Goal: Task Accomplishment & Management: Manage account settings

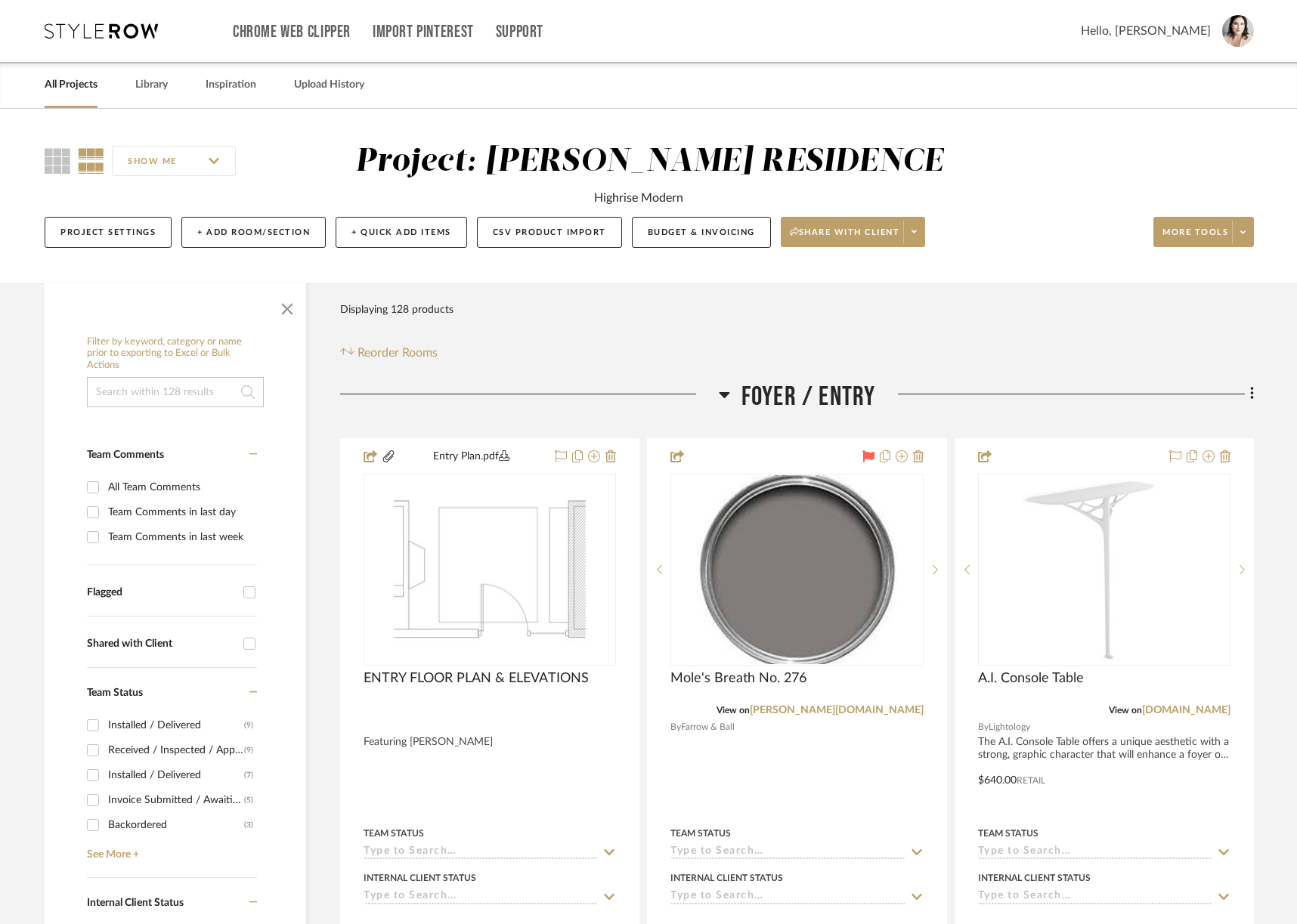
click at [83, 86] on link "All Projects" at bounding box center [71, 85] width 53 height 20
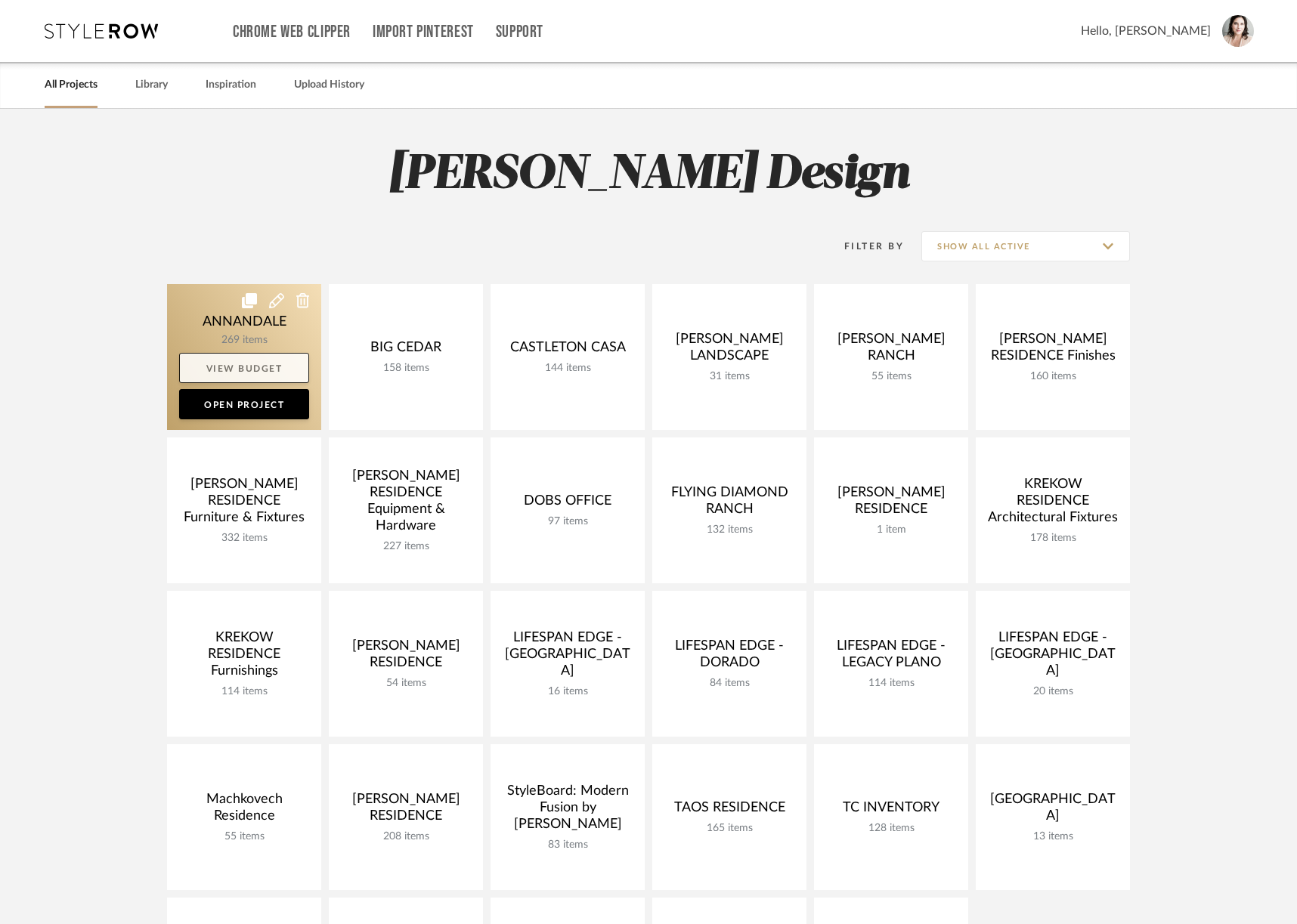
scroll to position [269, 0]
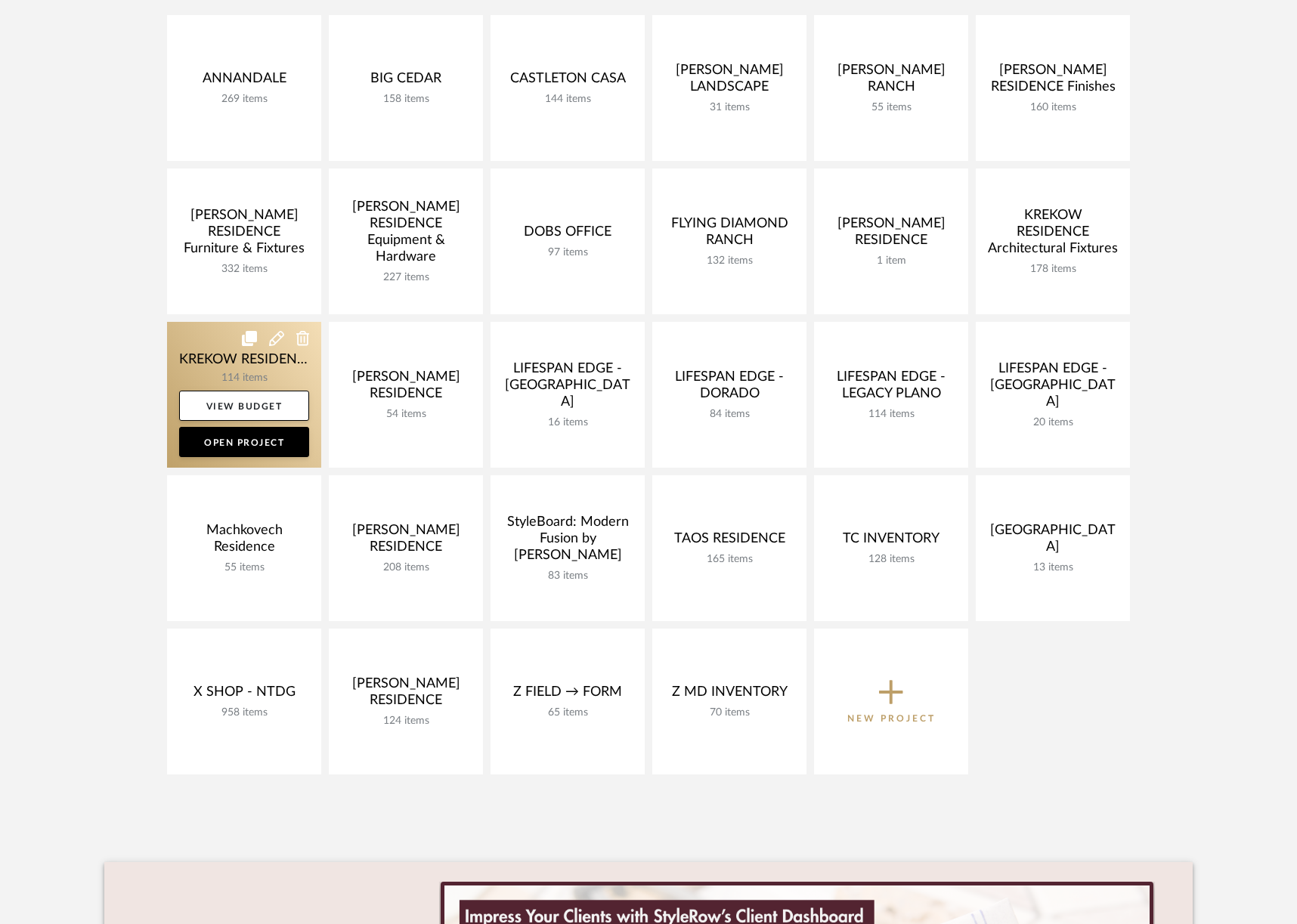
click at [201, 348] on link at bounding box center [244, 394] width 154 height 146
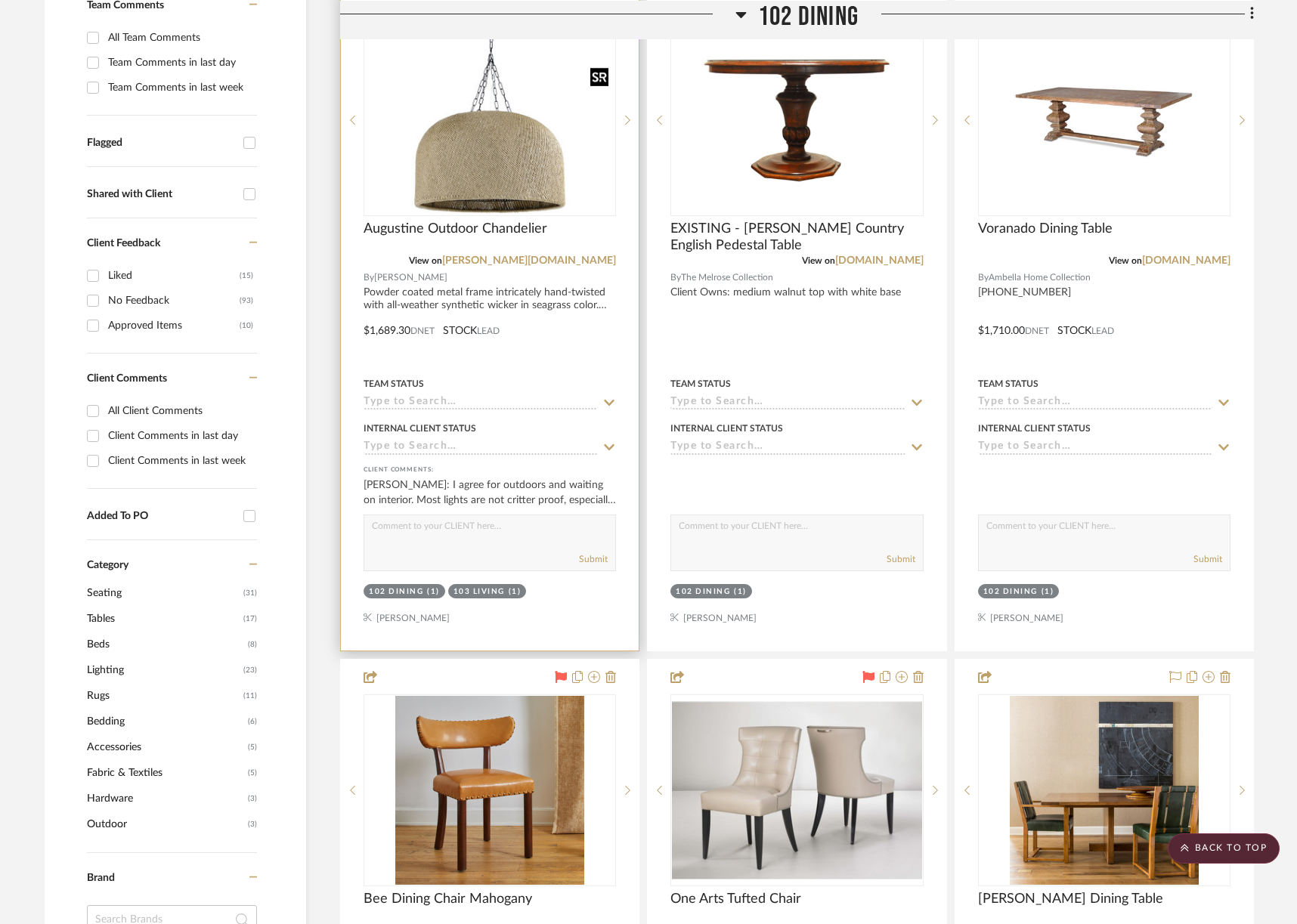
scroll to position [273, 0]
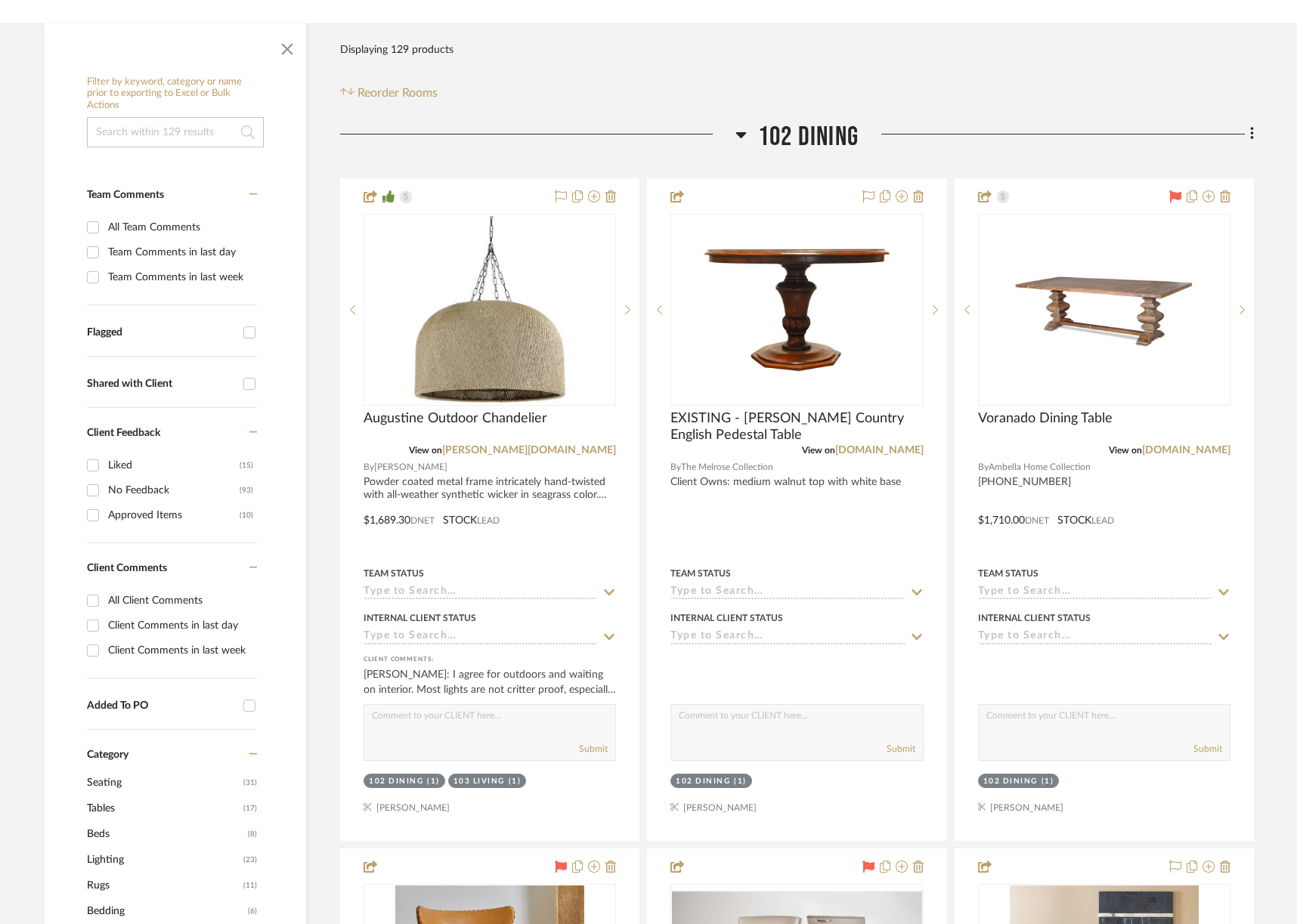
click at [91, 515] on input "Approved Items (10)" at bounding box center [93, 515] width 24 height 24
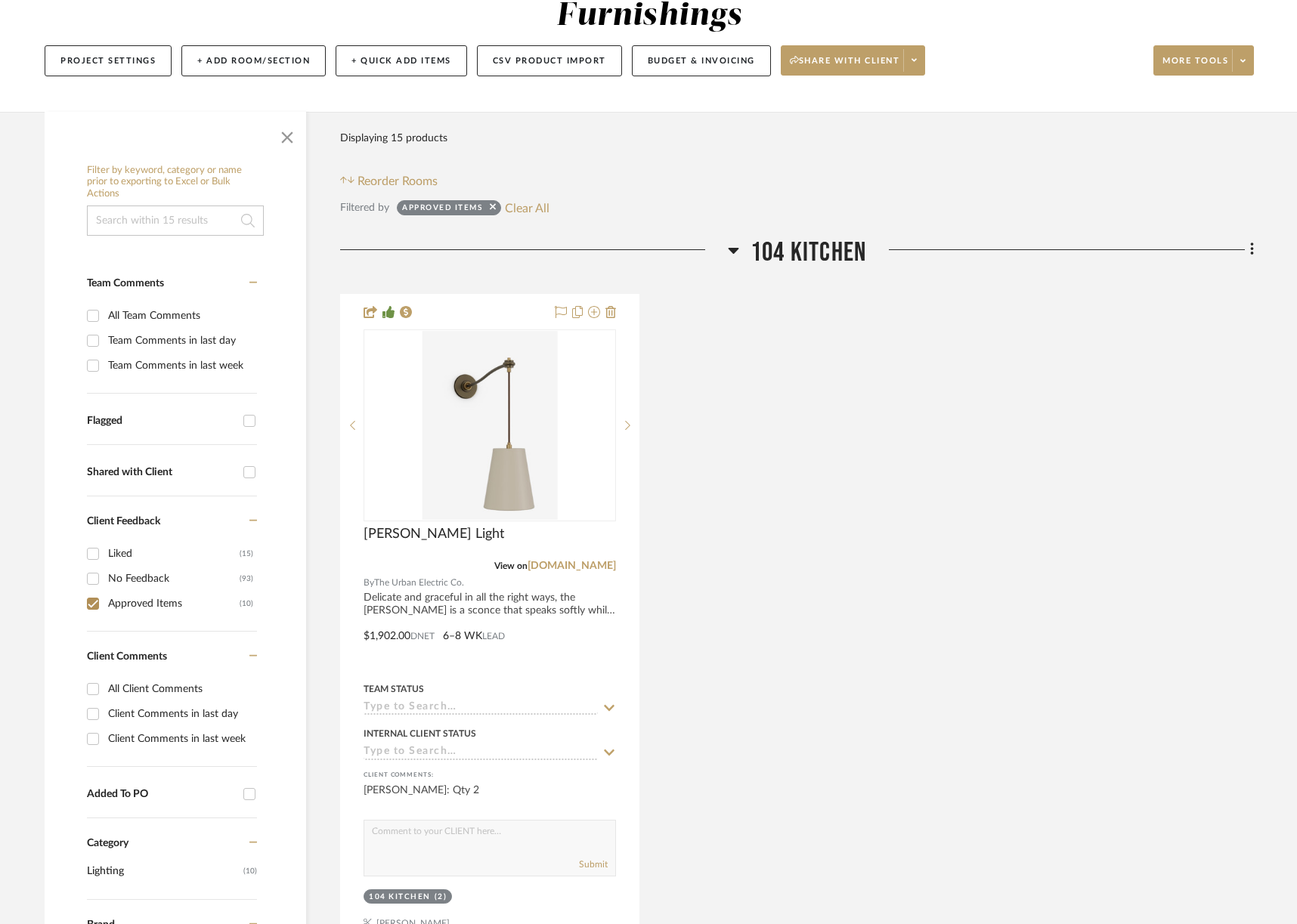
scroll to position [442, 0]
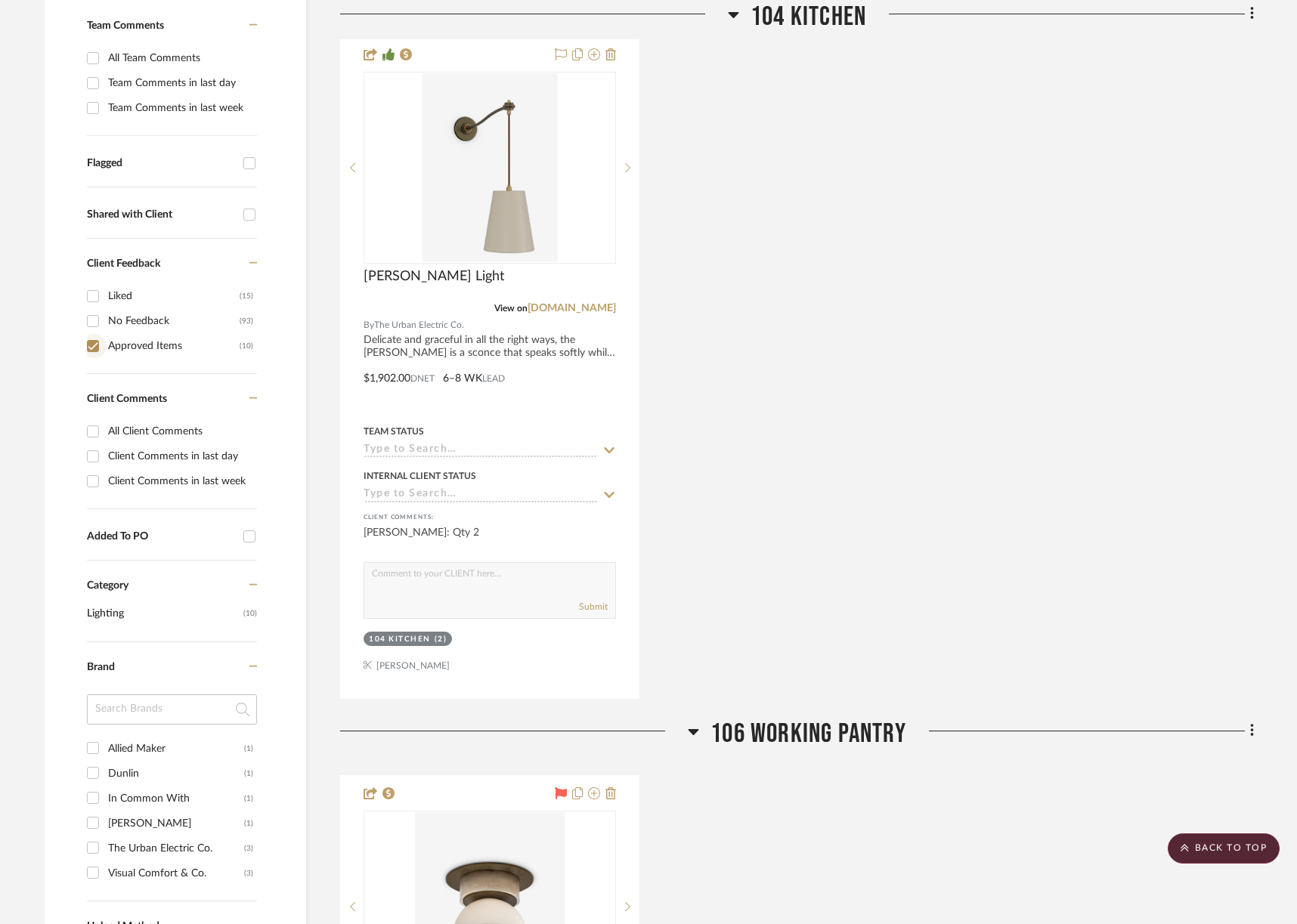
click at [90, 342] on input "Approved Items (10)" at bounding box center [93, 346] width 24 height 24
checkbox input "false"
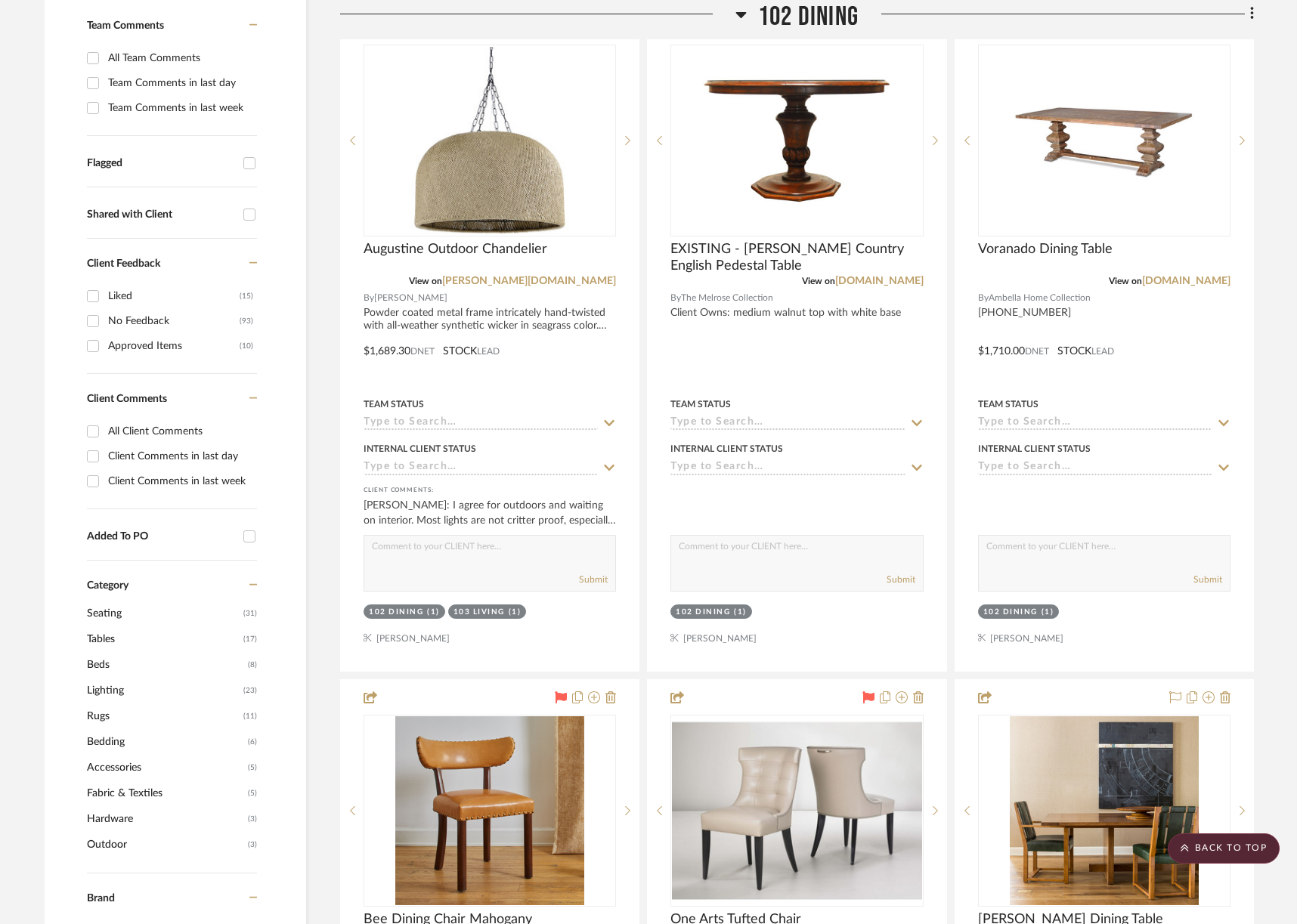
click at [119, 688] on span "Lighting" at bounding box center [163, 691] width 153 height 26
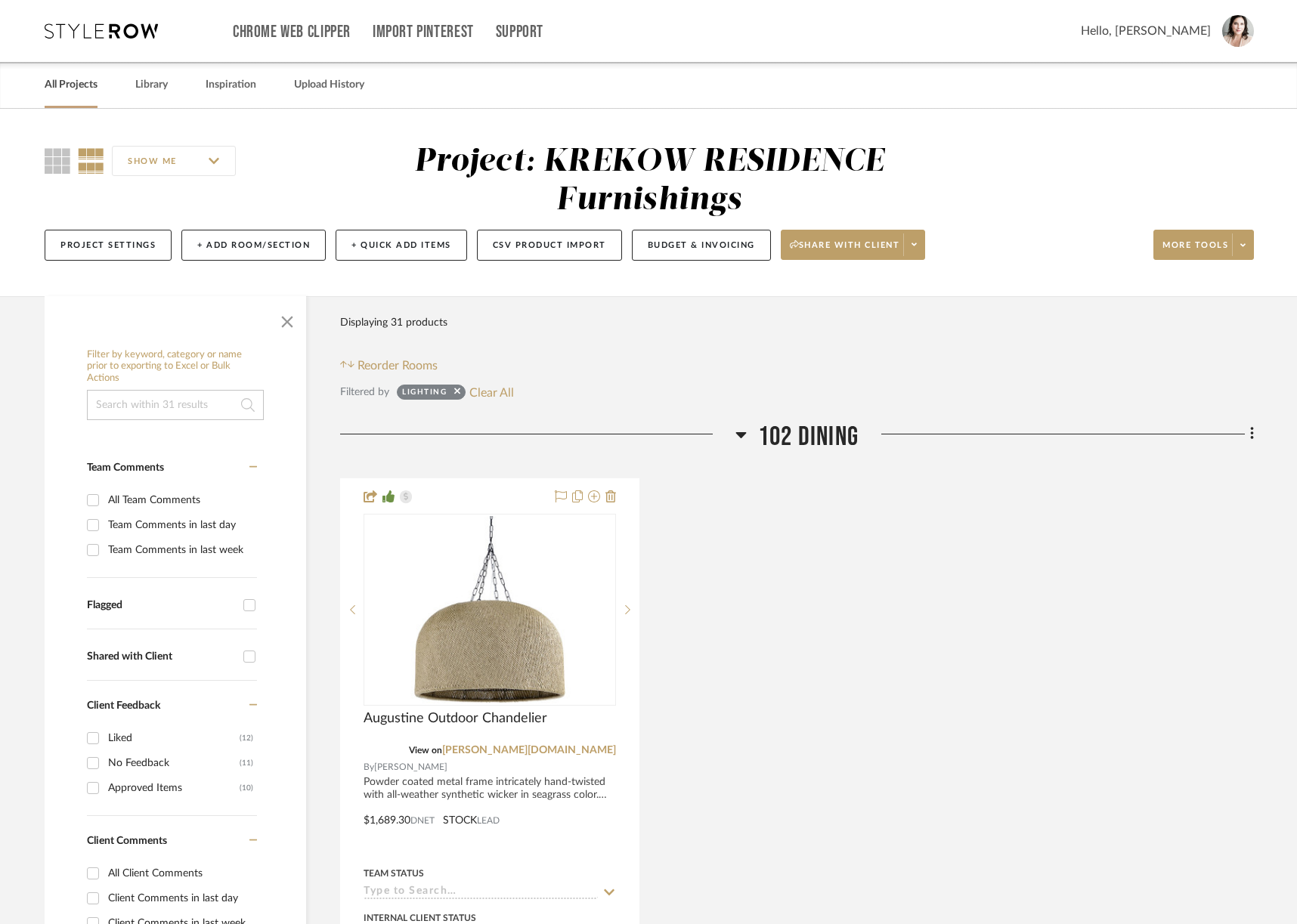
click at [71, 90] on link "All Projects" at bounding box center [71, 85] width 53 height 20
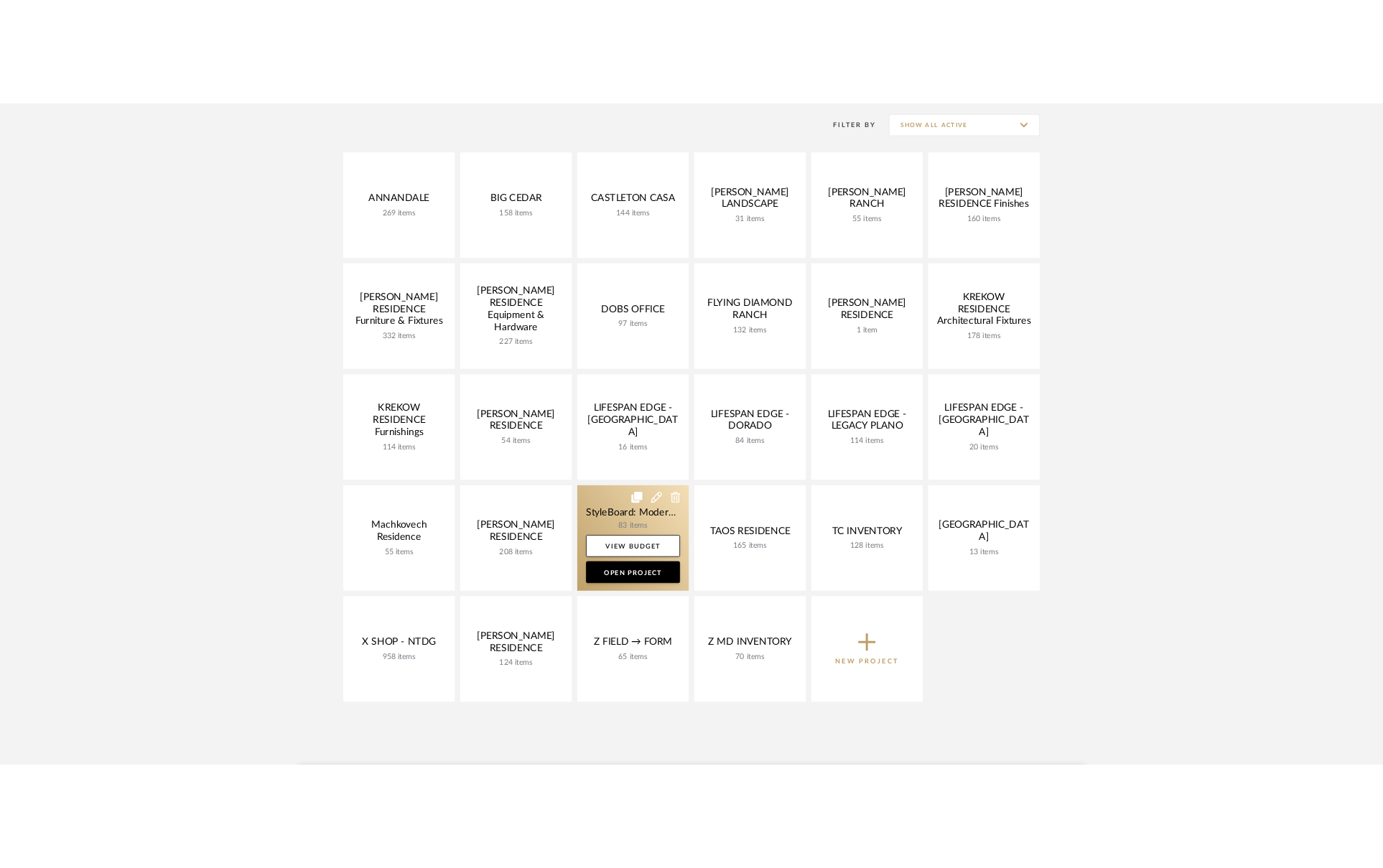
scroll to position [280, 0]
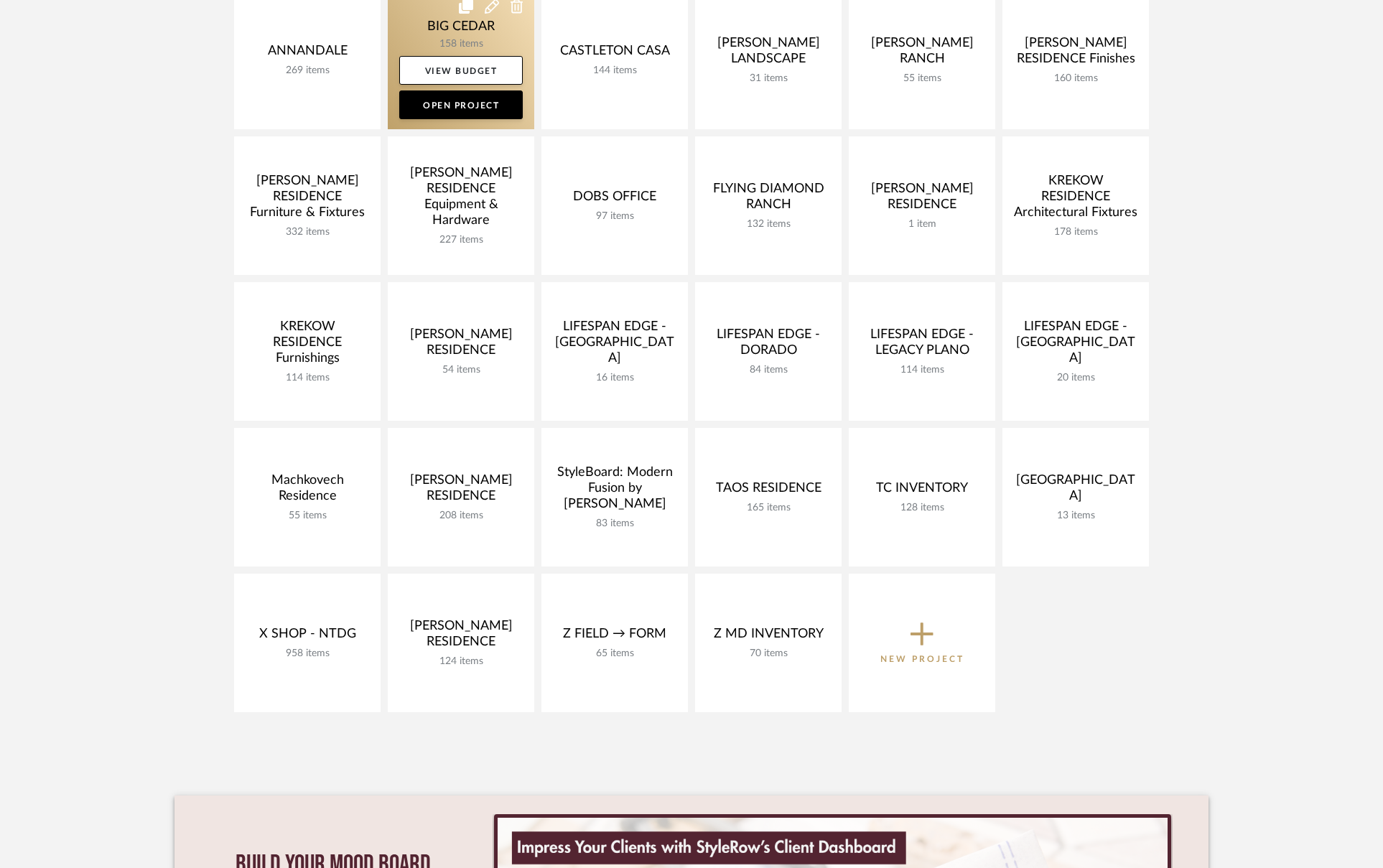
click at [431, 41] on link at bounding box center [460, 59] width 147 height 139
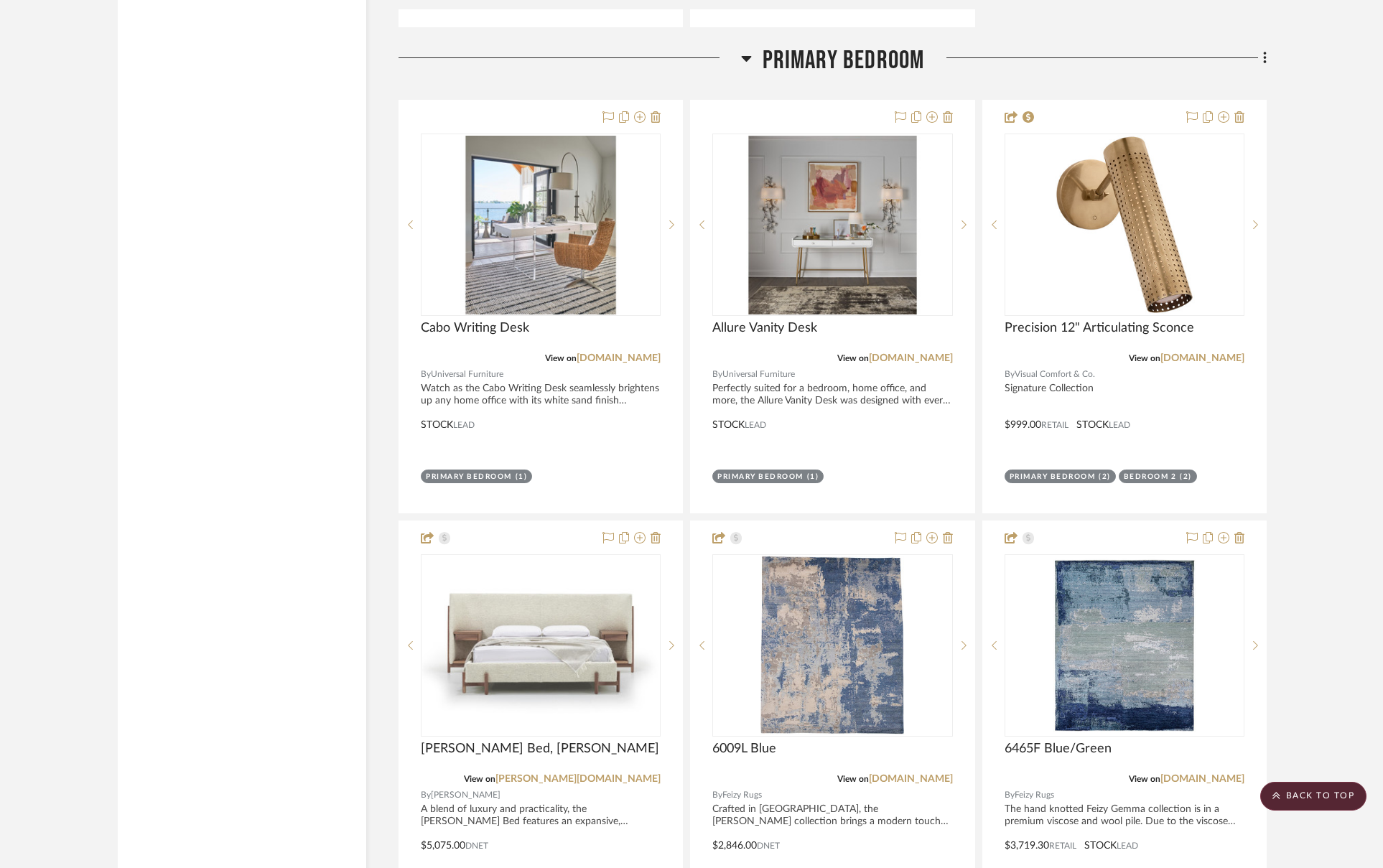
scroll to position [4860, 0]
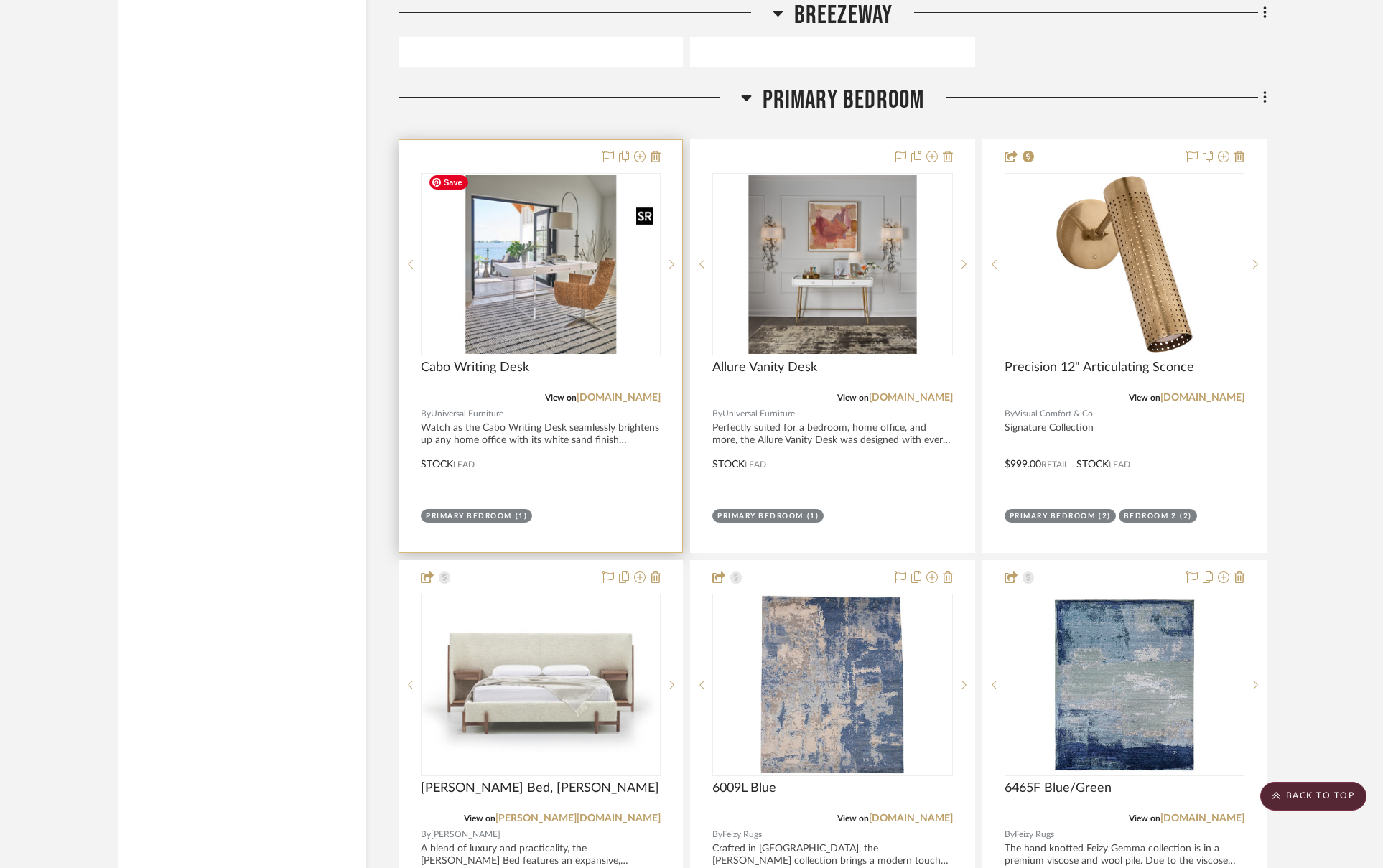
click at [556, 301] on img "0" at bounding box center [541, 264] width 237 height 178
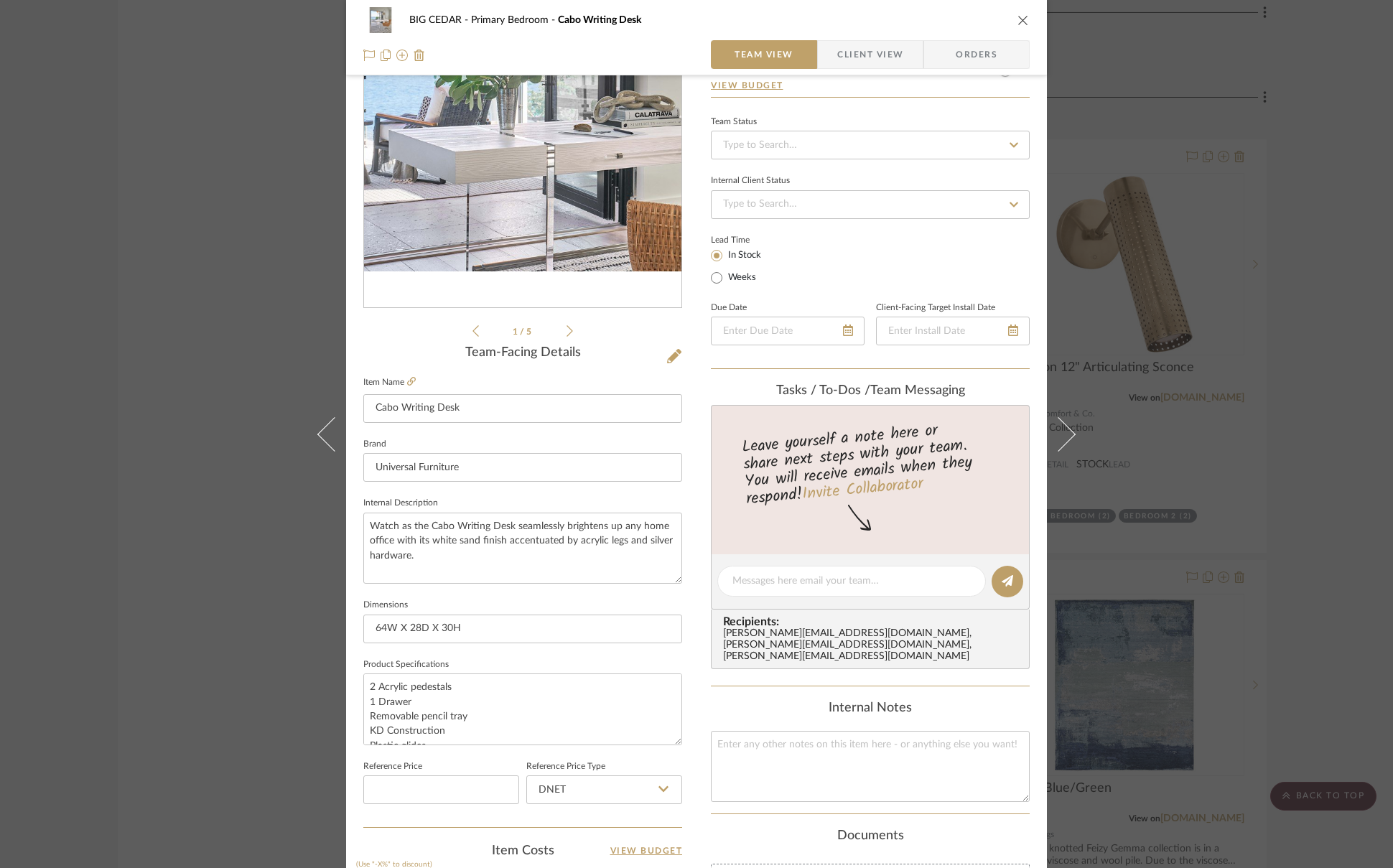
scroll to position [102, 0]
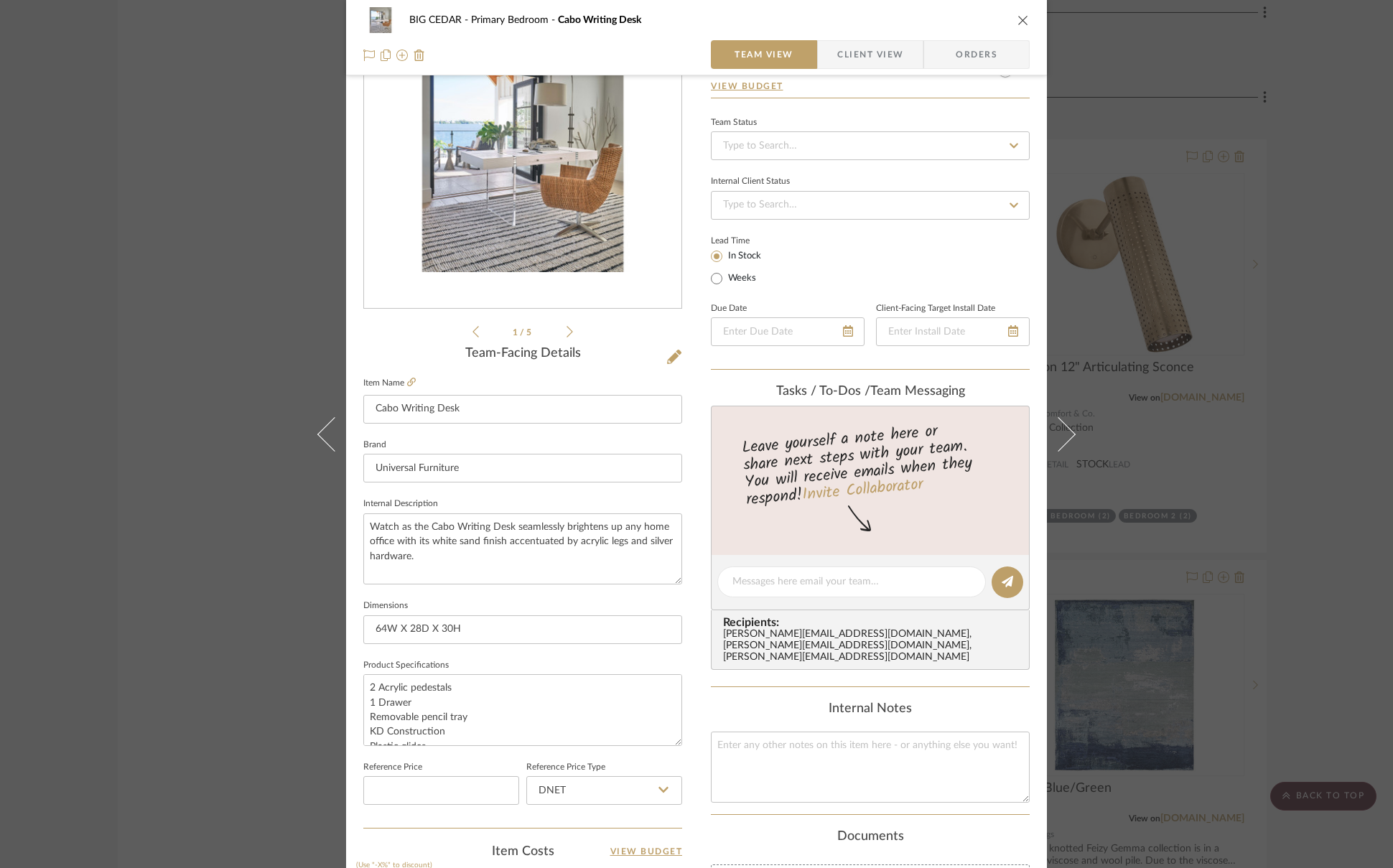
click at [1017, 22] on icon "close" at bounding box center [1023, 20] width 11 height 11
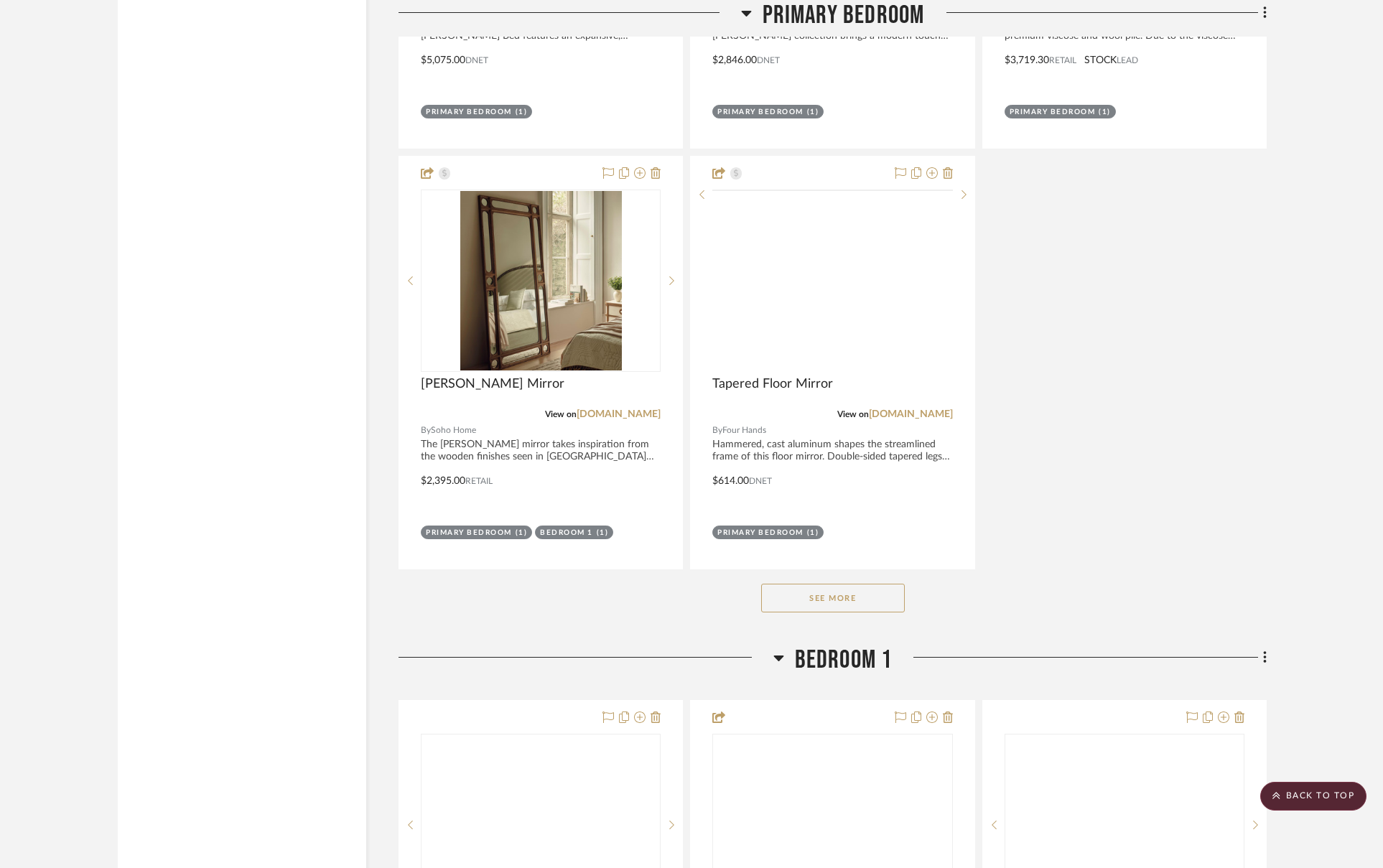
scroll to position [5686, 0]
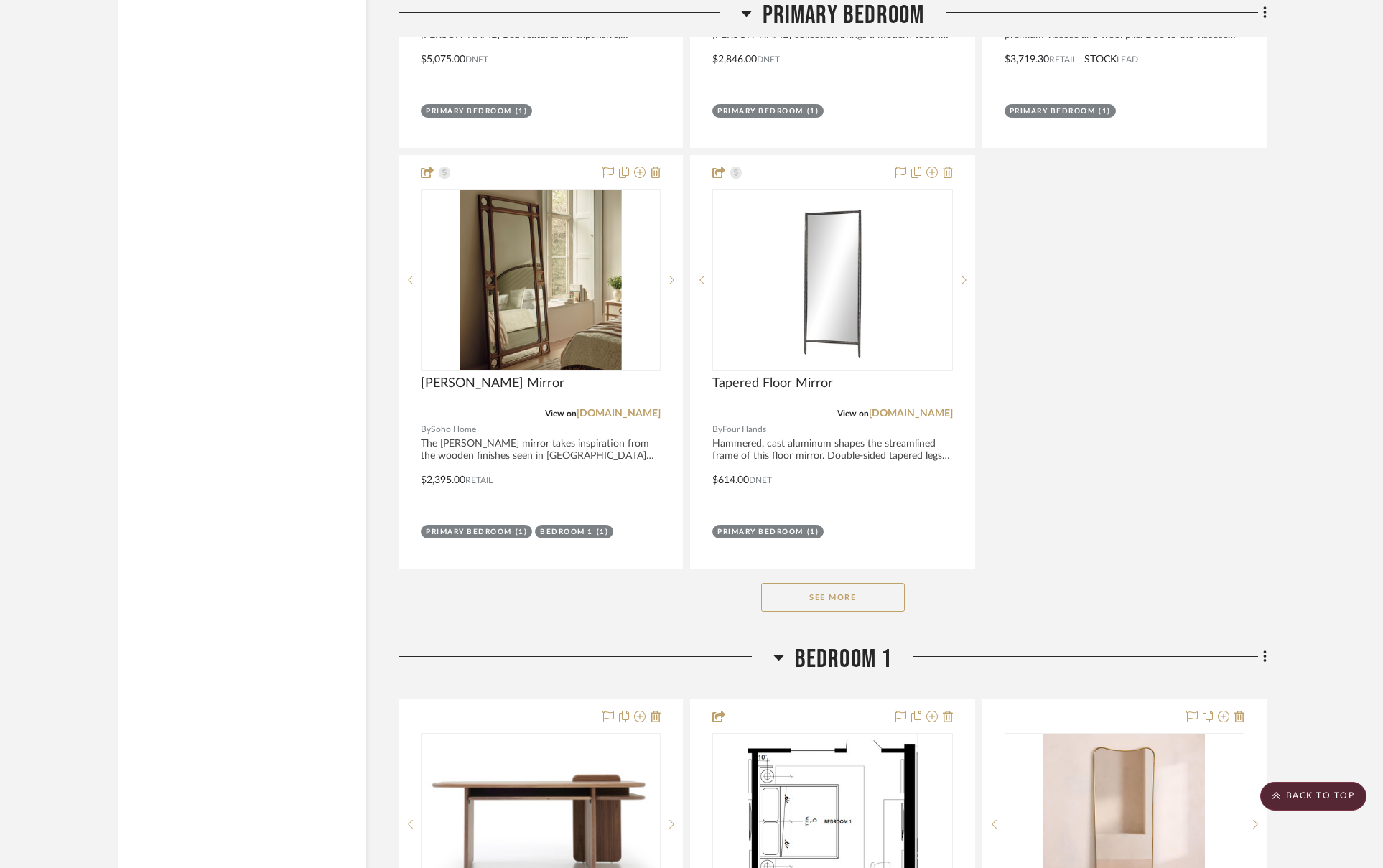
click at [839, 588] on button "See More" at bounding box center [833, 596] width 143 height 28
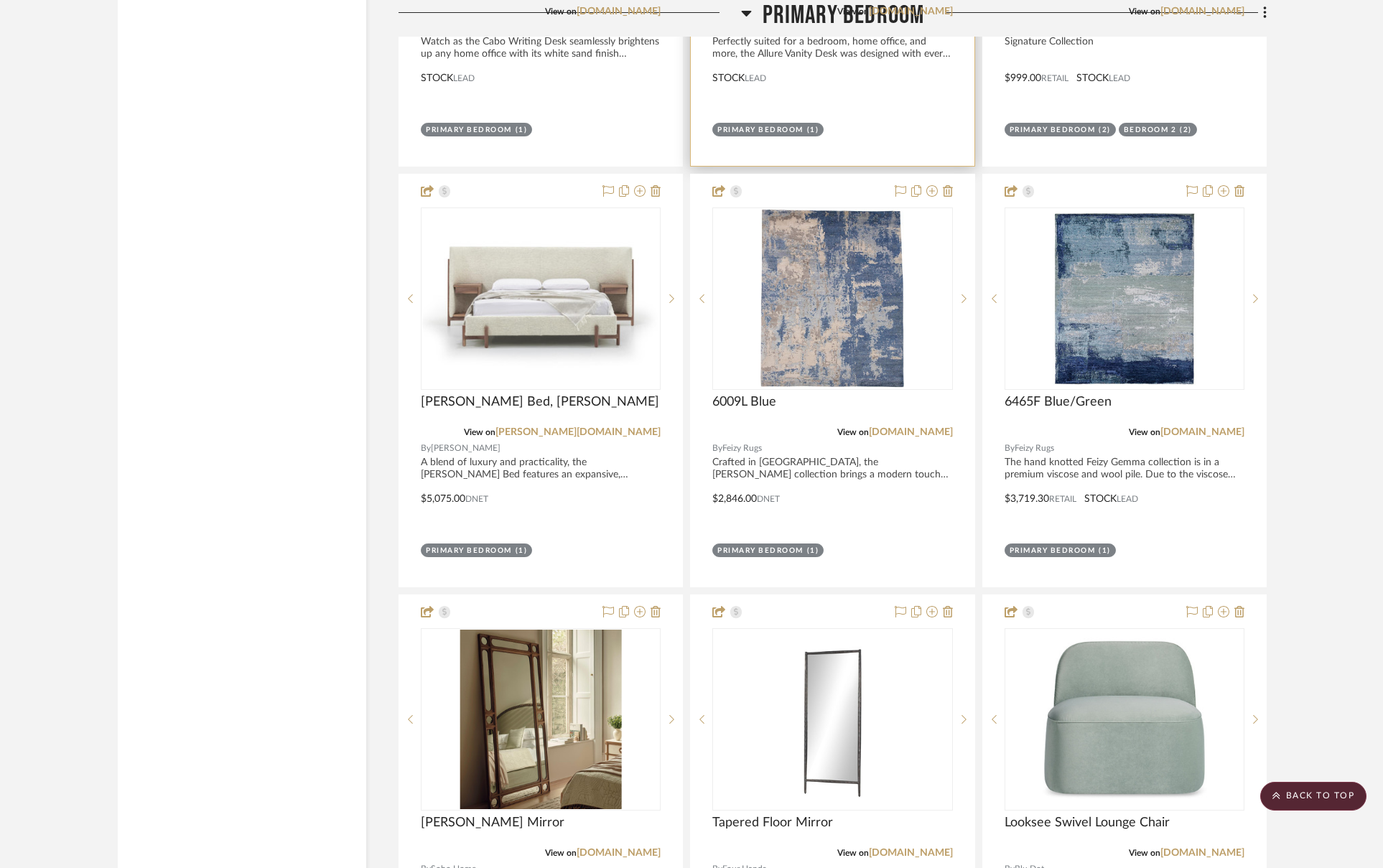
scroll to position [5438, 0]
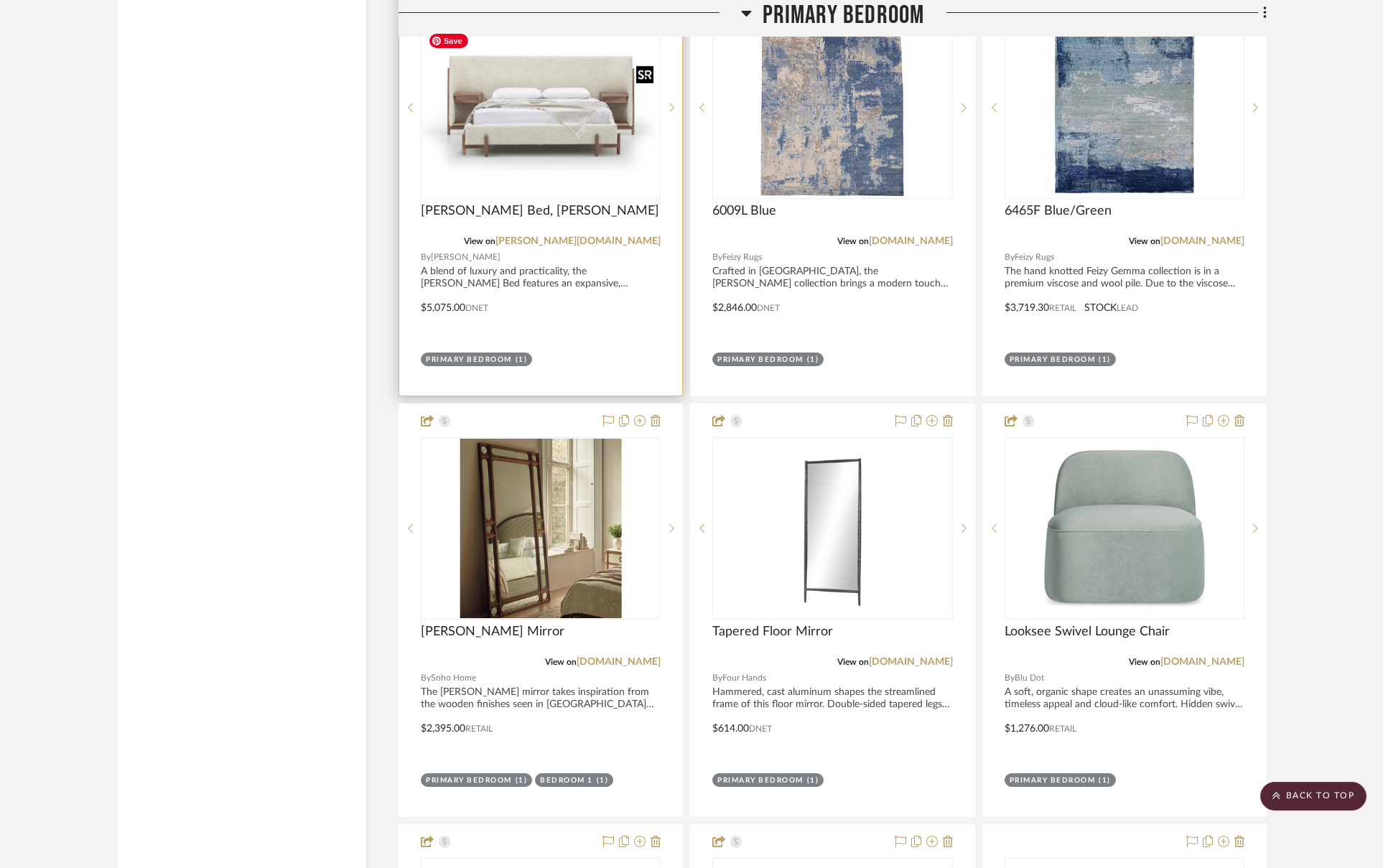
click at [551, 144] on div at bounding box center [541, 107] width 240 height 182
click at [551, 102] on img "0" at bounding box center [541, 109] width 237 height 148
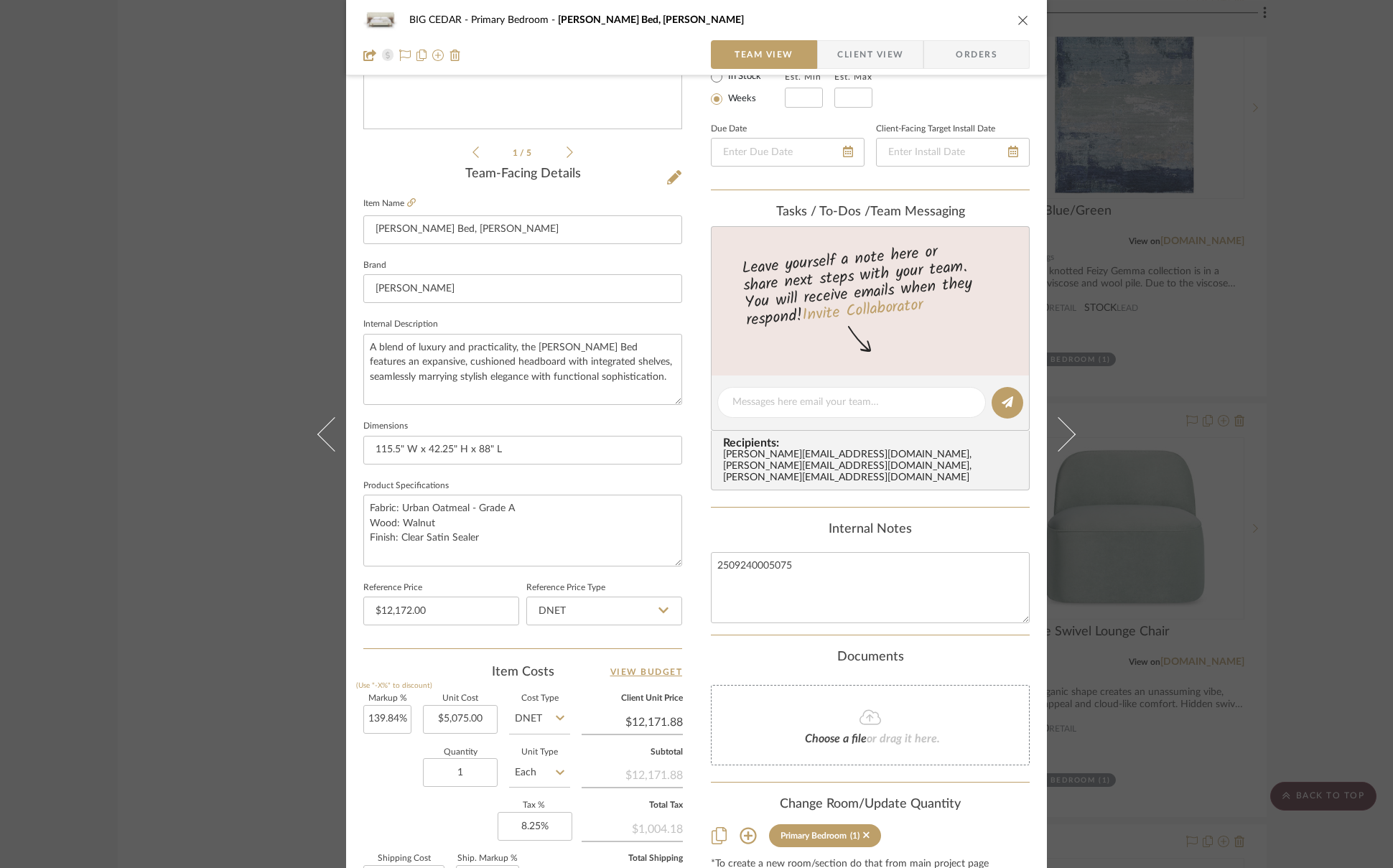
scroll to position [466, 0]
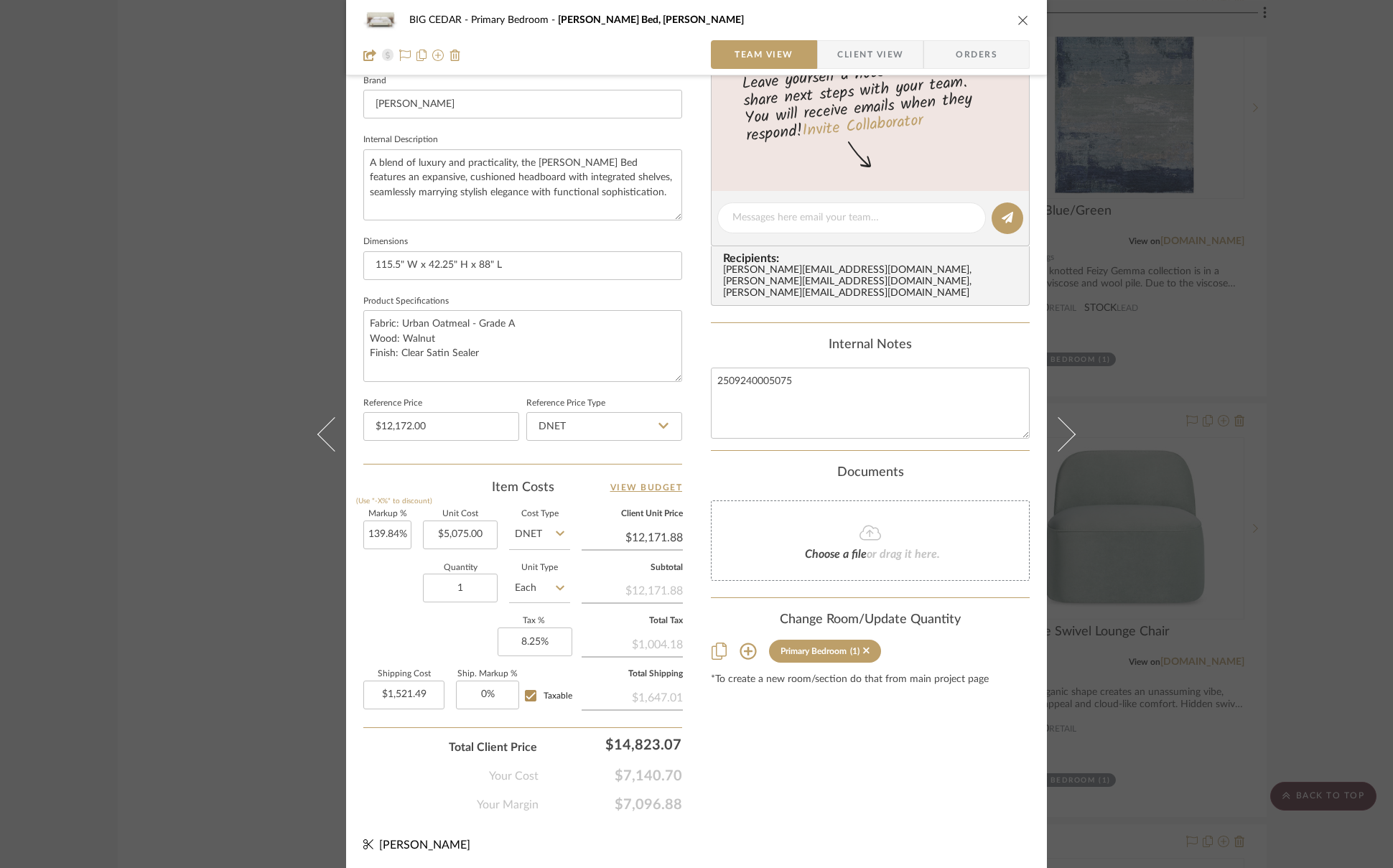
click at [1019, 19] on icon "close" at bounding box center [1023, 20] width 11 height 11
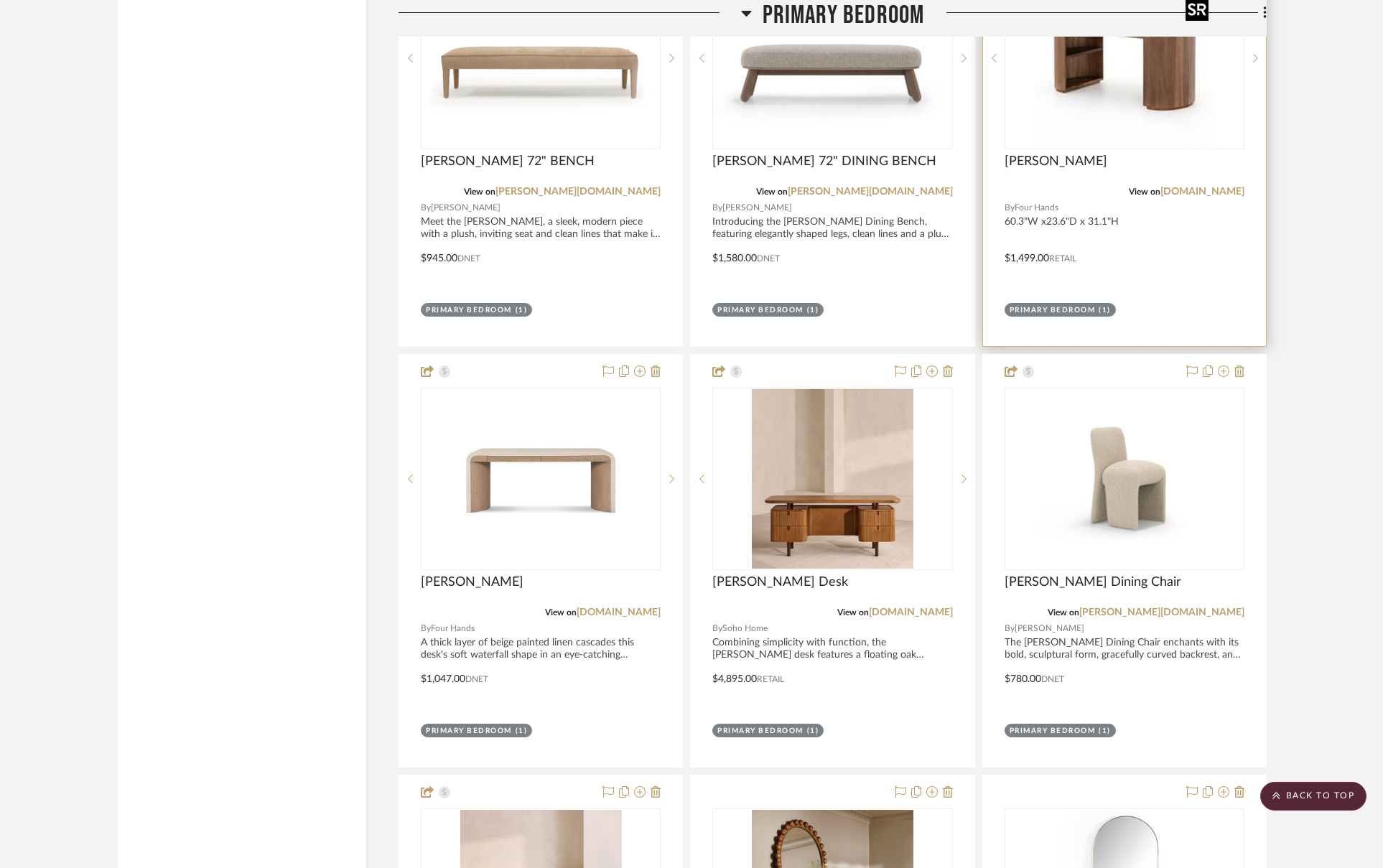
scroll to position [6348, 0]
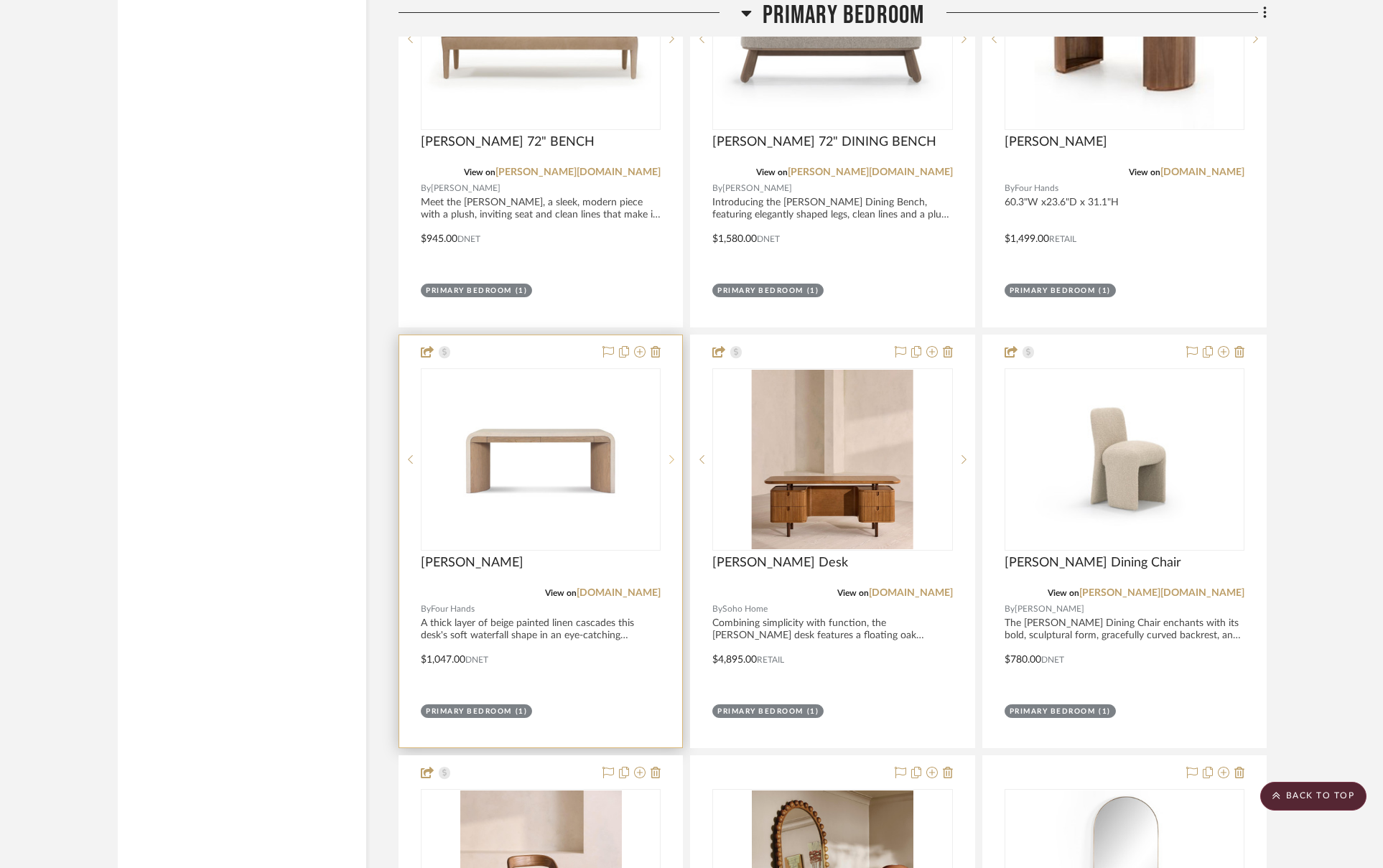
click at [674, 455] on sr-next-btn at bounding box center [671, 460] width 22 height 10
click at [672, 455] on icon at bounding box center [672, 460] width 5 height 10
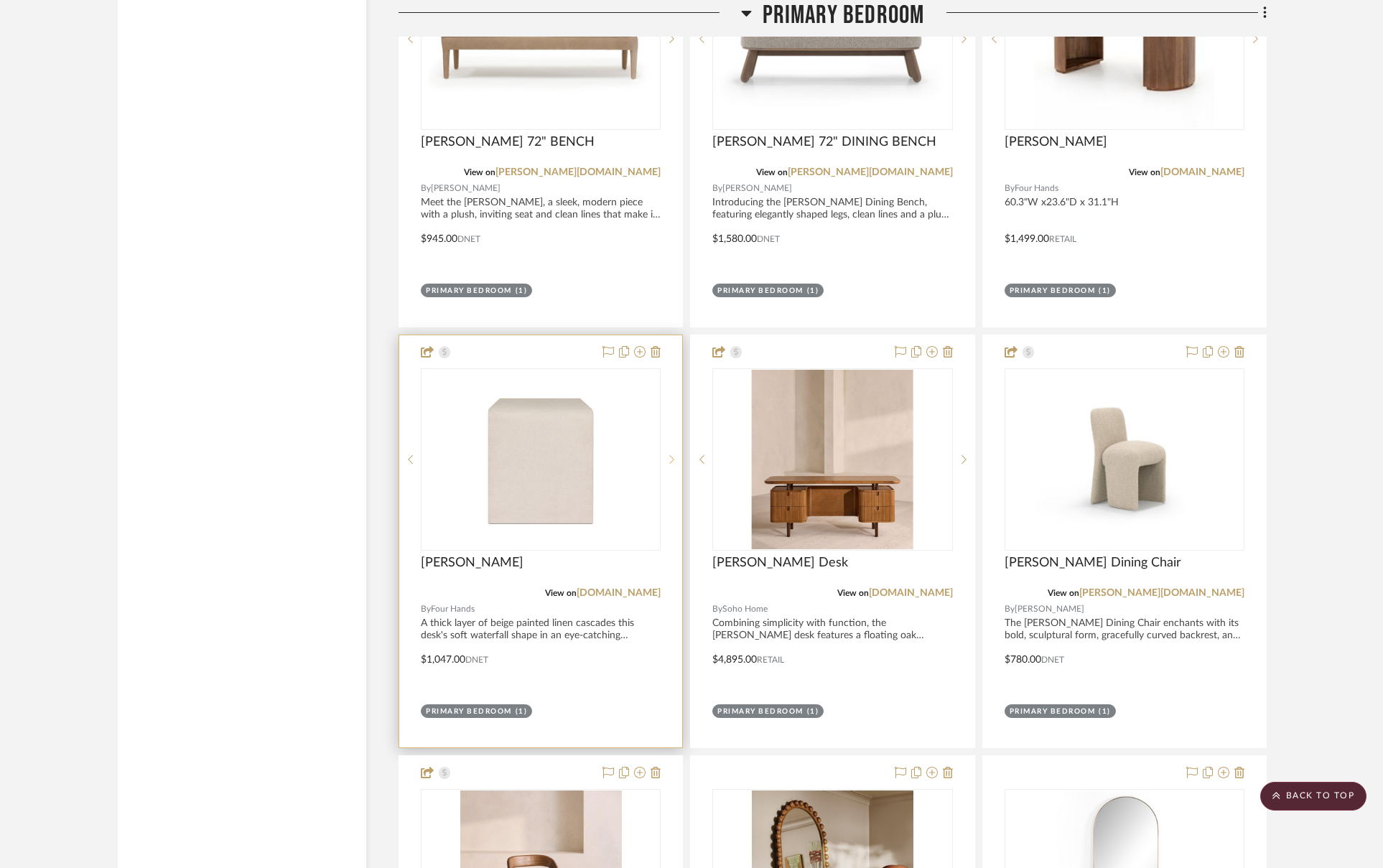
click at [672, 455] on icon at bounding box center [672, 460] width 5 height 10
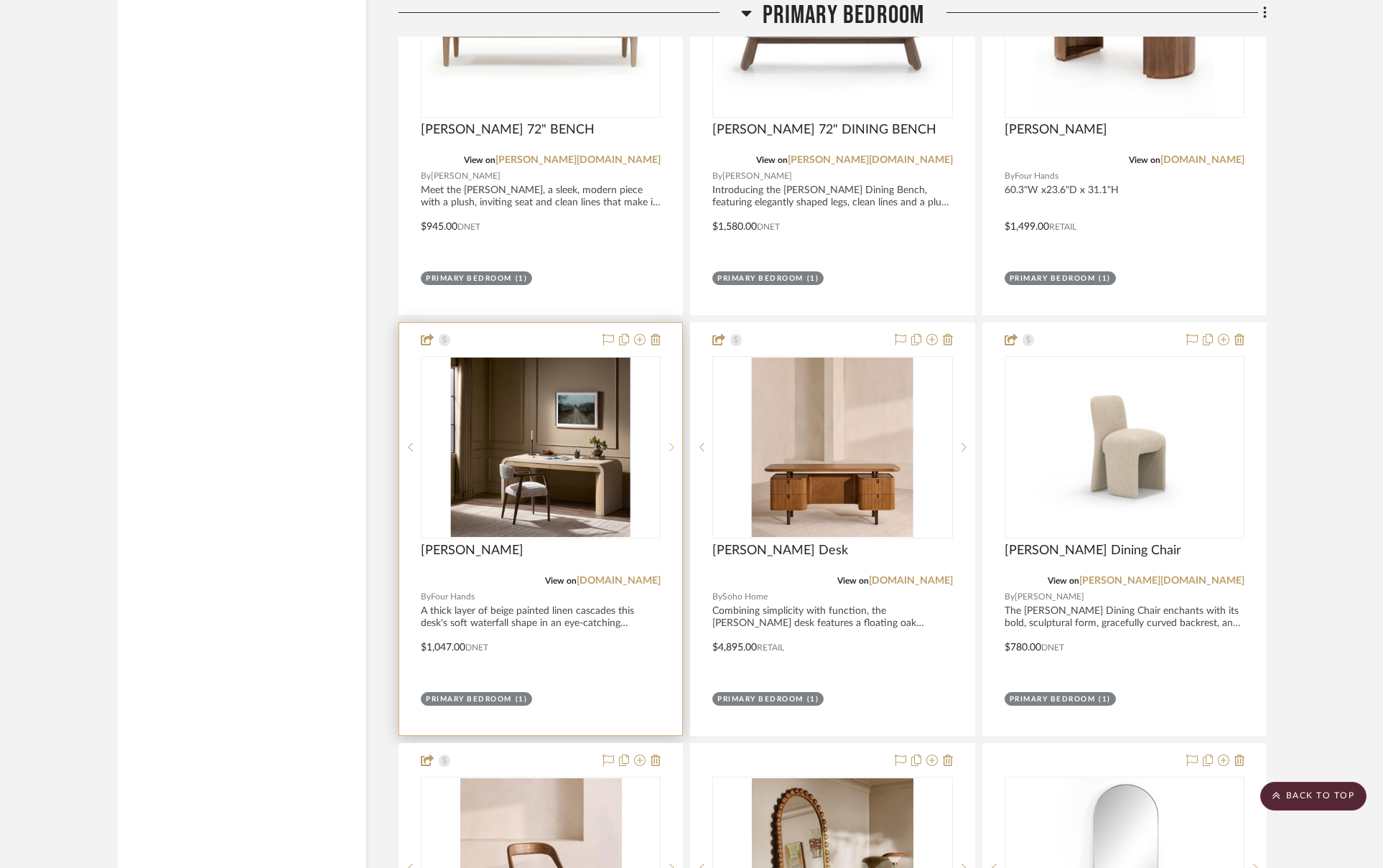
scroll to position [6360, 0]
click at [604, 458] on img "3" at bounding box center [540, 447] width 179 height 179
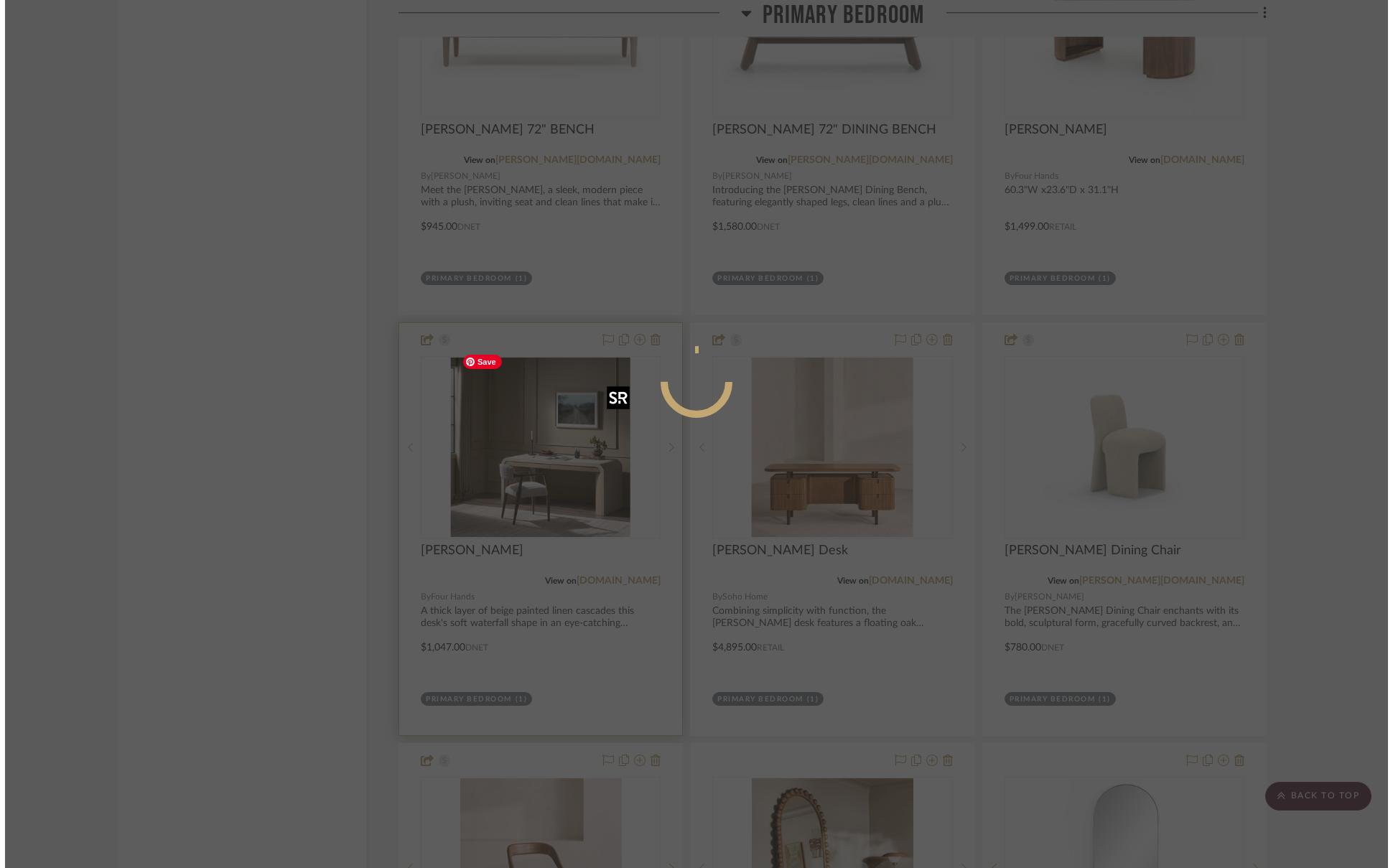
scroll to position [0, 0]
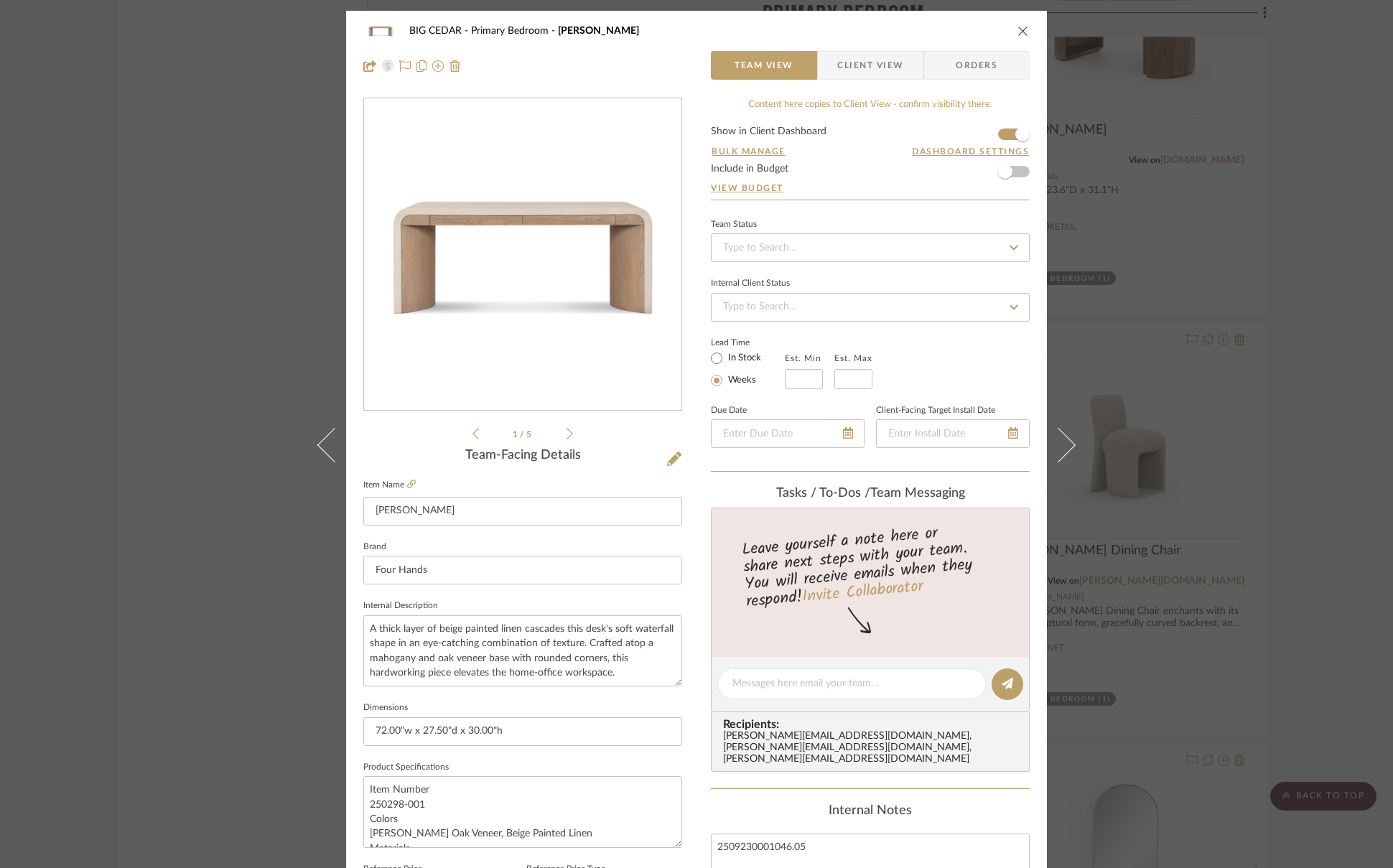
click at [1017, 29] on icon "close" at bounding box center [1023, 31] width 11 height 11
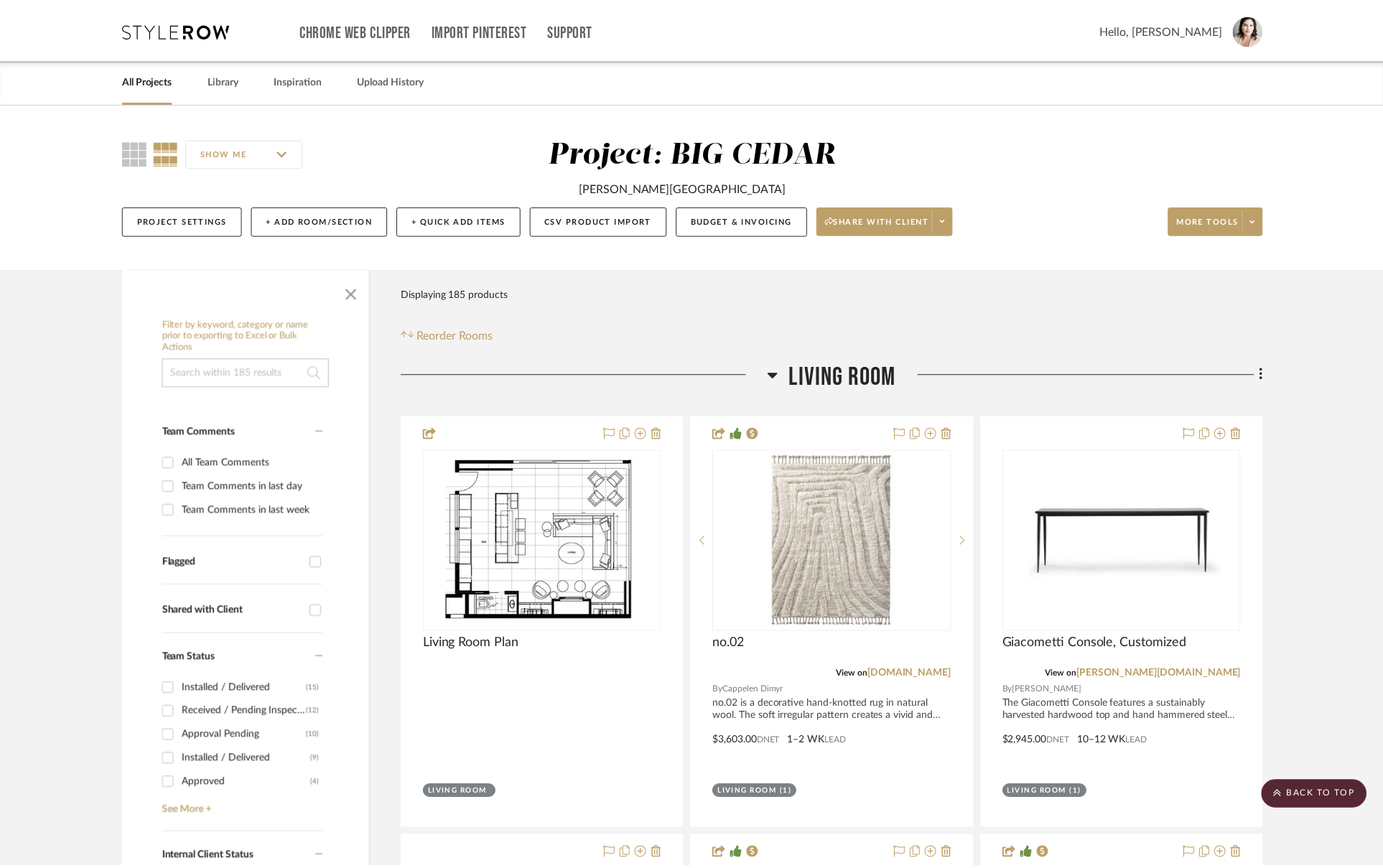
scroll to position [6360, 0]
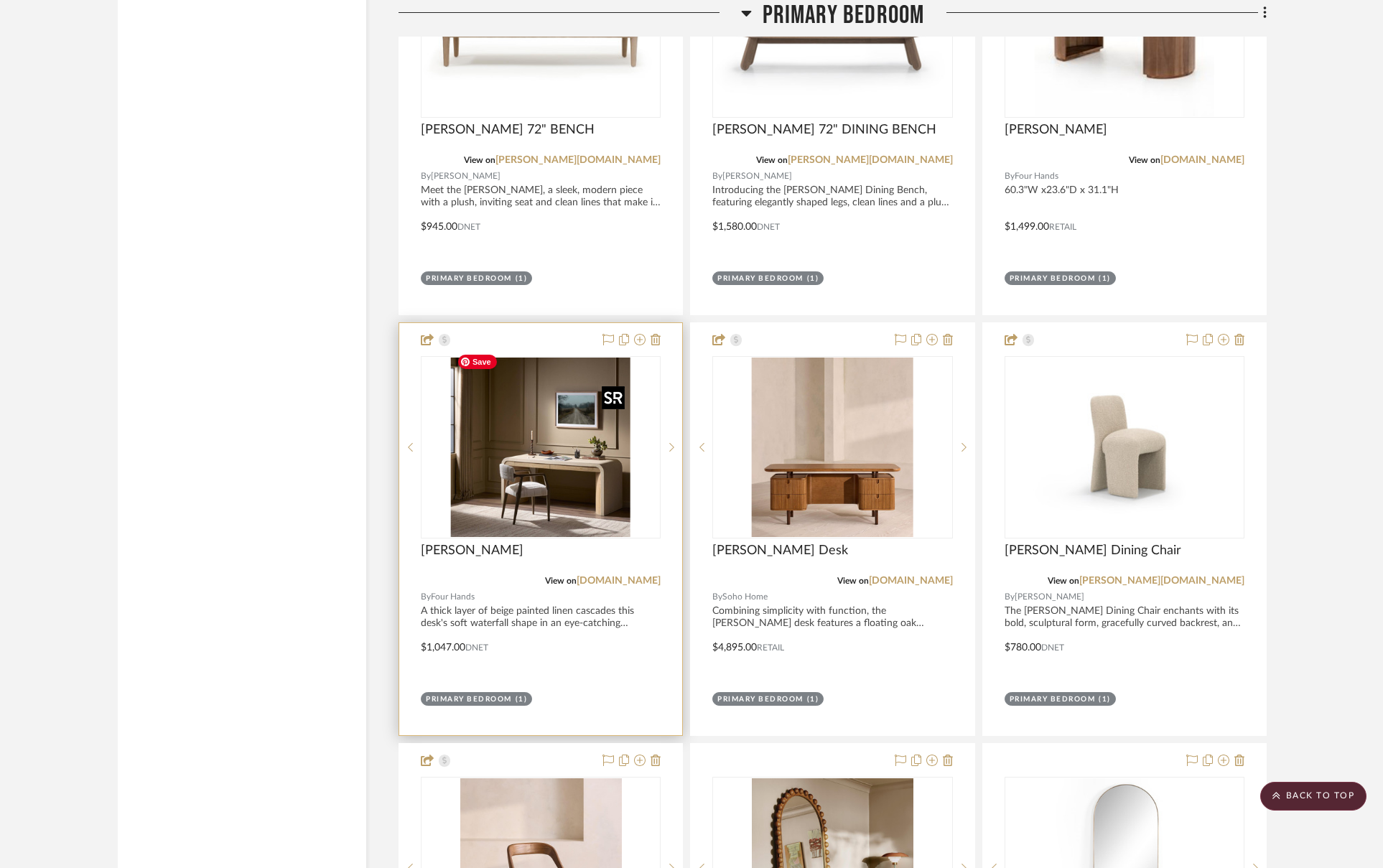
click at [559, 463] on img "3" at bounding box center [540, 447] width 179 height 179
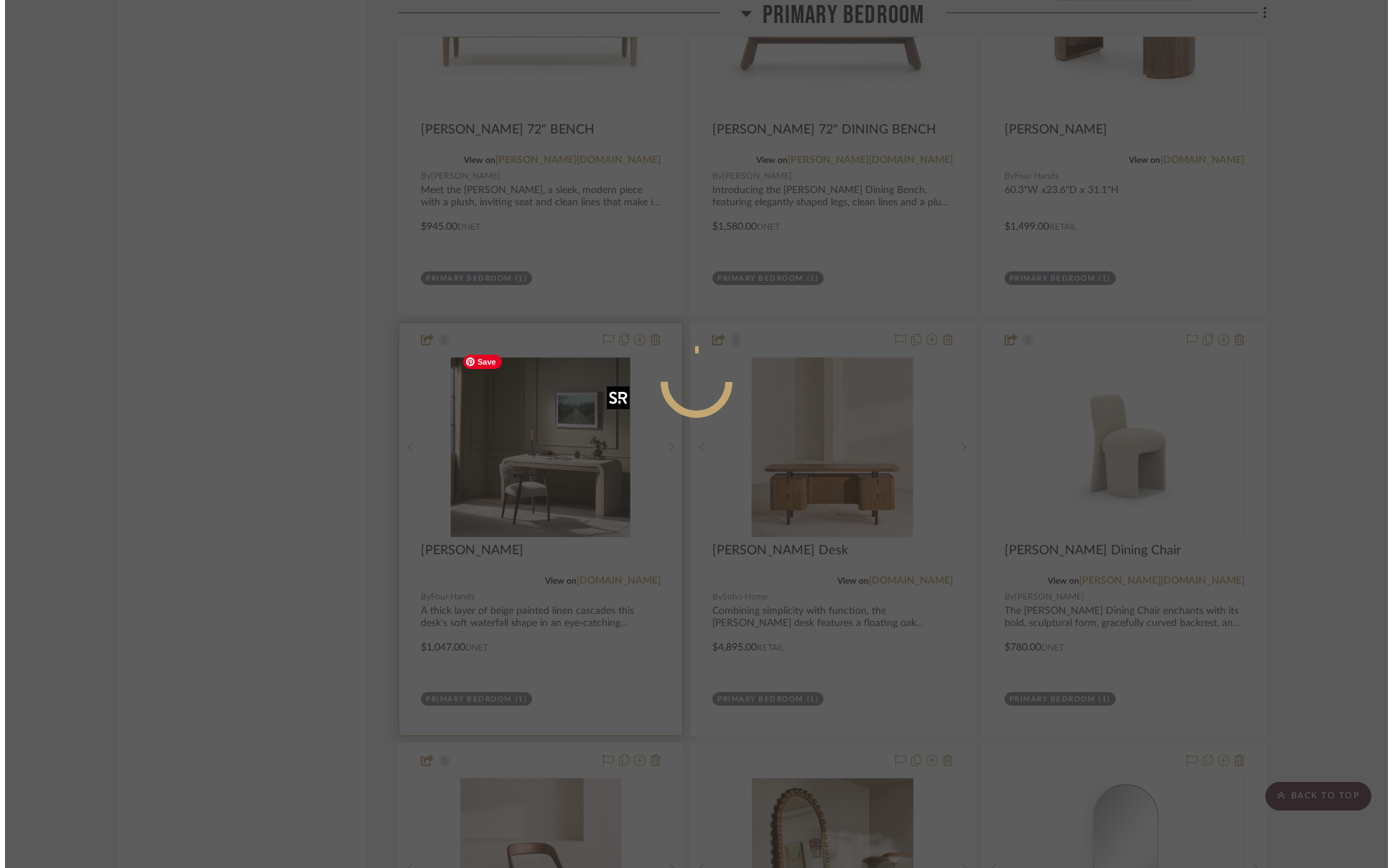
scroll to position [0, 0]
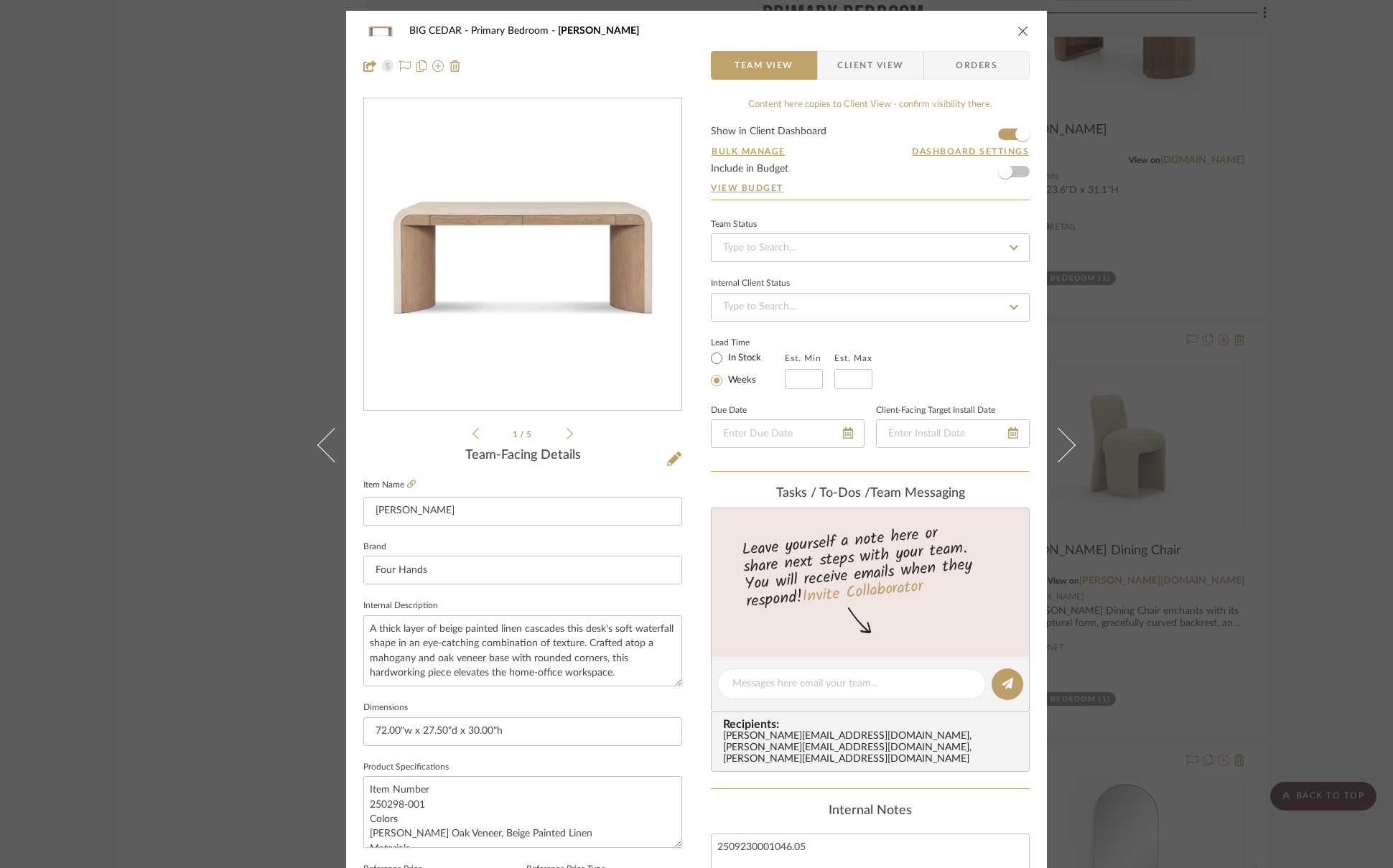
click at [1019, 28] on icon "close" at bounding box center [1023, 31] width 11 height 11
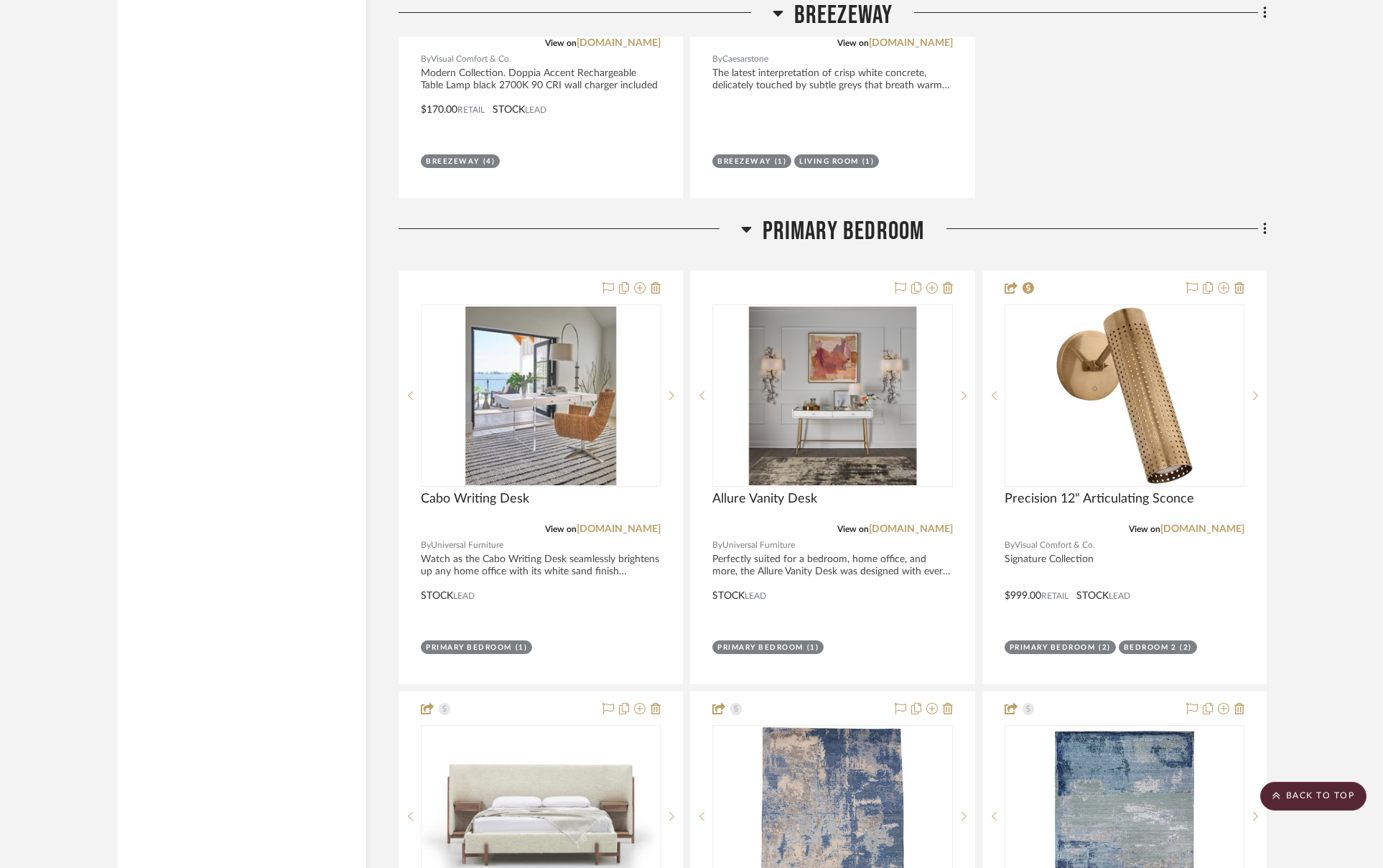
scroll to position [4825, 0]
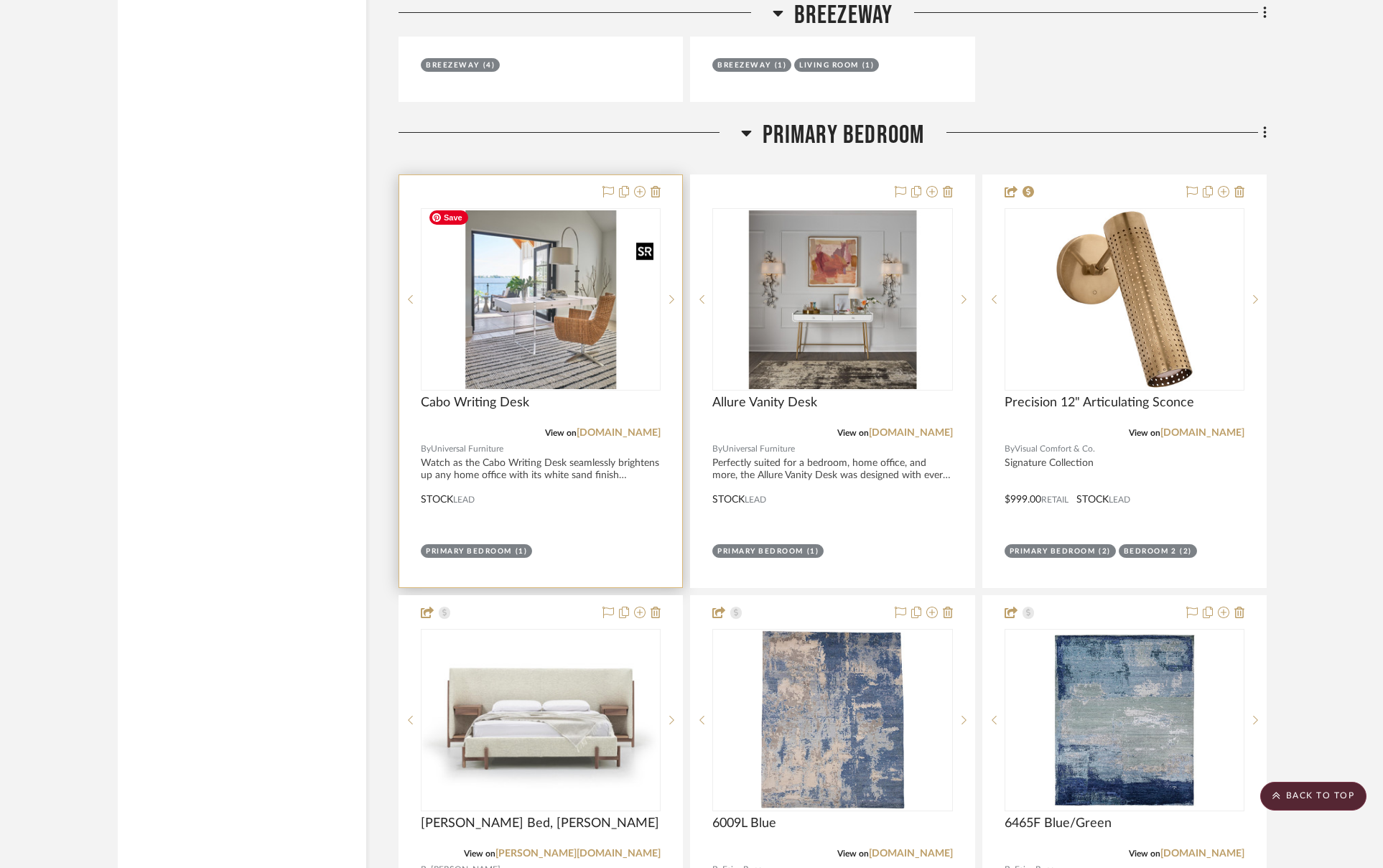
click at [563, 335] on img "0" at bounding box center [541, 300] width 237 height 178
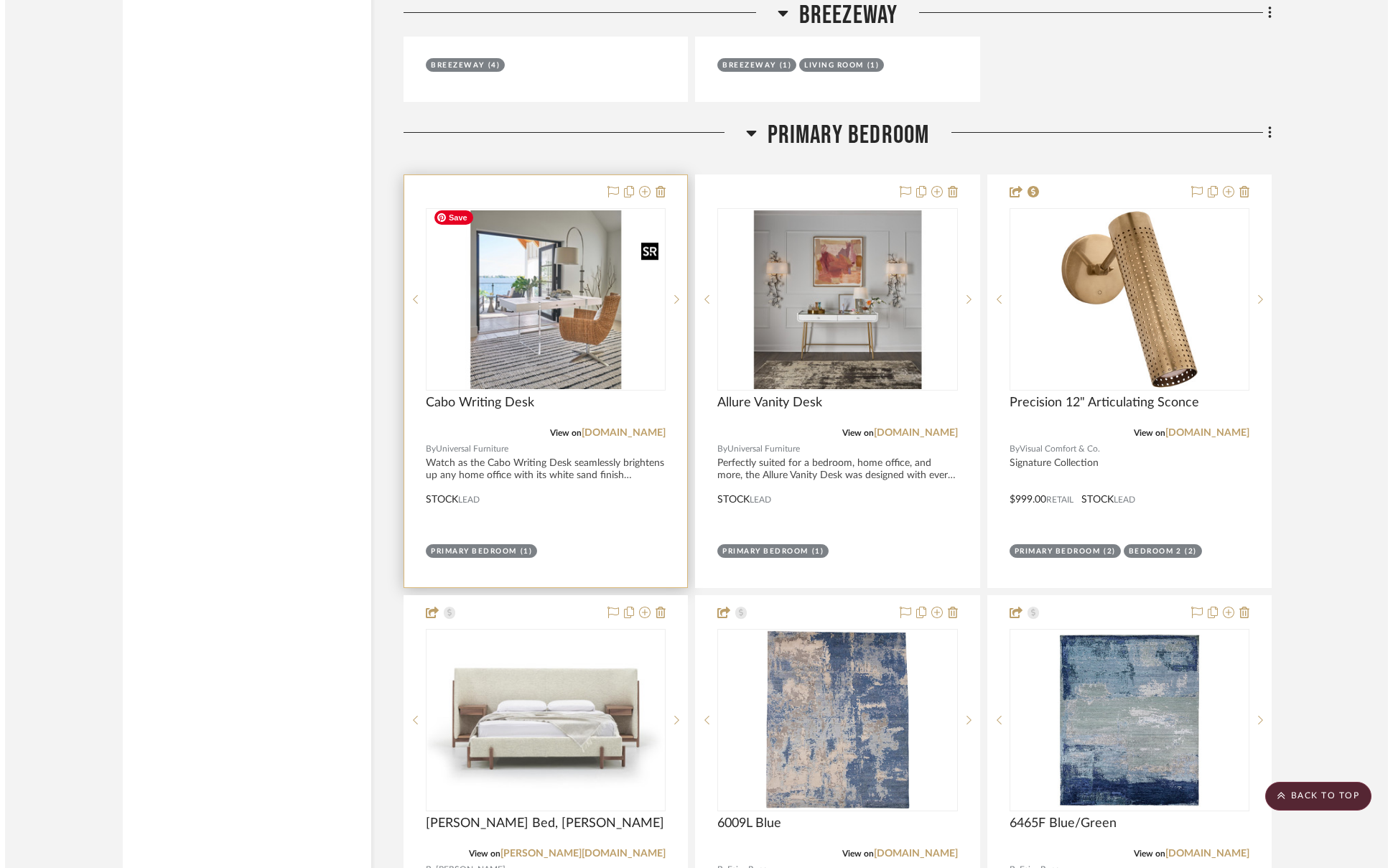
scroll to position [0, 0]
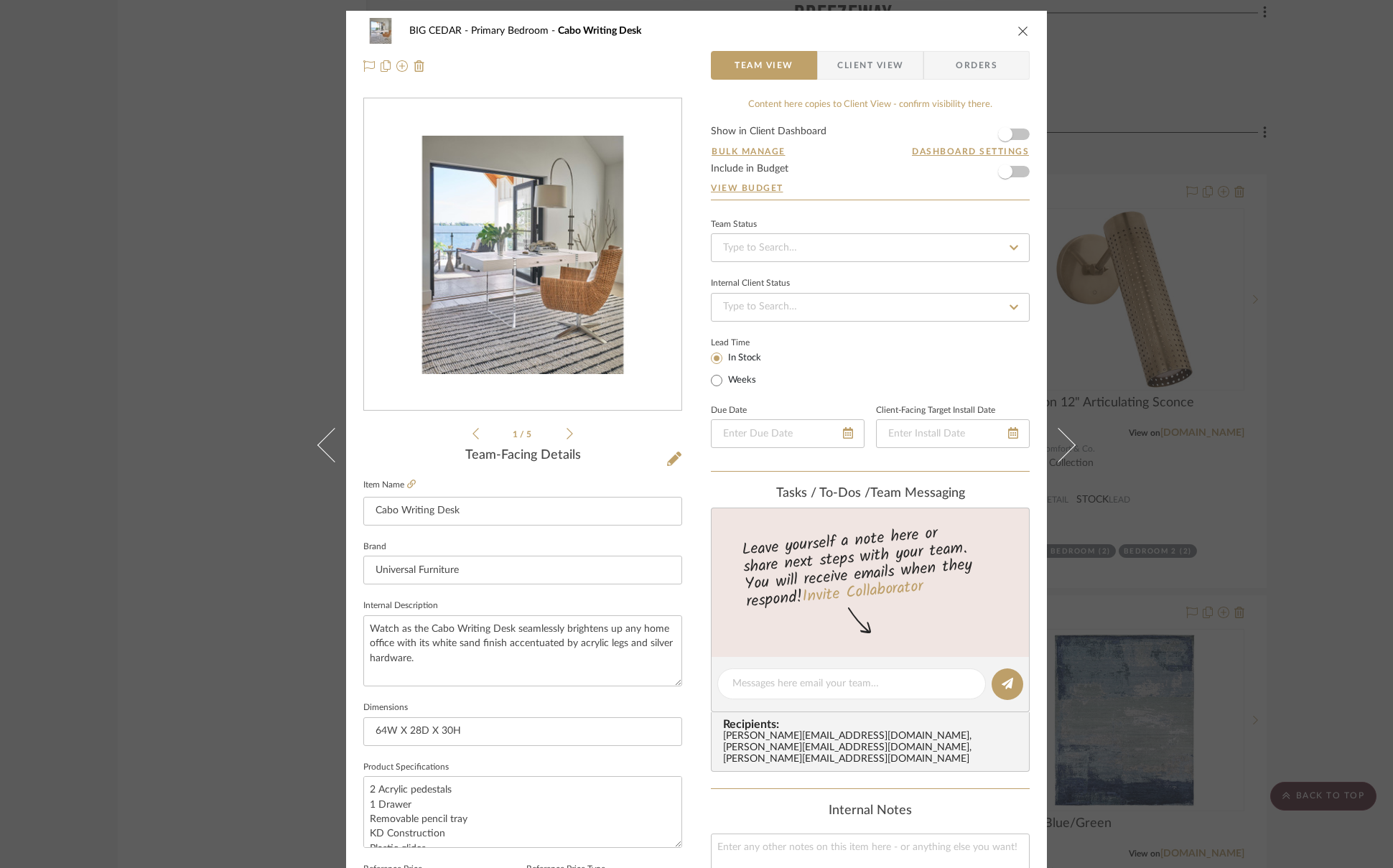
click at [1019, 32] on icon "close" at bounding box center [1023, 31] width 11 height 11
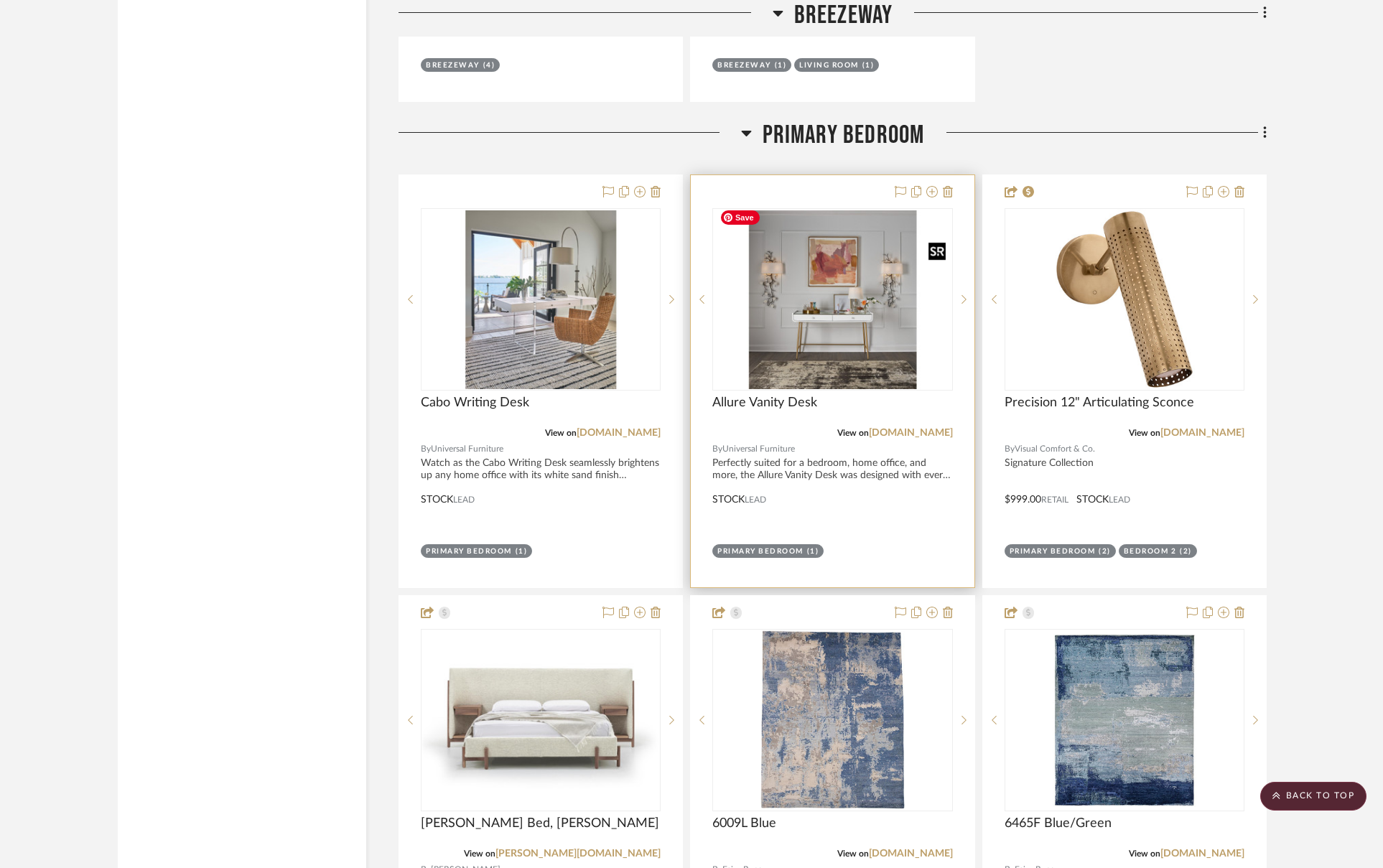
scroll to position [4825, 0]
click at [834, 323] on img "0" at bounding box center [833, 300] width 237 height 178
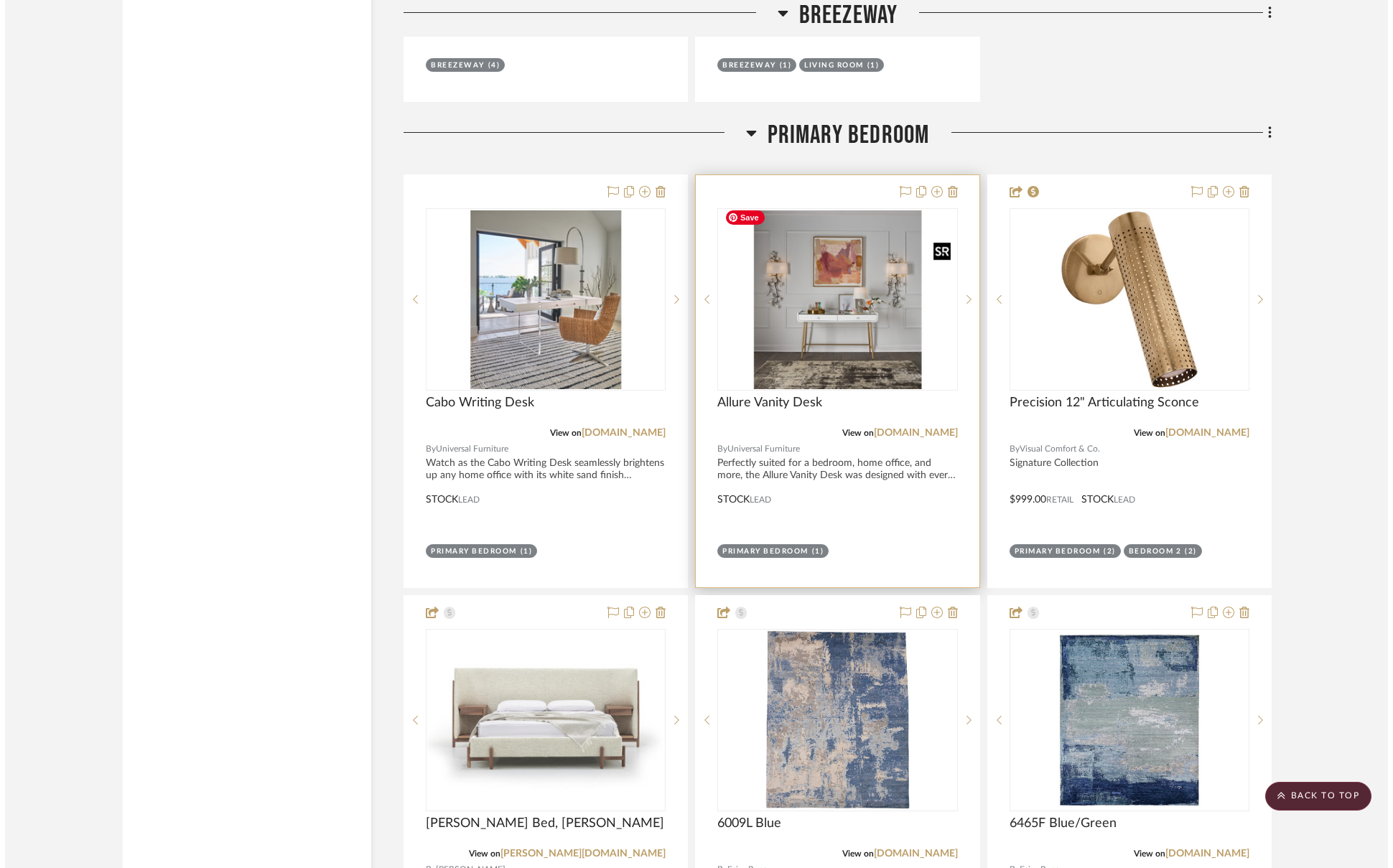
scroll to position [0, 0]
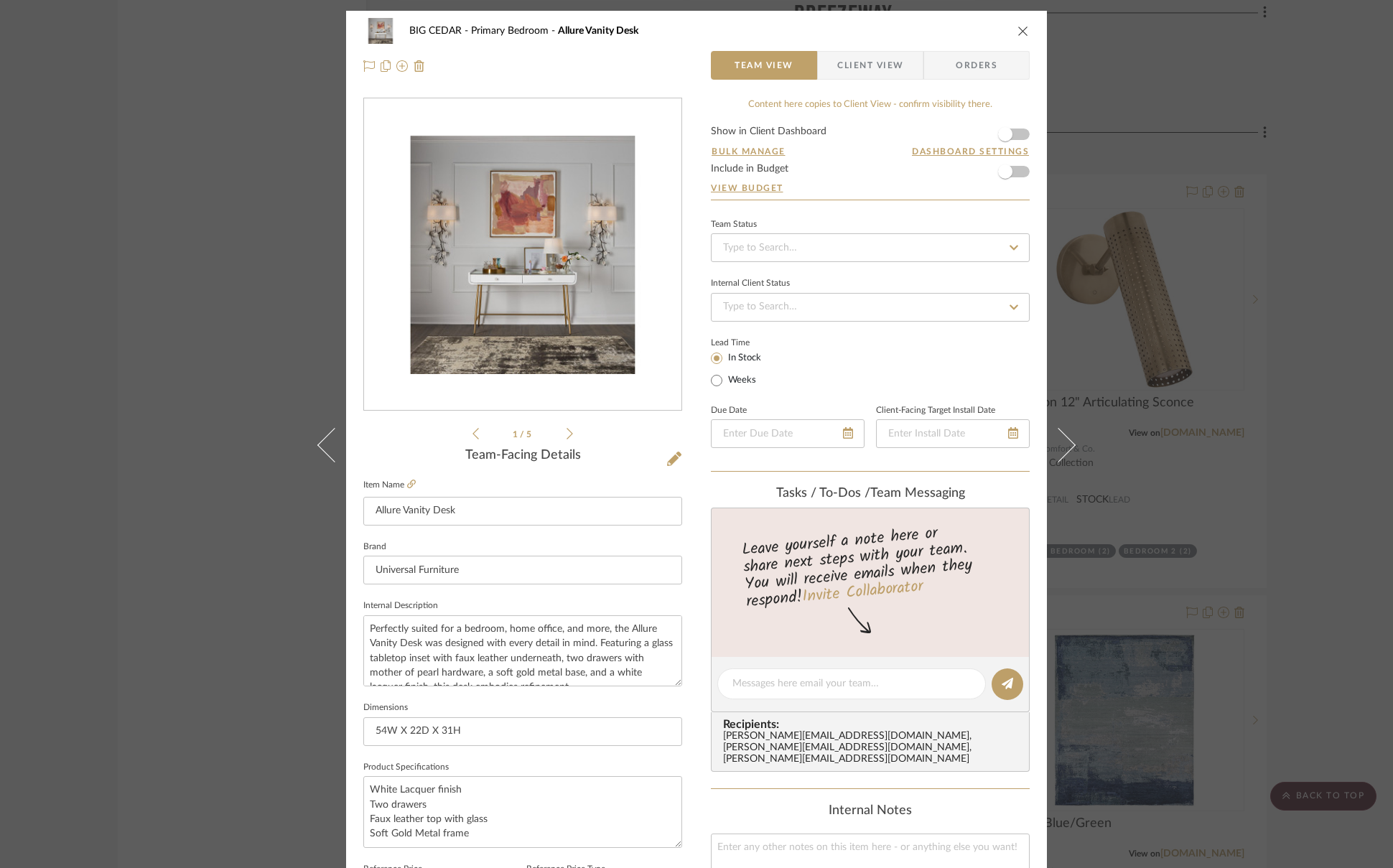
click at [1017, 26] on icon "close" at bounding box center [1023, 31] width 11 height 11
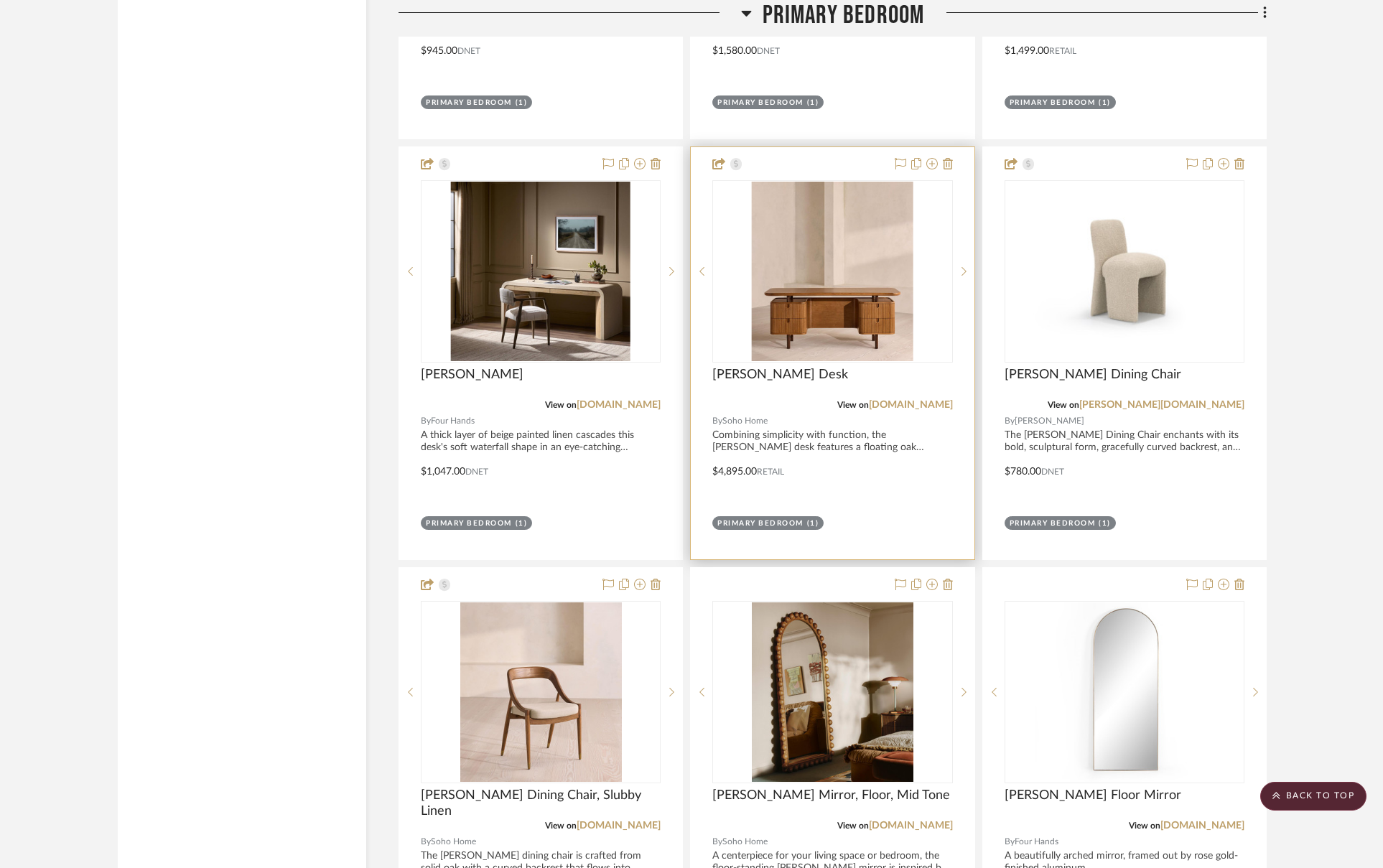
scroll to position [6575, 0]
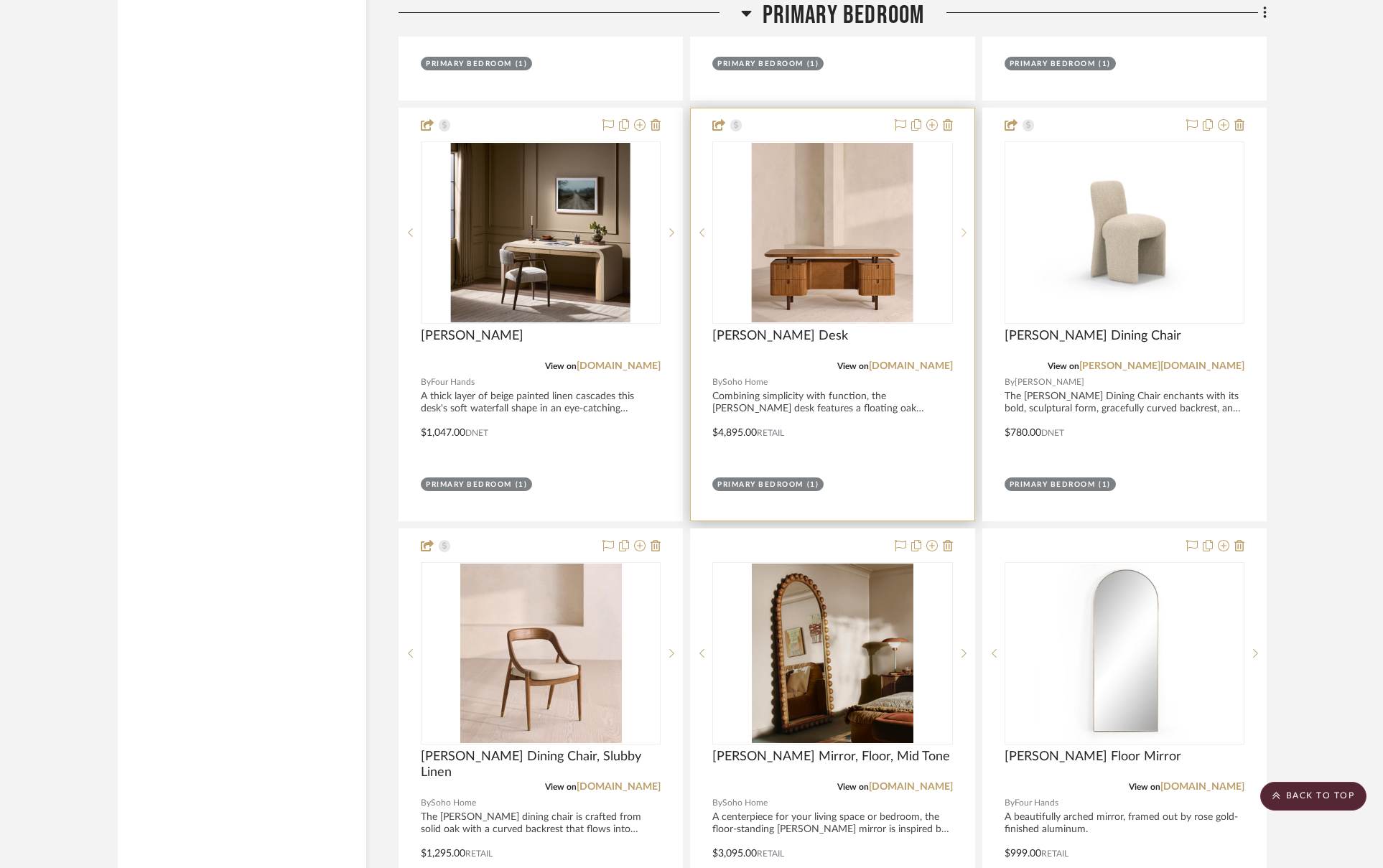
click at [961, 228] on icon at bounding box center [964, 233] width 5 height 10
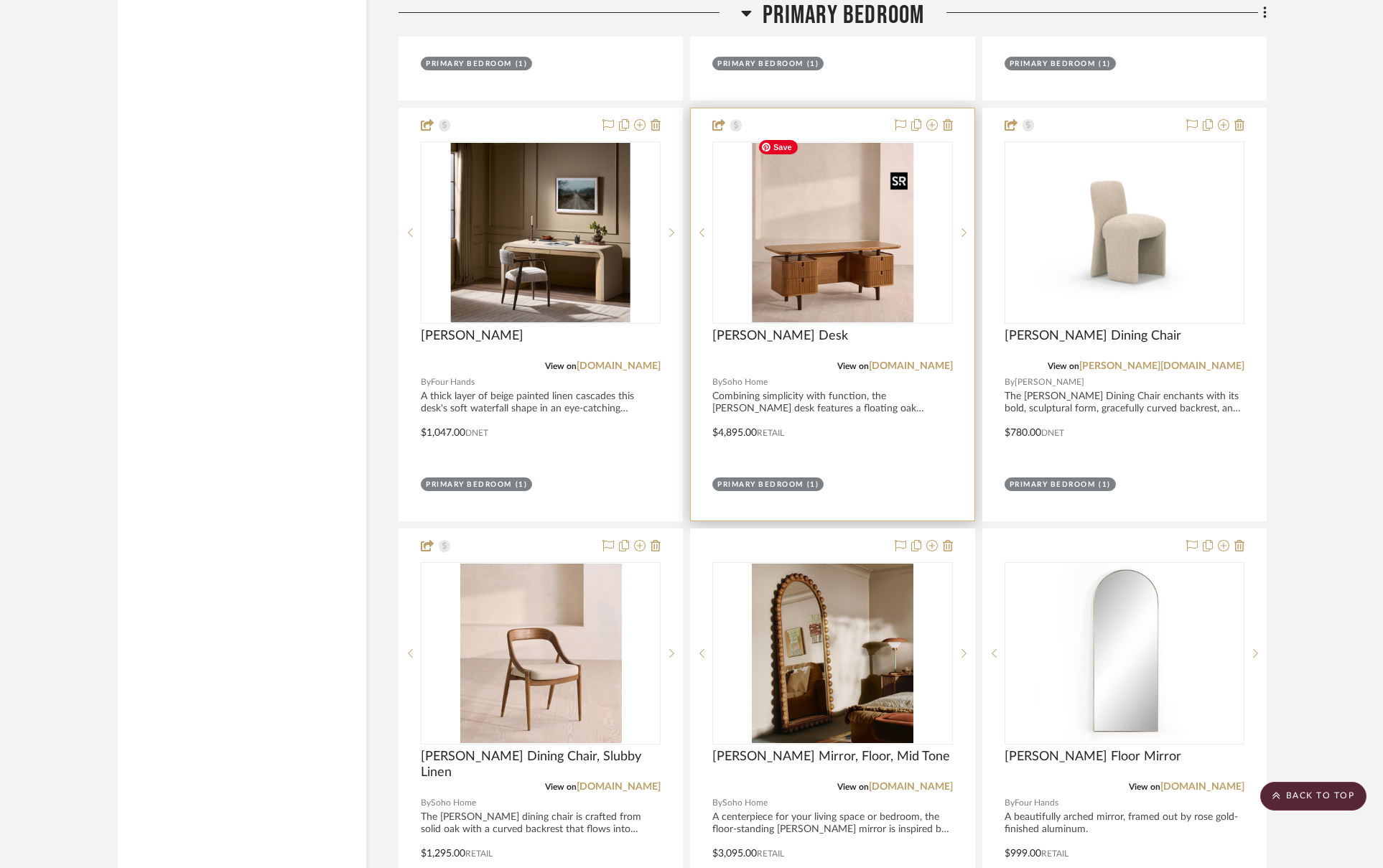
click at [884, 282] on img "1" at bounding box center [833, 232] width 161 height 179
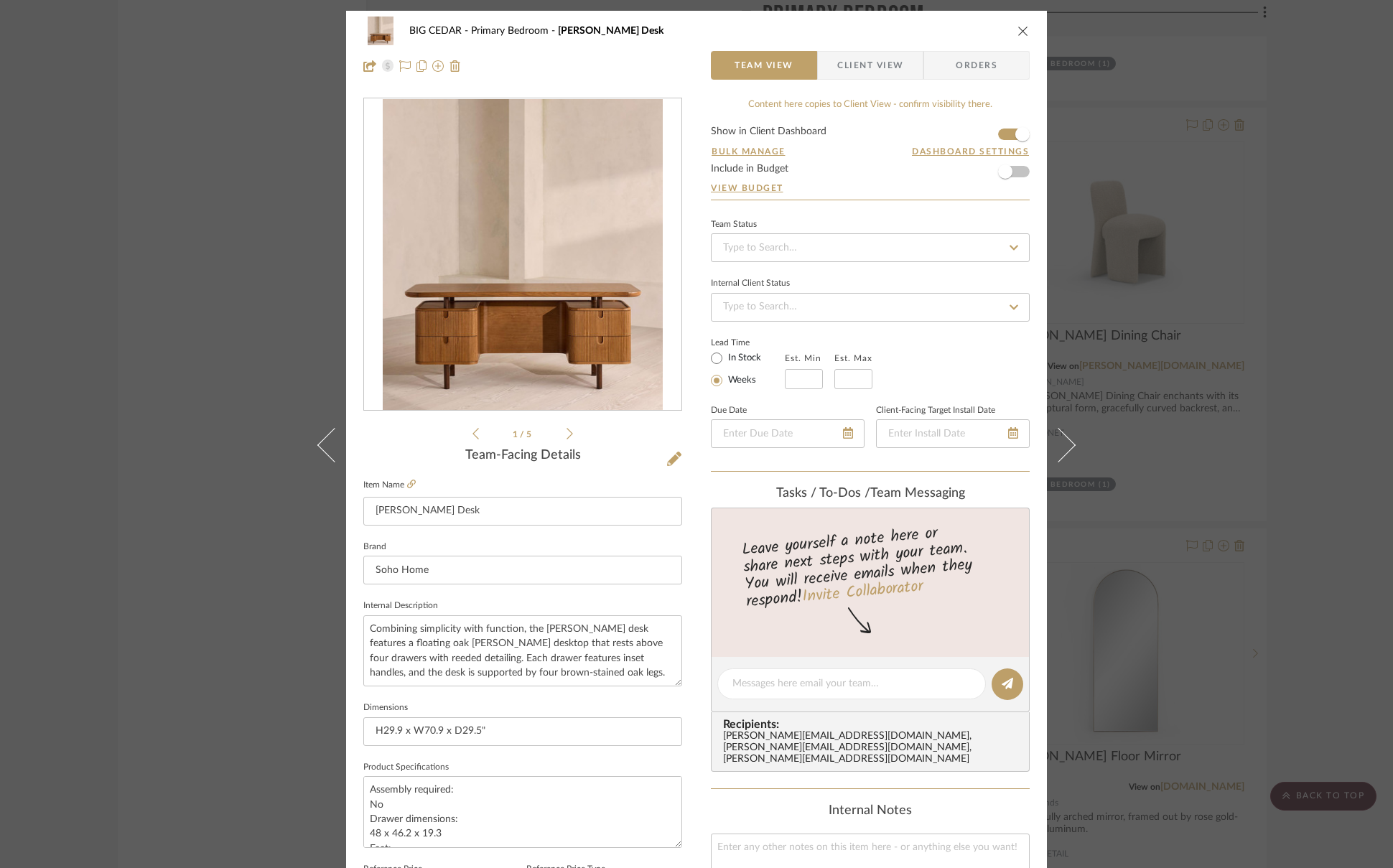
click at [1021, 34] on icon "close" at bounding box center [1023, 31] width 11 height 11
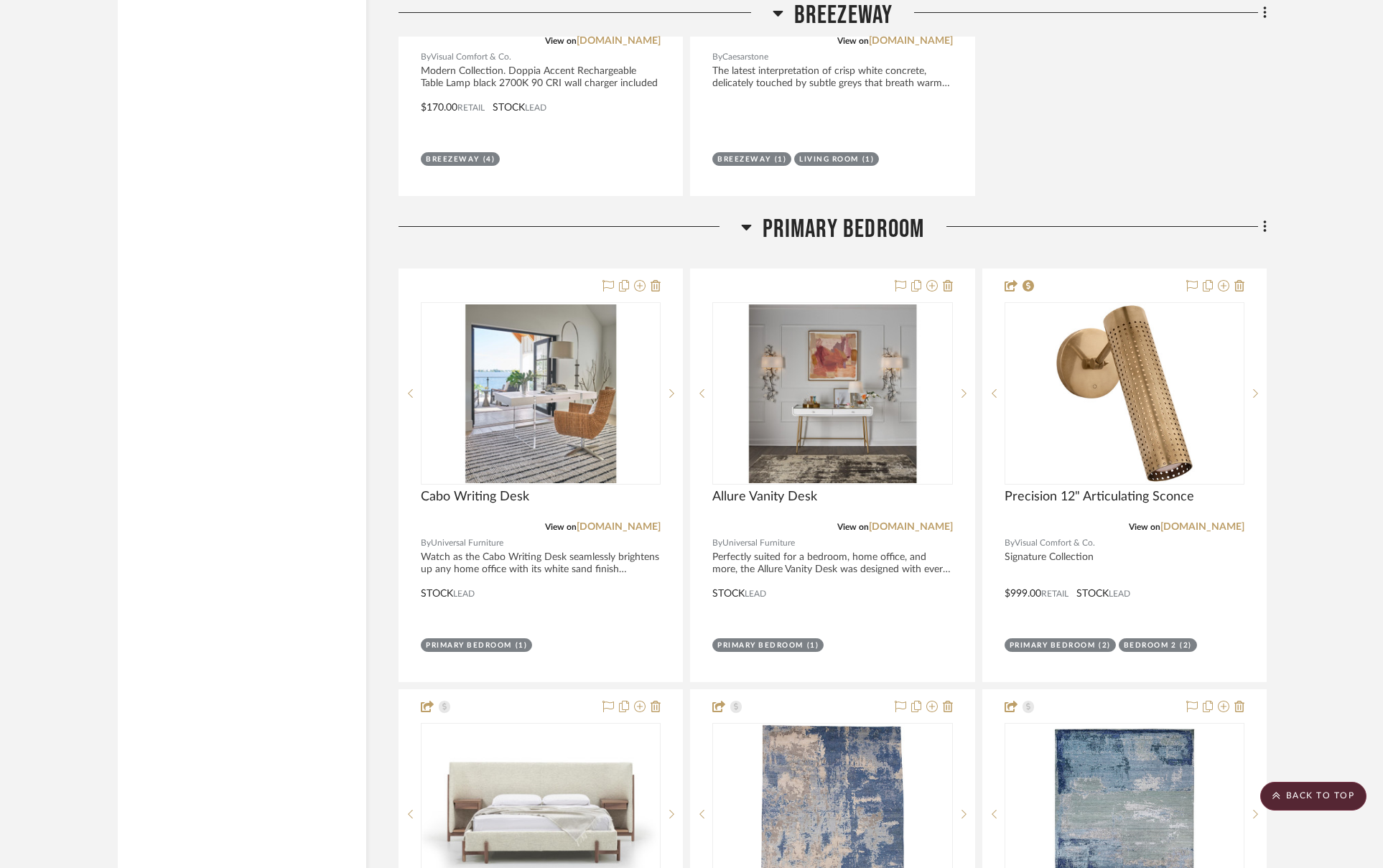
scroll to position [4840, 0]
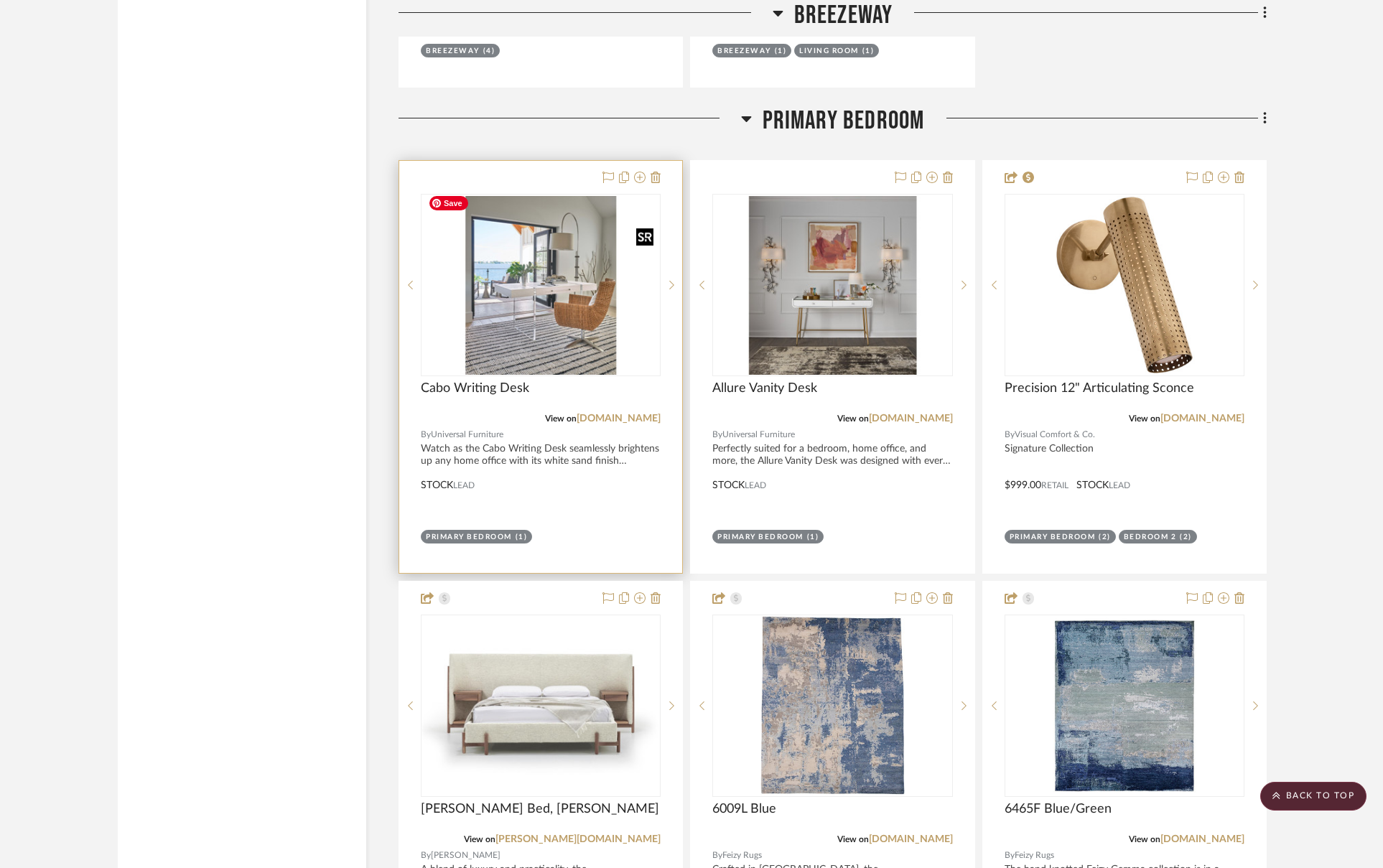
click at [552, 301] on img "0" at bounding box center [541, 285] width 237 height 178
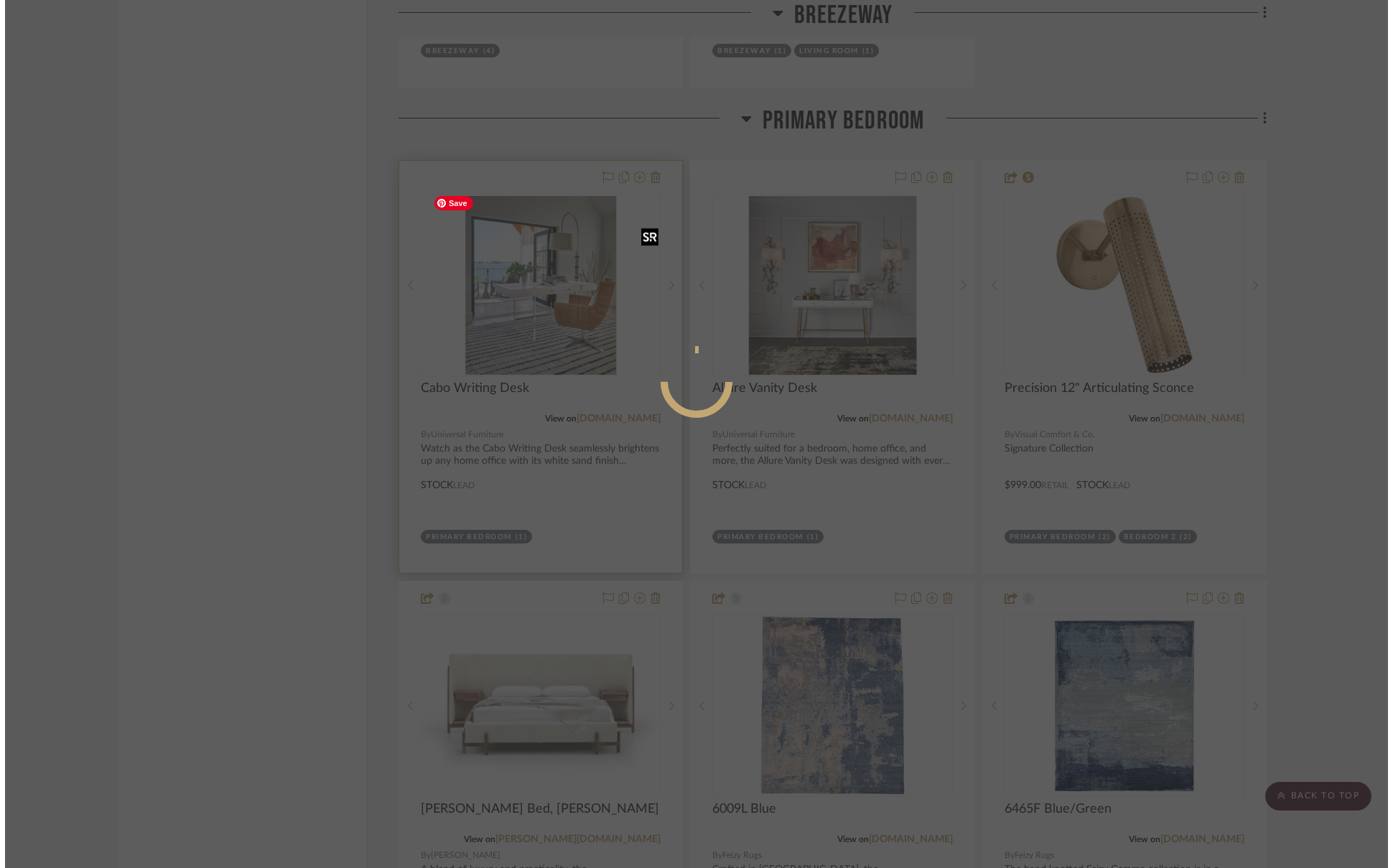
scroll to position [0, 0]
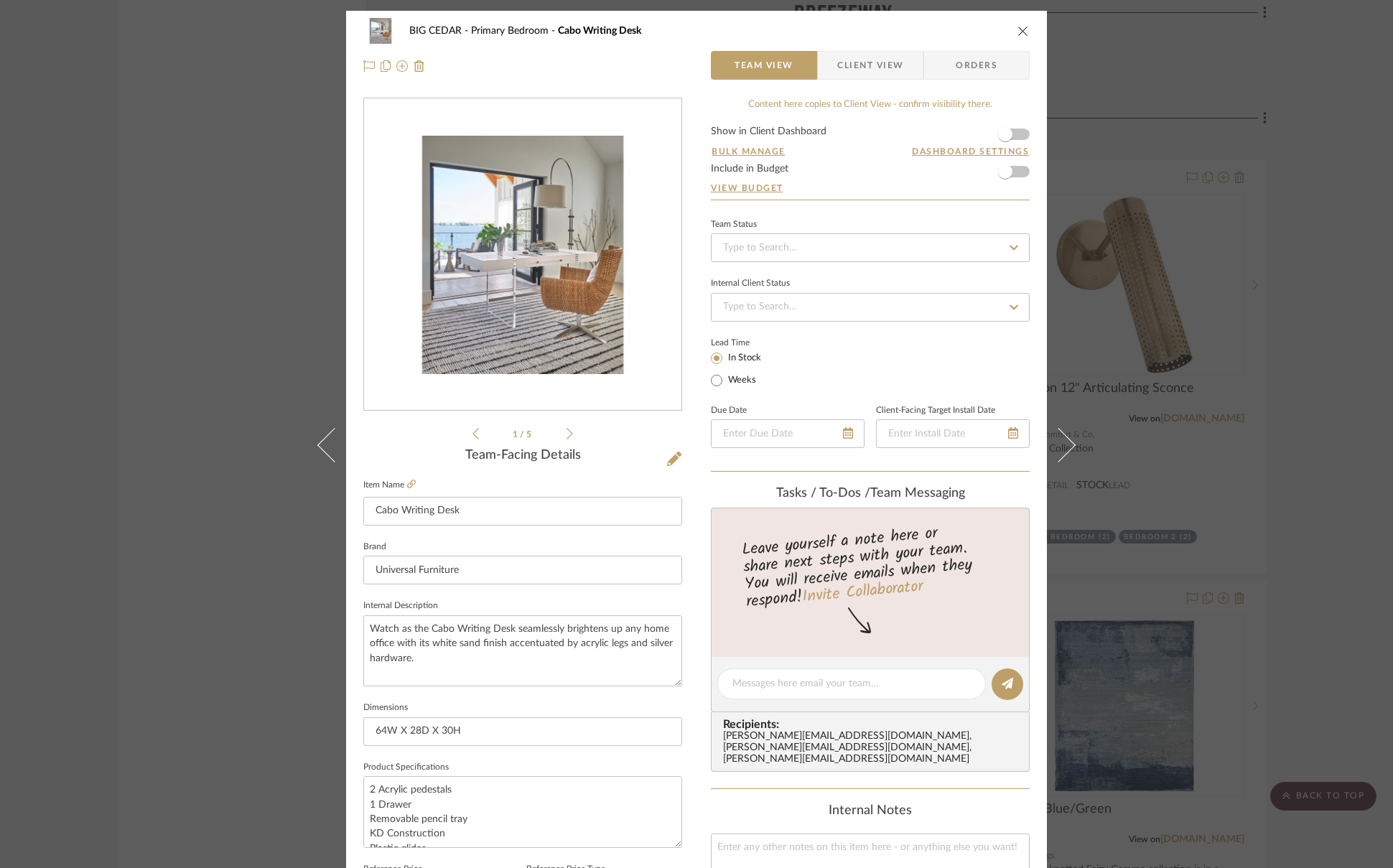
click at [247, 339] on div "BIG CEDAR Primary Bedroom Cabo Writing Desk Team View Client View Orders 1 / 5 …" at bounding box center [696, 434] width 1393 height 868
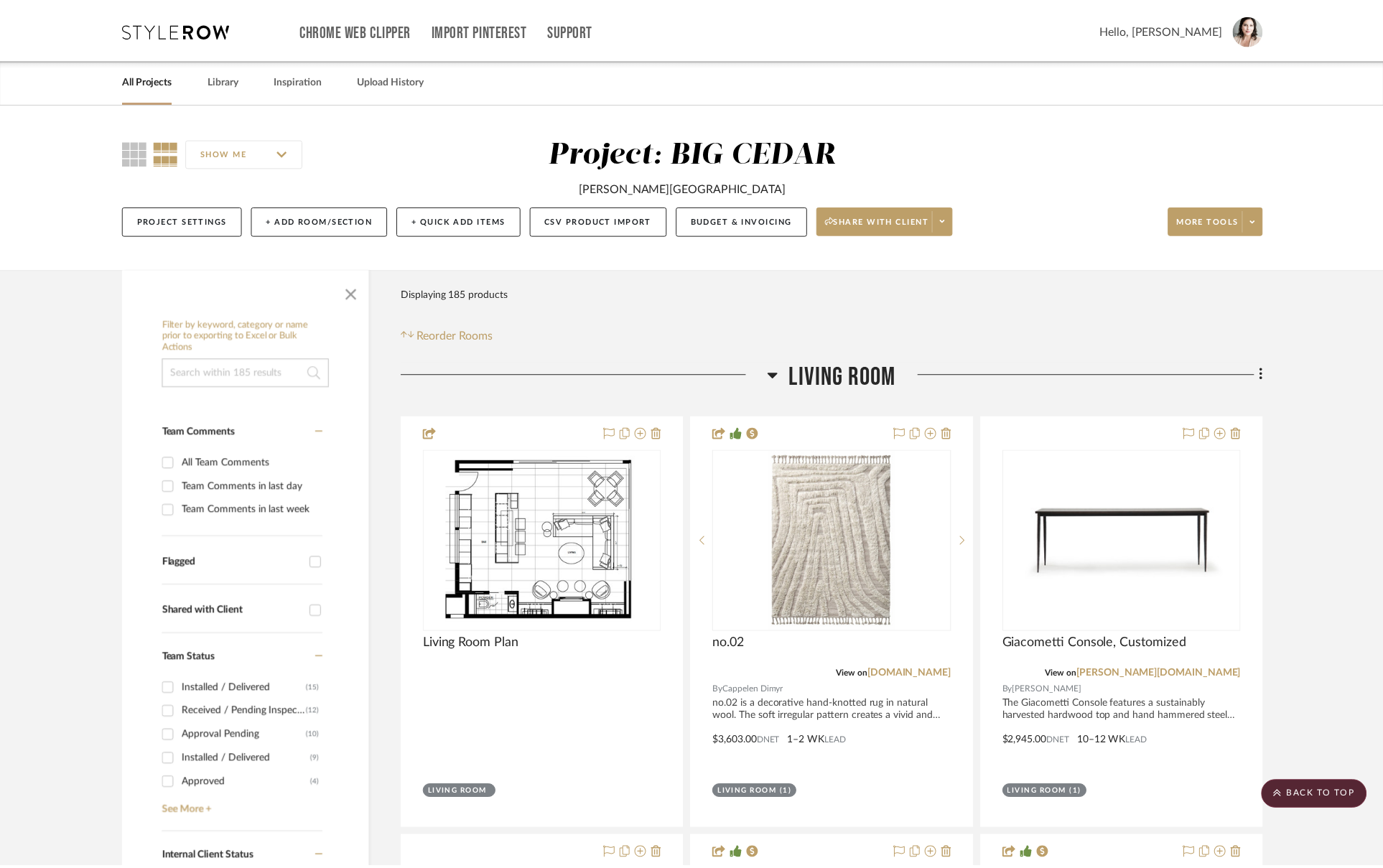
scroll to position [4840, 0]
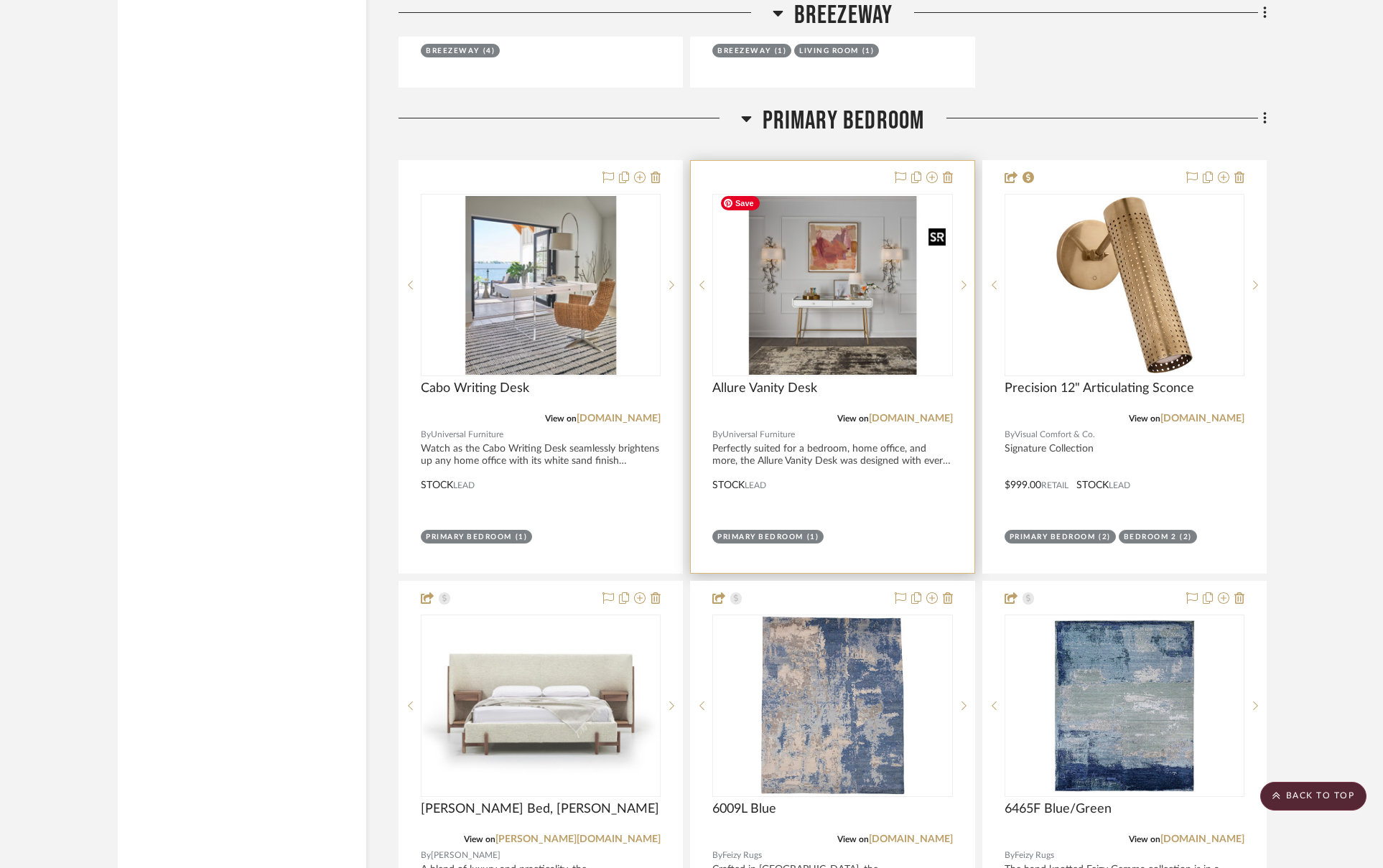
click at [813, 274] on img "0" at bounding box center [833, 285] width 237 height 178
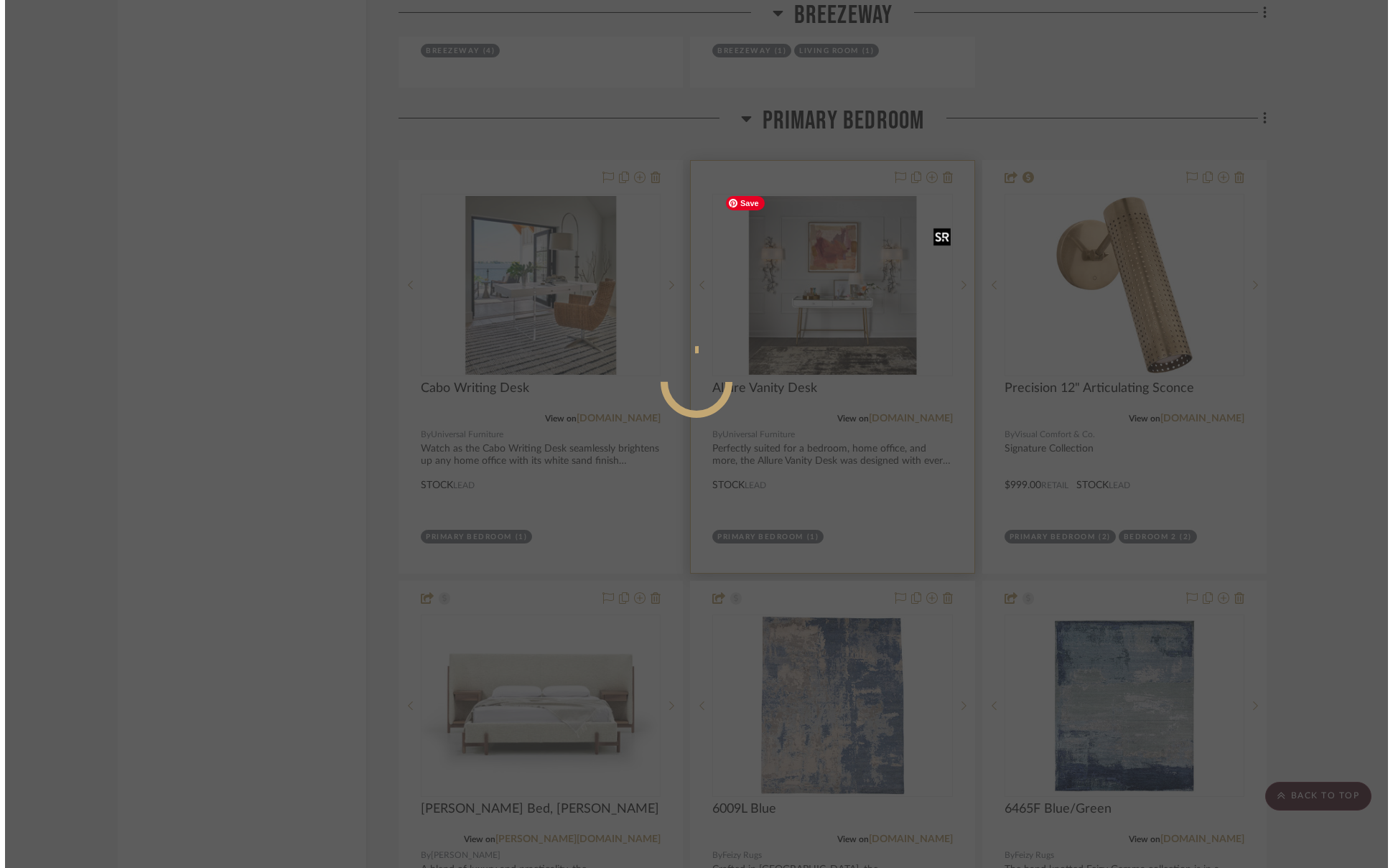
scroll to position [0, 0]
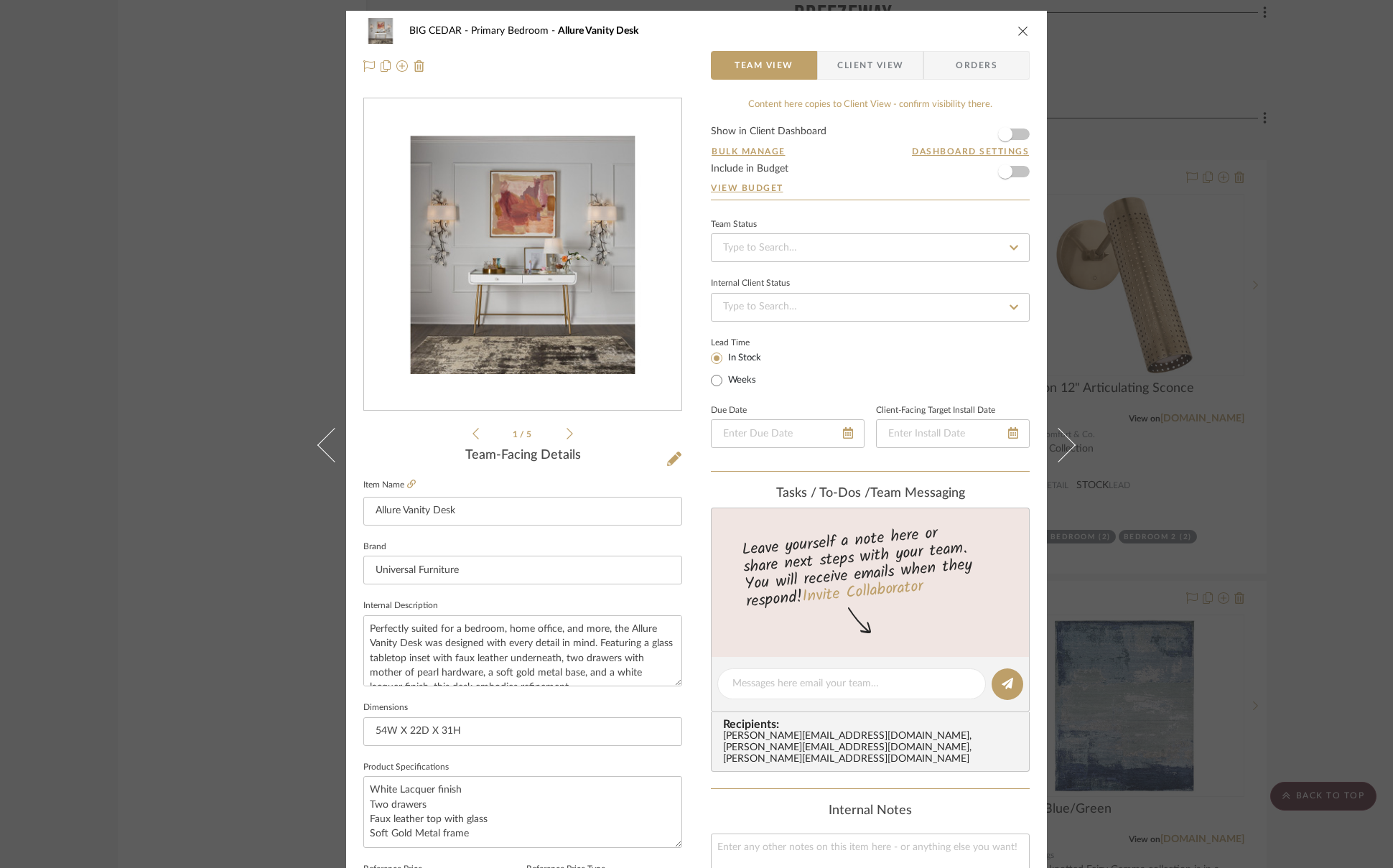
click at [250, 350] on div "BIG CEDAR Primary Bedroom Allure Vanity Desk Team View Client View Orders 1 / 5…" at bounding box center [696, 434] width 1393 height 868
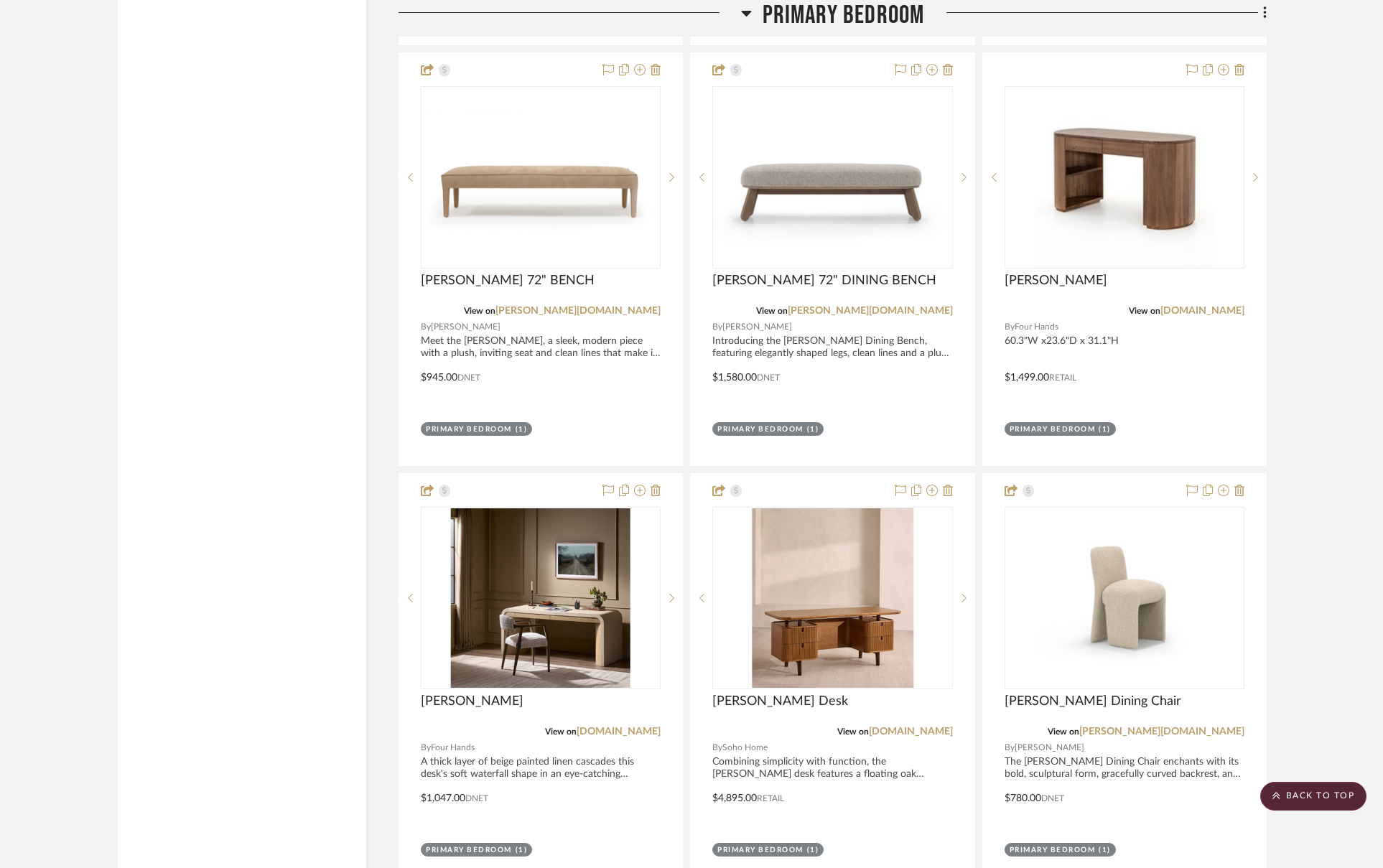
scroll to position [6206, 0]
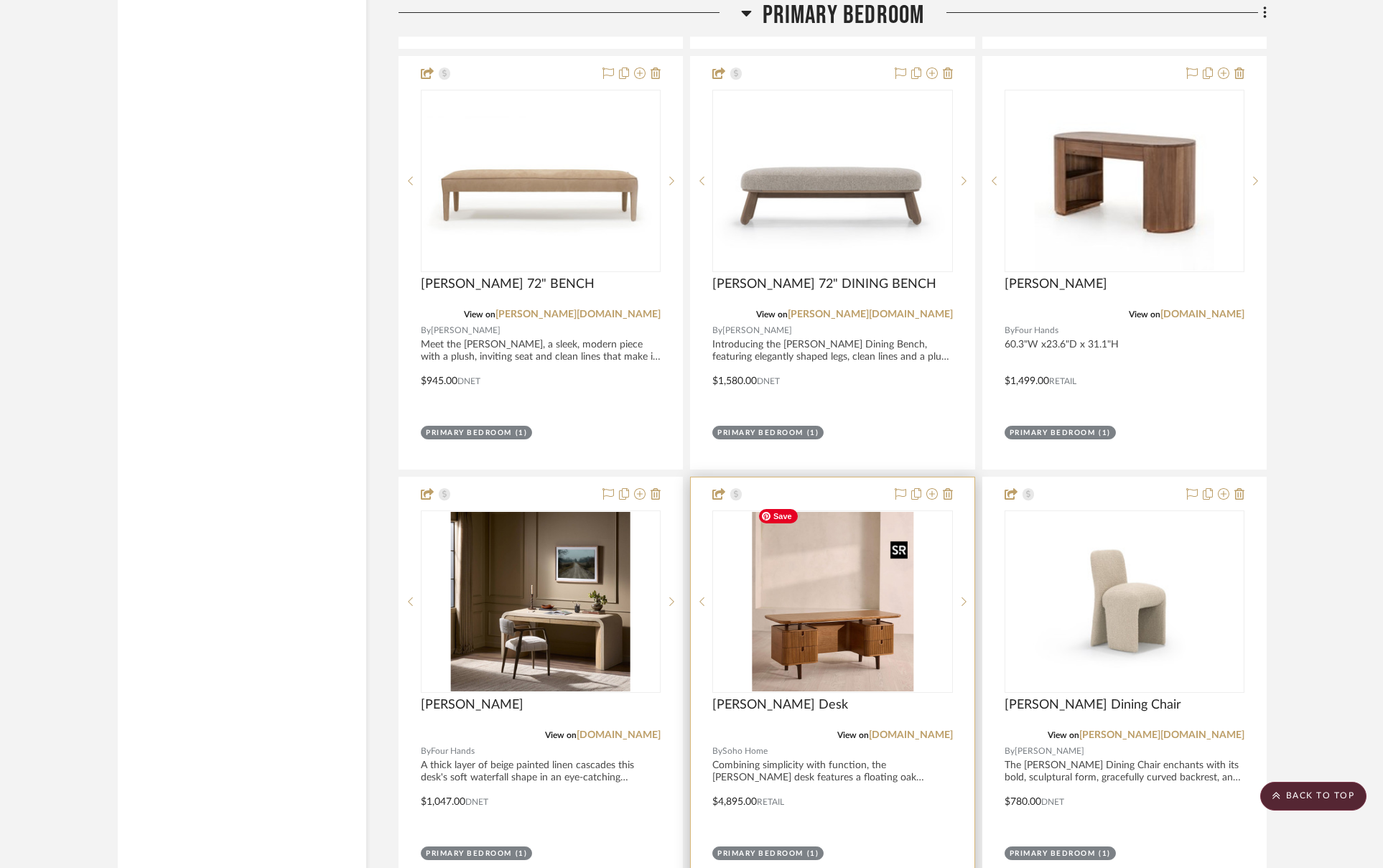
click at [854, 582] on img "1" at bounding box center [833, 601] width 161 height 179
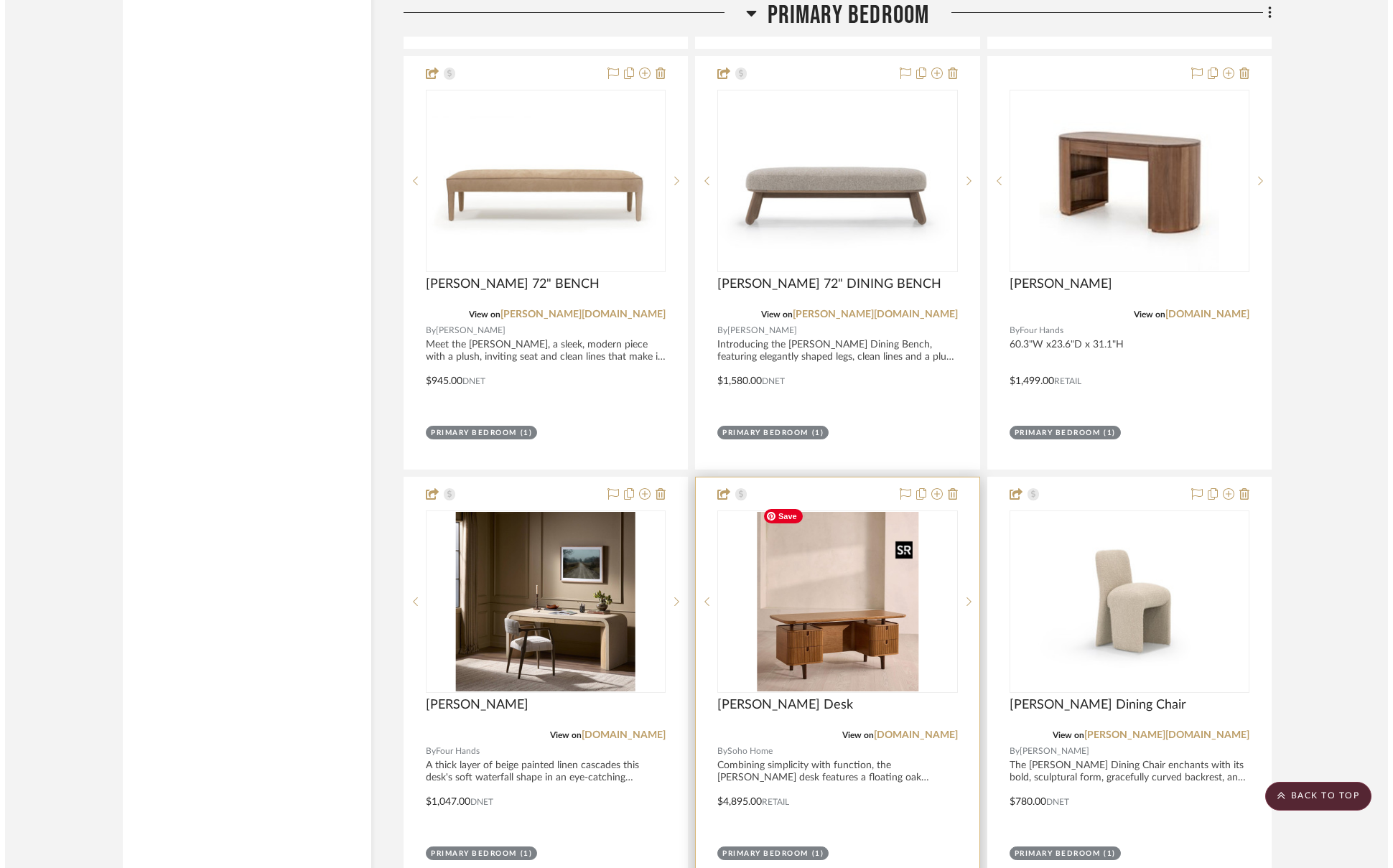
scroll to position [0, 0]
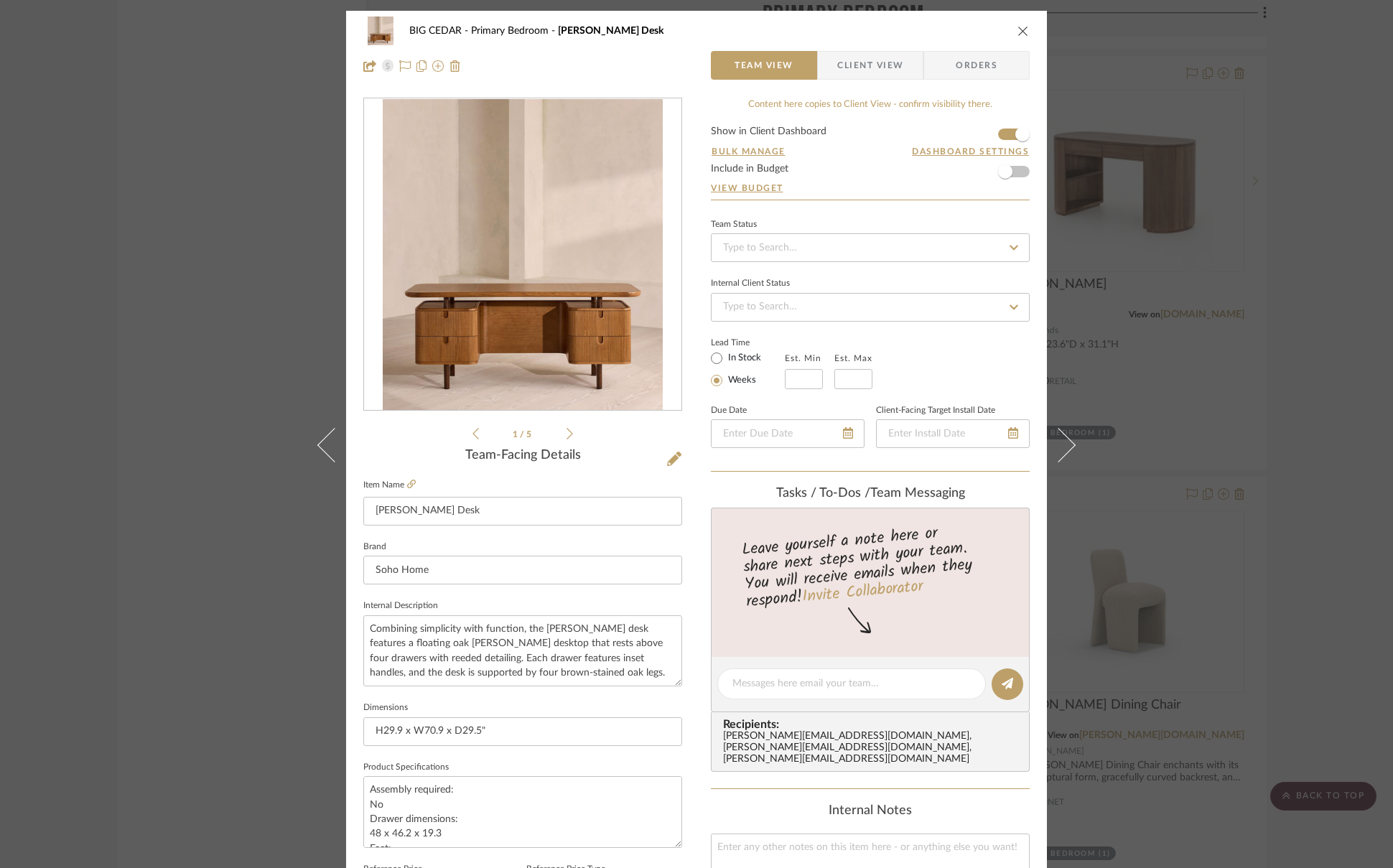
click at [272, 459] on div "BIG CEDAR Primary Bedroom [PERSON_NAME] Desk Team View Client View Orders 1 / 5…" at bounding box center [696, 434] width 1393 height 868
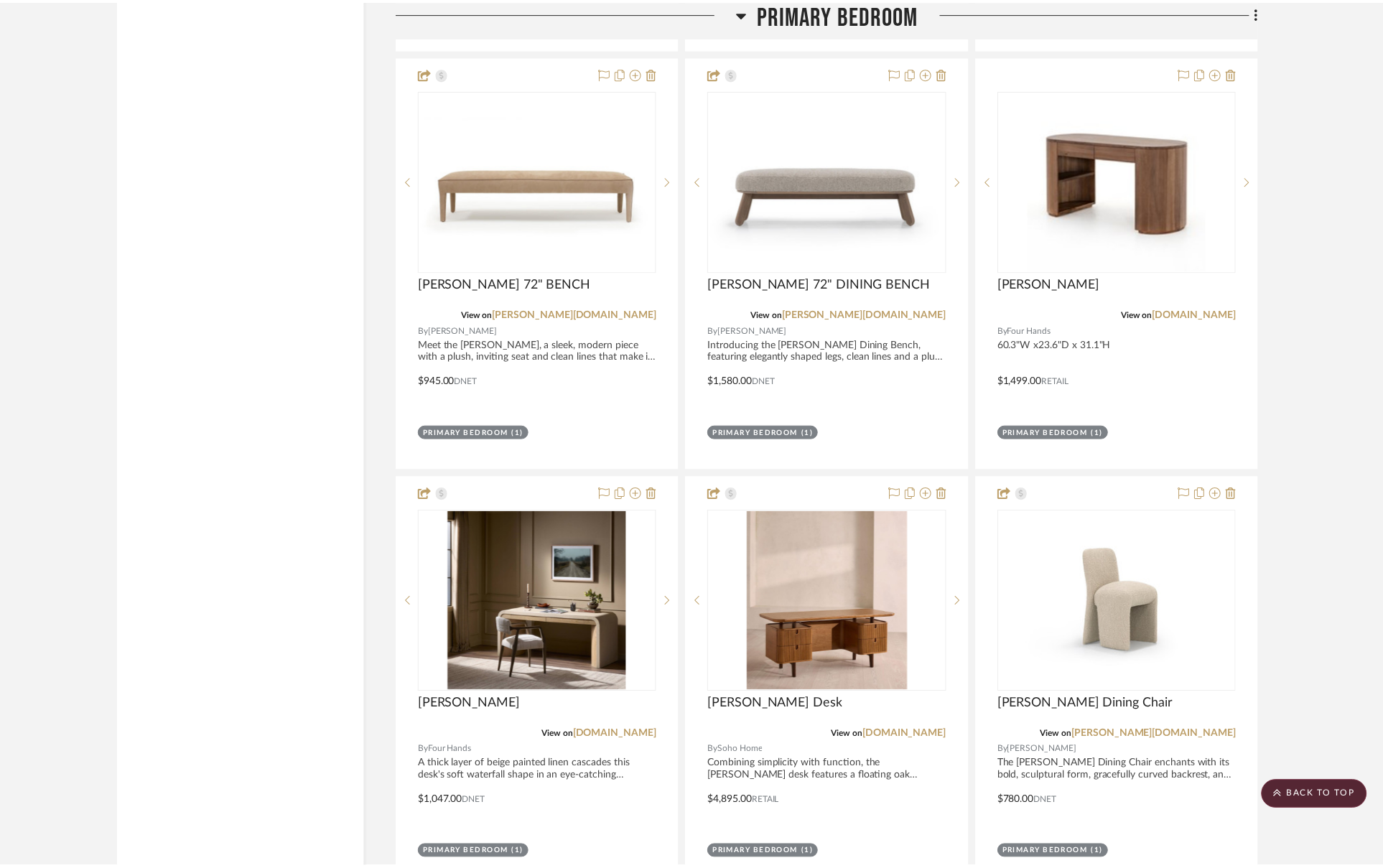
scroll to position [6206, 0]
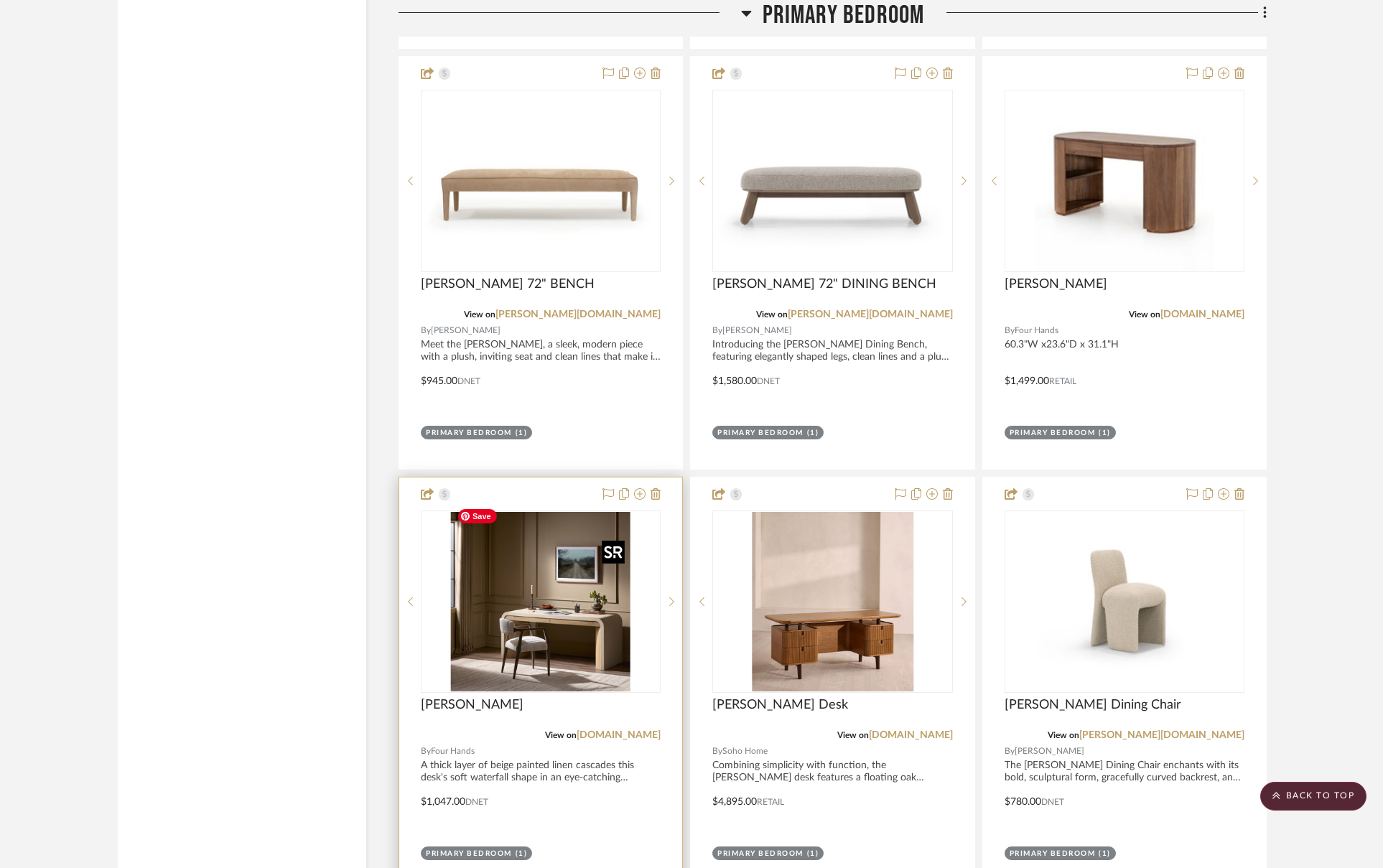
click at [522, 588] on img "3" at bounding box center [540, 601] width 179 height 179
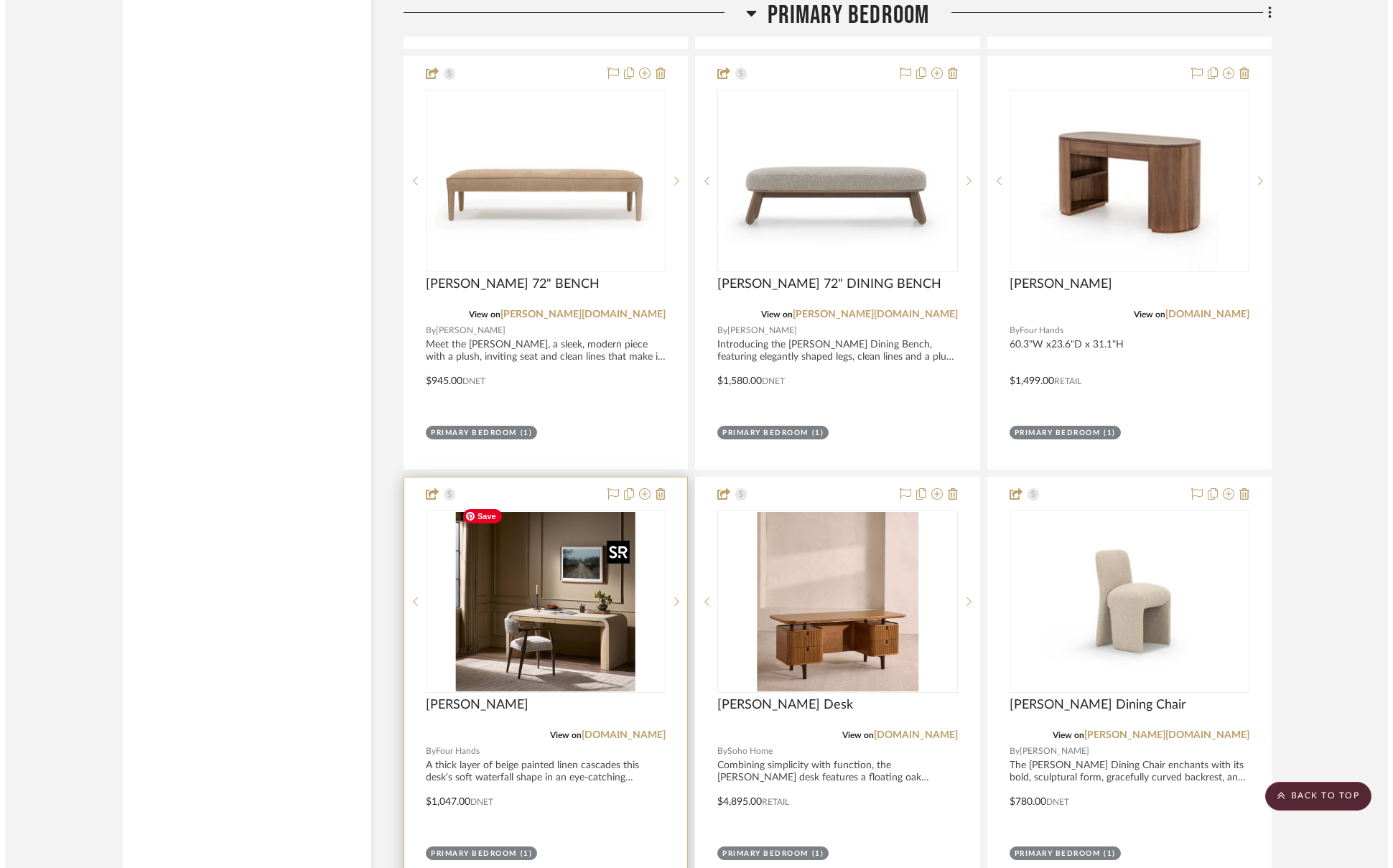
scroll to position [0, 0]
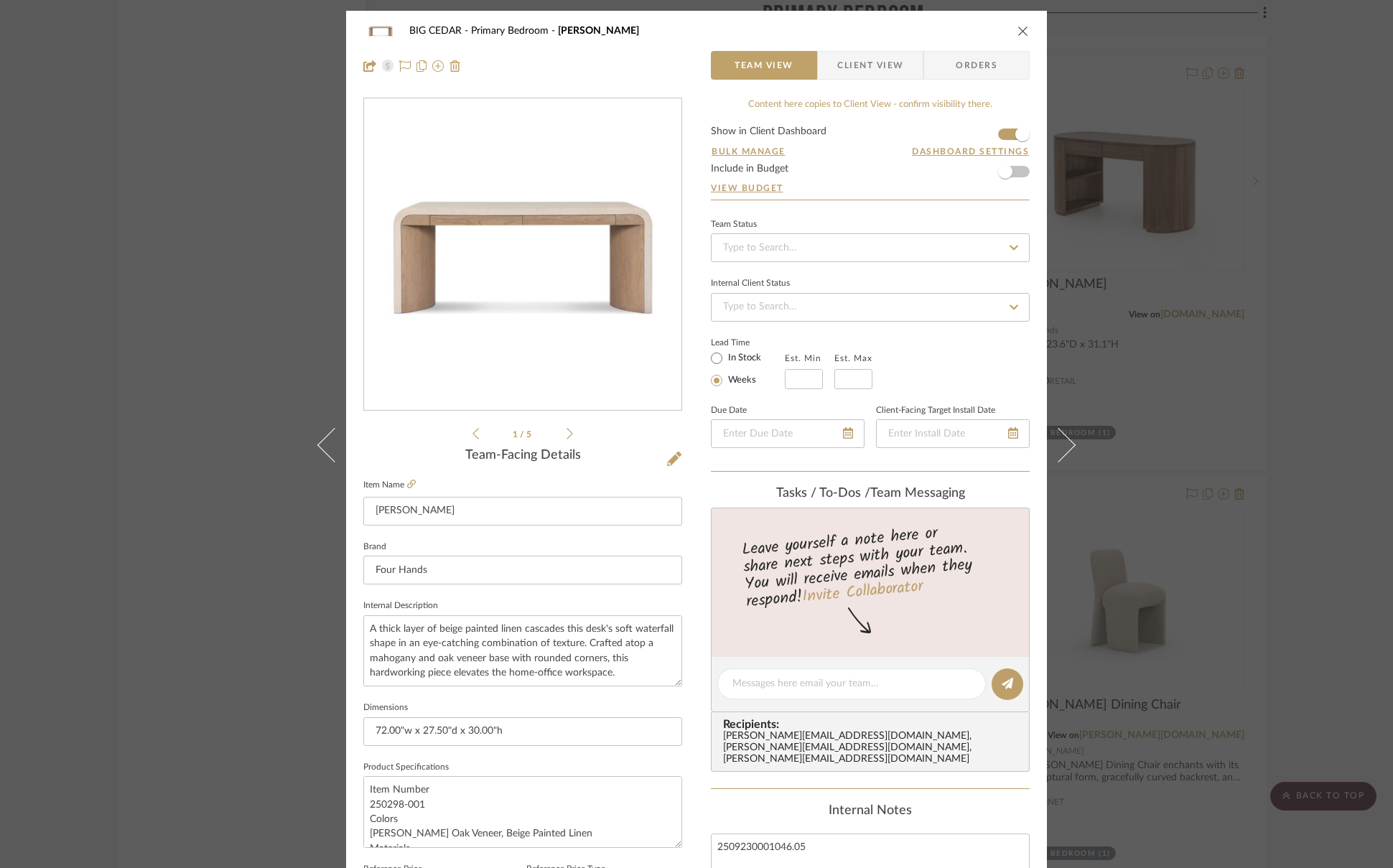
click at [199, 515] on div "BIG CEDAR Primary Bedroom [PERSON_NAME] Team View Client View Orders 1 / 5 Team…" at bounding box center [696, 434] width 1393 height 868
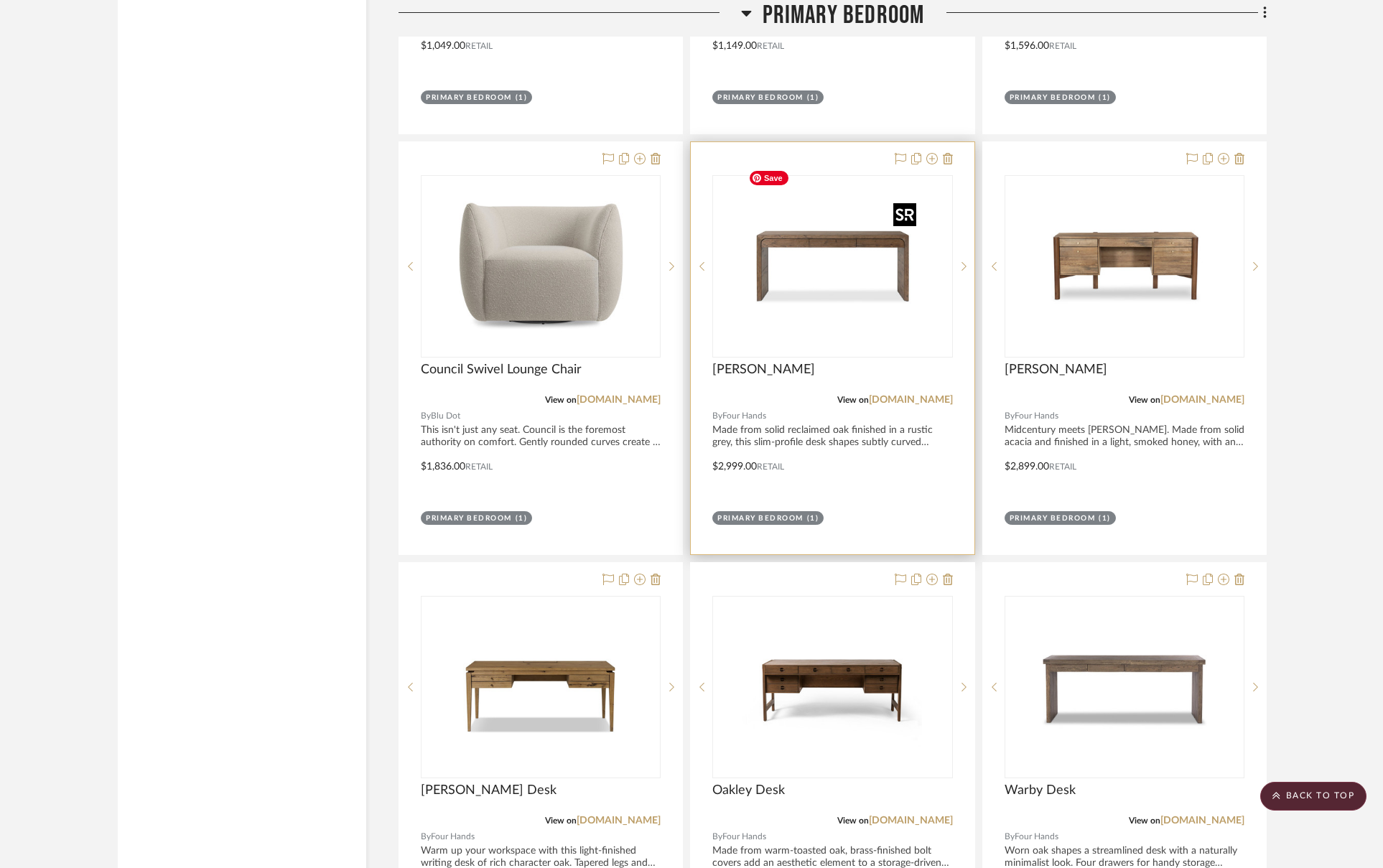
scroll to position [8239, 0]
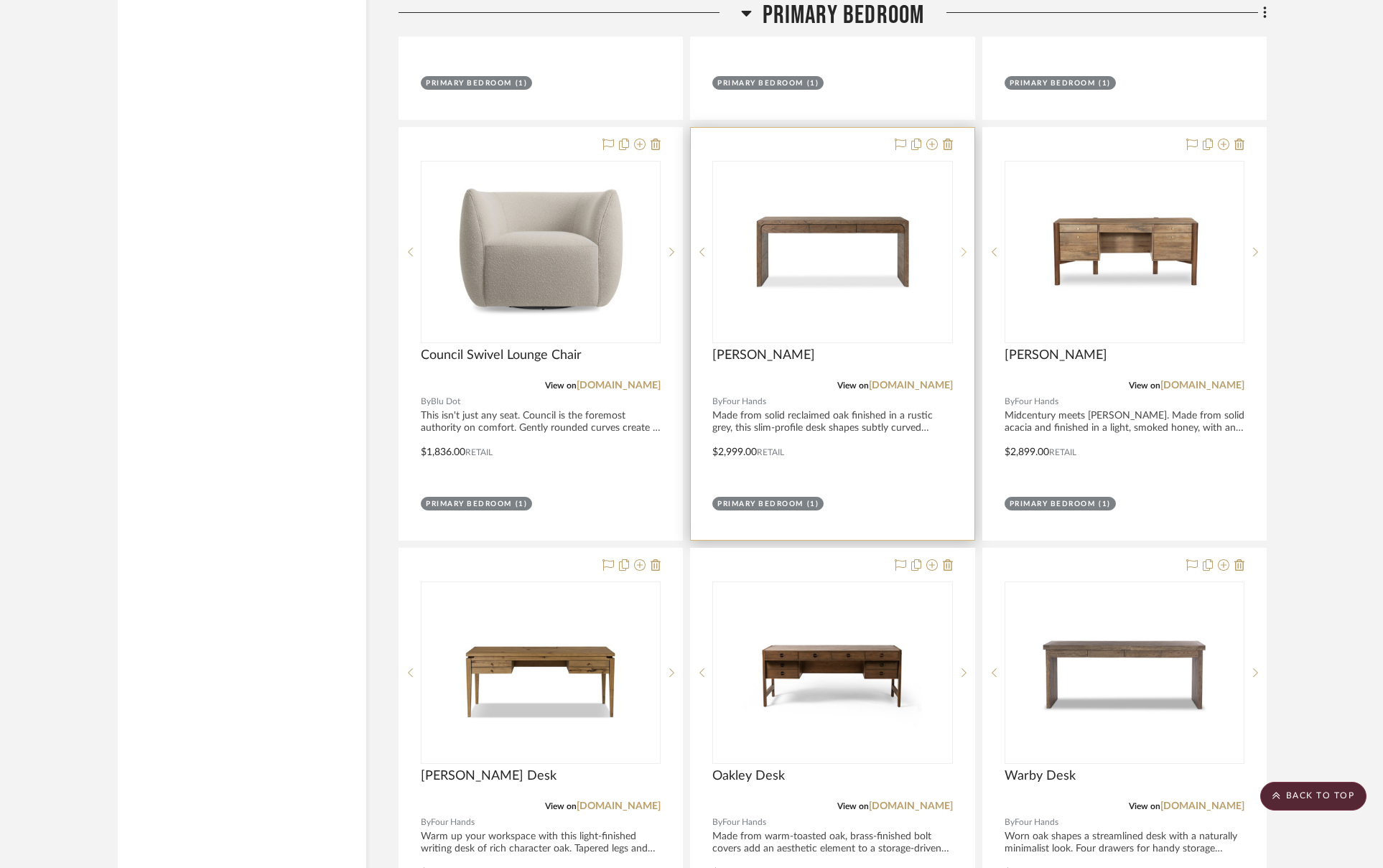
click at [960, 247] on sr-next-btn at bounding box center [964, 252] width 22 height 10
click at [861, 250] on img "1" at bounding box center [832, 251] width 179 height 179
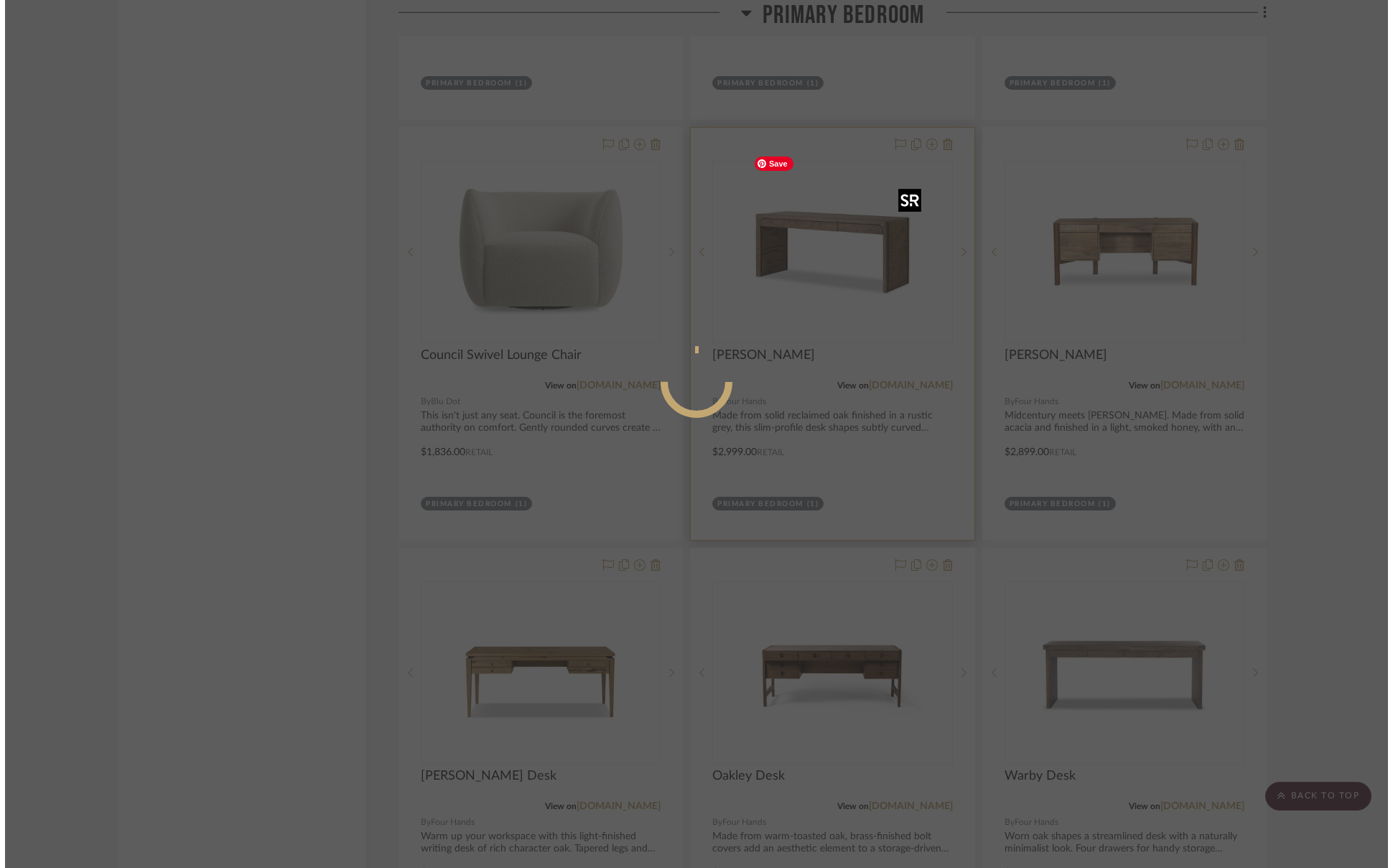
scroll to position [0, 0]
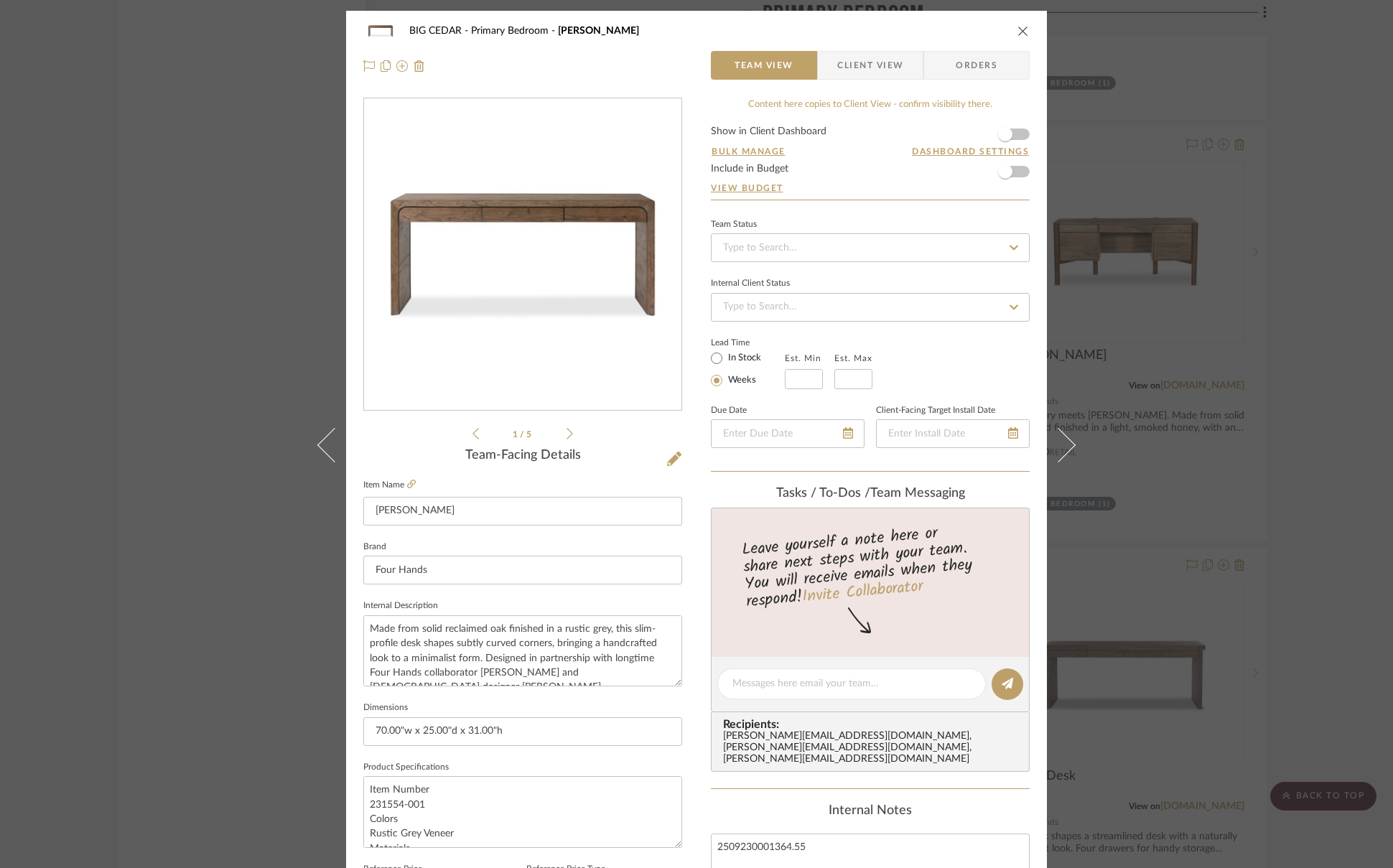
click at [1017, 35] on icon "close" at bounding box center [1023, 31] width 11 height 11
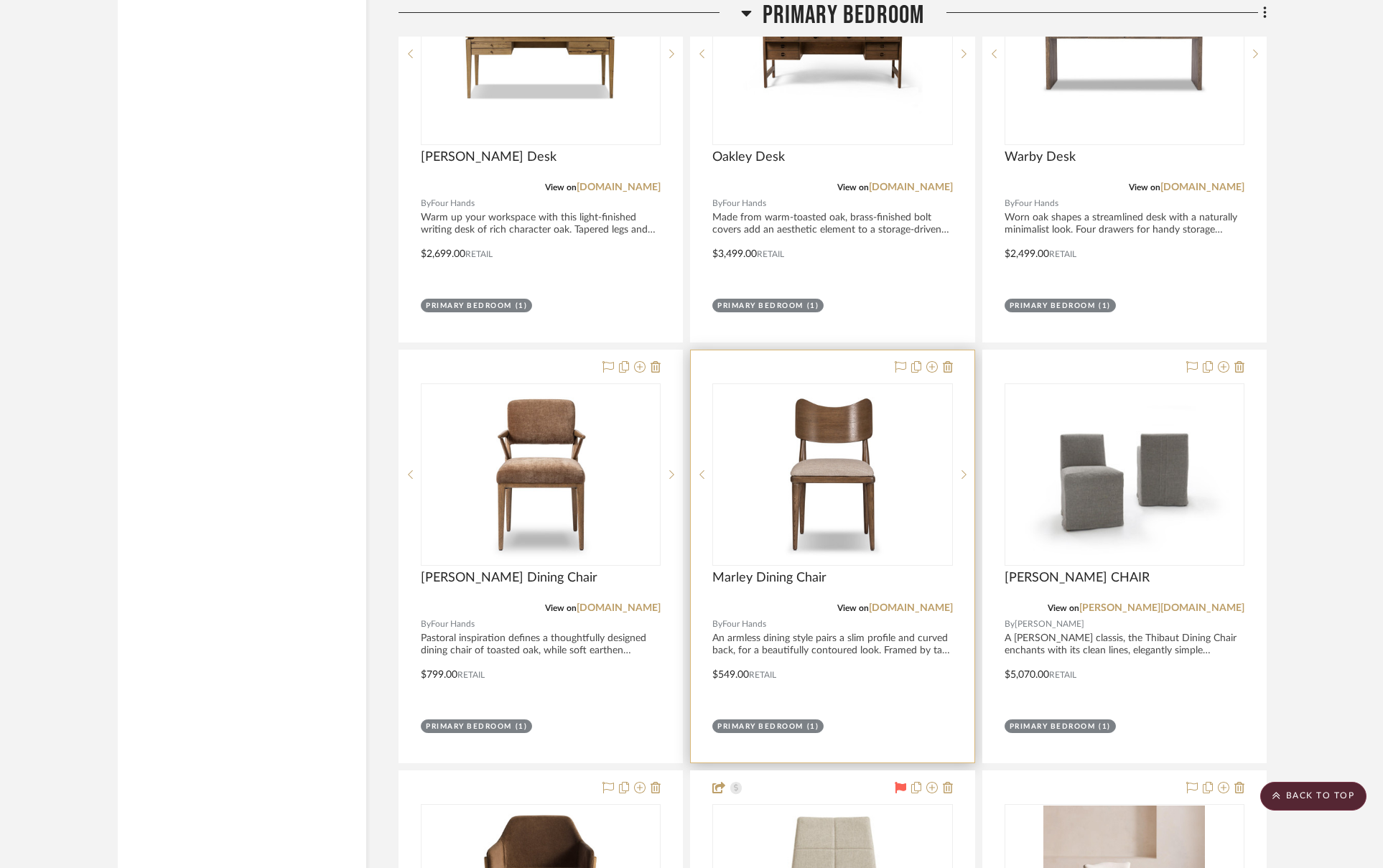
scroll to position [8599, 0]
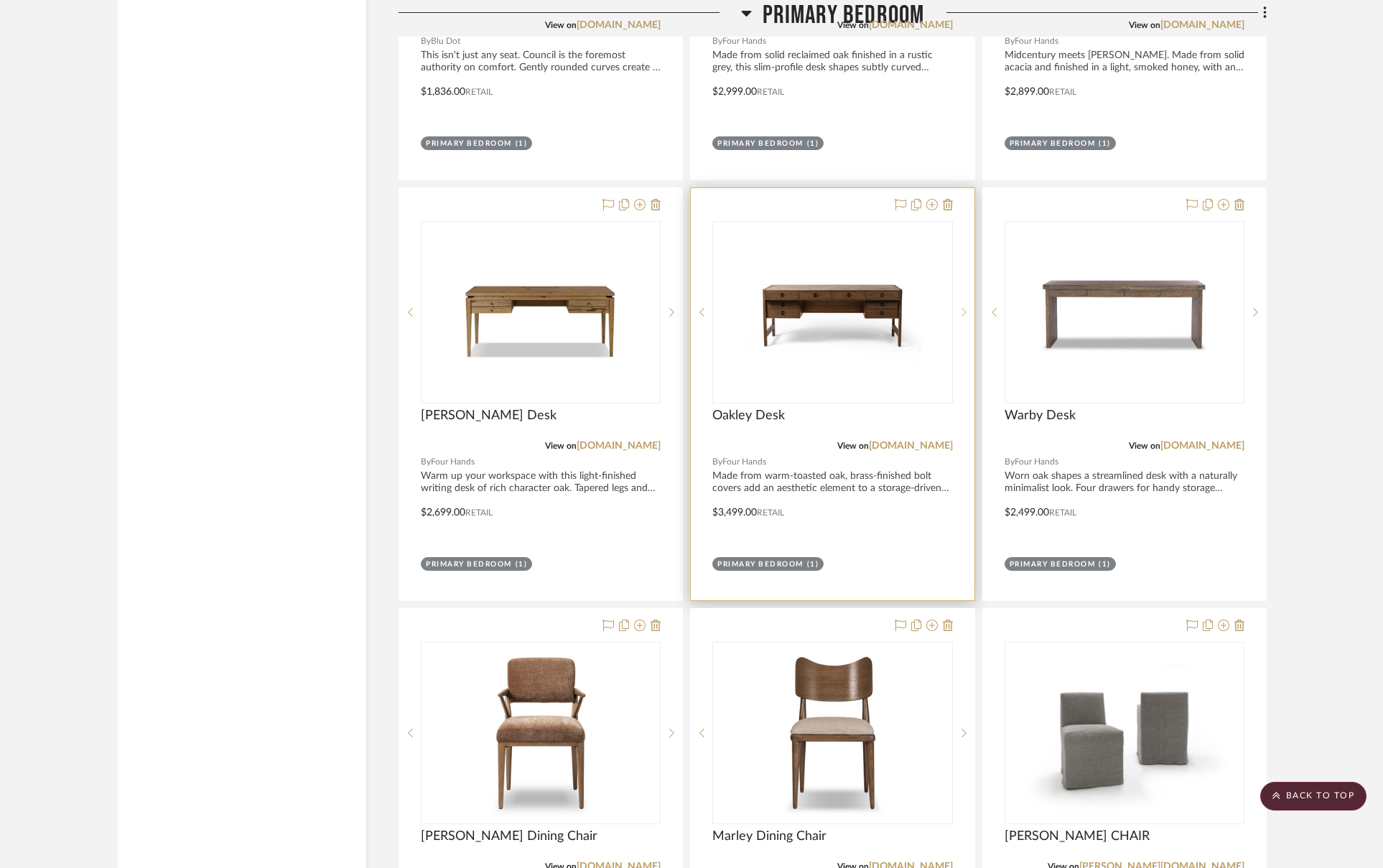
click at [964, 308] on icon at bounding box center [964, 312] width 5 height 9
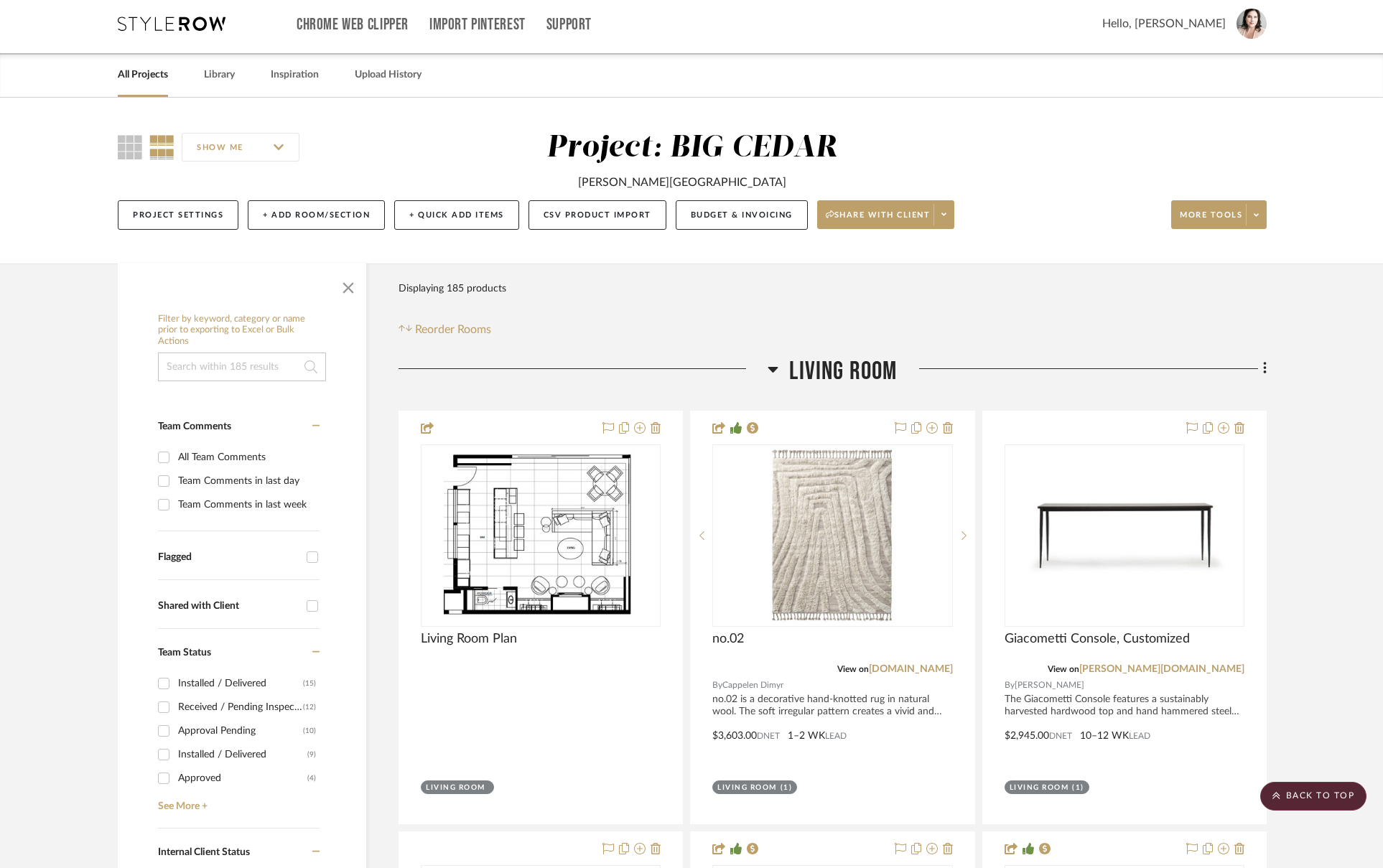
scroll to position [0, 0]
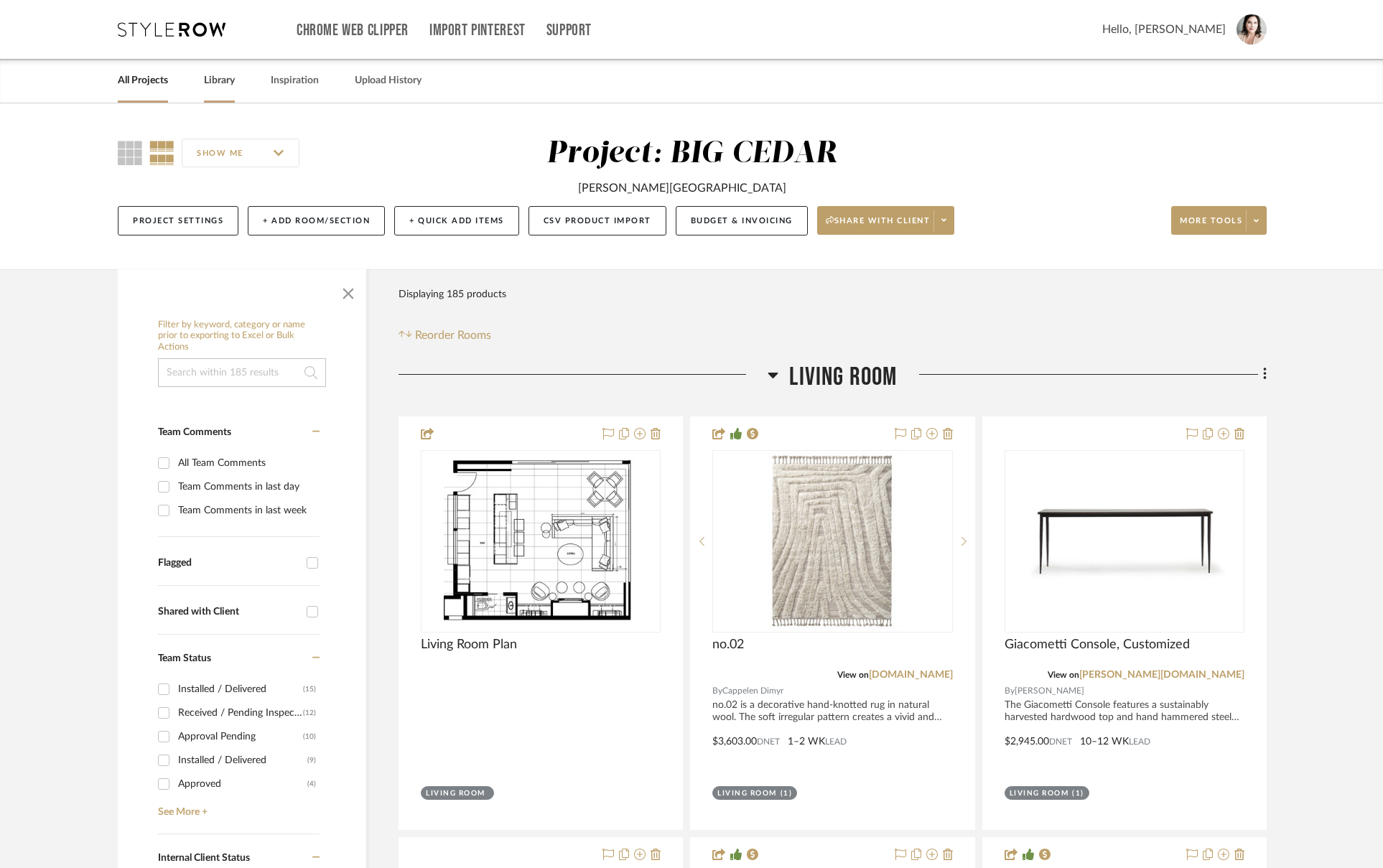
click at [213, 81] on link "Library" at bounding box center [220, 81] width 31 height 19
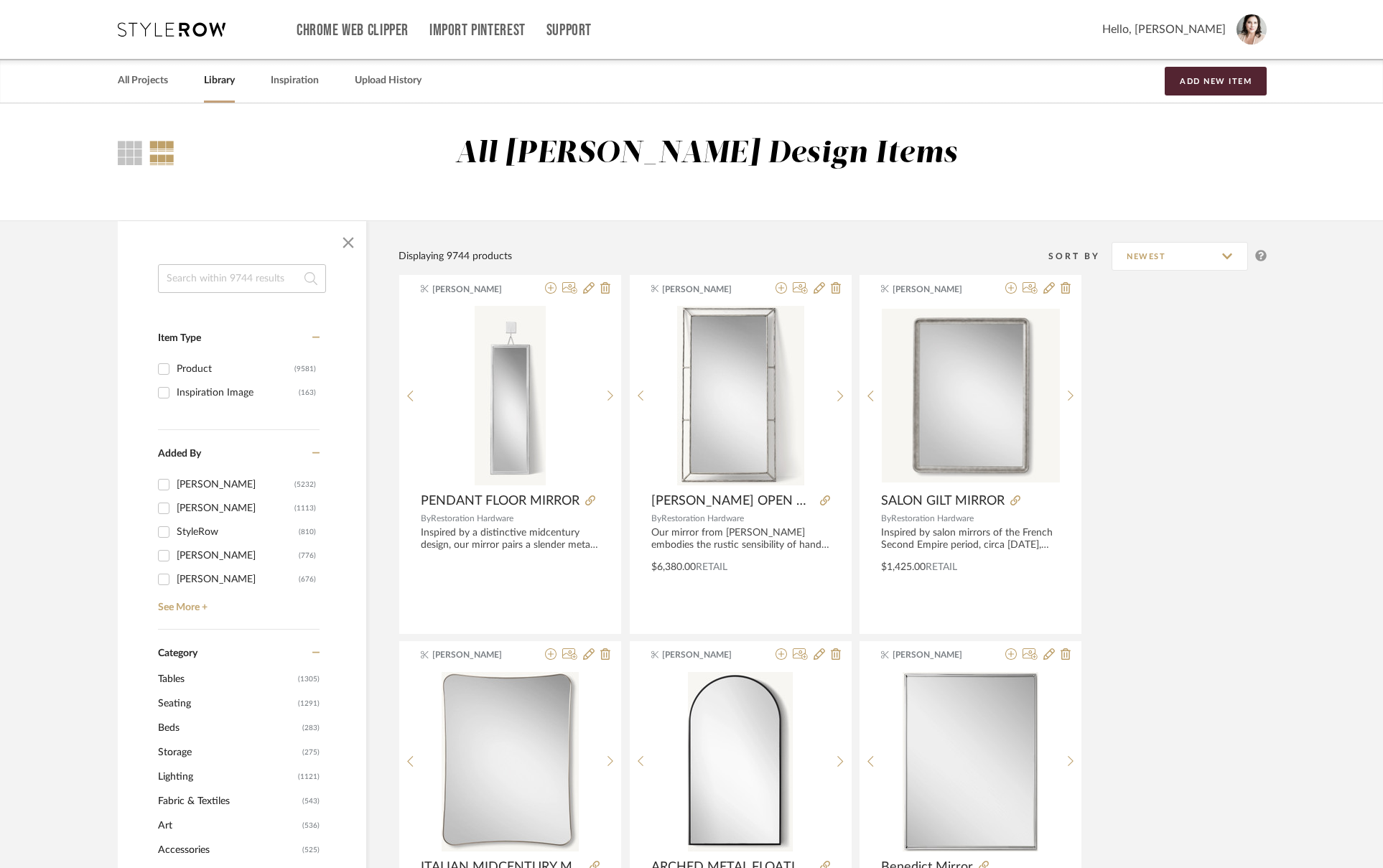
click at [188, 282] on input at bounding box center [242, 278] width 168 height 28
click at [186, 681] on span "Tables" at bounding box center [226, 679] width 136 height 24
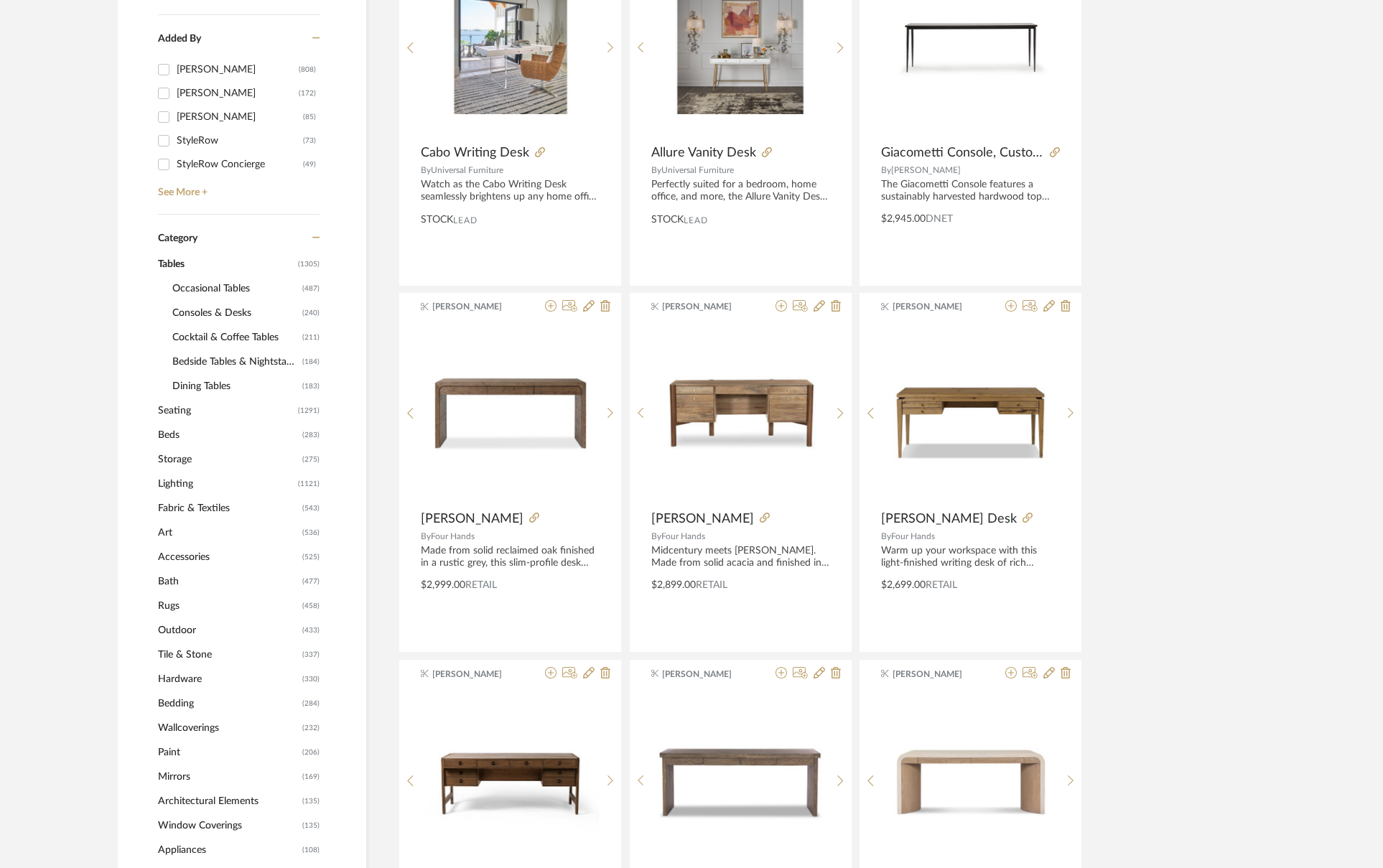
scroll to position [413, 0]
click at [221, 312] on span "Consoles & Desks" at bounding box center [236, 312] width 126 height 24
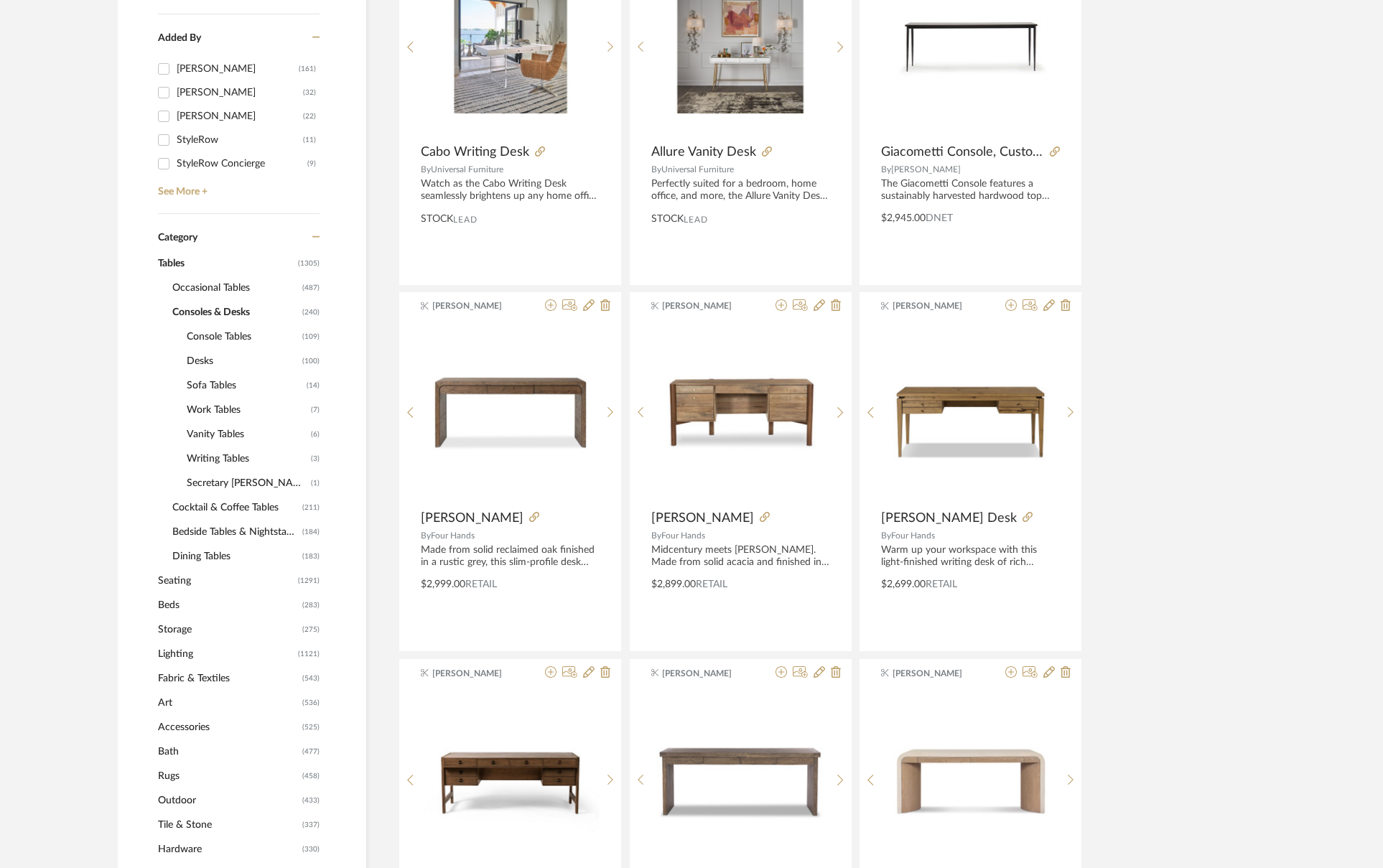
click at [207, 361] on span "Desks" at bounding box center [242, 361] width 112 height 24
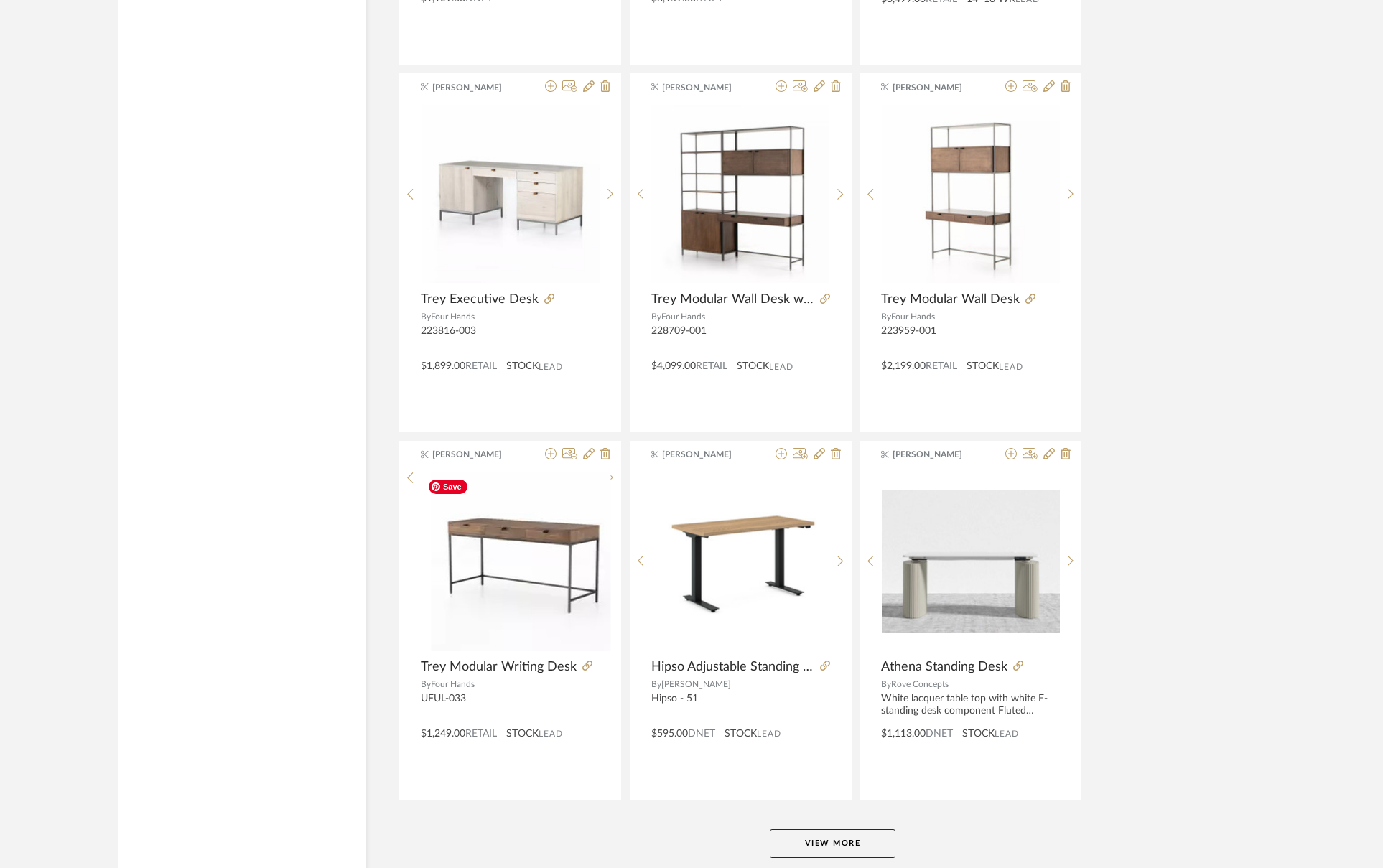
scroll to position [4021, 0]
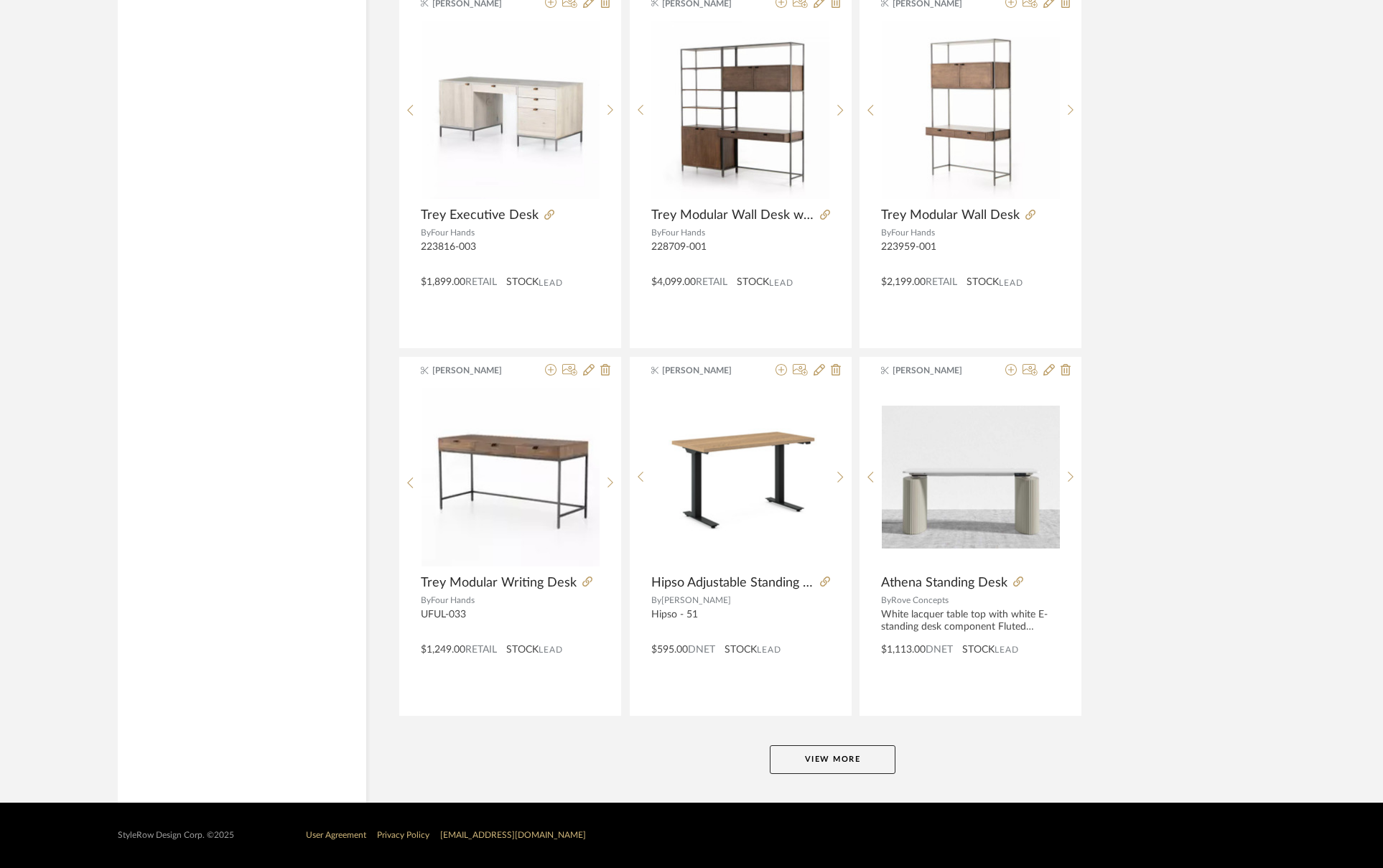
click at [837, 759] on button "View More" at bounding box center [833, 759] width 126 height 28
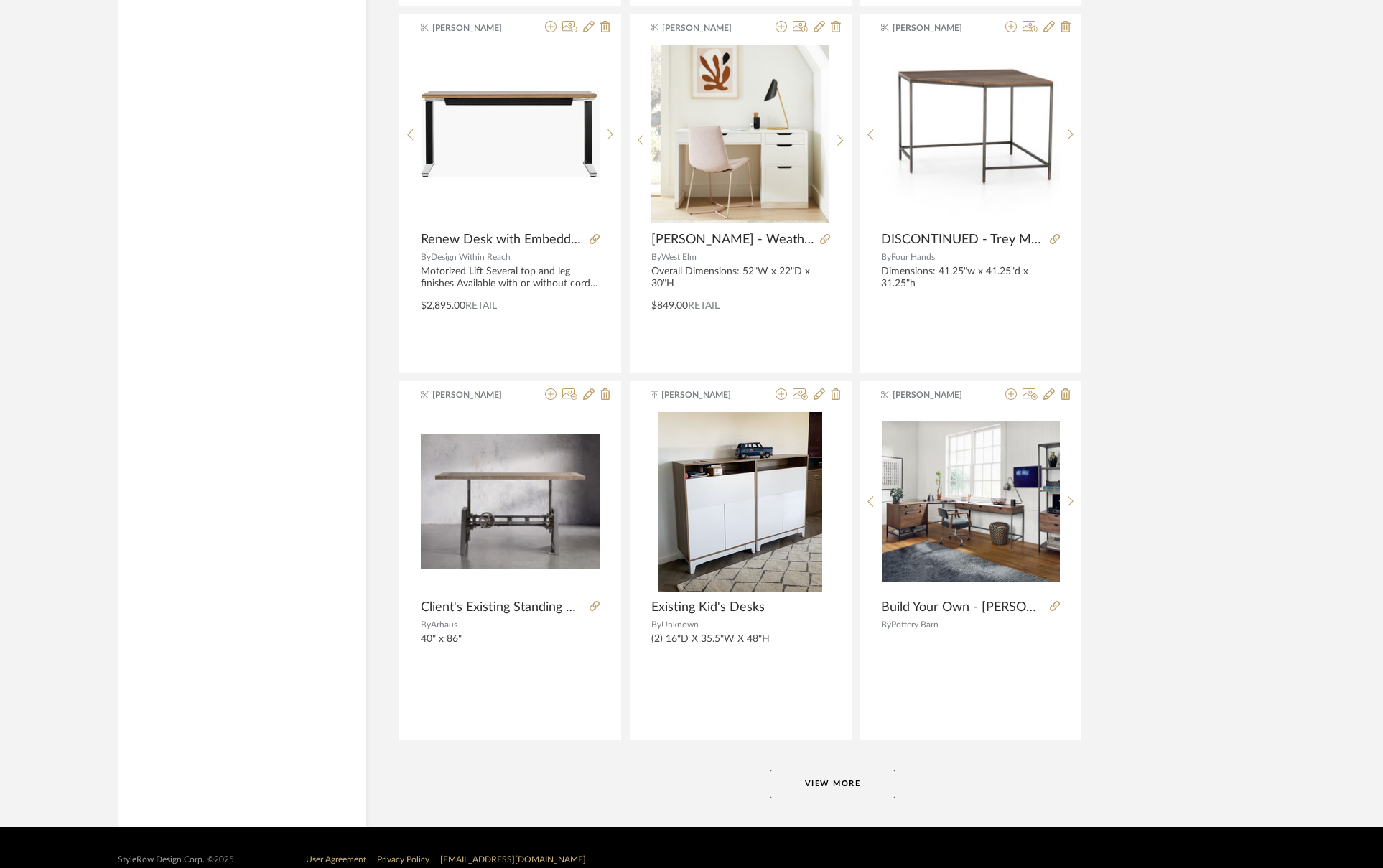
scroll to position [8428, 0]
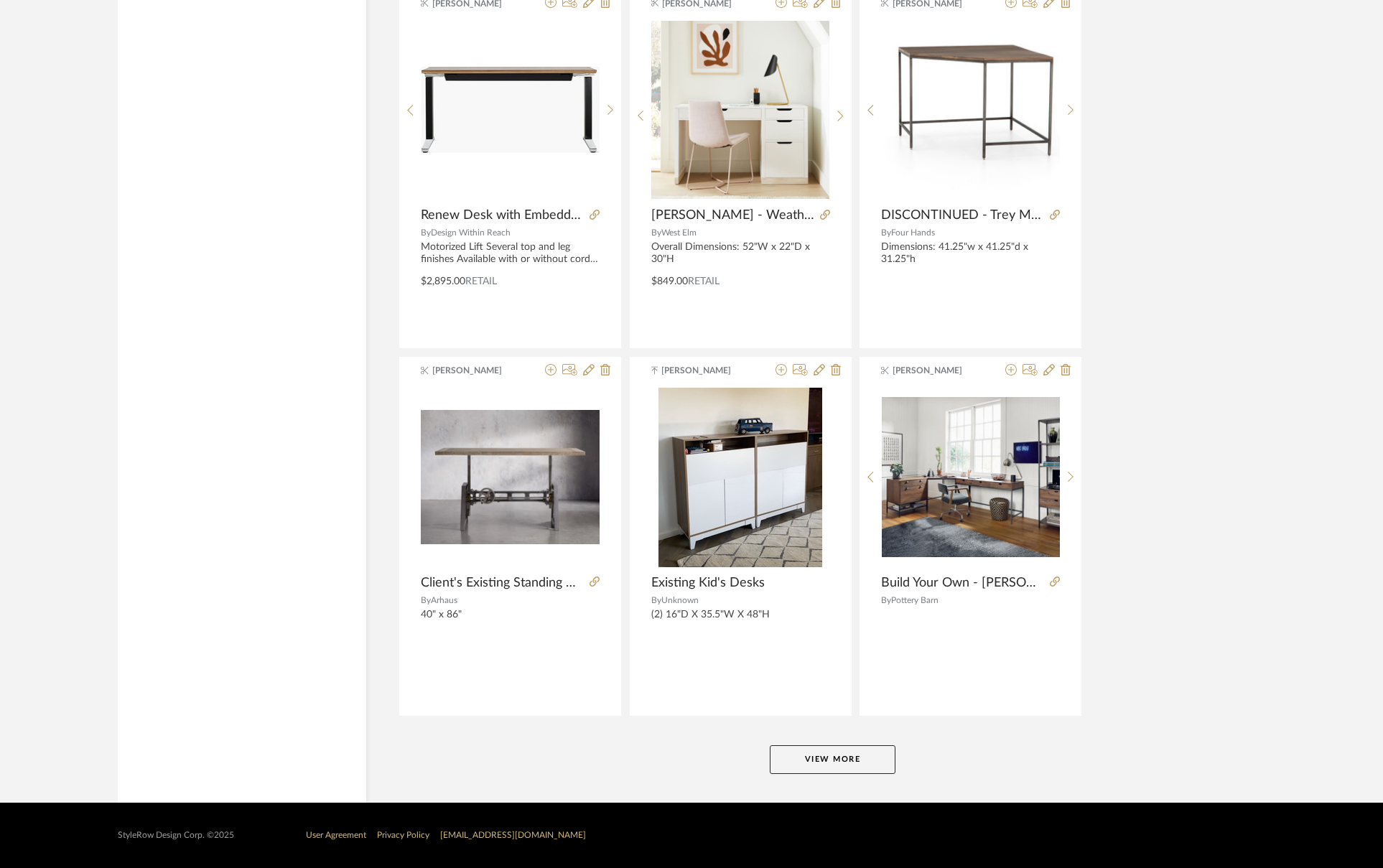
click at [815, 752] on button "View More" at bounding box center [833, 759] width 126 height 28
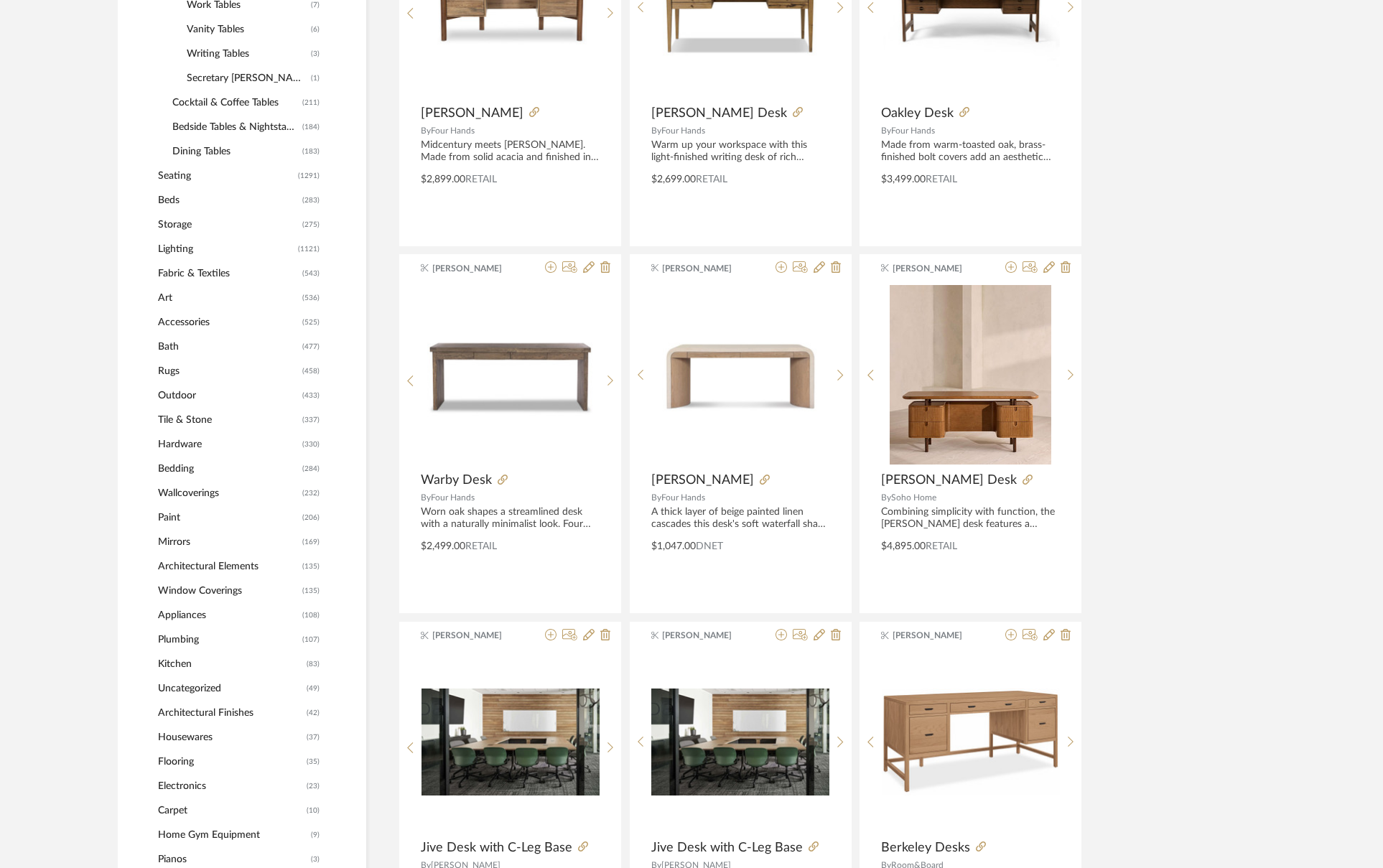
scroll to position [605, 0]
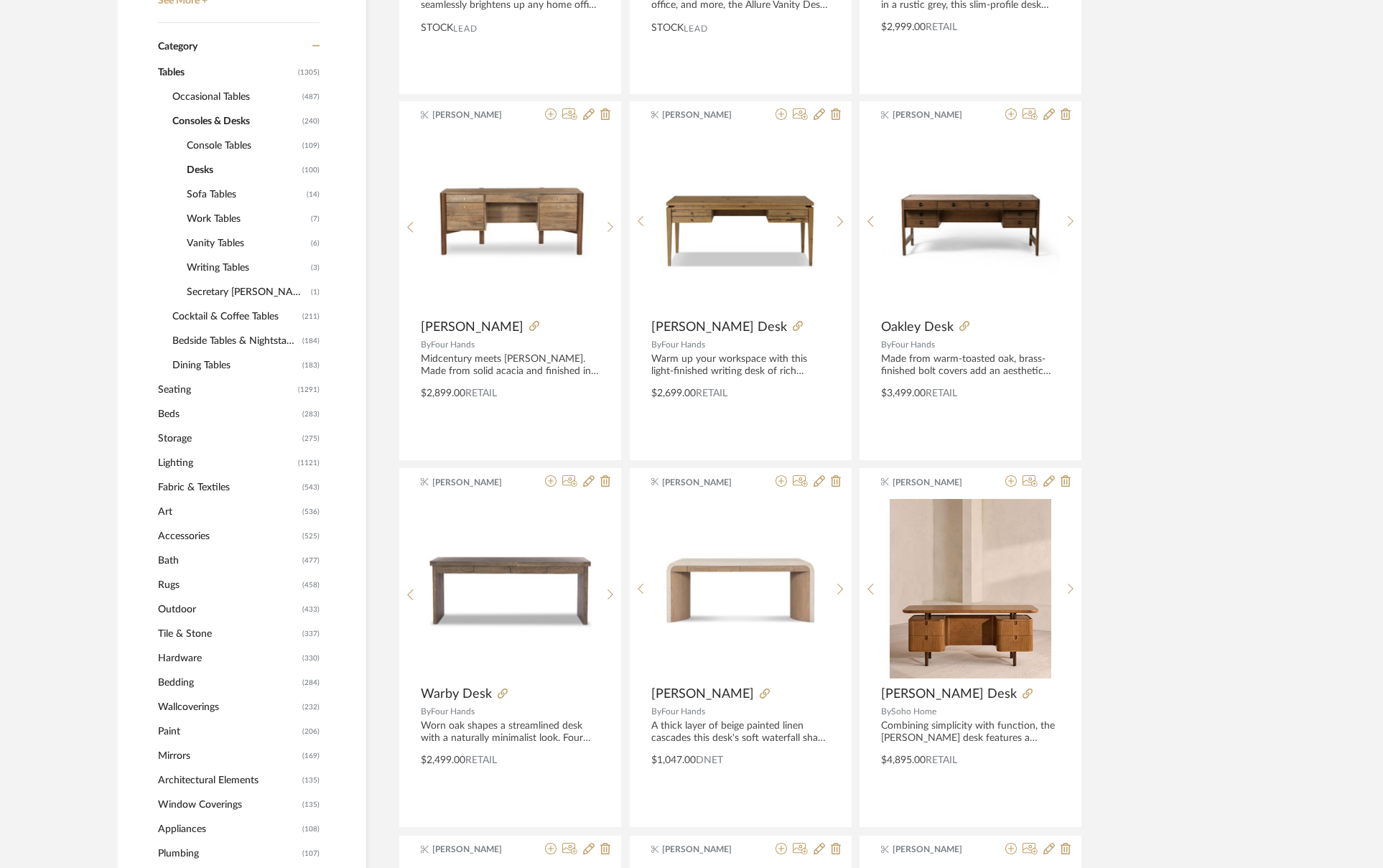
click at [228, 242] on span "Vanity Tables" at bounding box center [246, 243] width 121 height 24
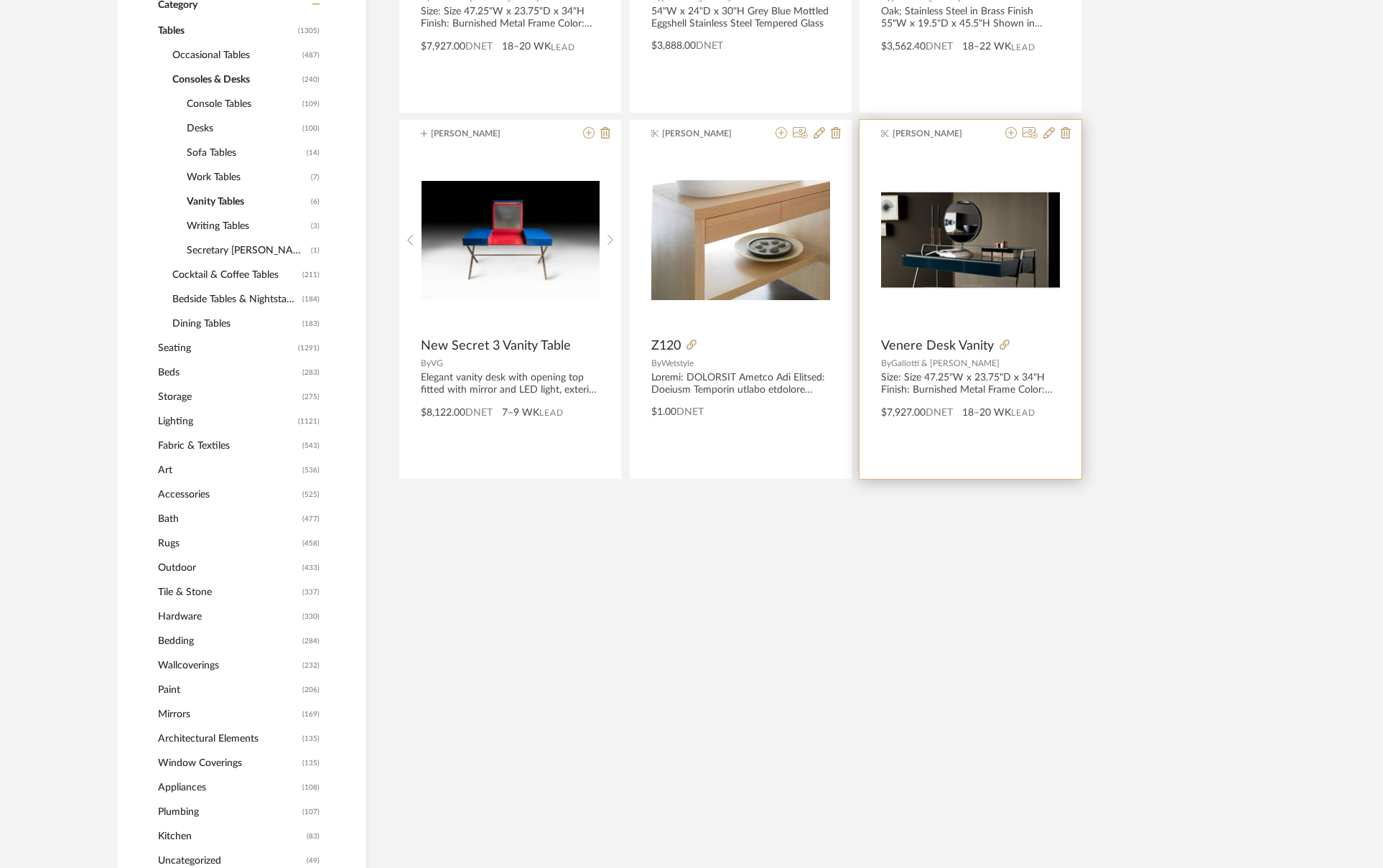
scroll to position [585, 0]
click at [985, 265] on div at bounding box center [970, 241] width 179 height 179
click at [1008, 284] on img "0" at bounding box center [970, 241] width 179 height 179
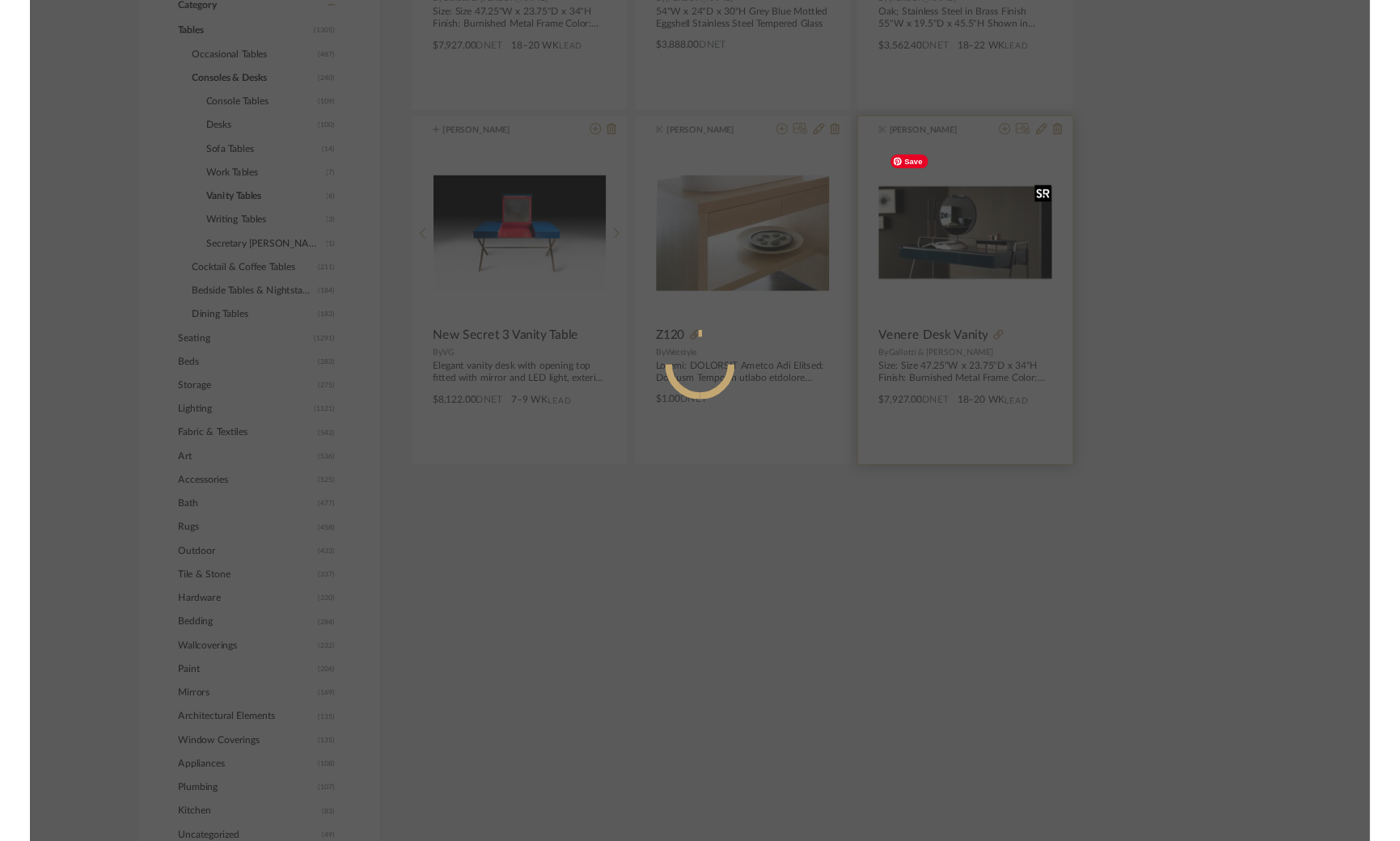
scroll to position [0, 0]
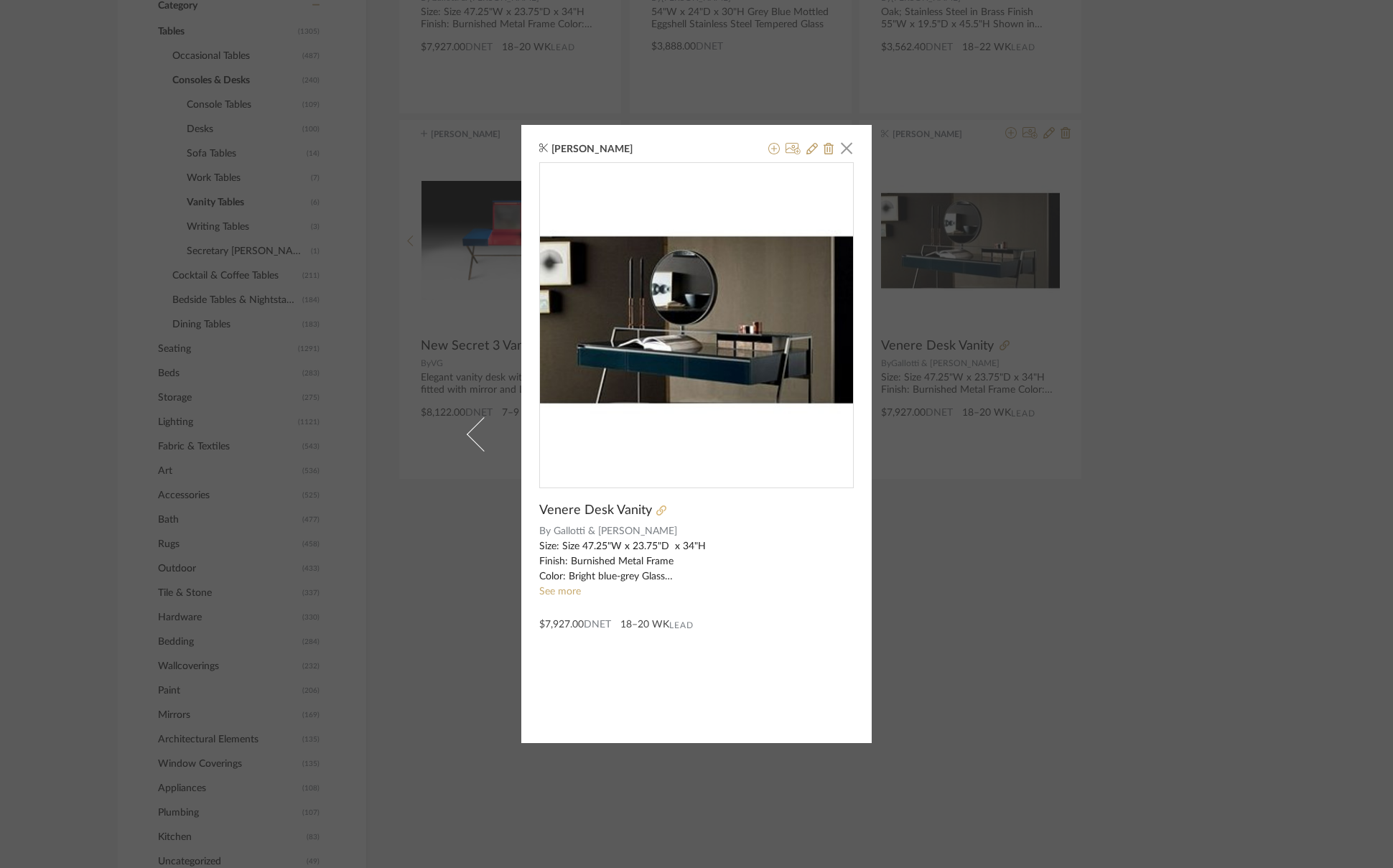
click at [656, 513] on icon at bounding box center [661, 511] width 10 height 10
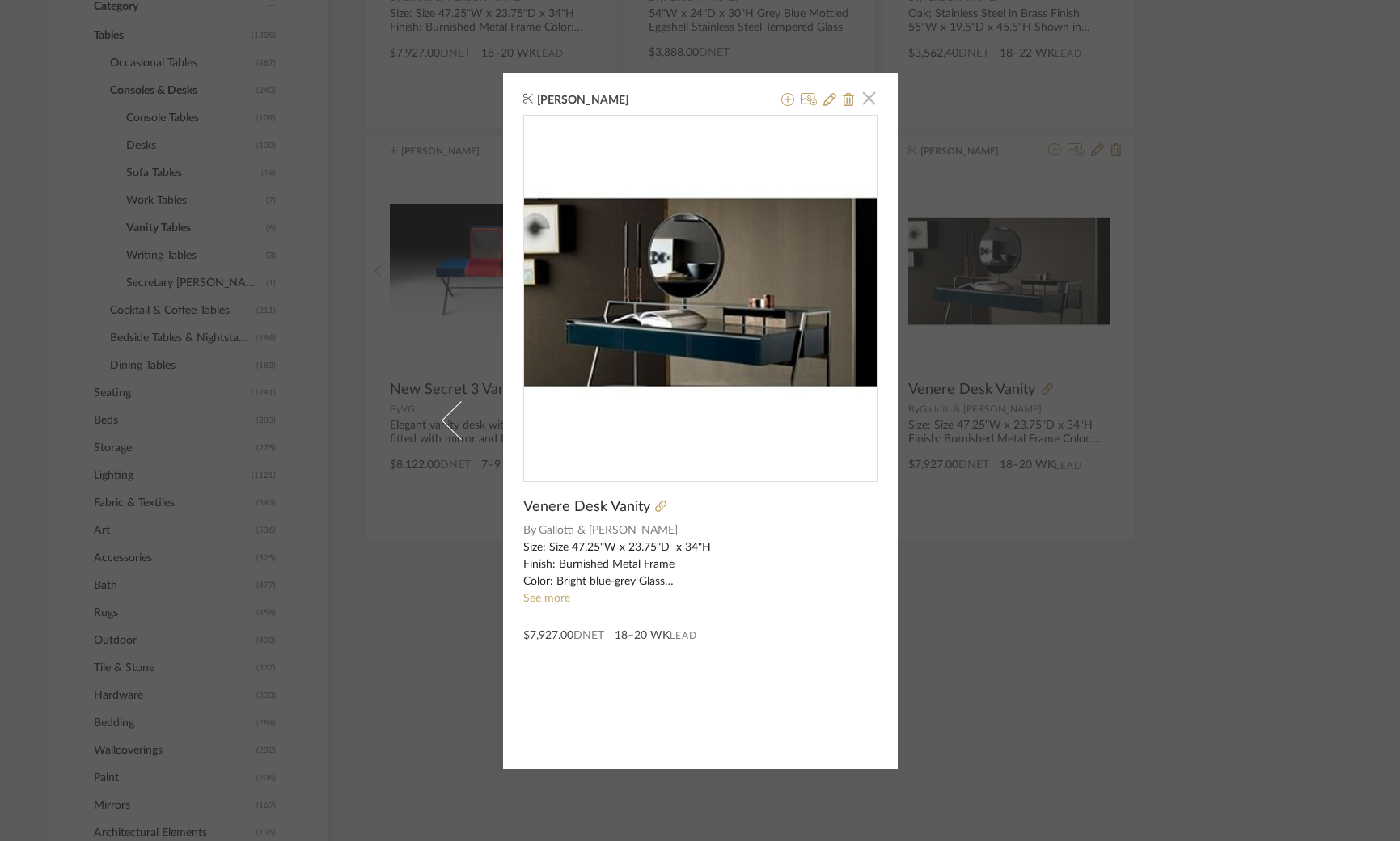
click at [875, 100] on div "[PERSON_NAME] × Venere Desk Vanity By [PERSON_NAME] & [PERSON_NAME] Size: Size …" at bounding box center [700, 421] width 395 height 697
click at [866, 99] on span "button" at bounding box center [869, 98] width 32 height 32
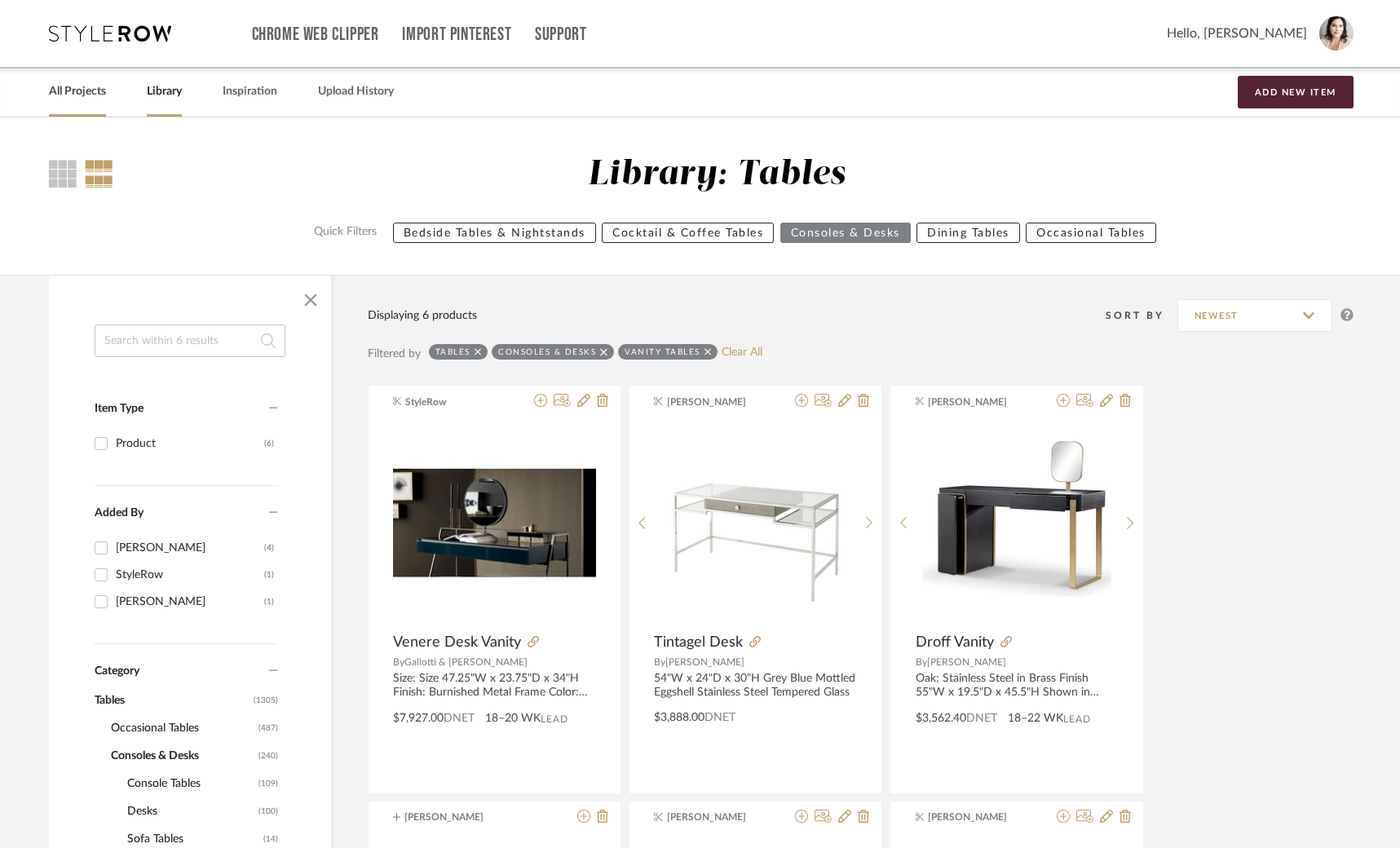
click at [82, 89] on link "All Projects" at bounding box center [77, 92] width 57 height 22
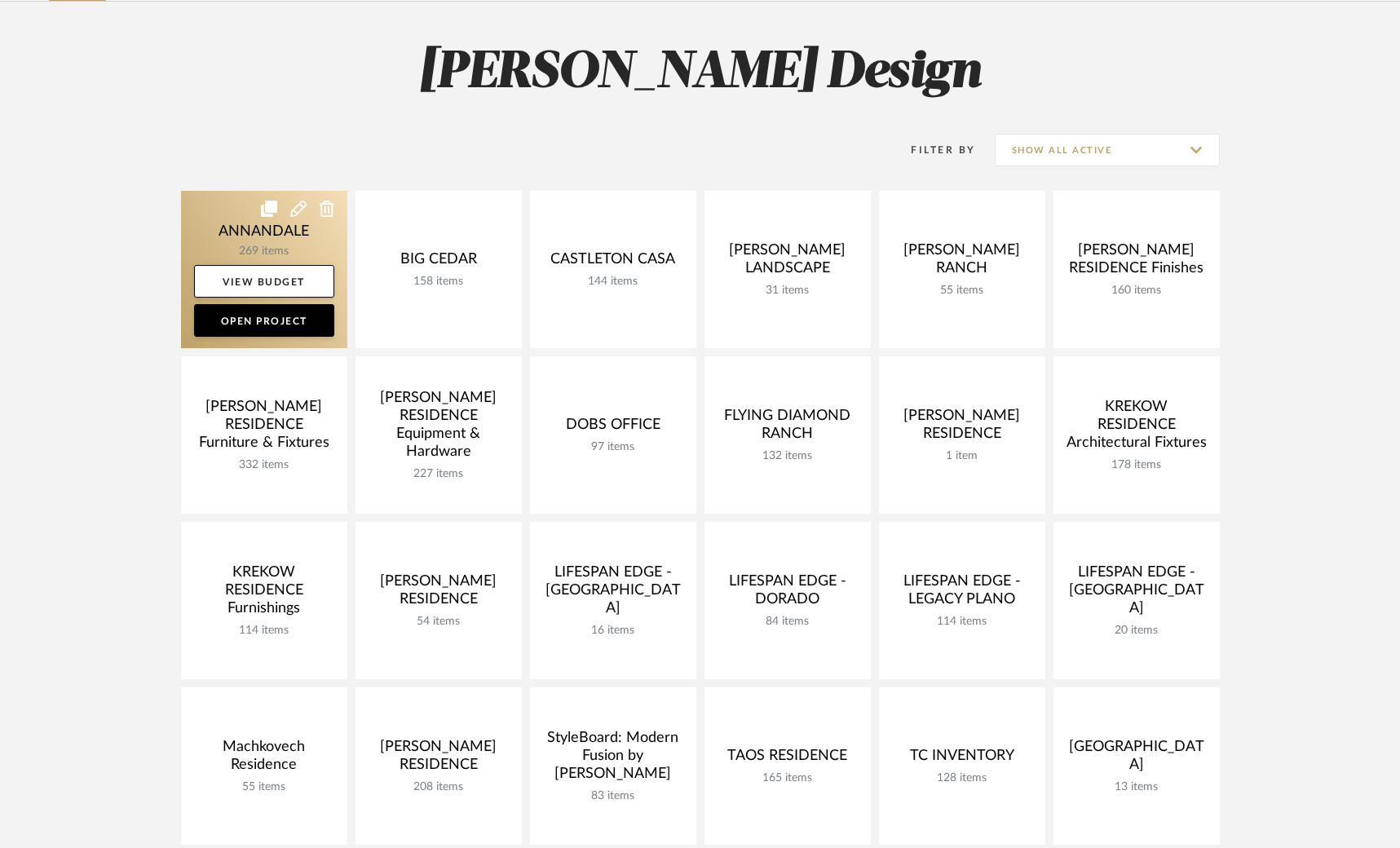
scroll to position [182, 0]
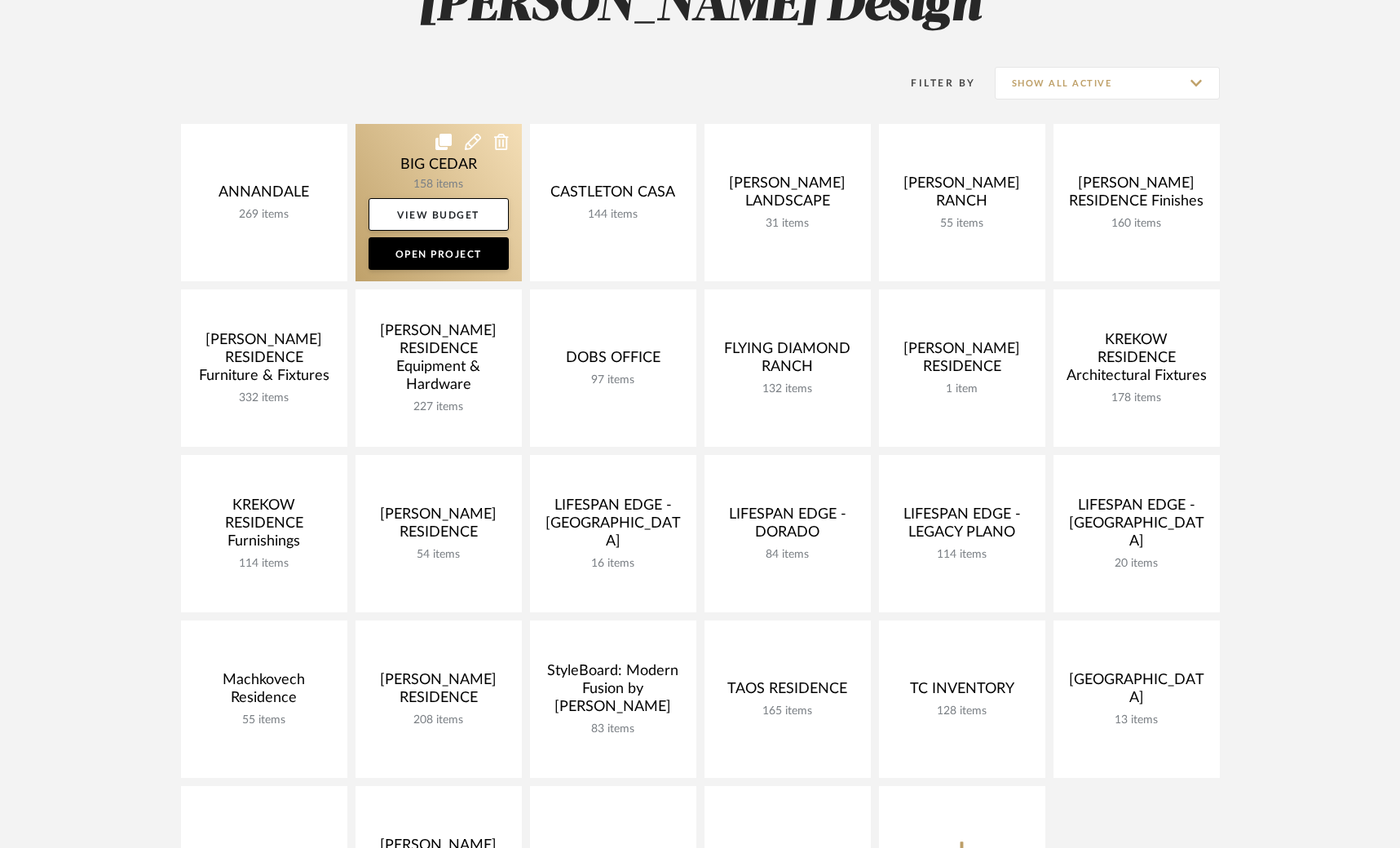
click at [400, 164] on link at bounding box center [438, 203] width 167 height 157
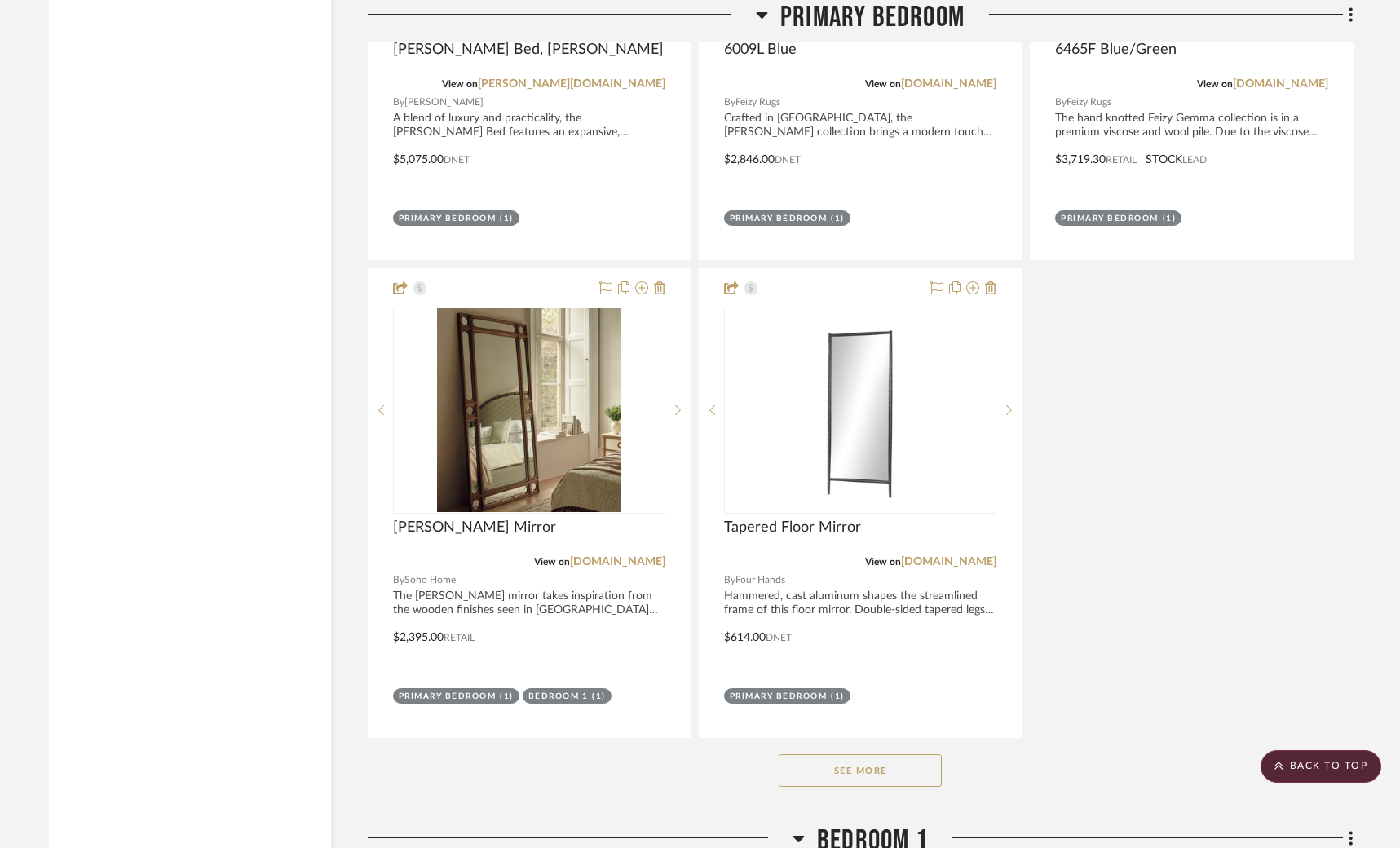
scroll to position [6365, 0]
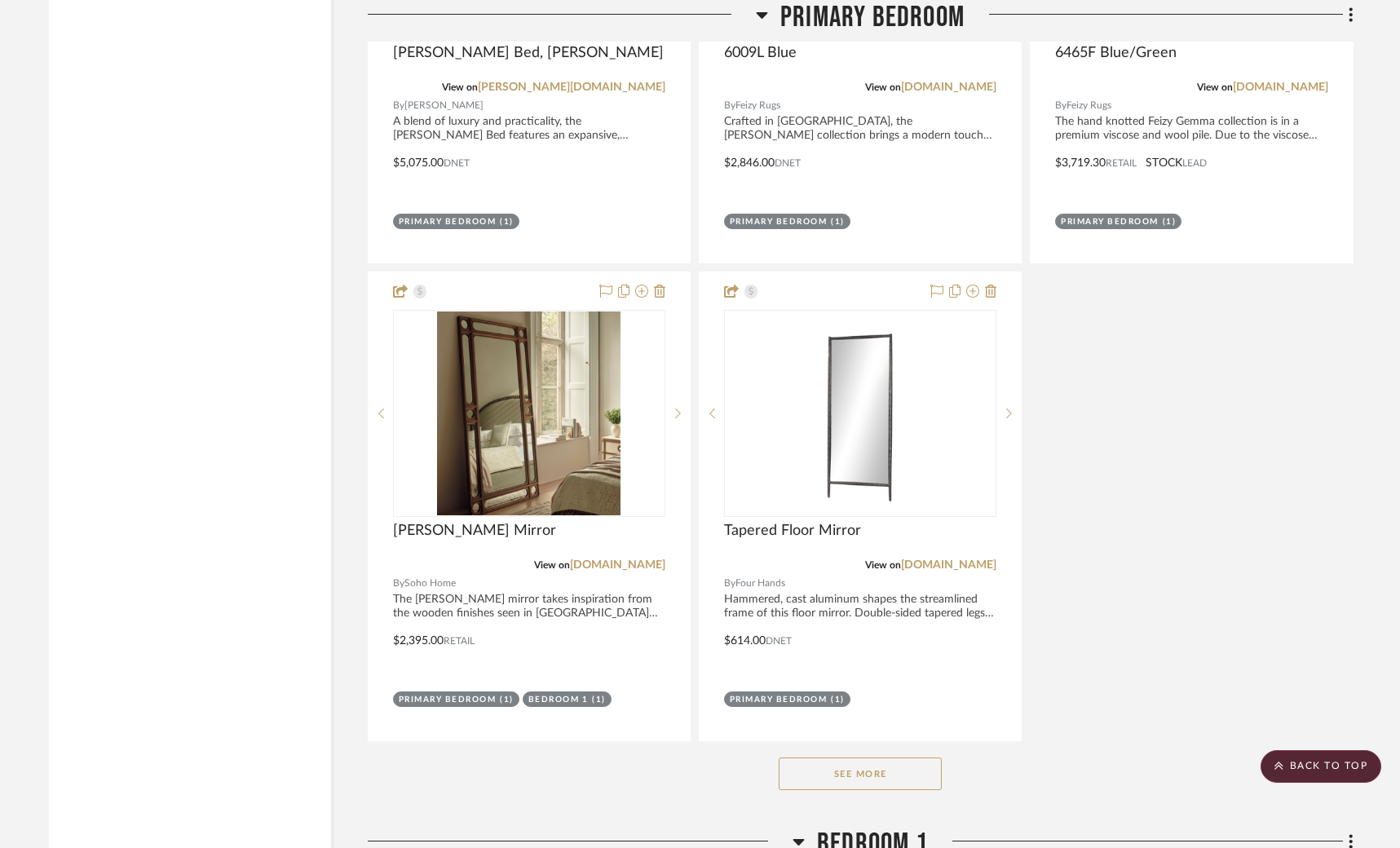
click at [862, 758] on button "See More" at bounding box center [860, 773] width 163 height 32
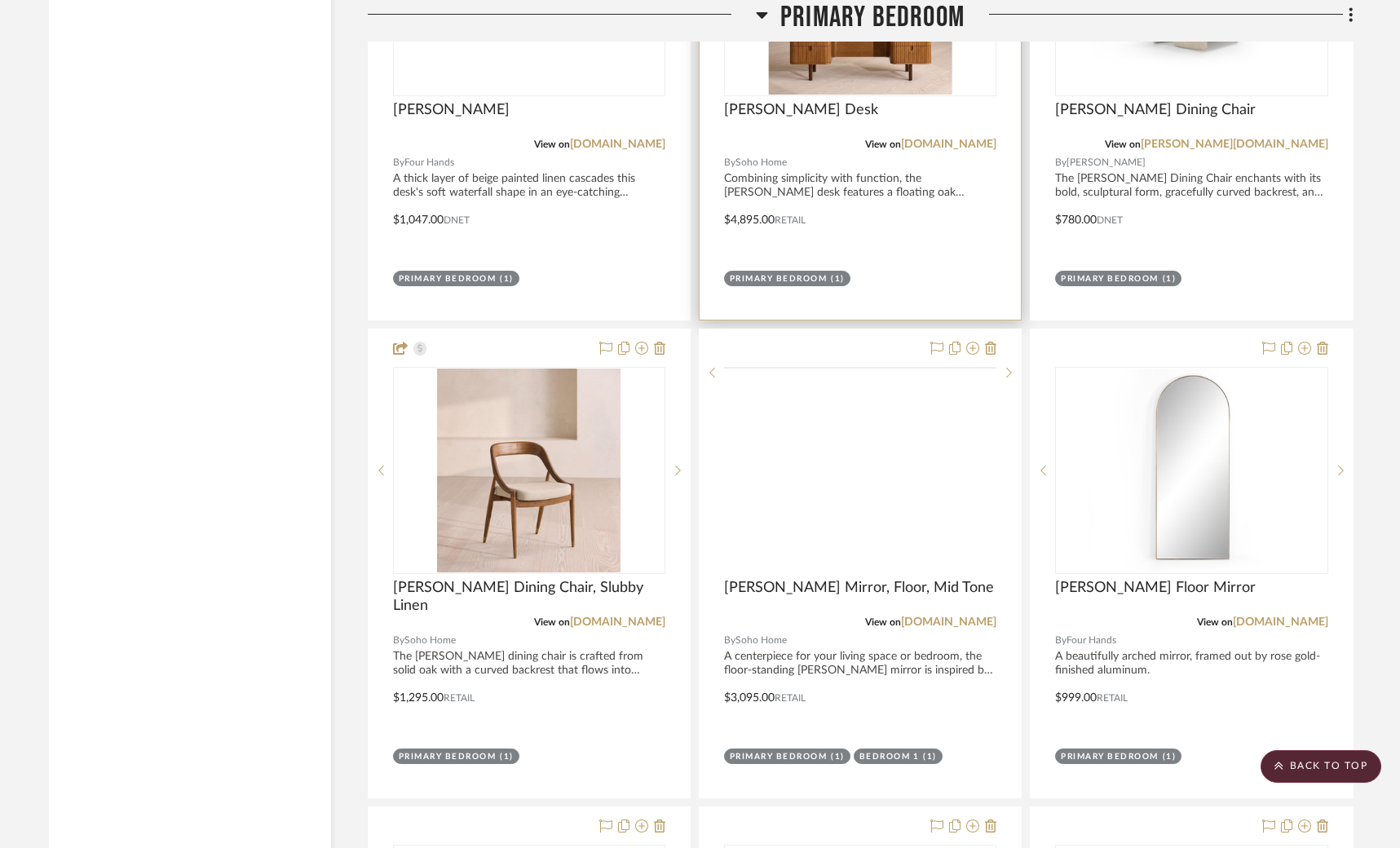
scroll to position [7788, 0]
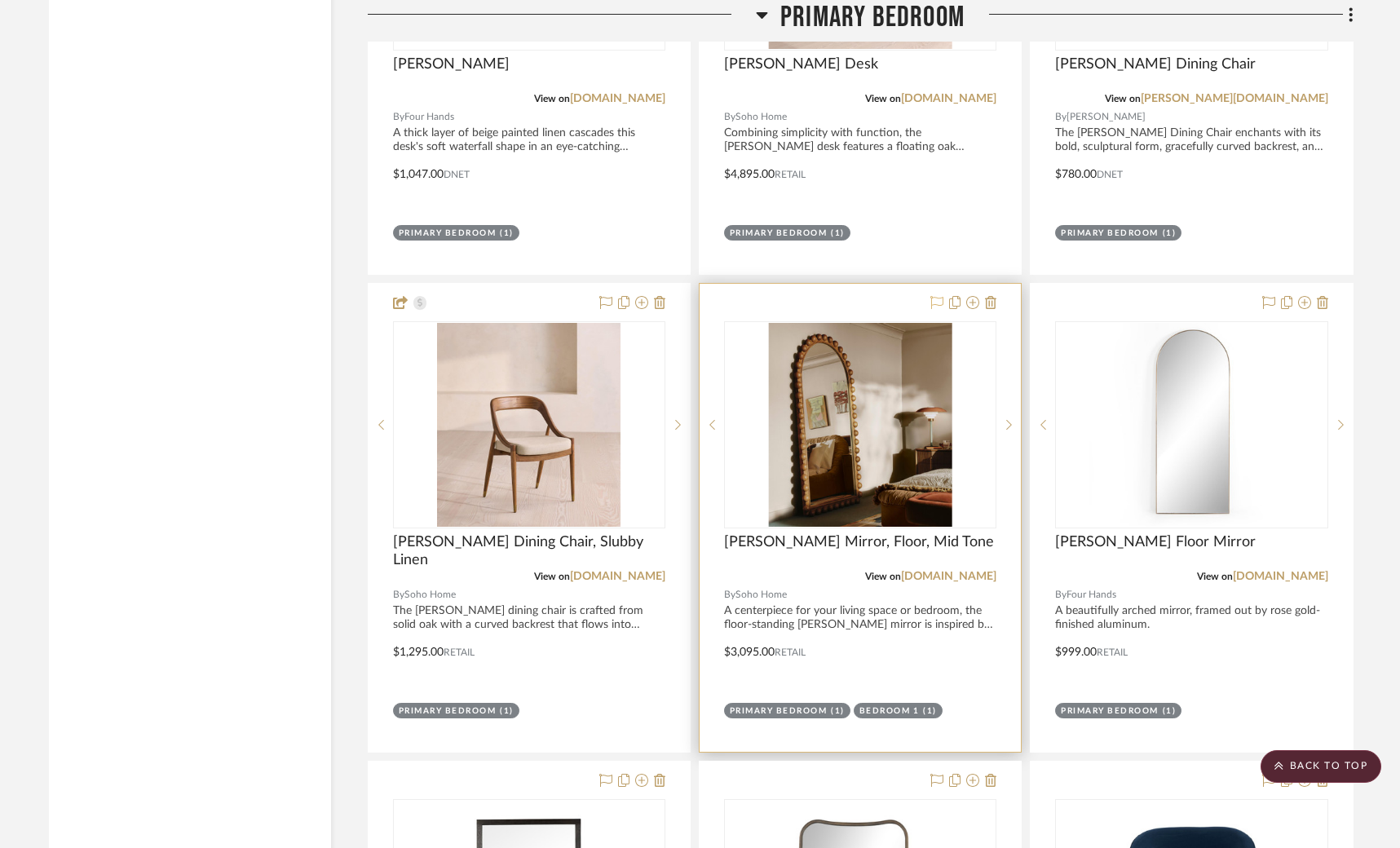
click at [933, 296] on icon at bounding box center [937, 303] width 13 height 13
click at [1007, 419] on icon at bounding box center [1009, 424] width 6 height 11
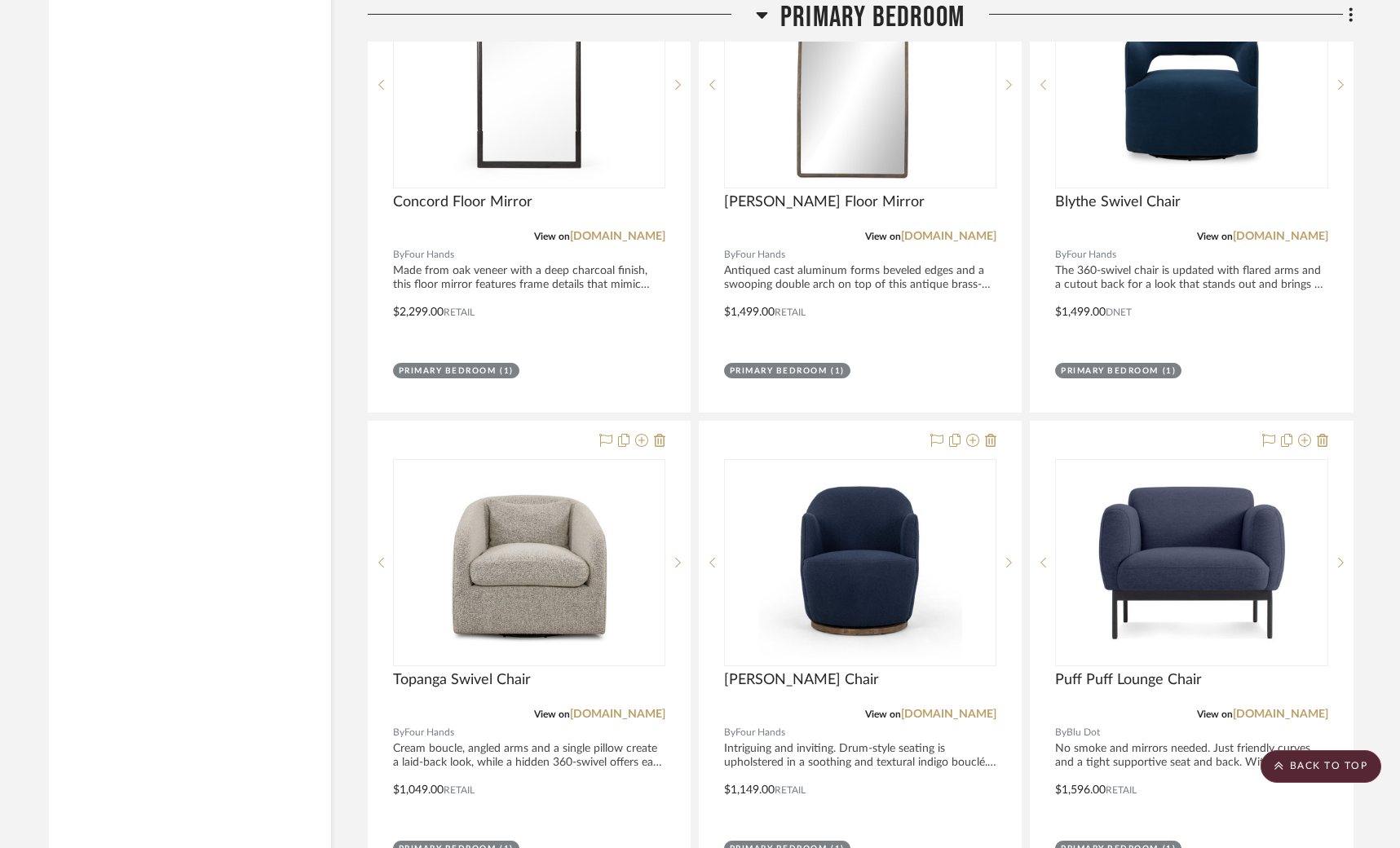
scroll to position [8393, 0]
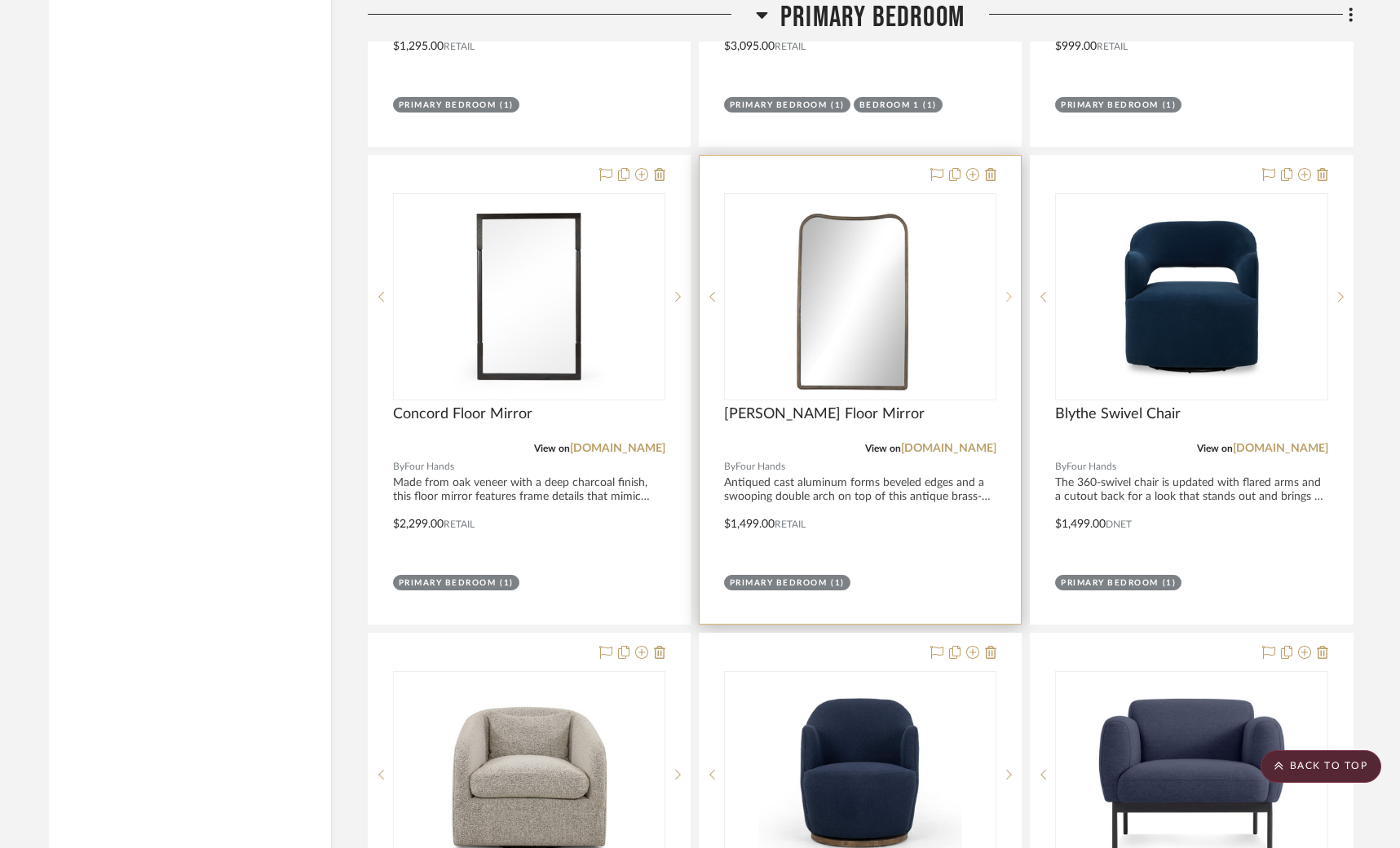
click at [1007, 291] on icon at bounding box center [1009, 296] width 6 height 11
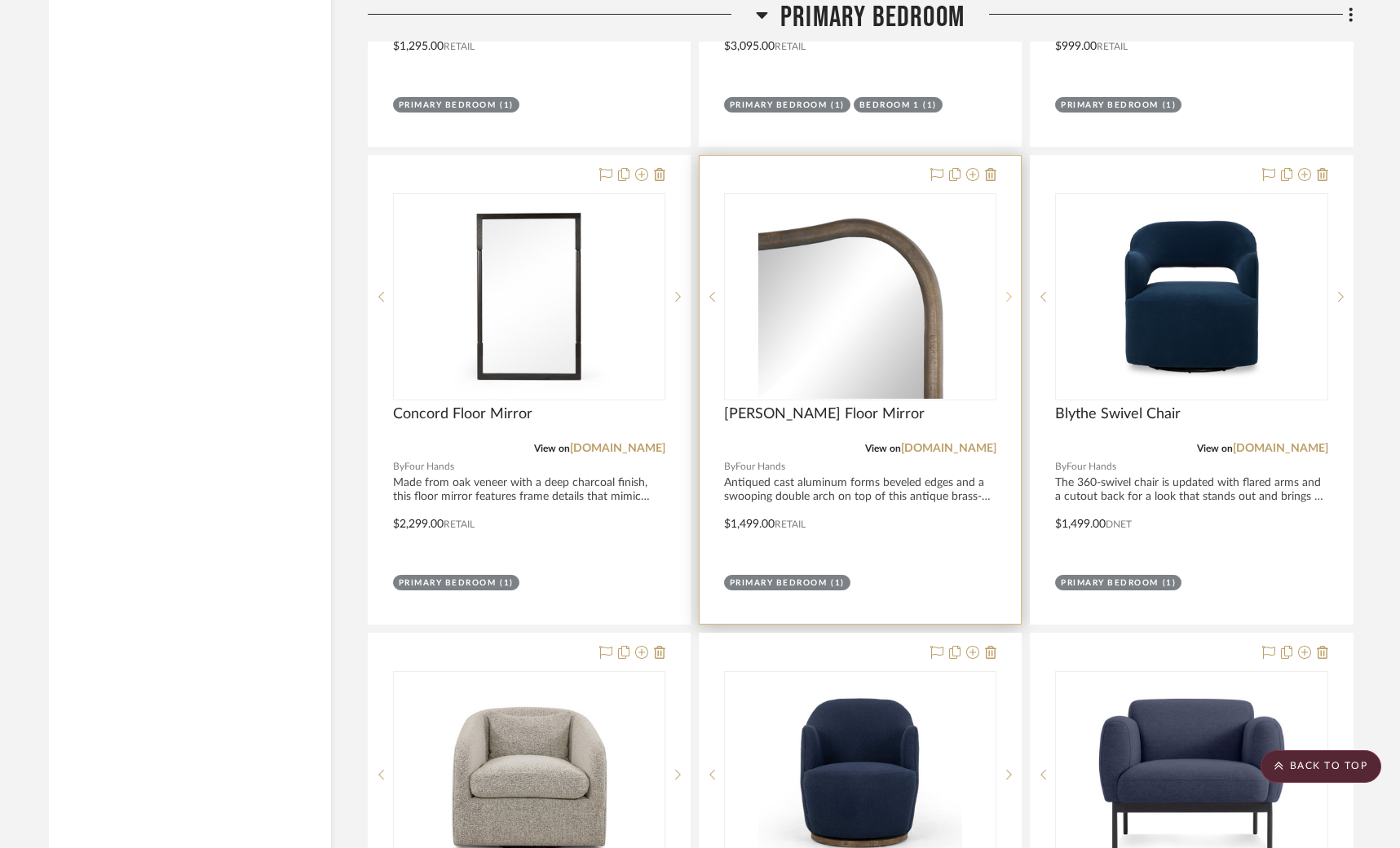
click at [1007, 291] on icon at bounding box center [1009, 296] width 6 height 11
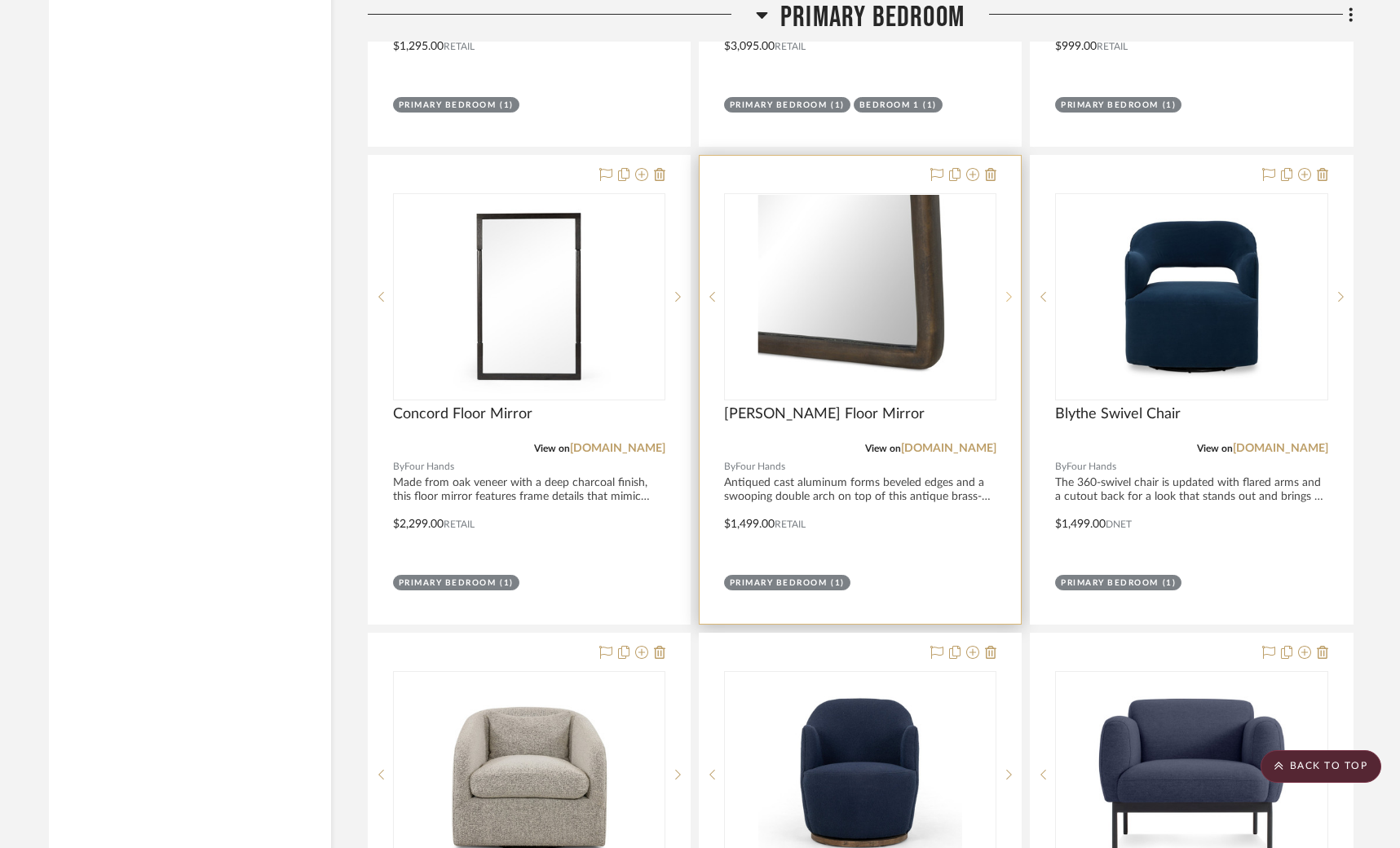
click at [1003, 291] on sr-next-btn at bounding box center [1009, 296] width 25 height 11
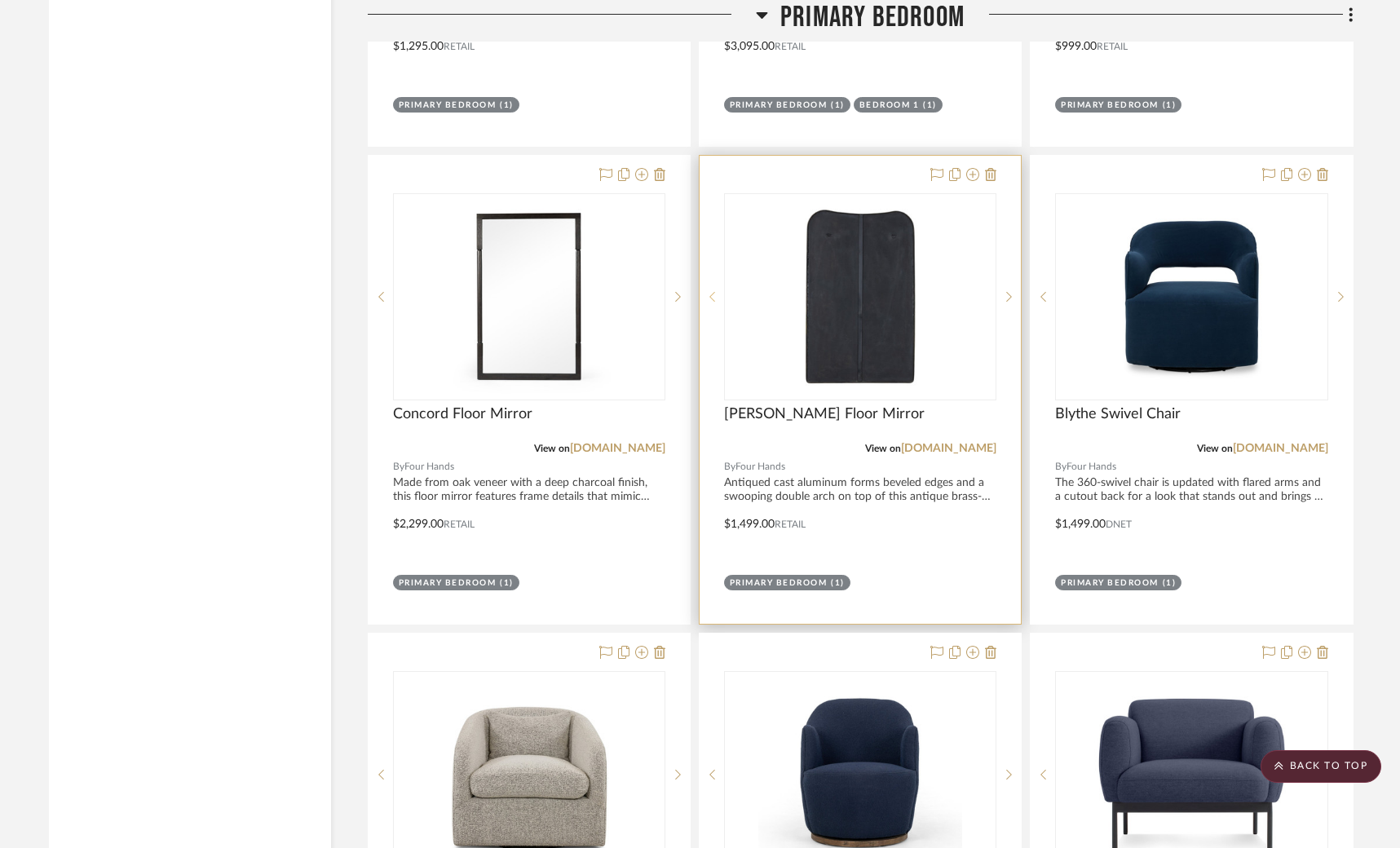
click at [709, 291] on sr-prev-btn at bounding box center [712, 296] width 25 height 11
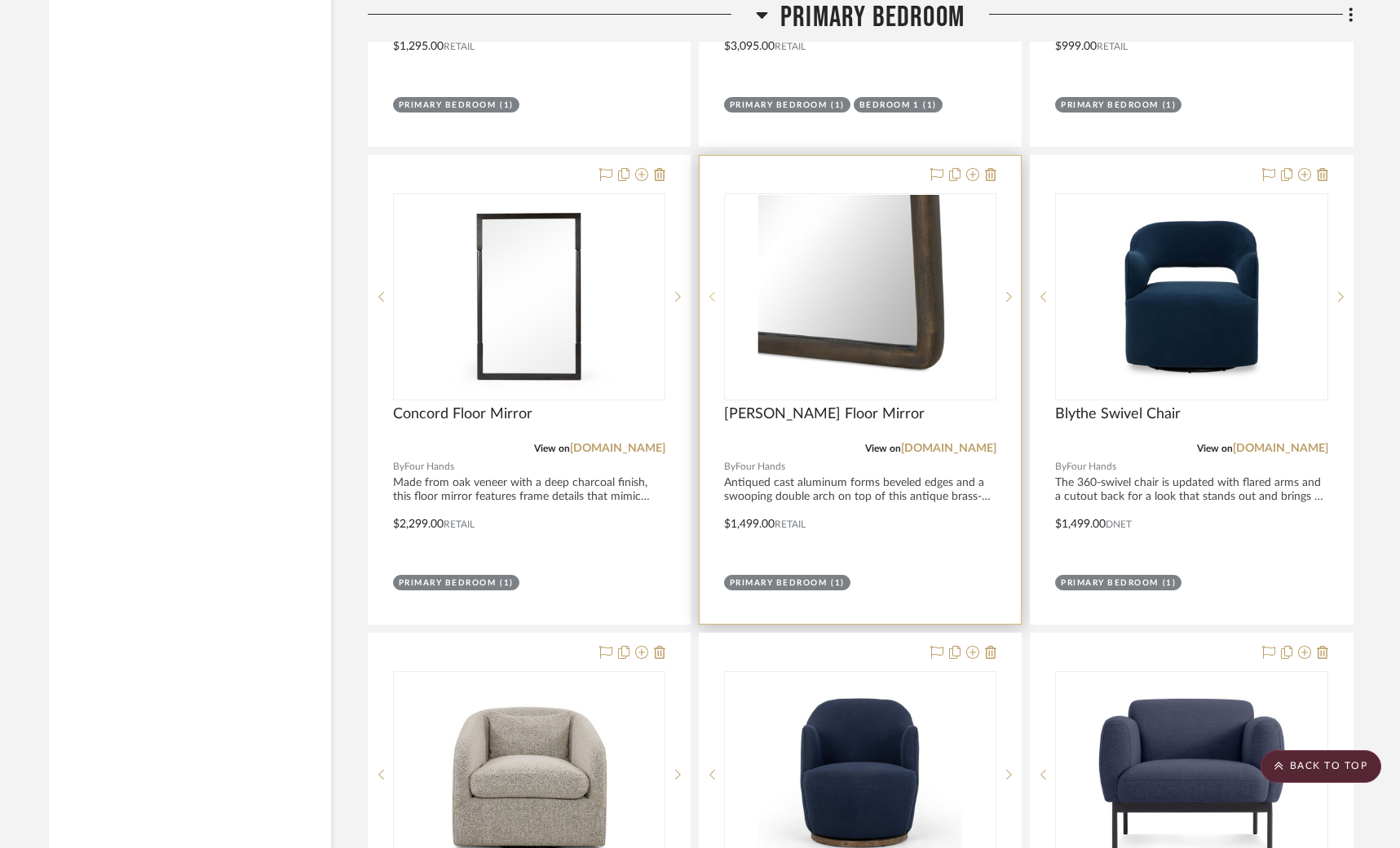
click at [710, 291] on icon at bounding box center [712, 296] width 6 height 11
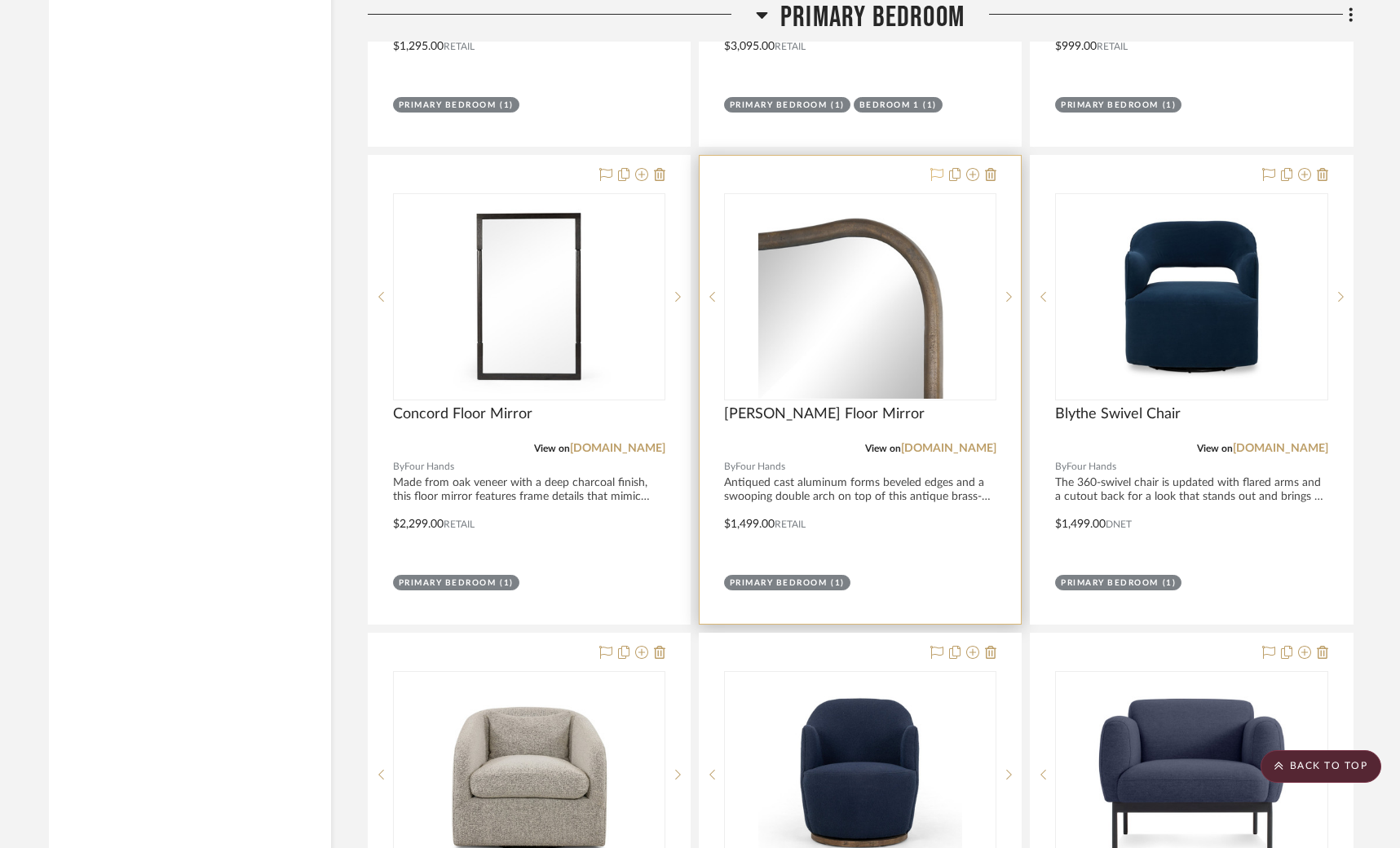
click at [936, 168] on icon at bounding box center [937, 174] width 13 height 13
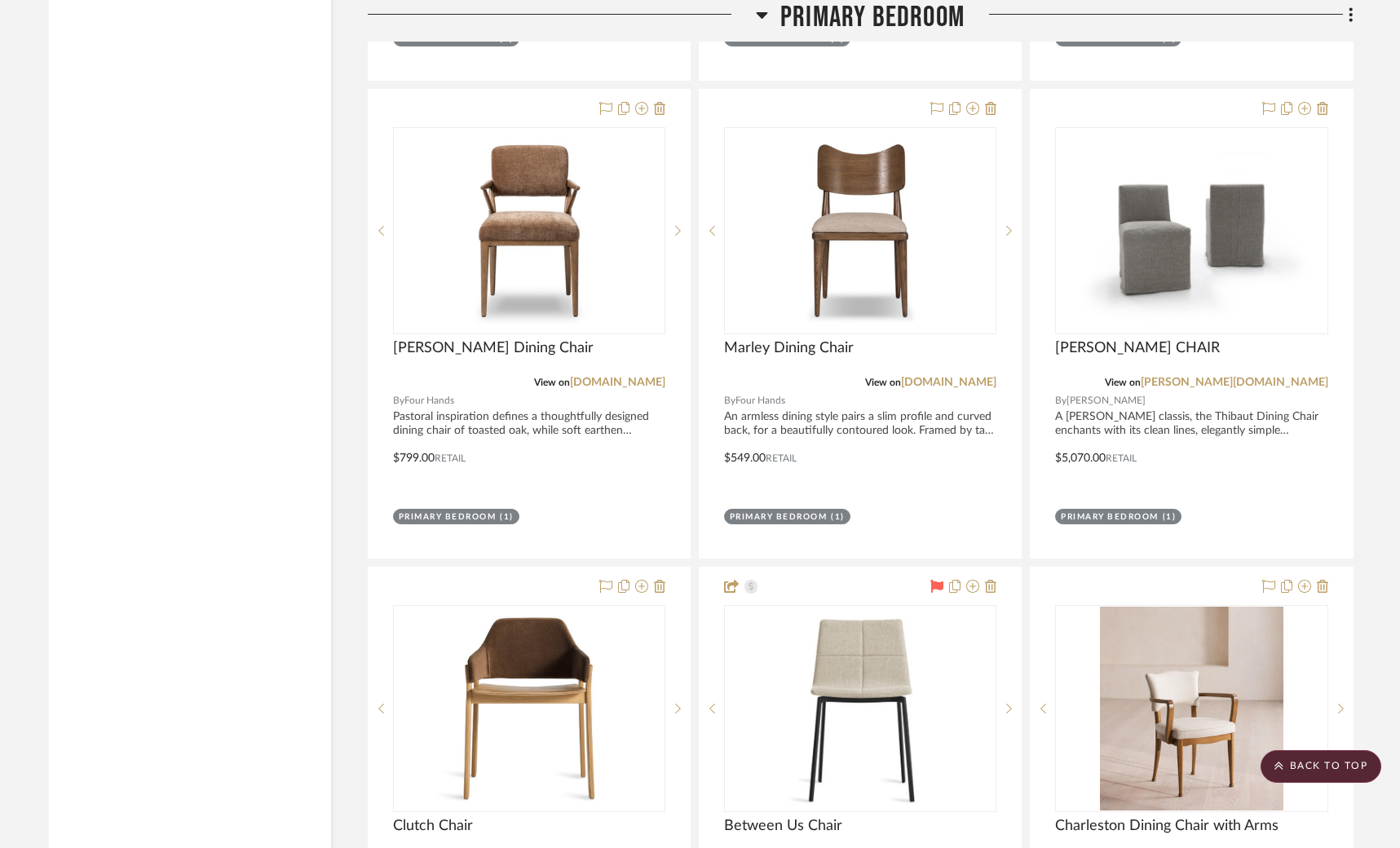
scroll to position [10304, 0]
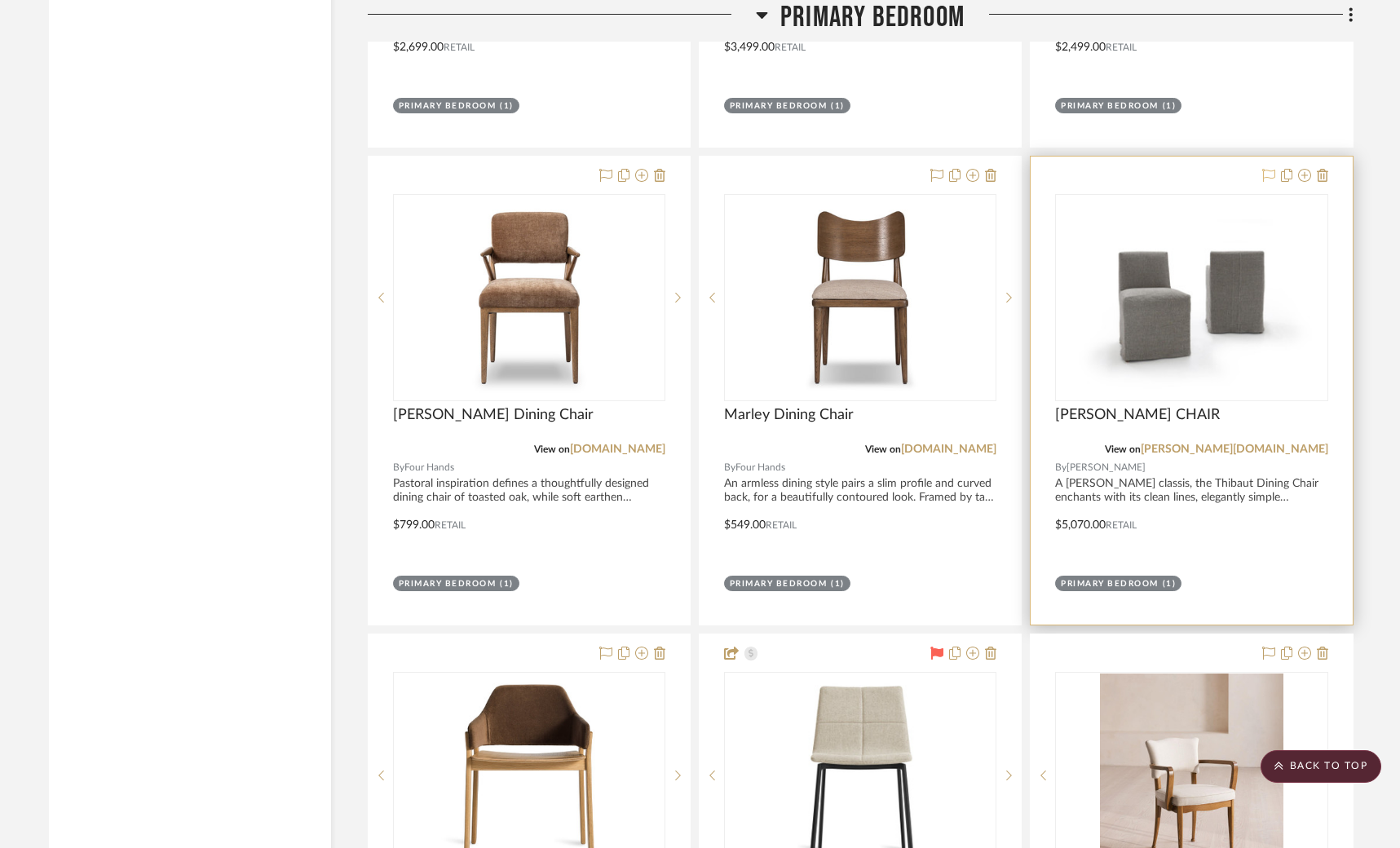
click at [1267, 168] on icon at bounding box center [1268, 175] width 13 height 13
click at [1212, 347] on img "0" at bounding box center [1191, 297] width 269 height 185
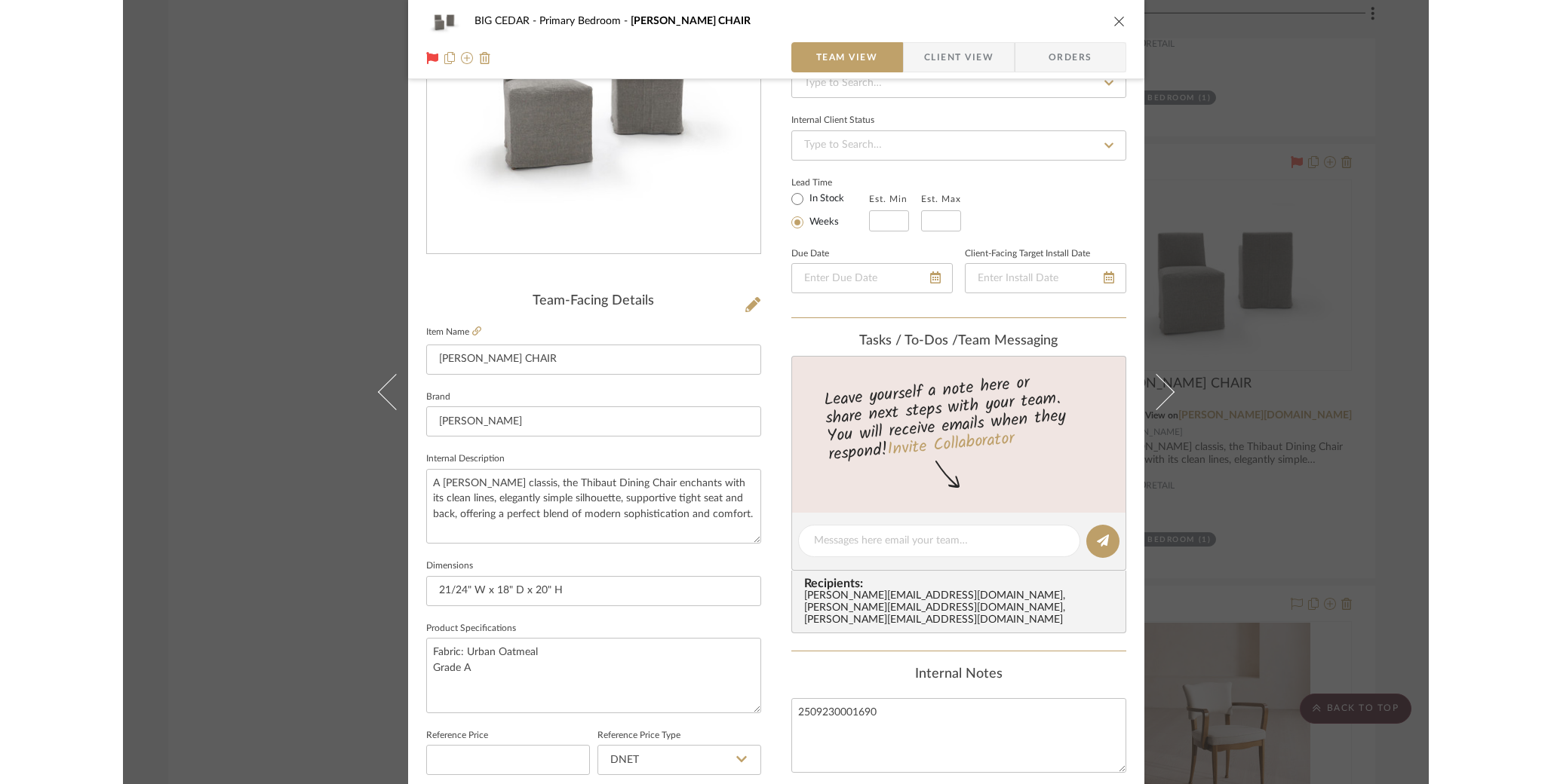
scroll to position [169, 0]
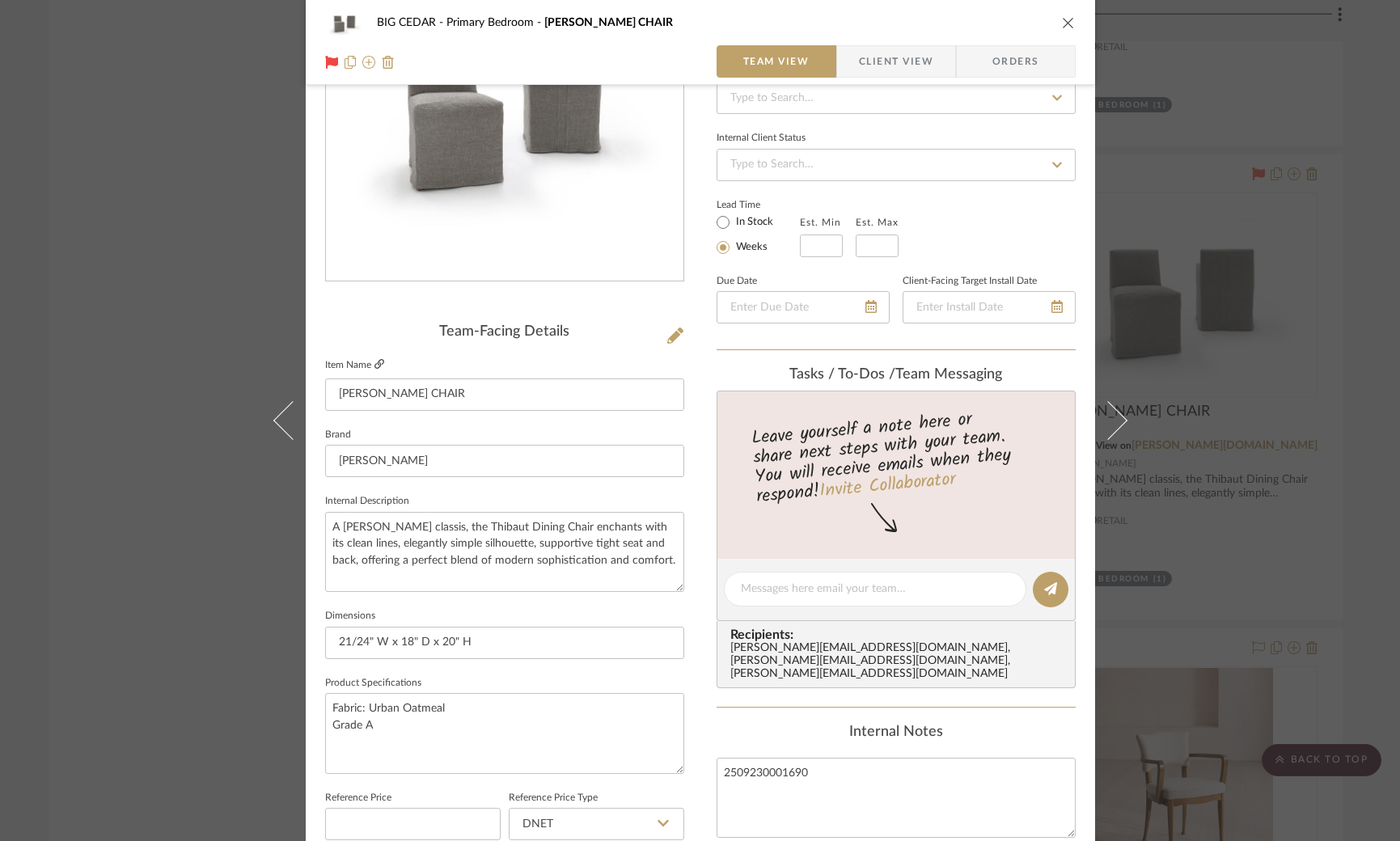
click at [375, 368] on icon at bounding box center [379, 363] width 10 height 10
click at [499, 386] on input "[PERSON_NAME] CHAIR" at bounding box center [504, 394] width 359 height 32
click at [498, 390] on input "[PERSON_NAME] CHAIR" at bounding box center [504, 394] width 359 height 32
click at [498, 391] on input "[PERSON_NAME] CHAIR" at bounding box center [504, 394] width 359 height 32
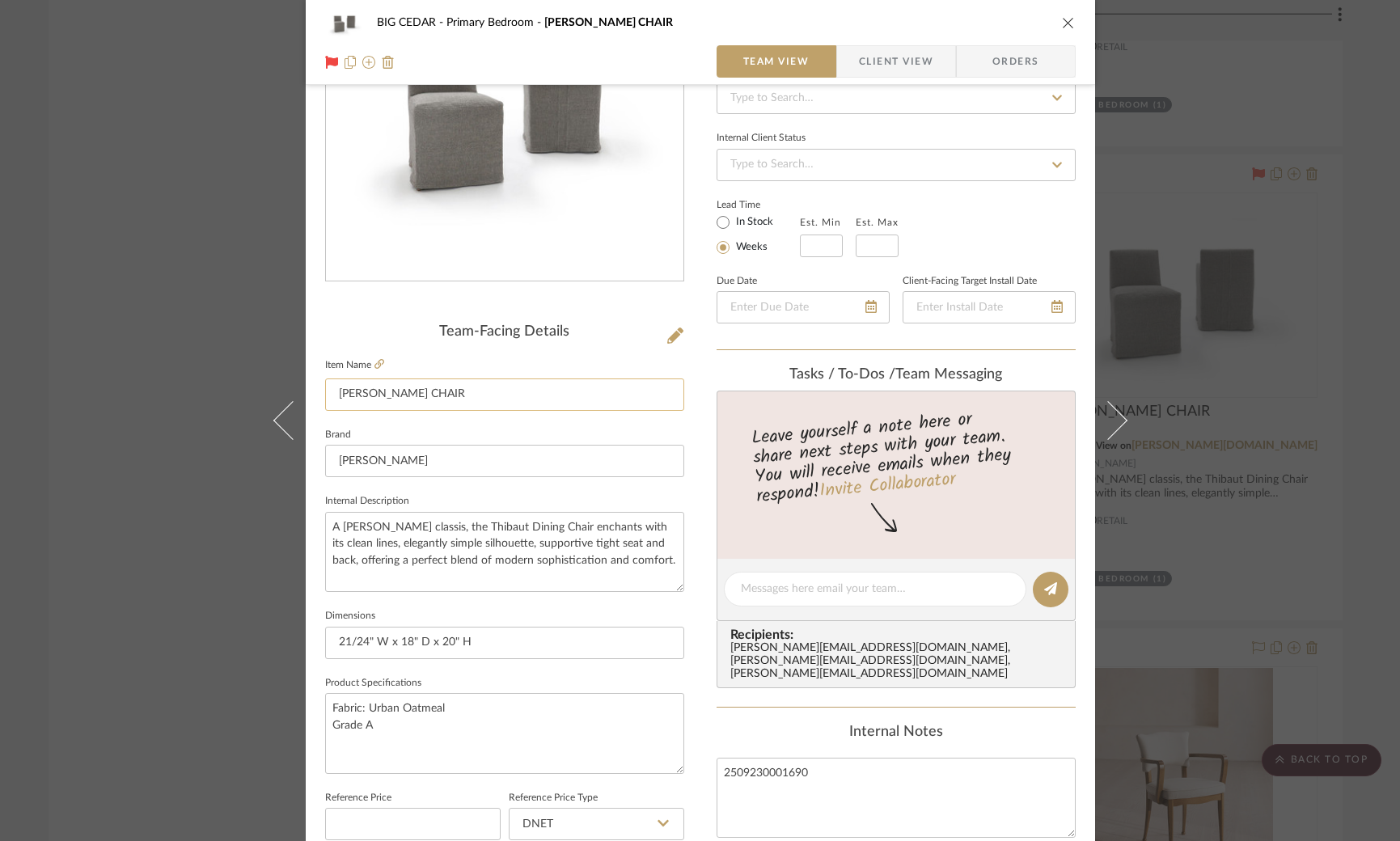
drag, startPoint x: 498, startPoint y: 391, endPoint x: 367, endPoint y: 393, distance: 131.0
click at [367, 393] on input "[PERSON_NAME] CHAIR" at bounding box center [504, 394] width 359 height 32
click at [381, 401] on input "[PERSON_NAME] CHAIR" at bounding box center [504, 394] width 359 height 32
click at [388, 397] on input "[PERSON_NAME] CHAIR" at bounding box center [504, 394] width 359 height 32
click at [377, 395] on input "[PERSON_NAME] CHAIR" at bounding box center [504, 394] width 359 height 32
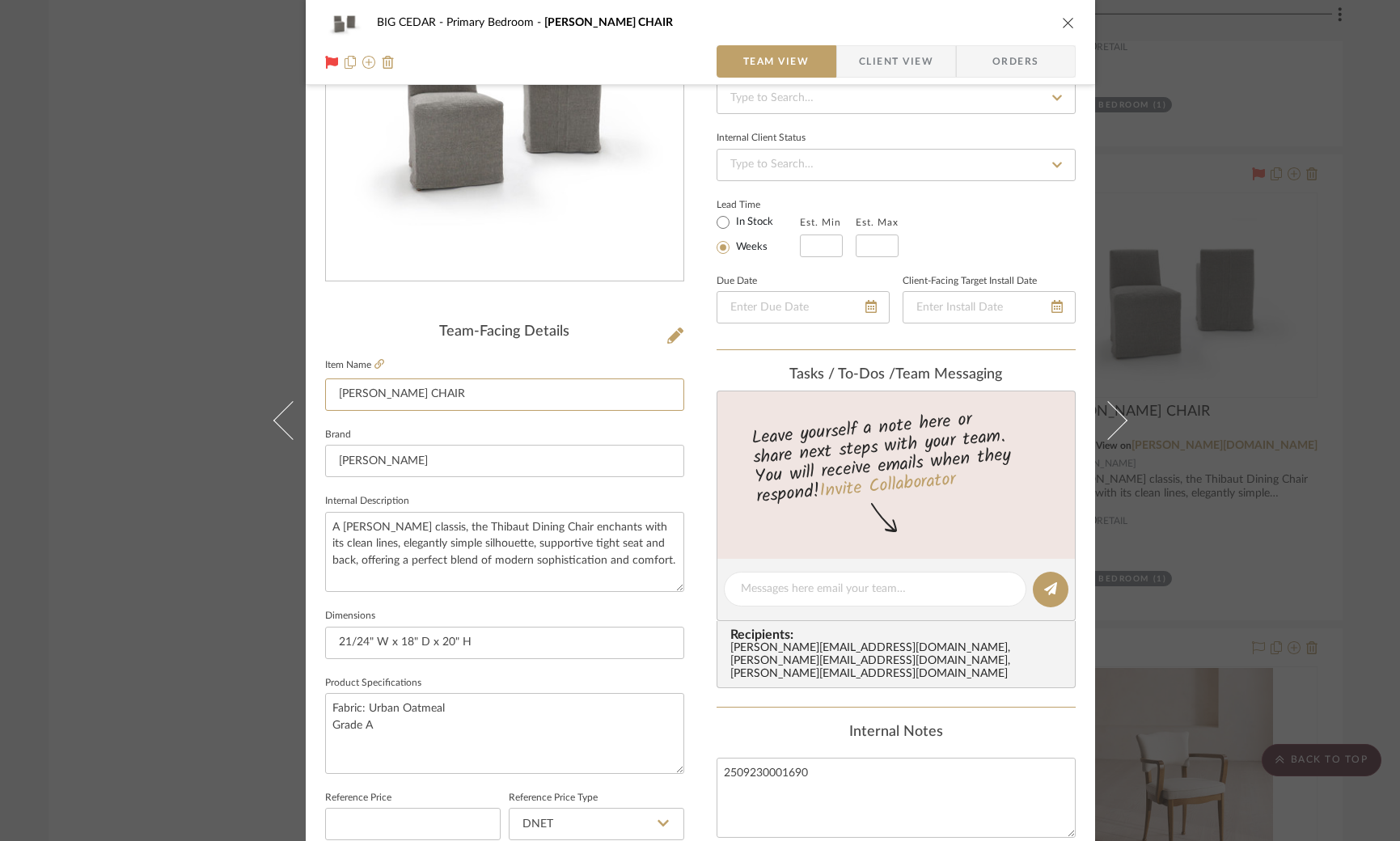
drag, startPoint x: 380, startPoint y: 394, endPoint x: 315, endPoint y: 394, distance: 65.0
click at [315, 394] on div "BIG CEDAR Primary Bedroom [PERSON_NAME] CHAIR Team View Client View Orders Team…" at bounding box center [700, 578] width 790 height 1494
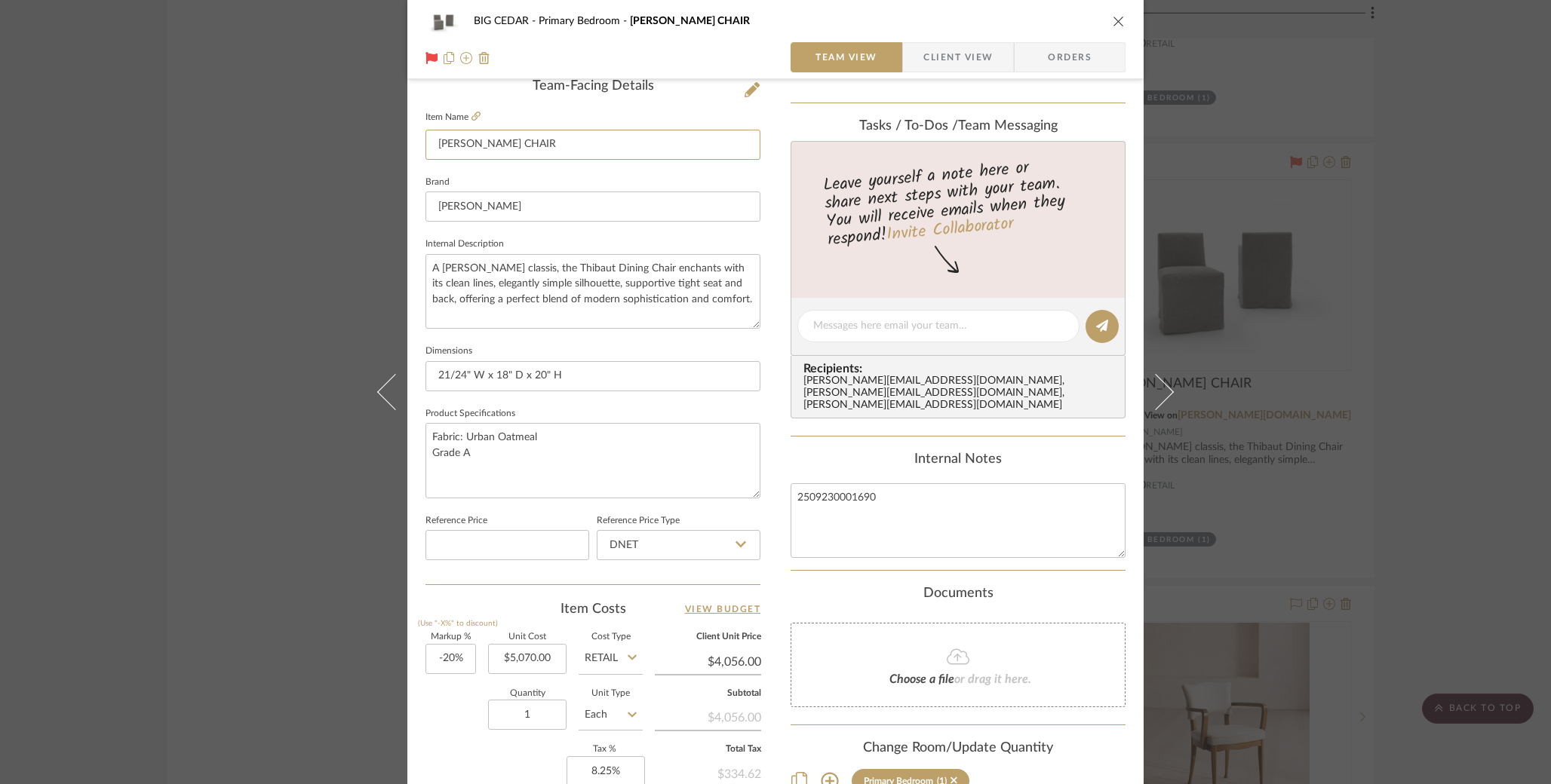
scroll to position [439, 0]
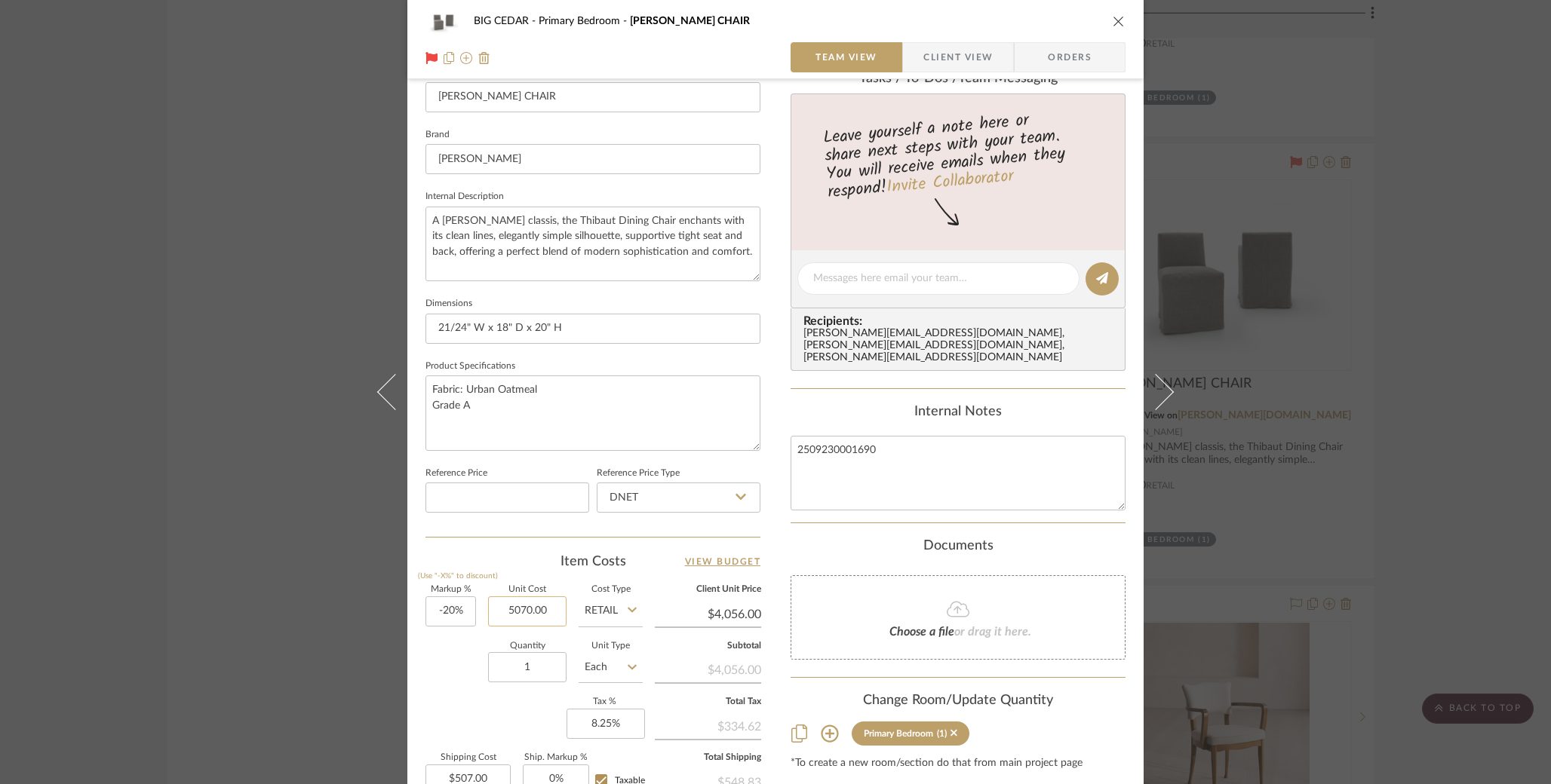
click at [556, 607] on input "5070.00" at bounding box center [527, 611] width 78 height 30
type input "$2,805.00"
click at [461, 685] on div "Quantity 1 Unit Type Each" at bounding box center [534, 669] width 217 height 54
type input "$2,244.00"
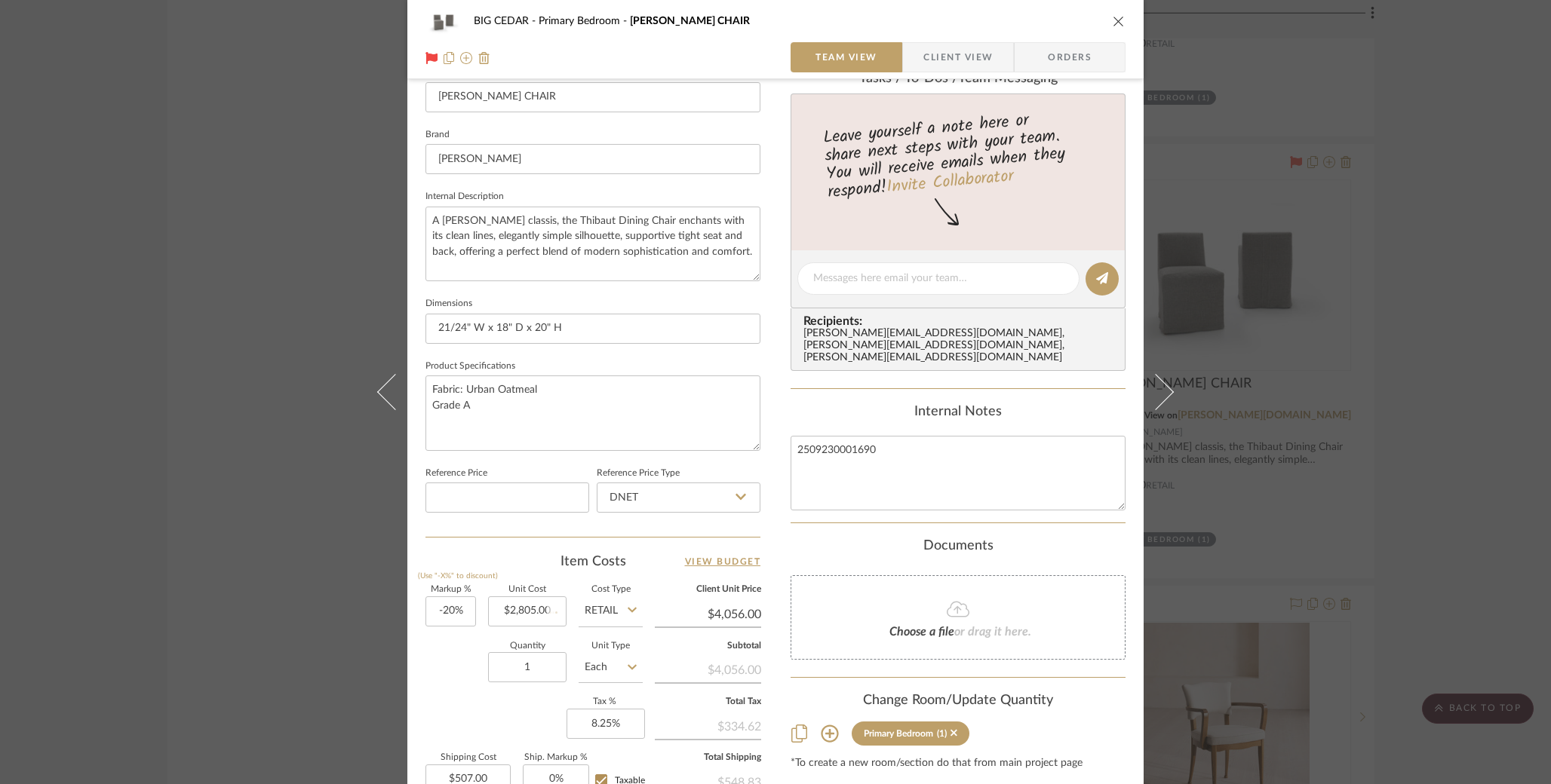
type input "$280.50"
click at [1117, 16] on icon "close" at bounding box center [1119, 21] width 12 height 12
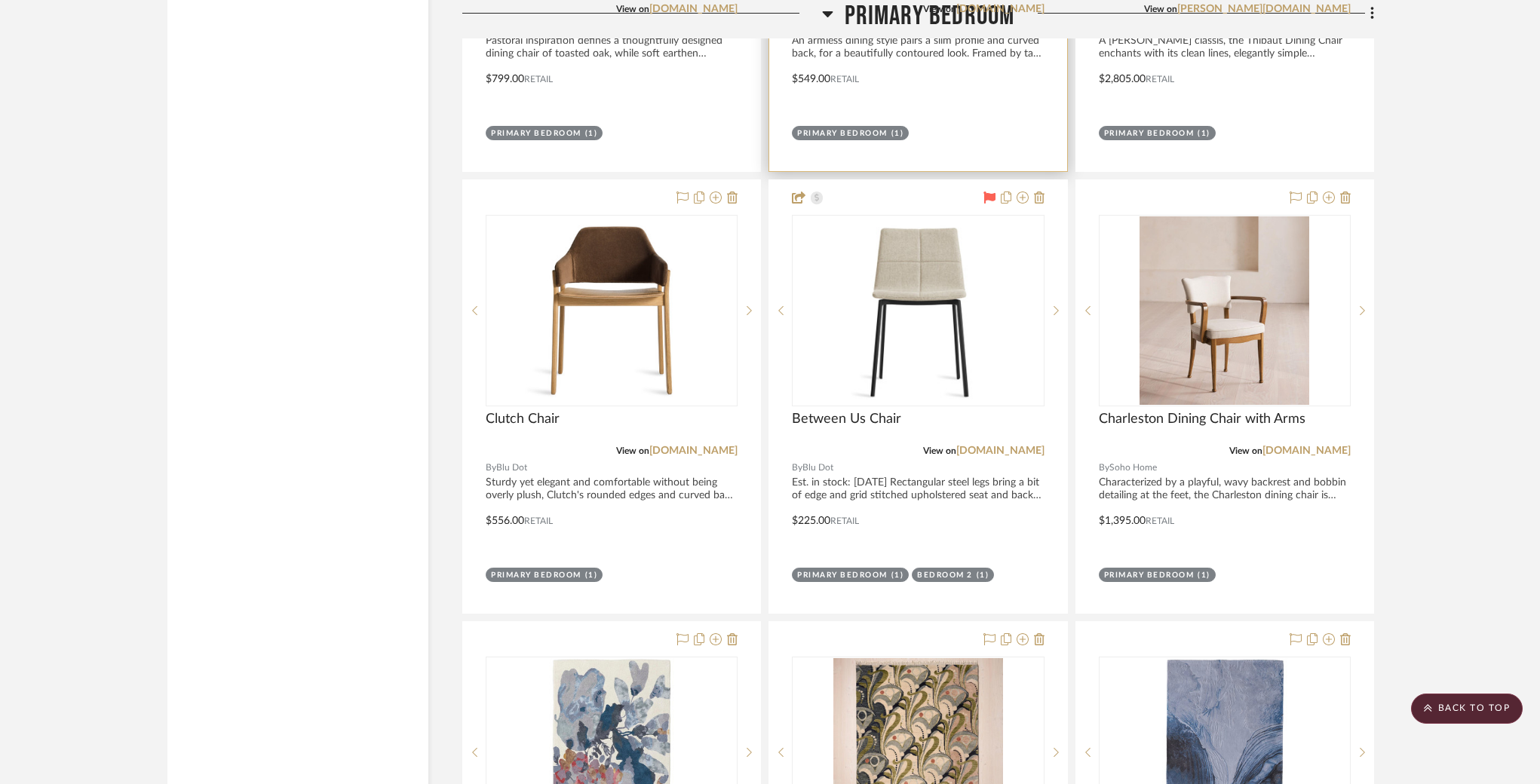
scroll to position [9965, 0]
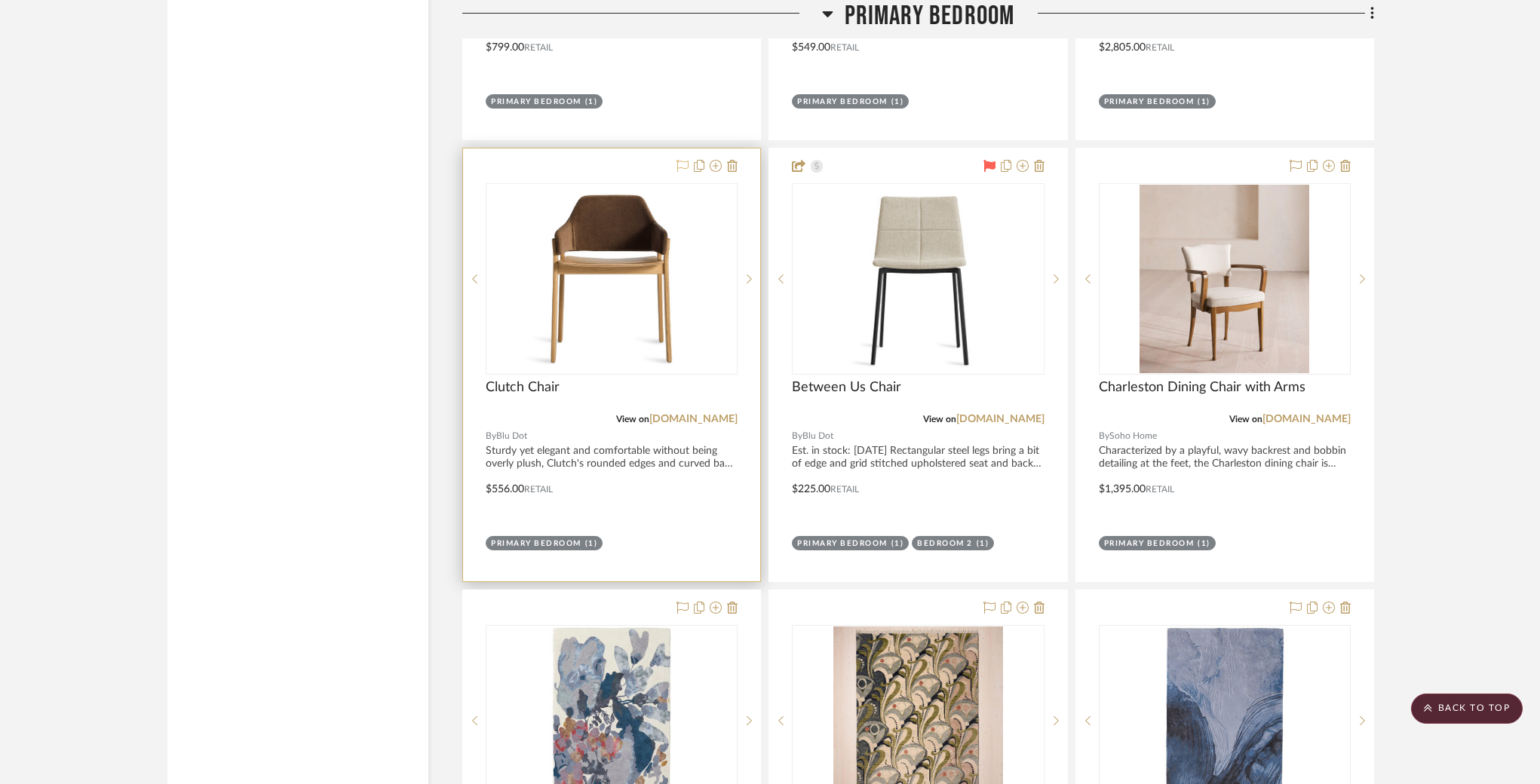
click at [680, 160] on icon at bounding box center [683, 166] width 12 height 12
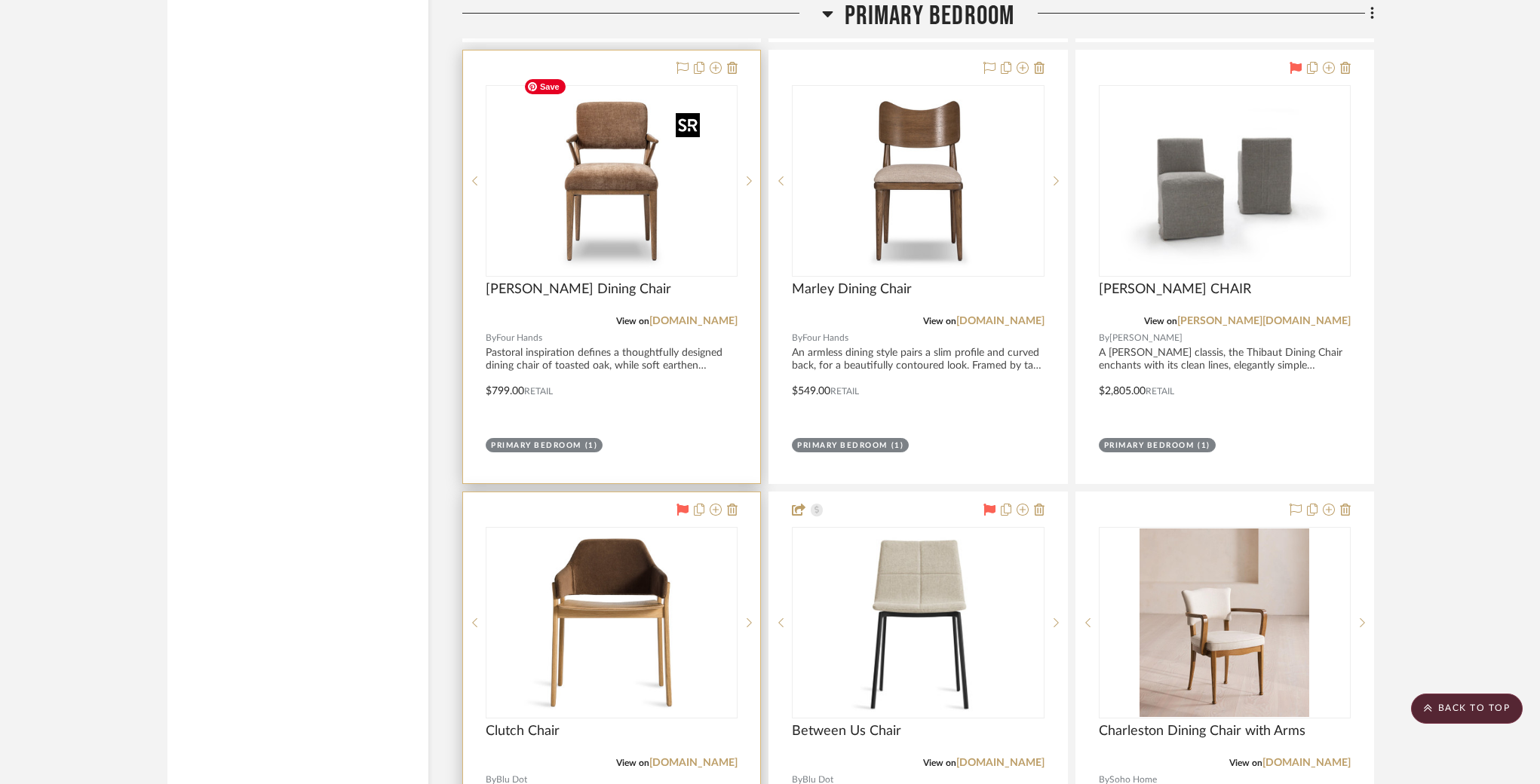
scroll to position [9831, 0]
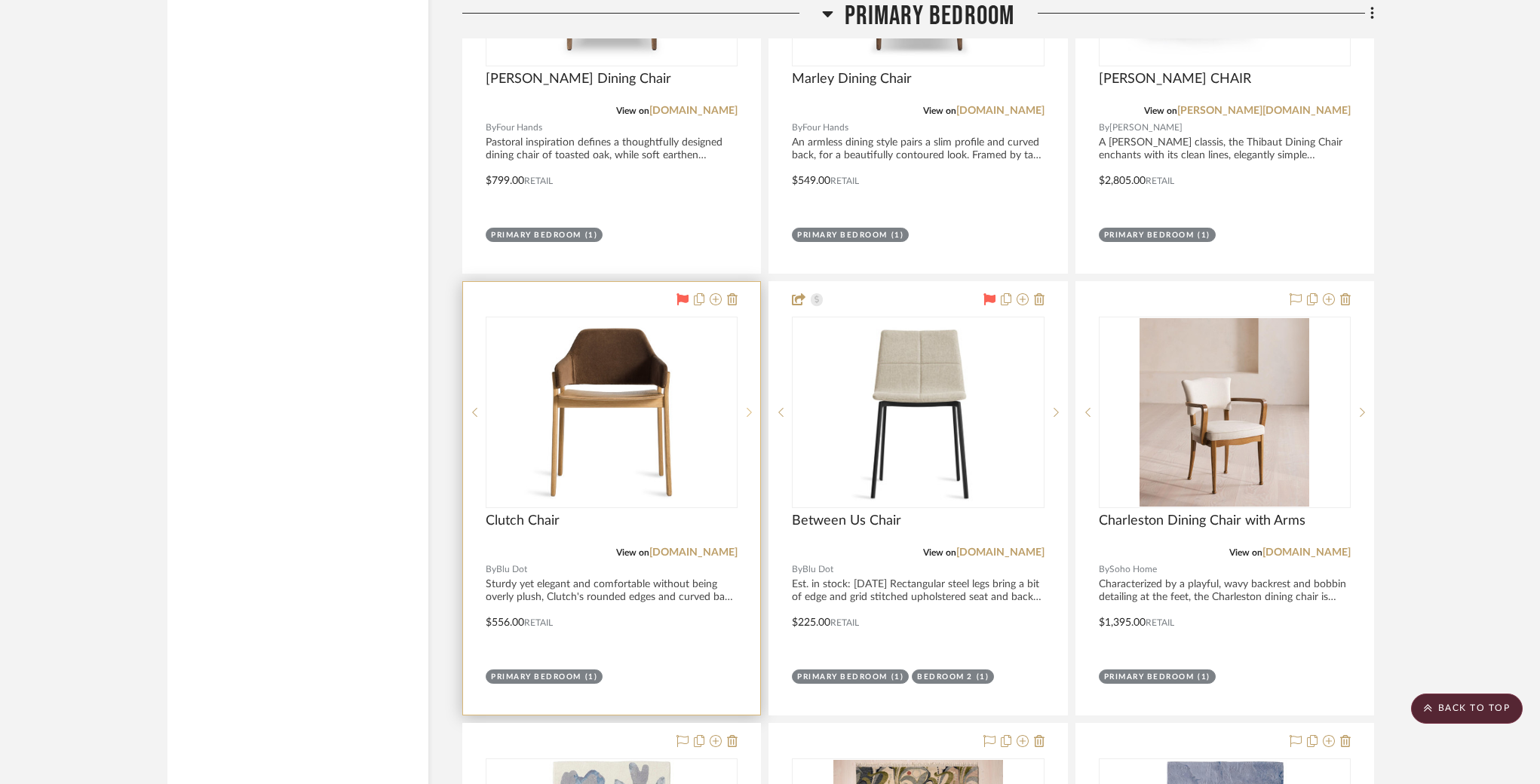
click at [751, 407] on icon at bounding box center [749, 412] width 5 height 10
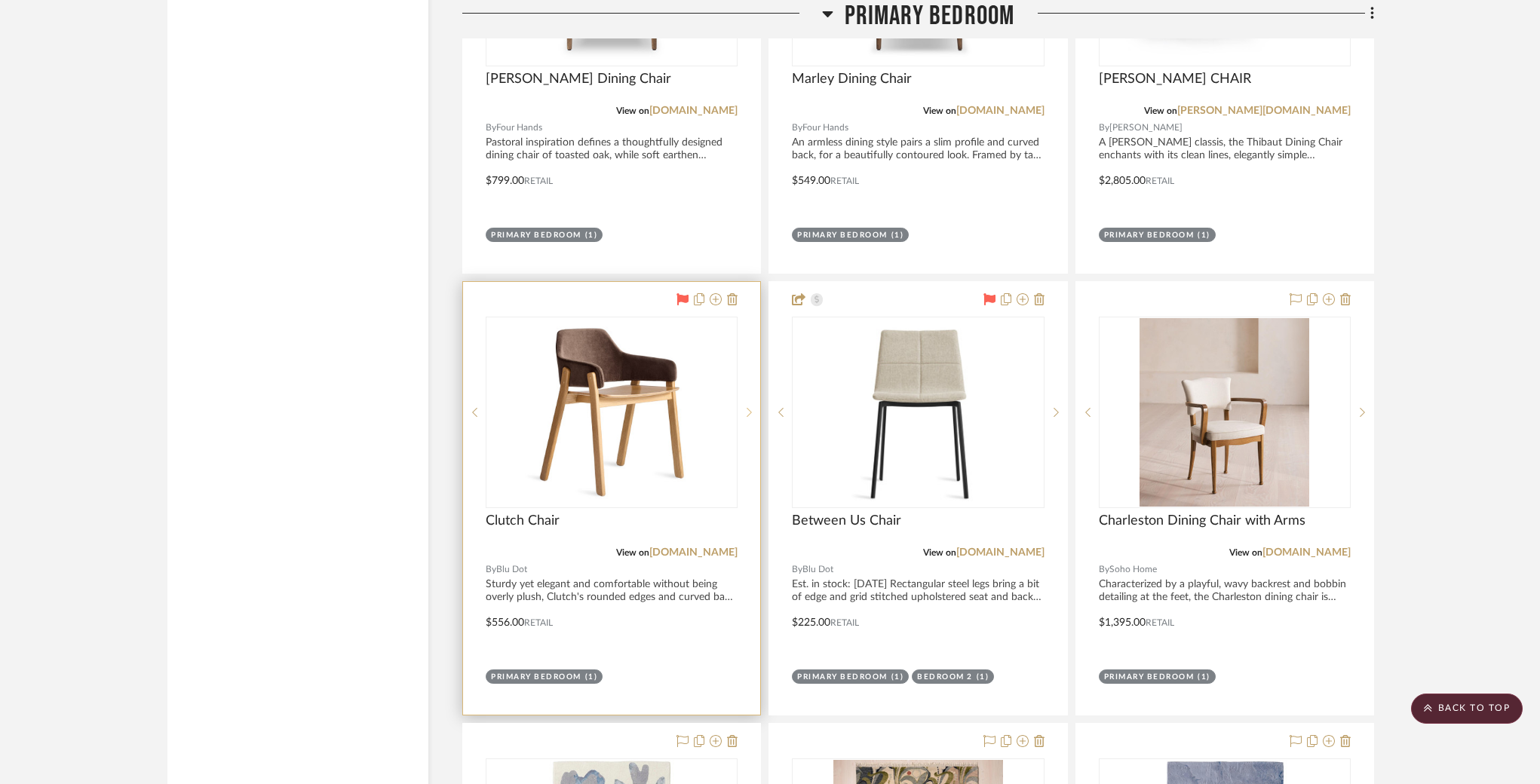
click at [751, 407] on icon at bounding box center [749, 412] width 5 height 10
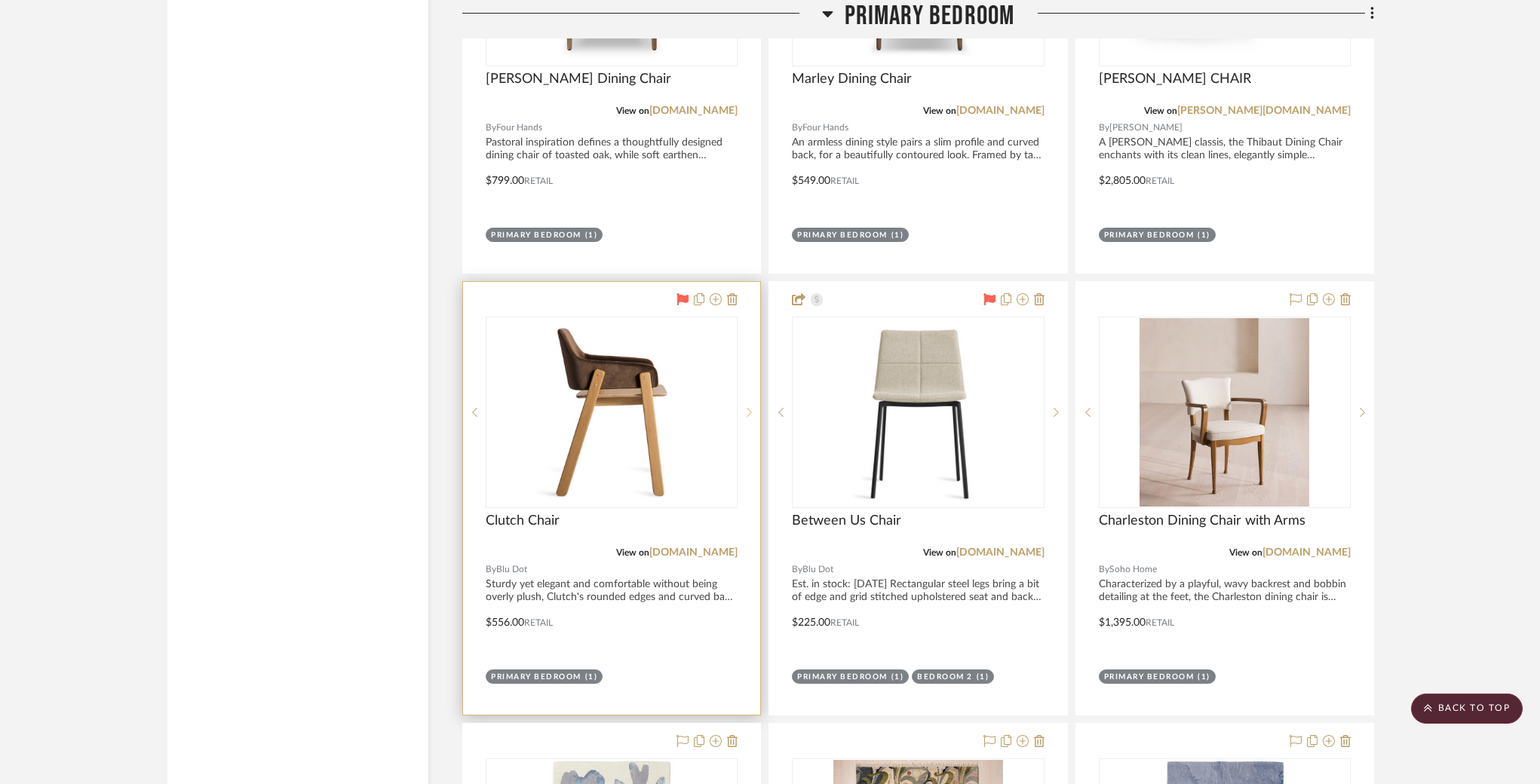
click at [744, 389] on div at bounding box center [748, 412] width 23 height 192
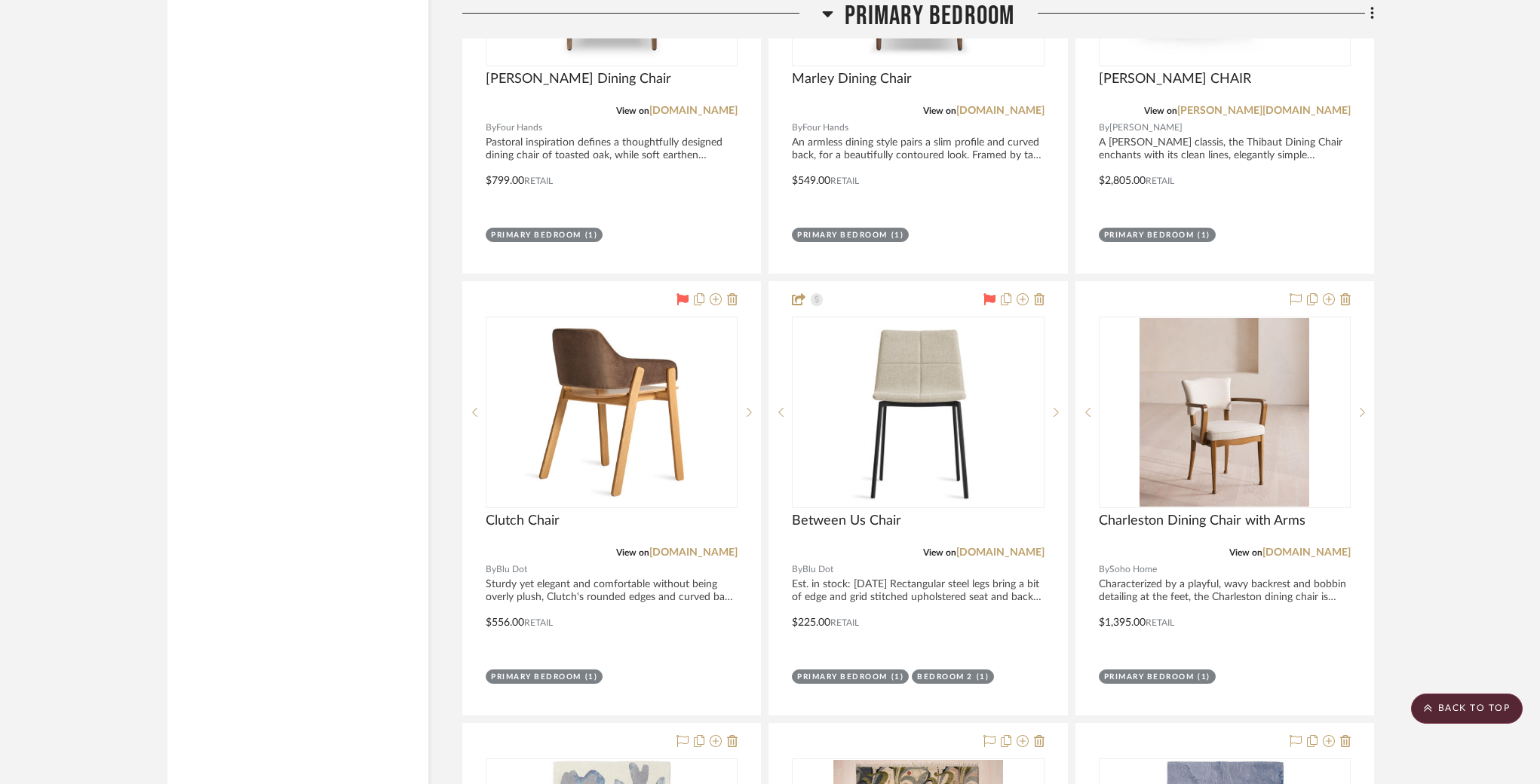
click at [684, 294] on icon at bounding box center [683, 300] width 12 height 12
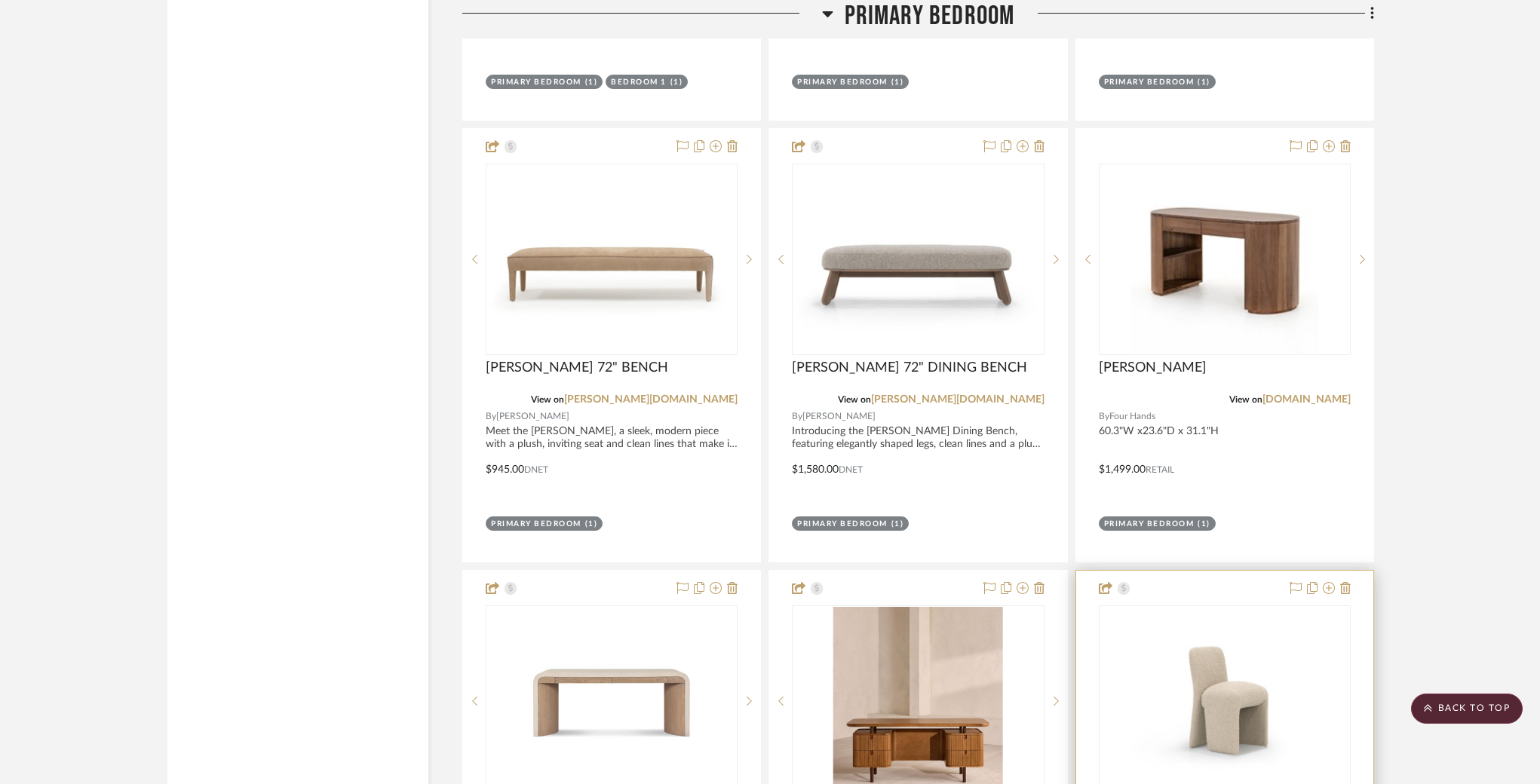
scroll to position [6448, 0]
click at [1293, 583] on icon at bounding box center [1296, 589] width 12 height 12
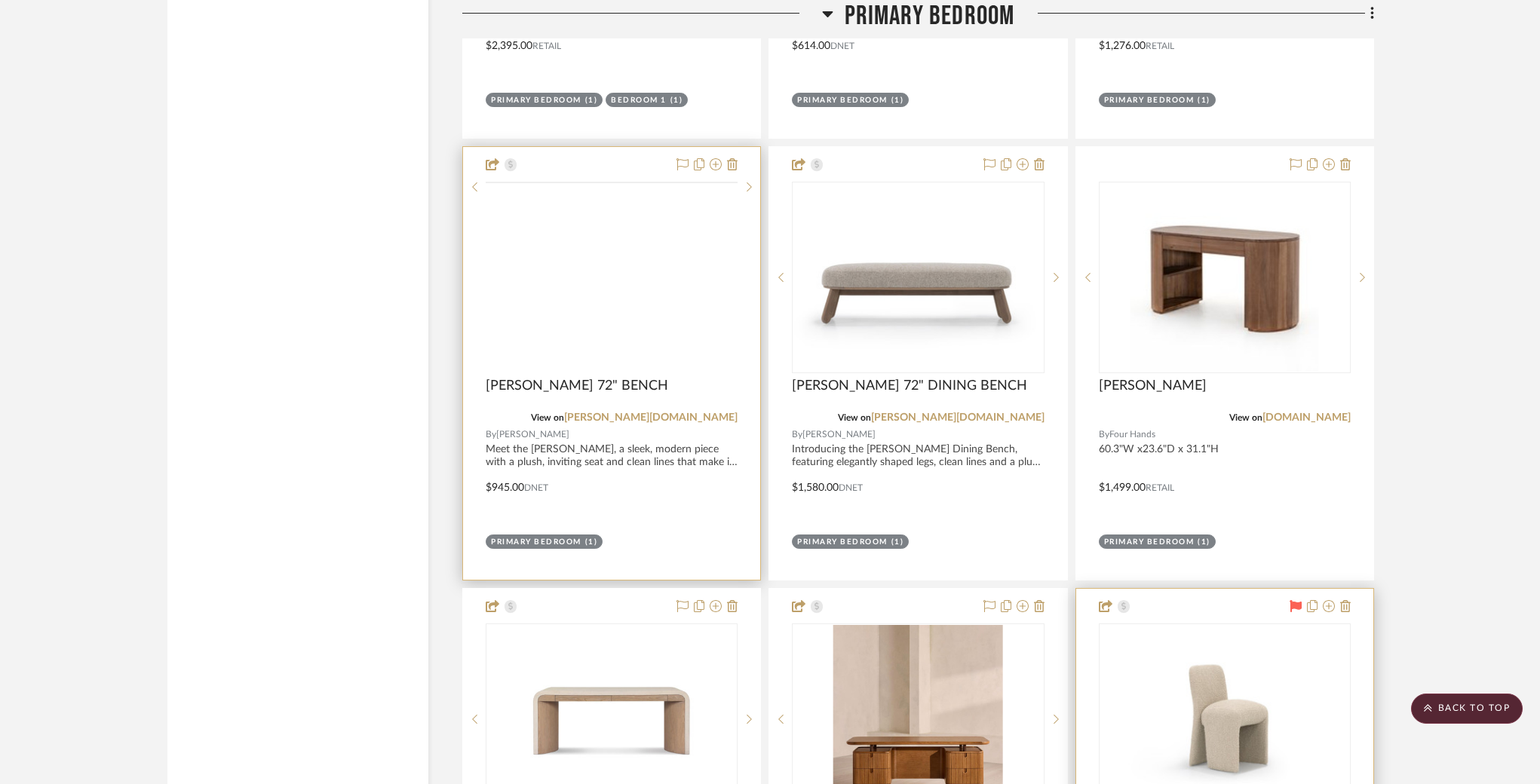
scroll to position [6287, 0]
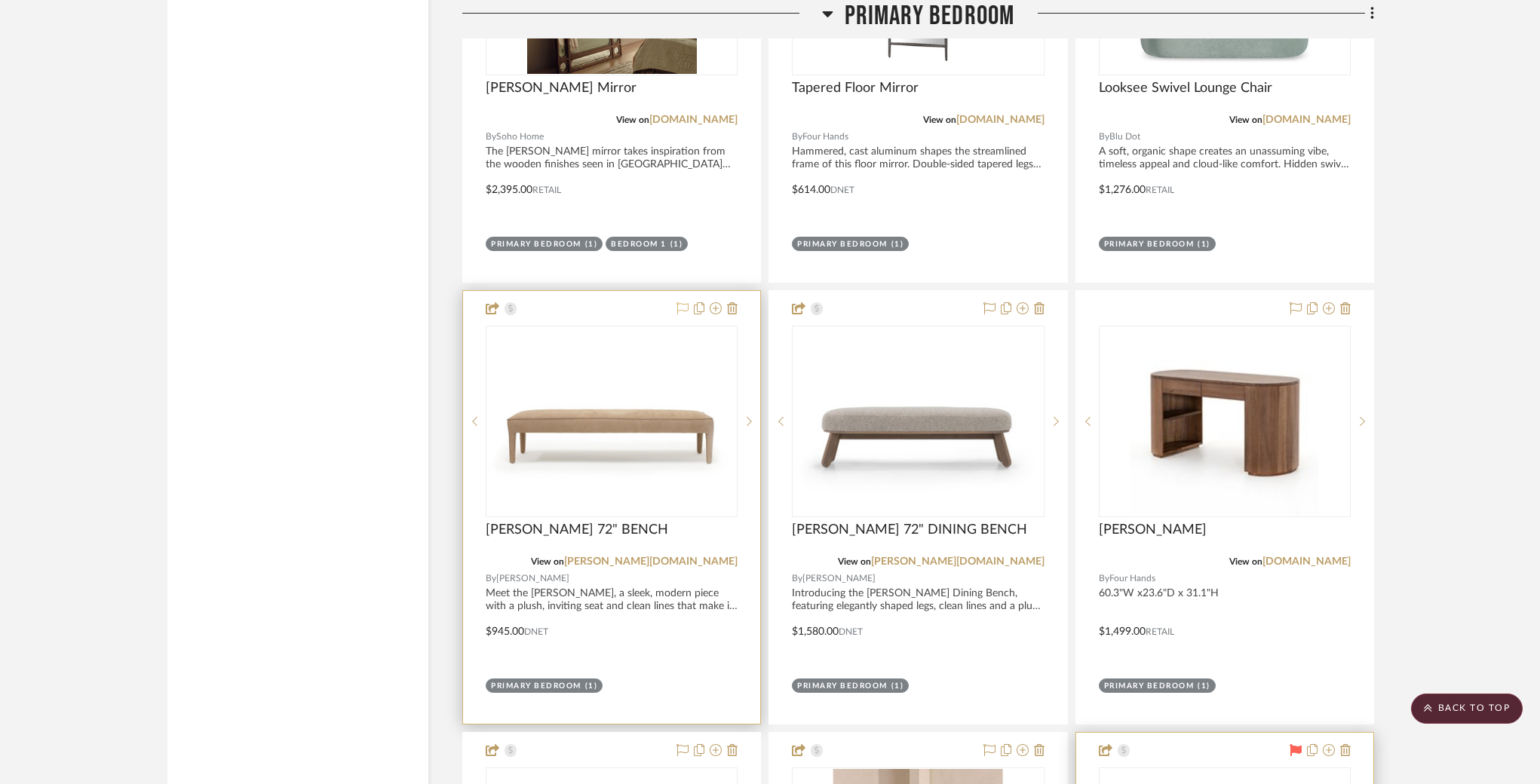
click at [683, 302] on icon at bounding box center [683, 308] width 12 height 12
click at [681, 302] on icon at bounding box center [684, 308] width 12 height 12
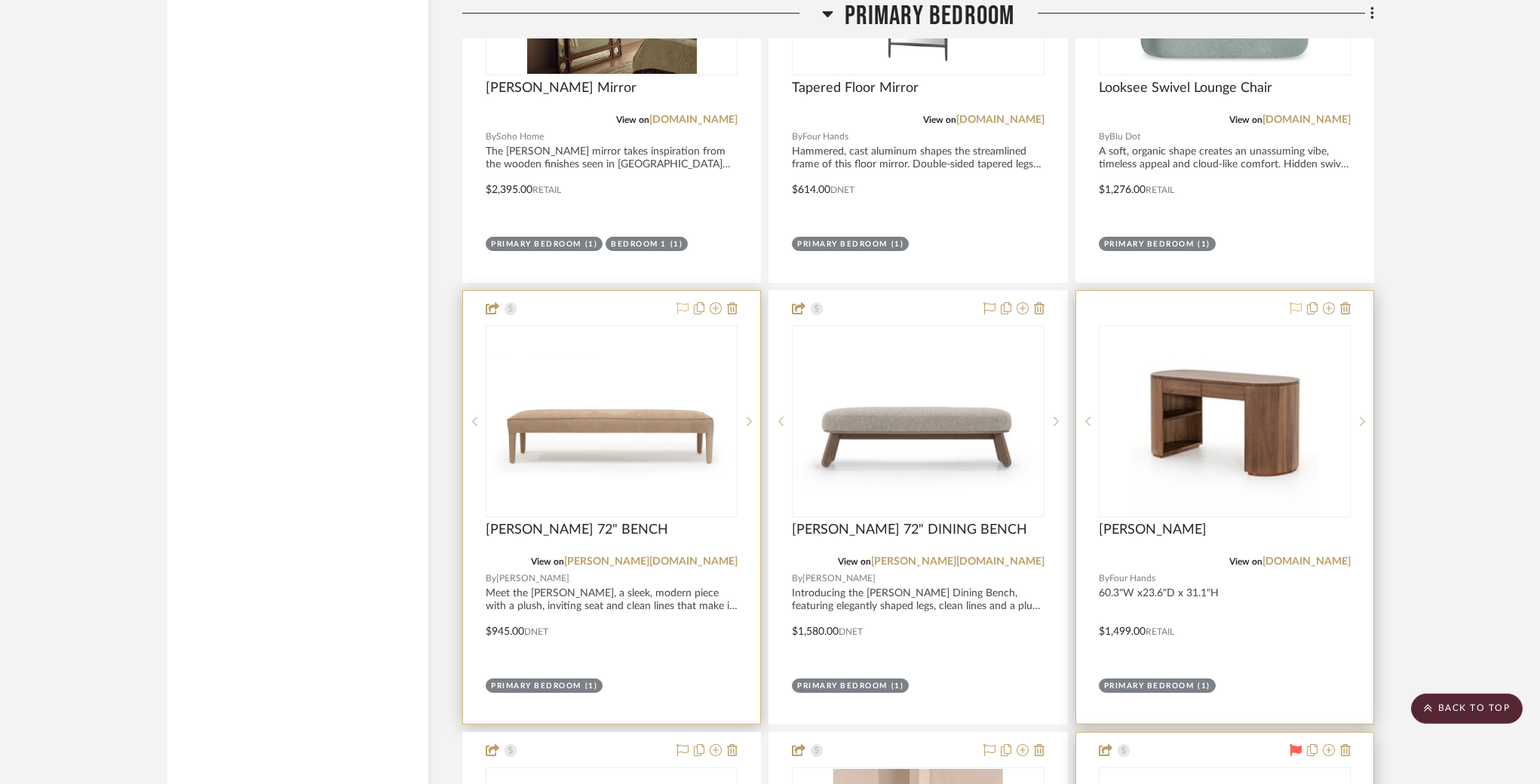
click at [1293, 302] on icon at bounding box center [1296, 308] width 12 height 12
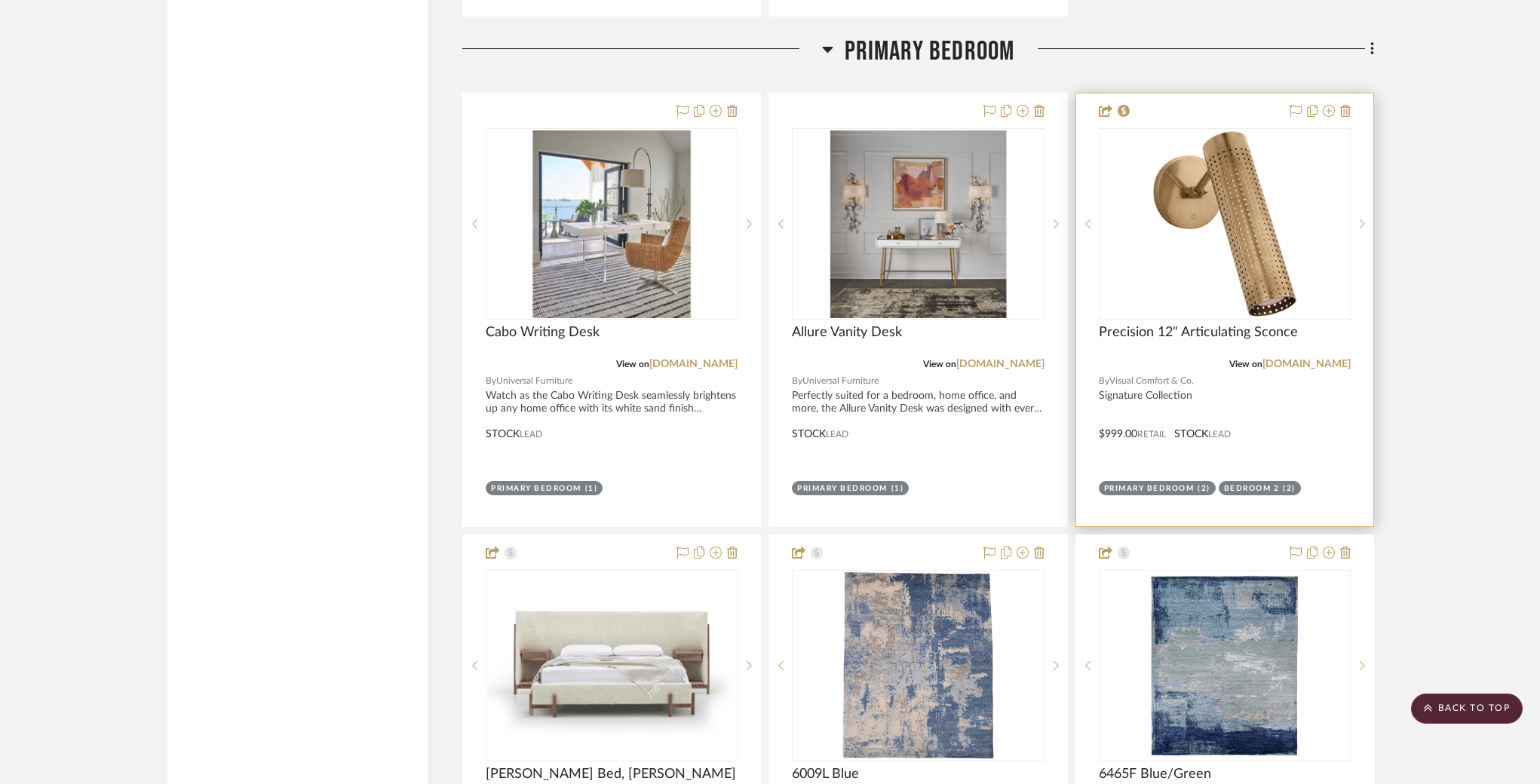
scroll to position [4893, 0]
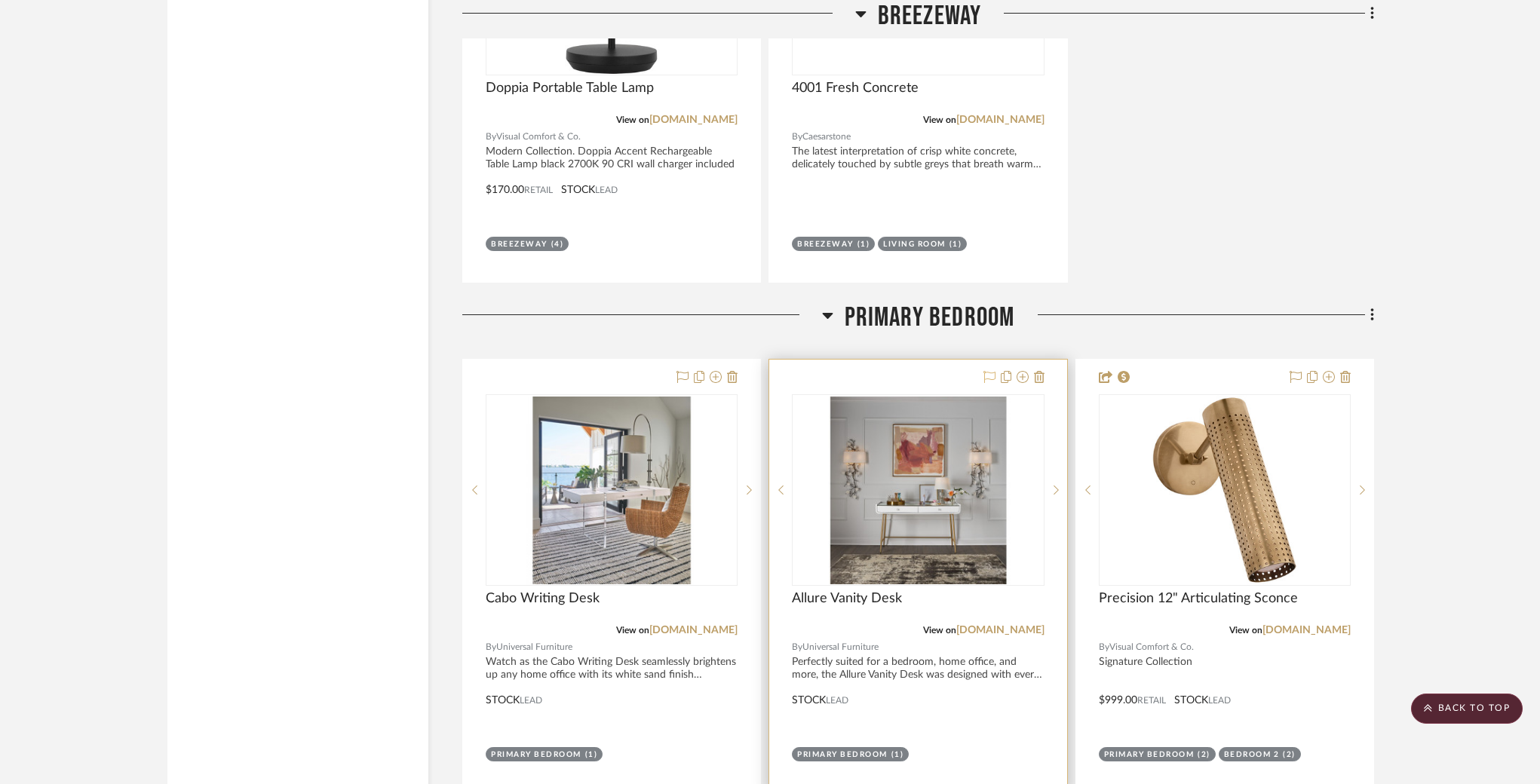
click at [985, 371] on icon at bounding box center [989, 377] width 12 height 12
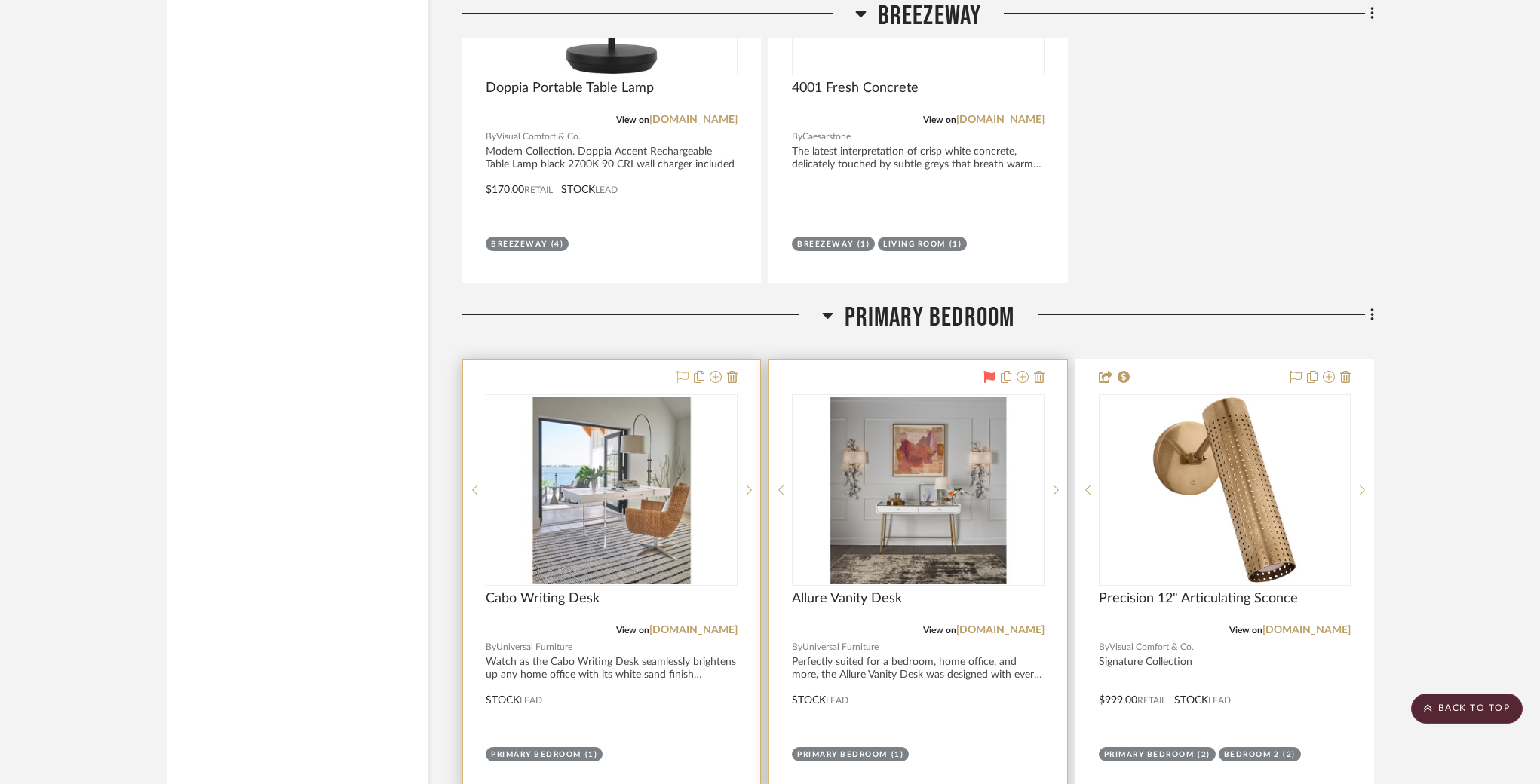
click at [677, 371] on icon at bounding box center [683, 377] width 12 height 12
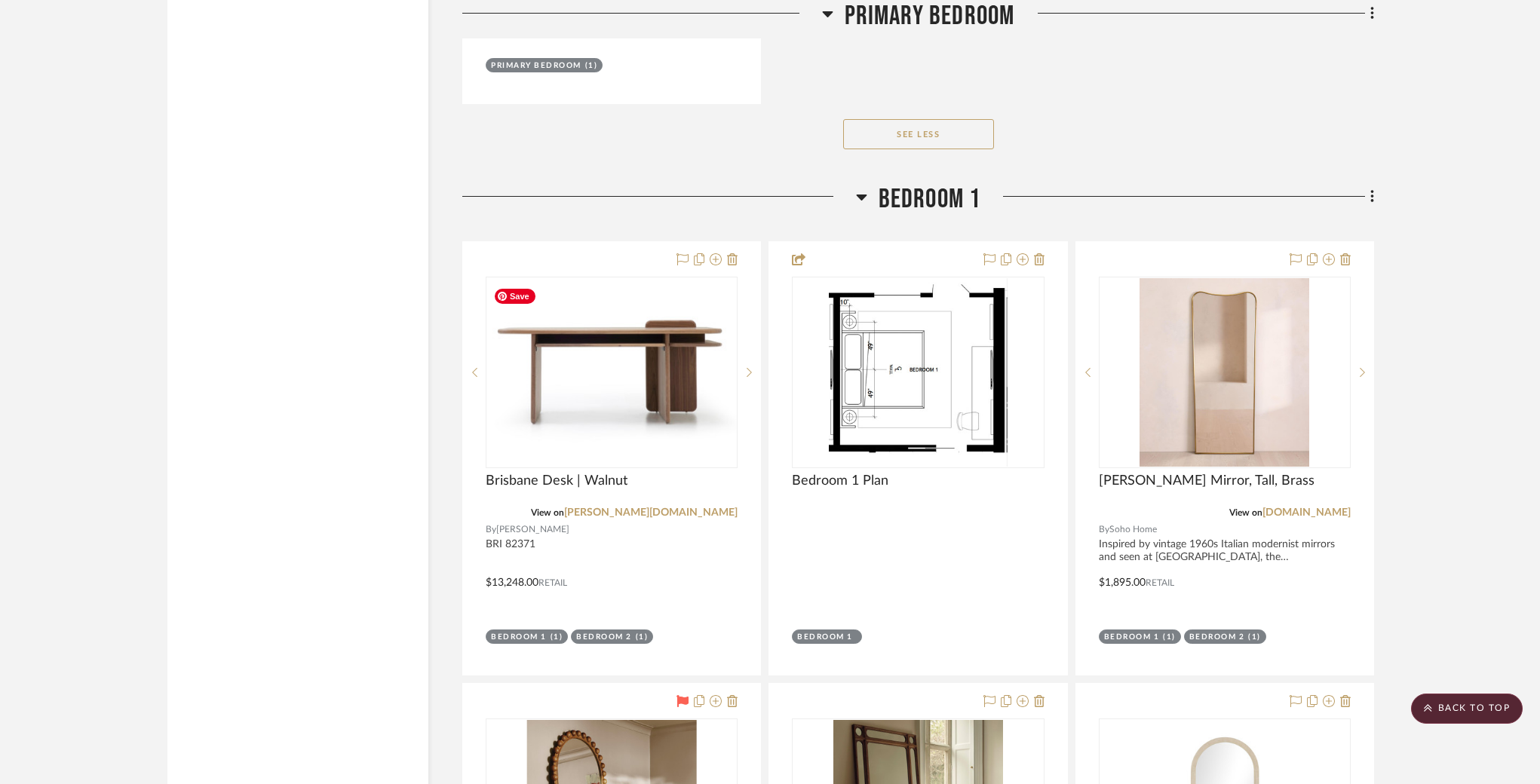
scroll to position [11398, 0]
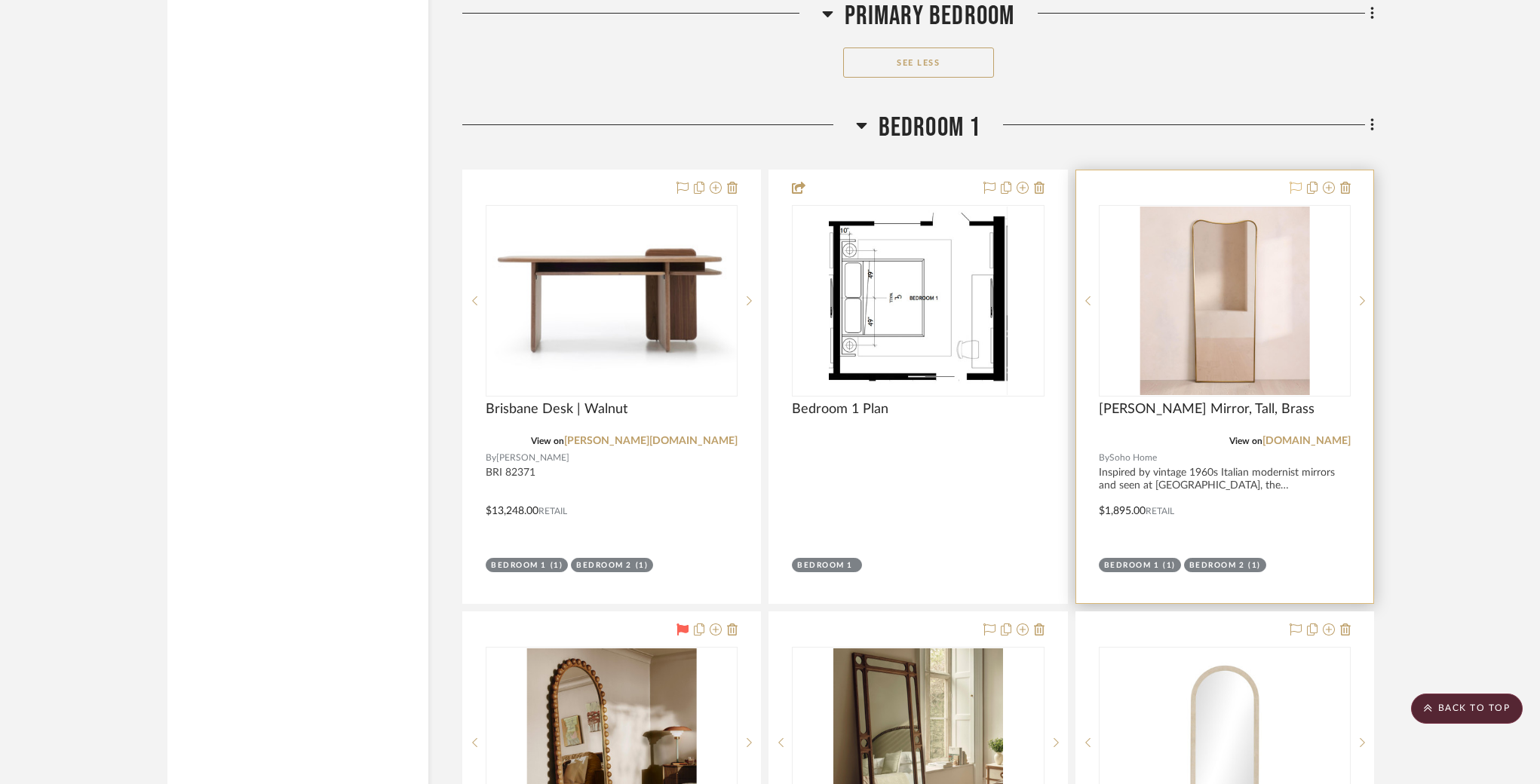
click at [1292, 181] on icon at bounding box center [1296, 187] width 12 height 12
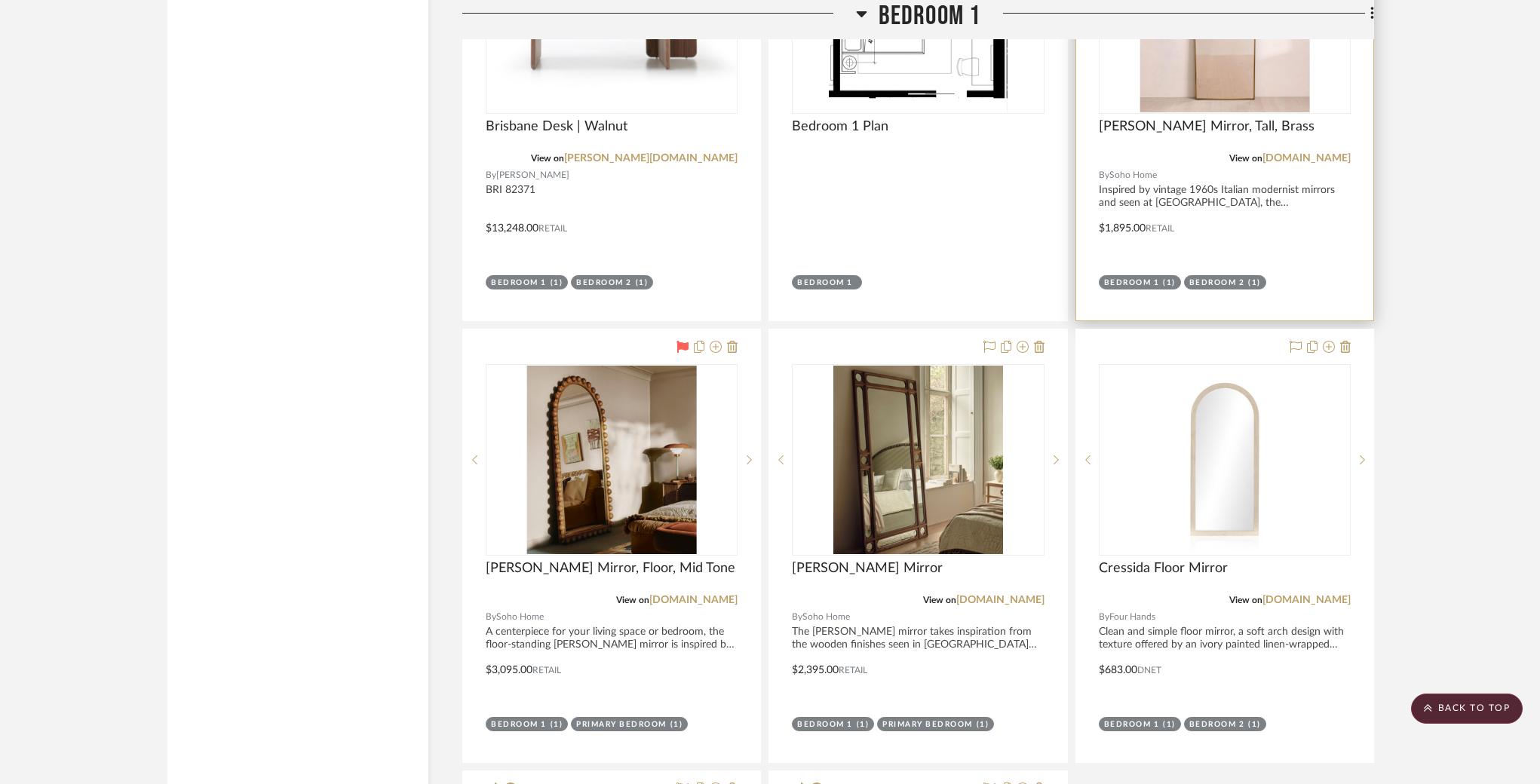
scroll to position [11790, 0]
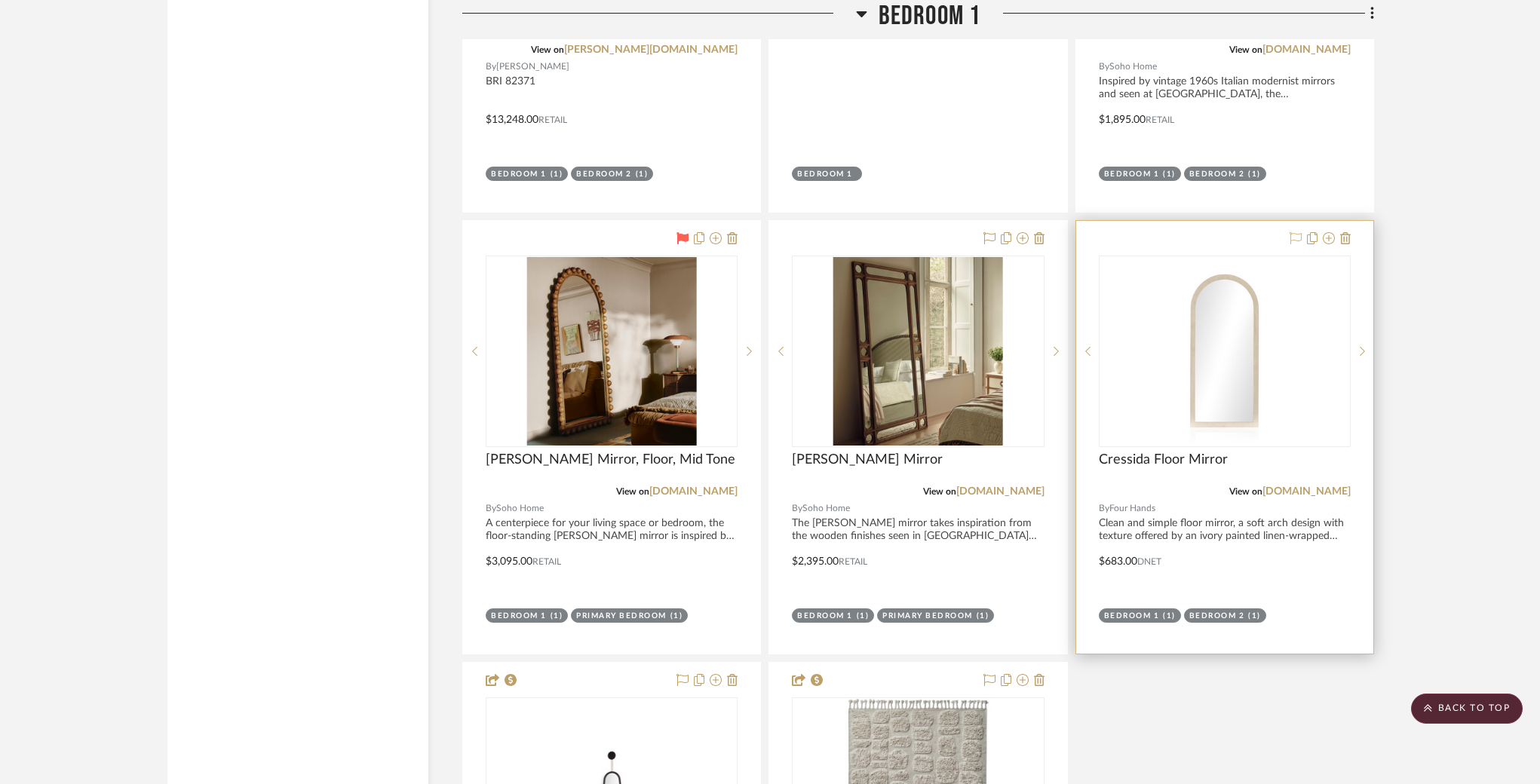
click at [1292, 232] on icon at bounding box center [1296, 238] width 12 height 12
click at [1293, 346] on sr-next-btn at bounding box center [1362, 352] width 23 height 10
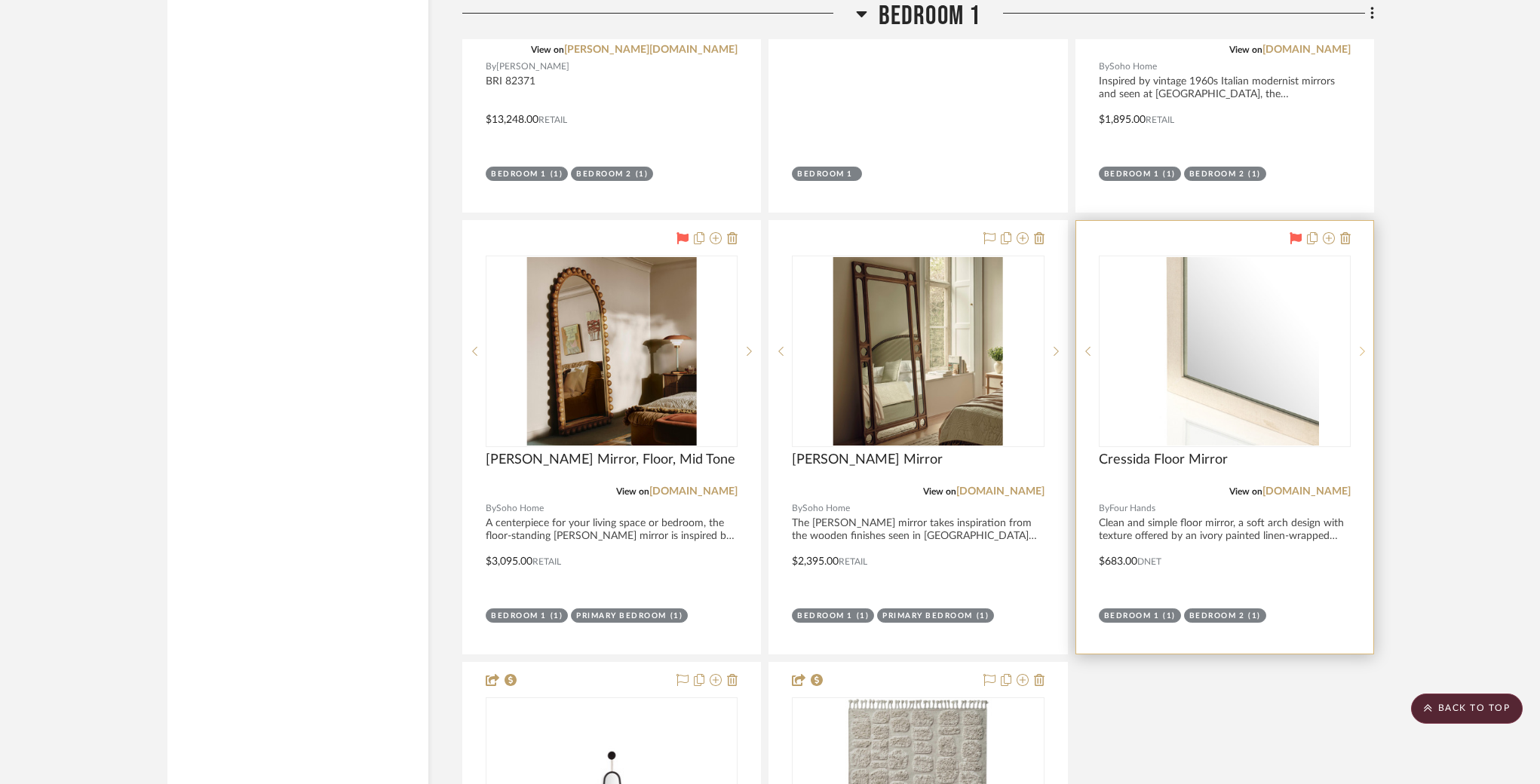
click at [1293, 346] on sr-next-btn at bounding box center [1362, 352] width 23 height 10
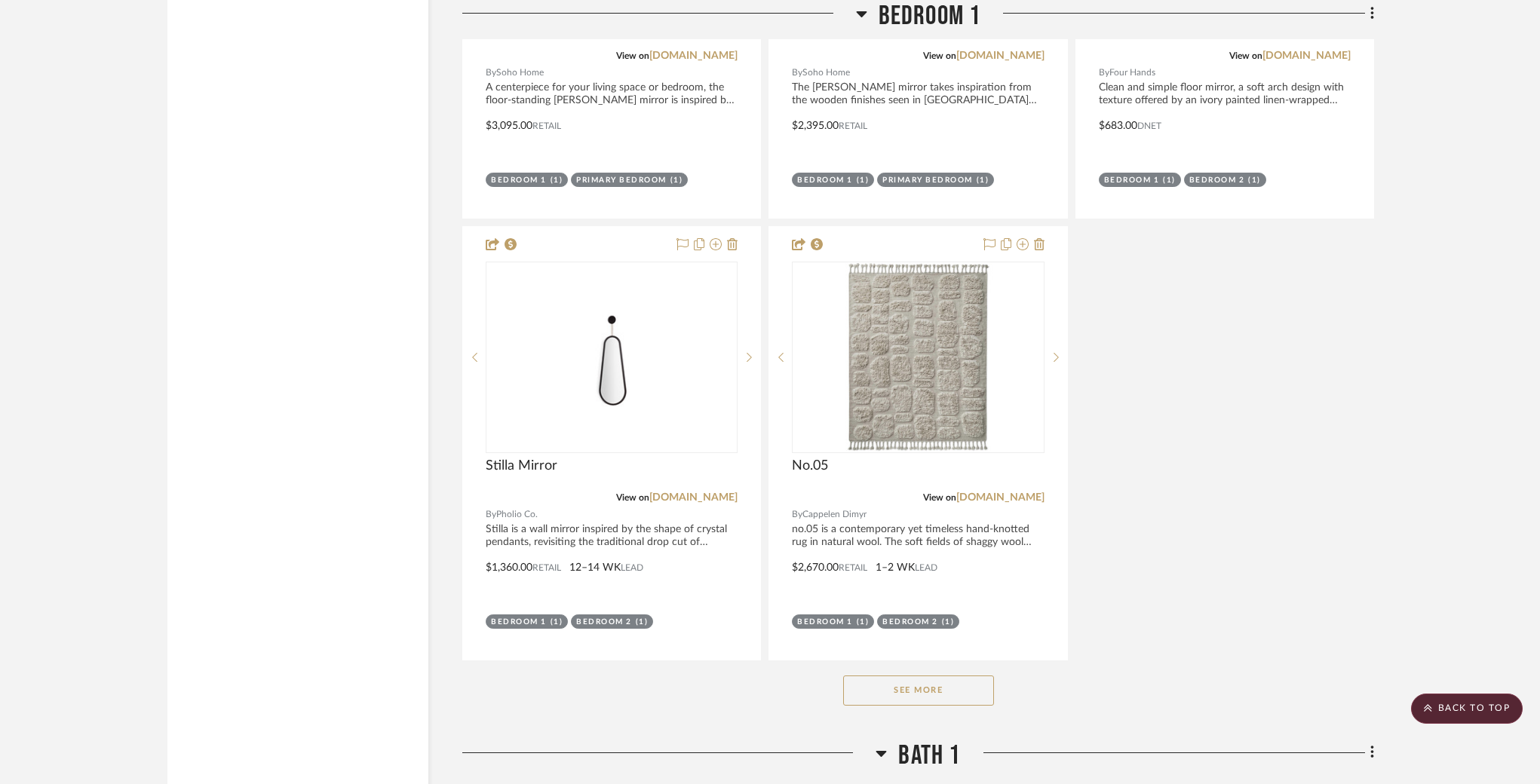
scroll to position [12249, 0]
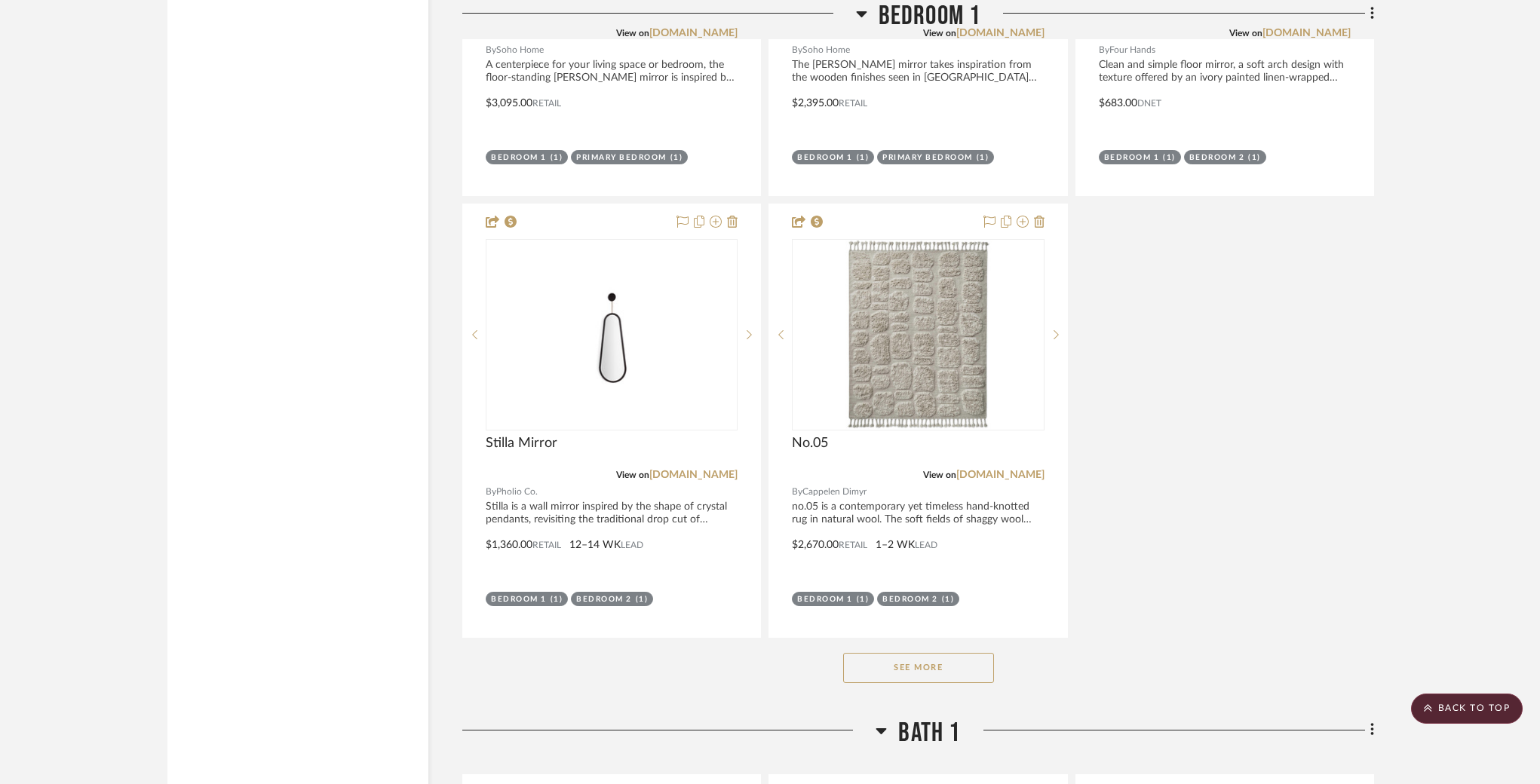
click at [913, 653] on button "See More" at bounding box center [918, 667] width 151 height 30
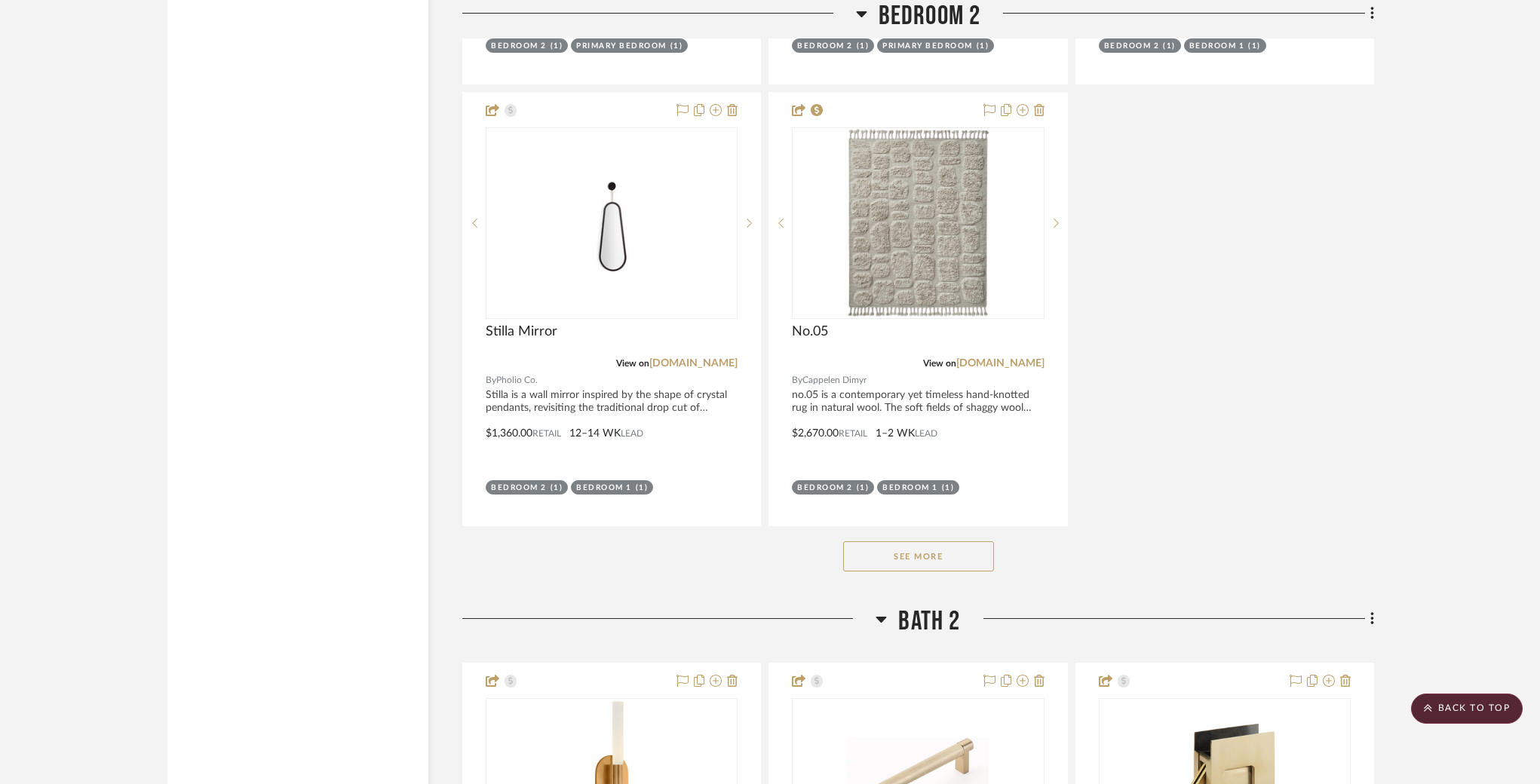
scroll to position [16598, 0]
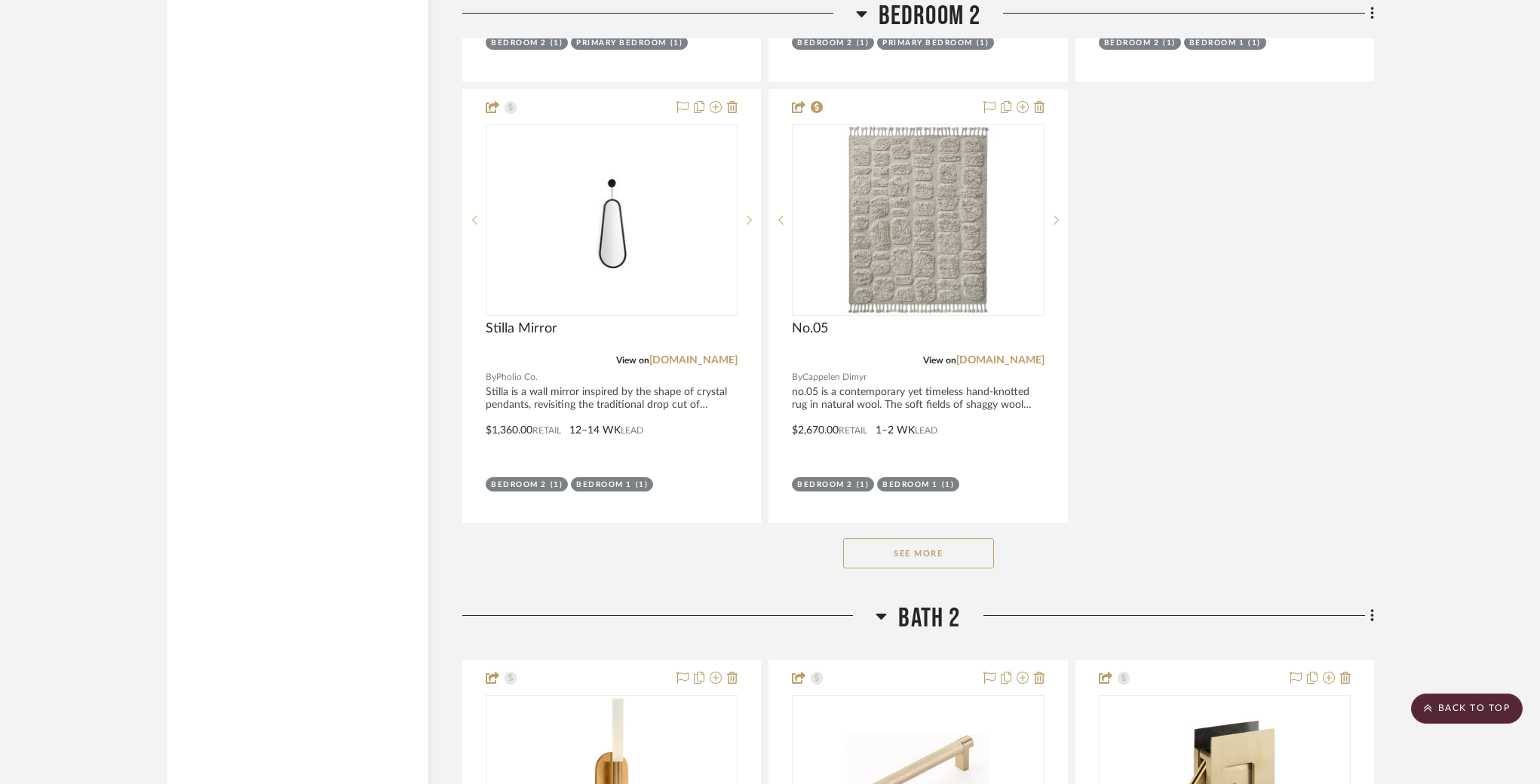
click at [902, 539] on button "See More" at bounding box center [918, 553] width 151 height 30
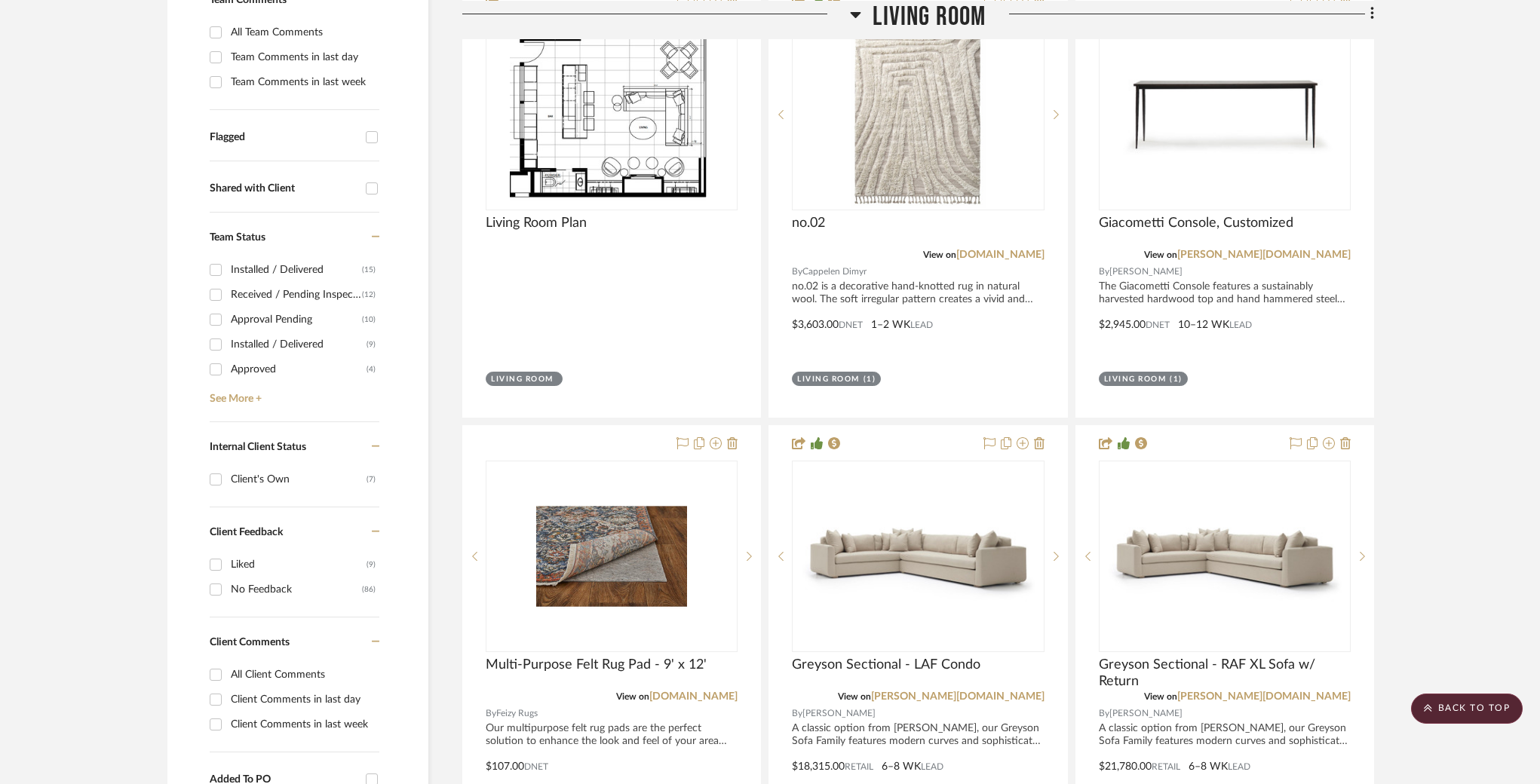
scroll to position [0, 0]
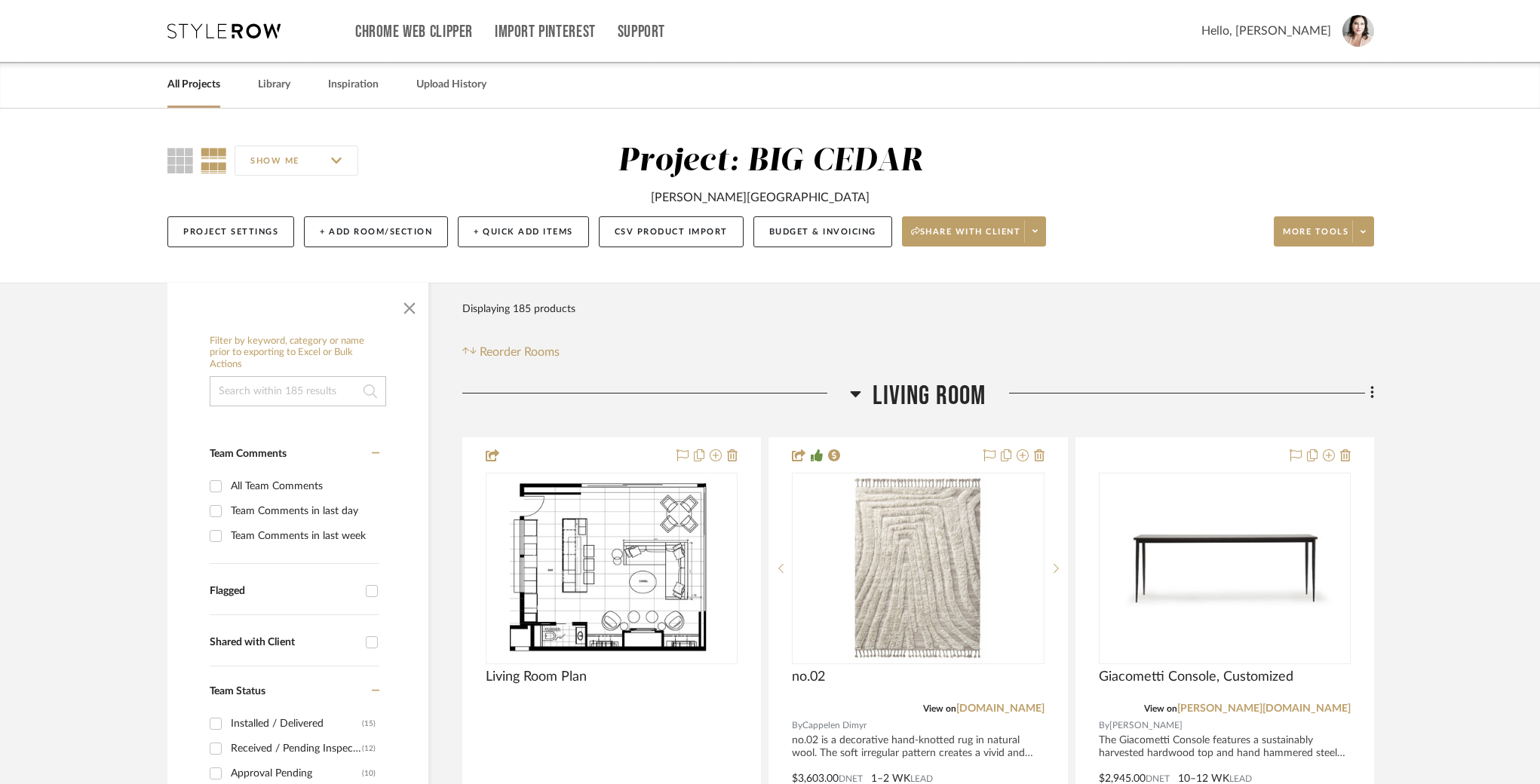
click at [198, 89] on link "All Projects" at bounding box center [194, 85] width 53 height 20
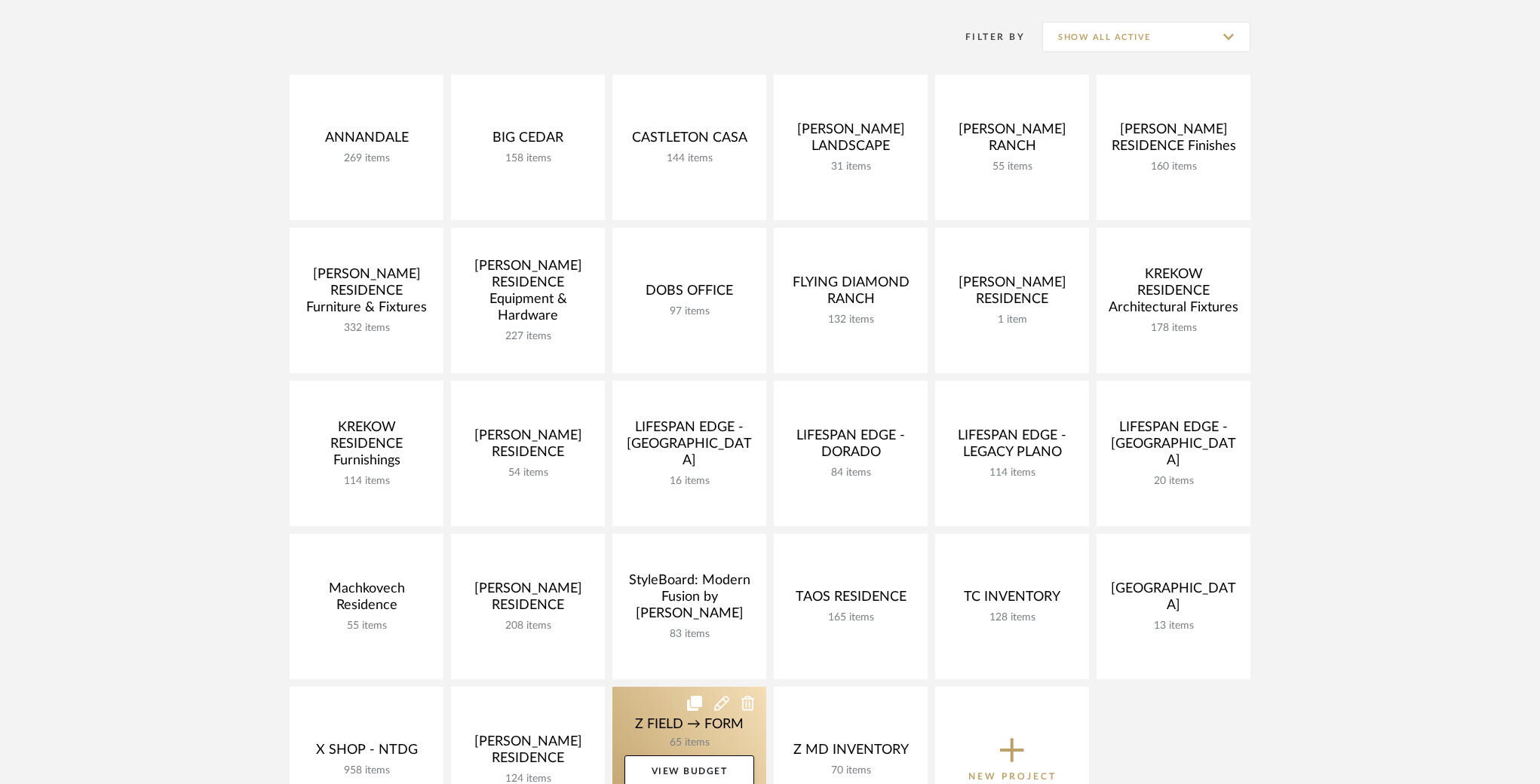
scroll to position [451, 0]
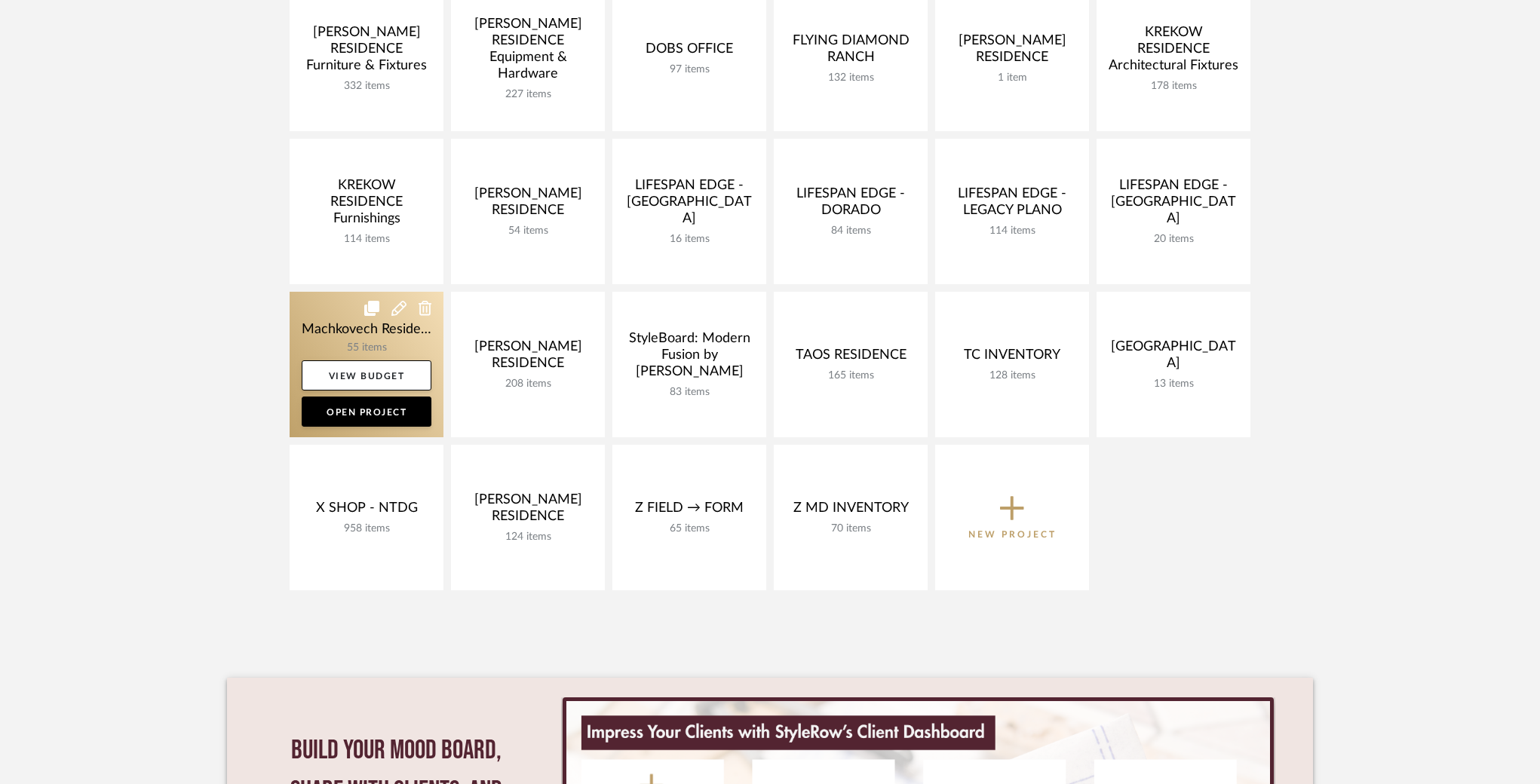
click at [331, 318] on link at bounding box center [366, 364] width 154 height 146
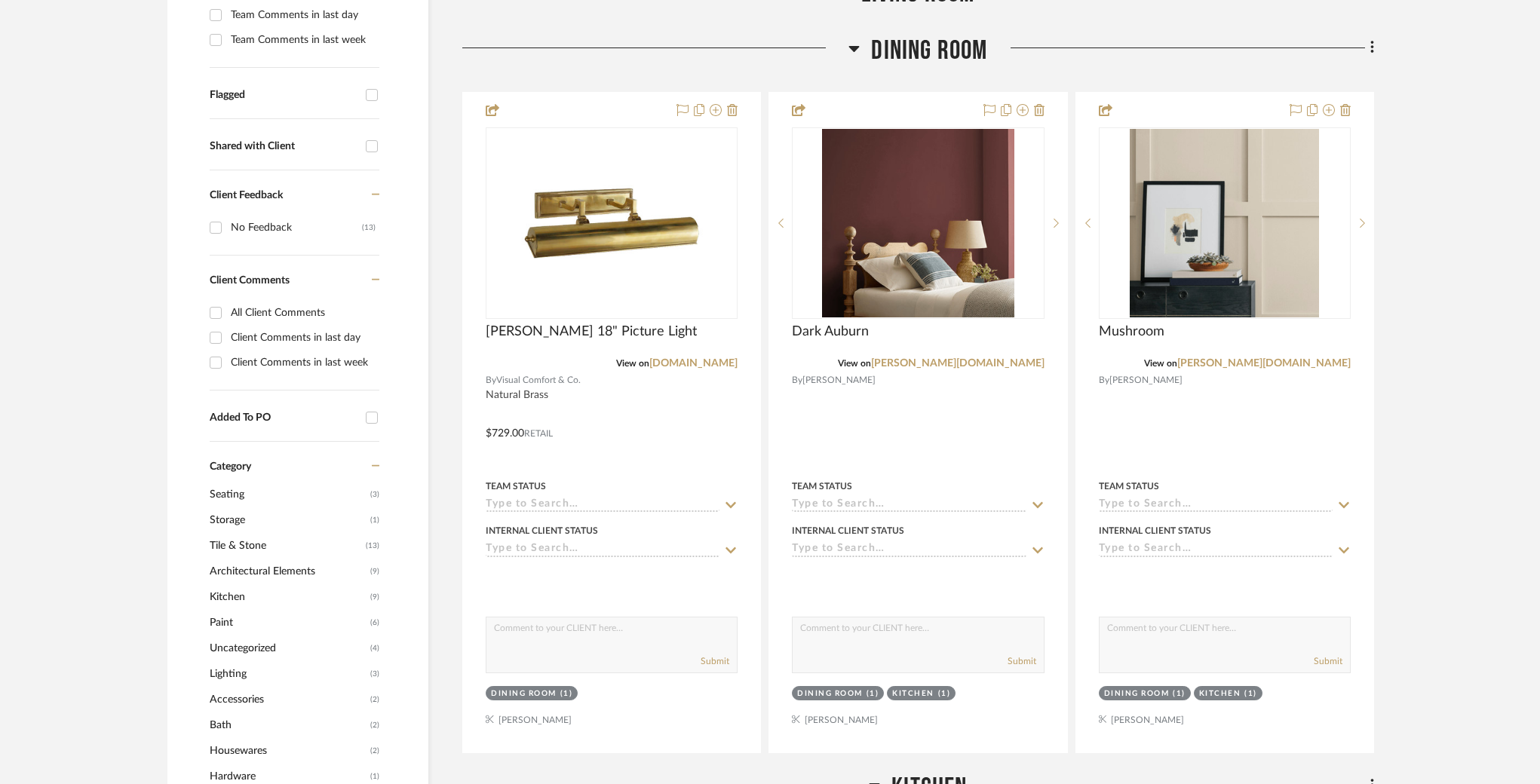
scroll to position [472, 0]
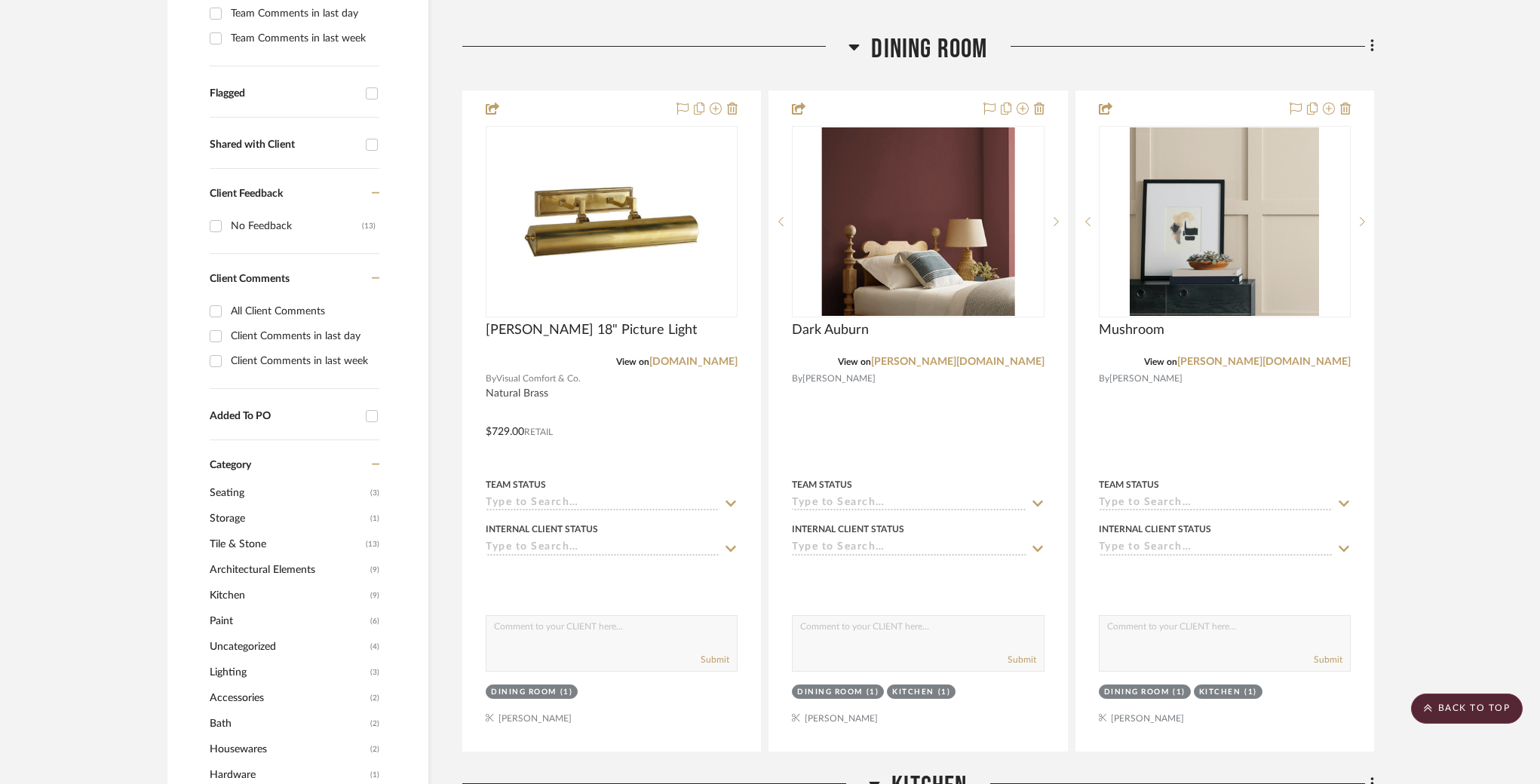
click at [851, 47] on icon at bounding box center [855, 47] width 10 height 6
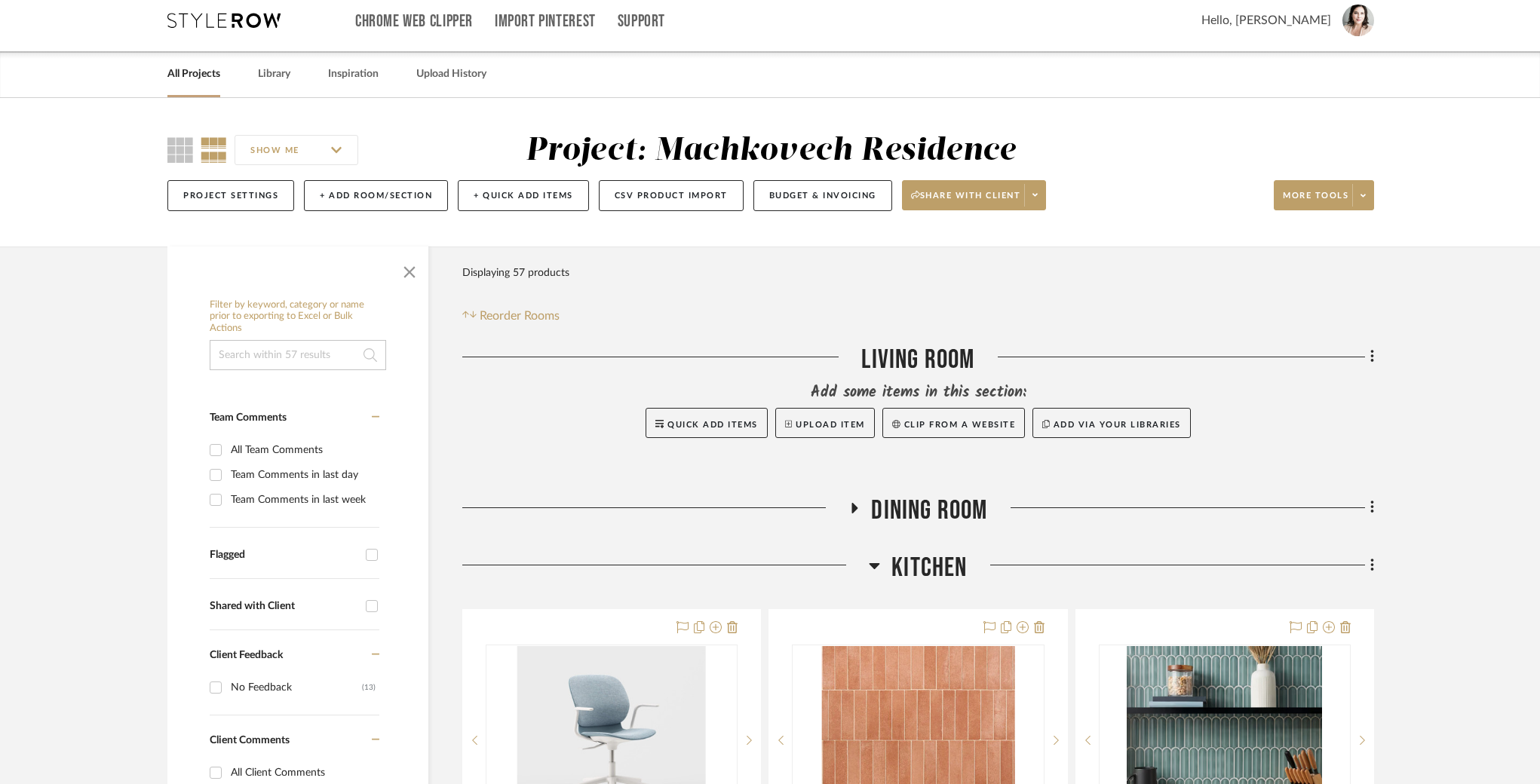
scroll to position [11, 0]
click at [267, 79] on link "Library" at bounding box center [274, 73] width 32 height 20
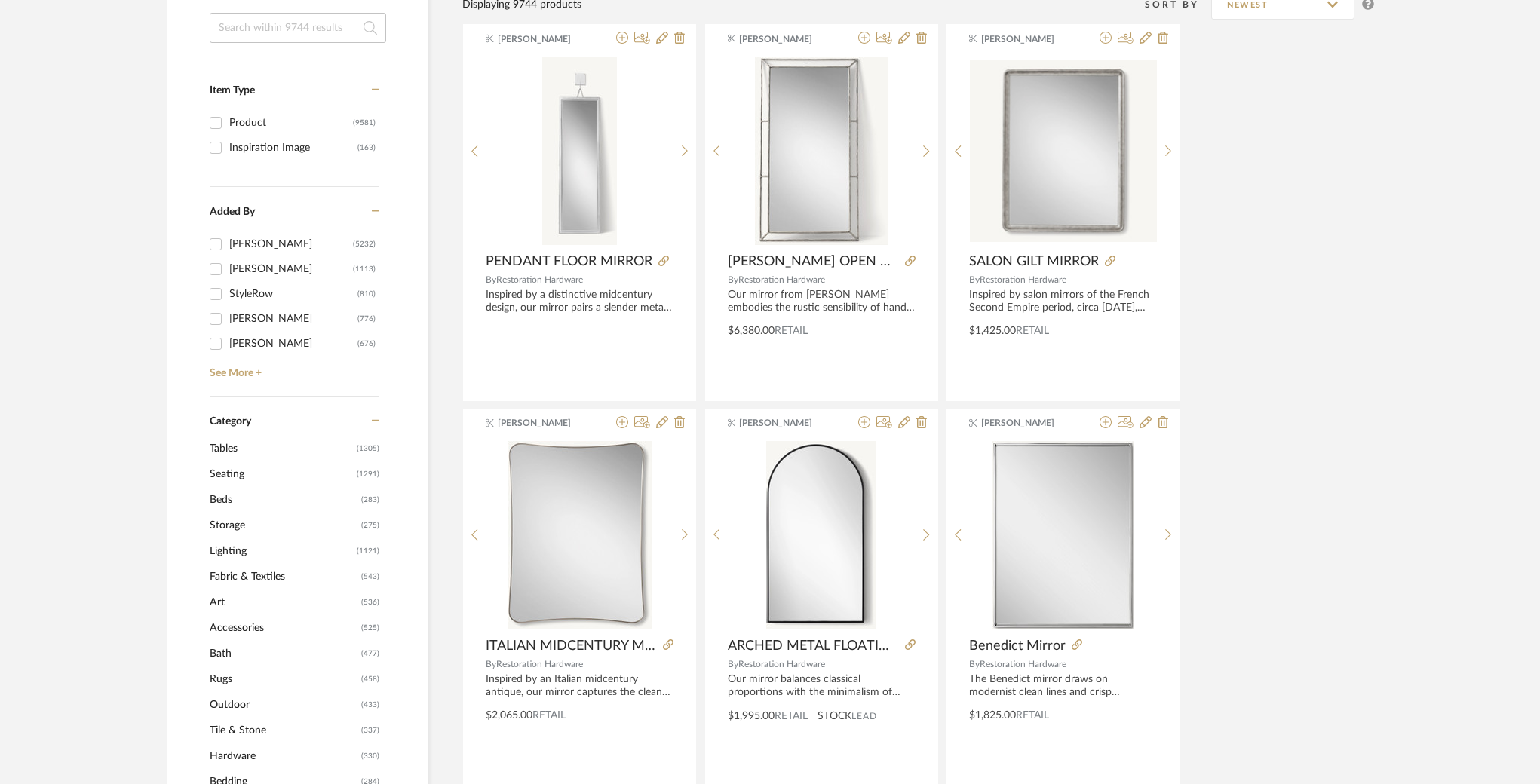
click at [239, 556] on span "Lighting" at bounding box center [281, 552] width 143 height 26
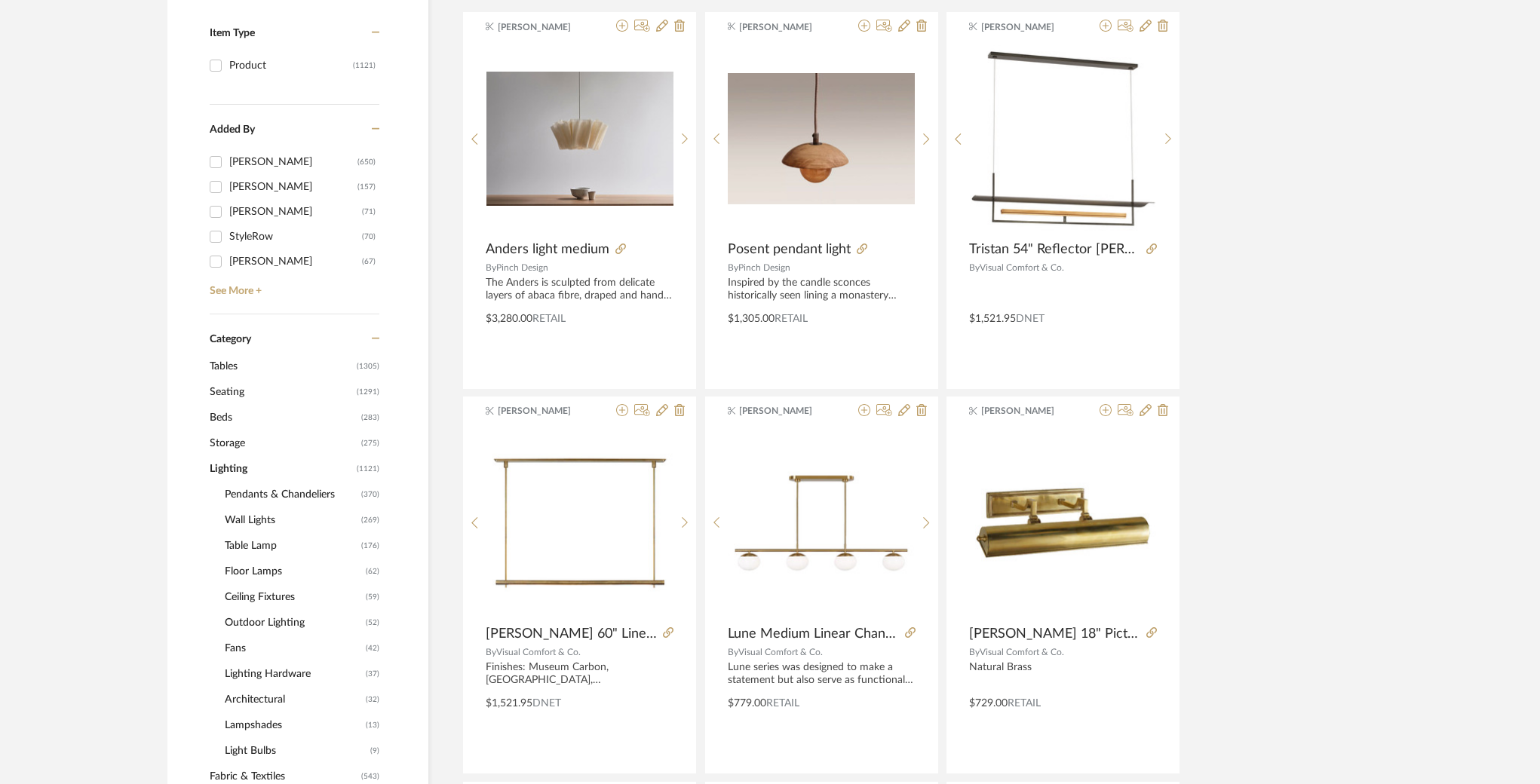
scroll to position [425, 0]
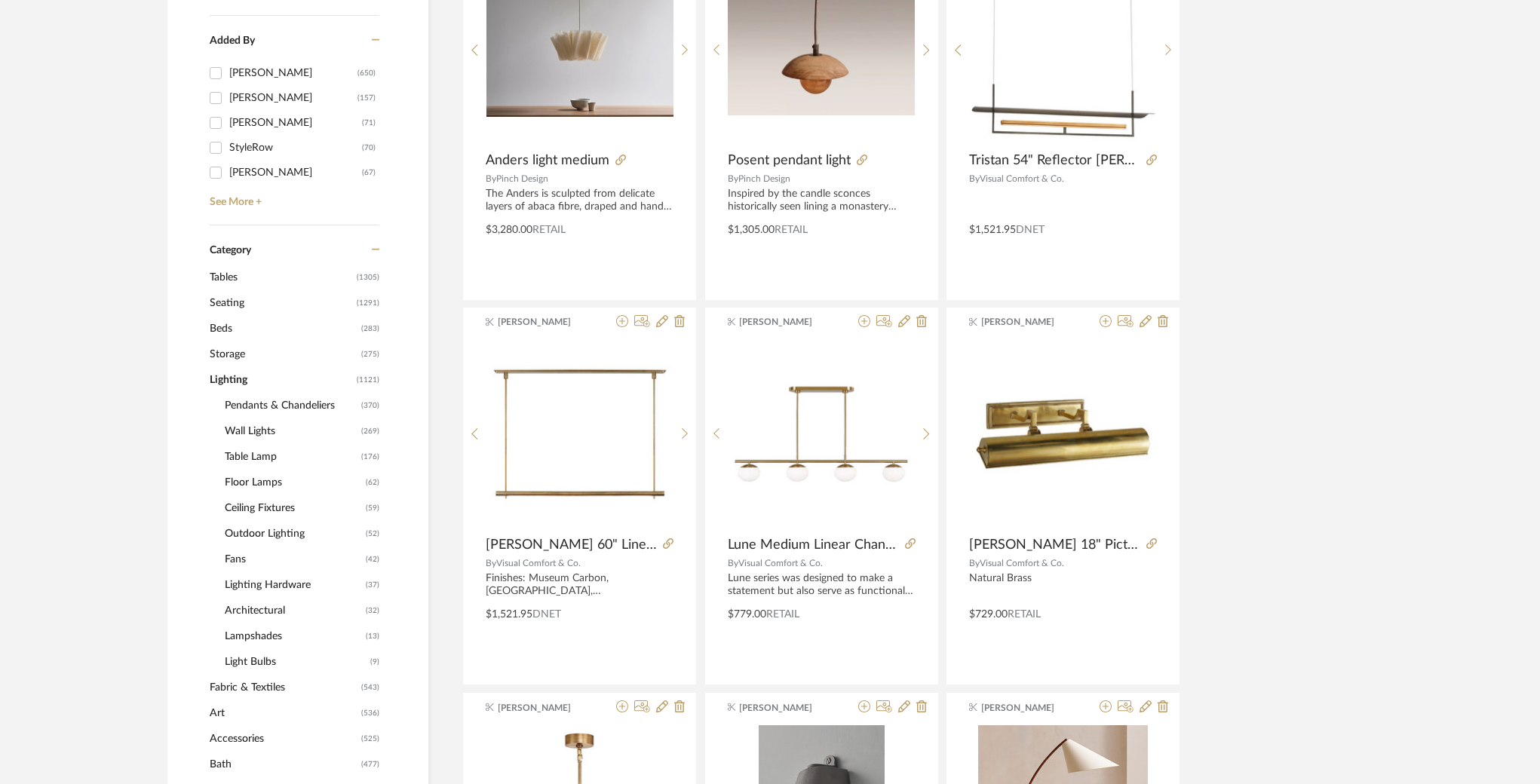
scroll to position [458, 0]
click at [255, 426] on span "Wall Lights" at bounding box center [291, 430] width 133 height 26
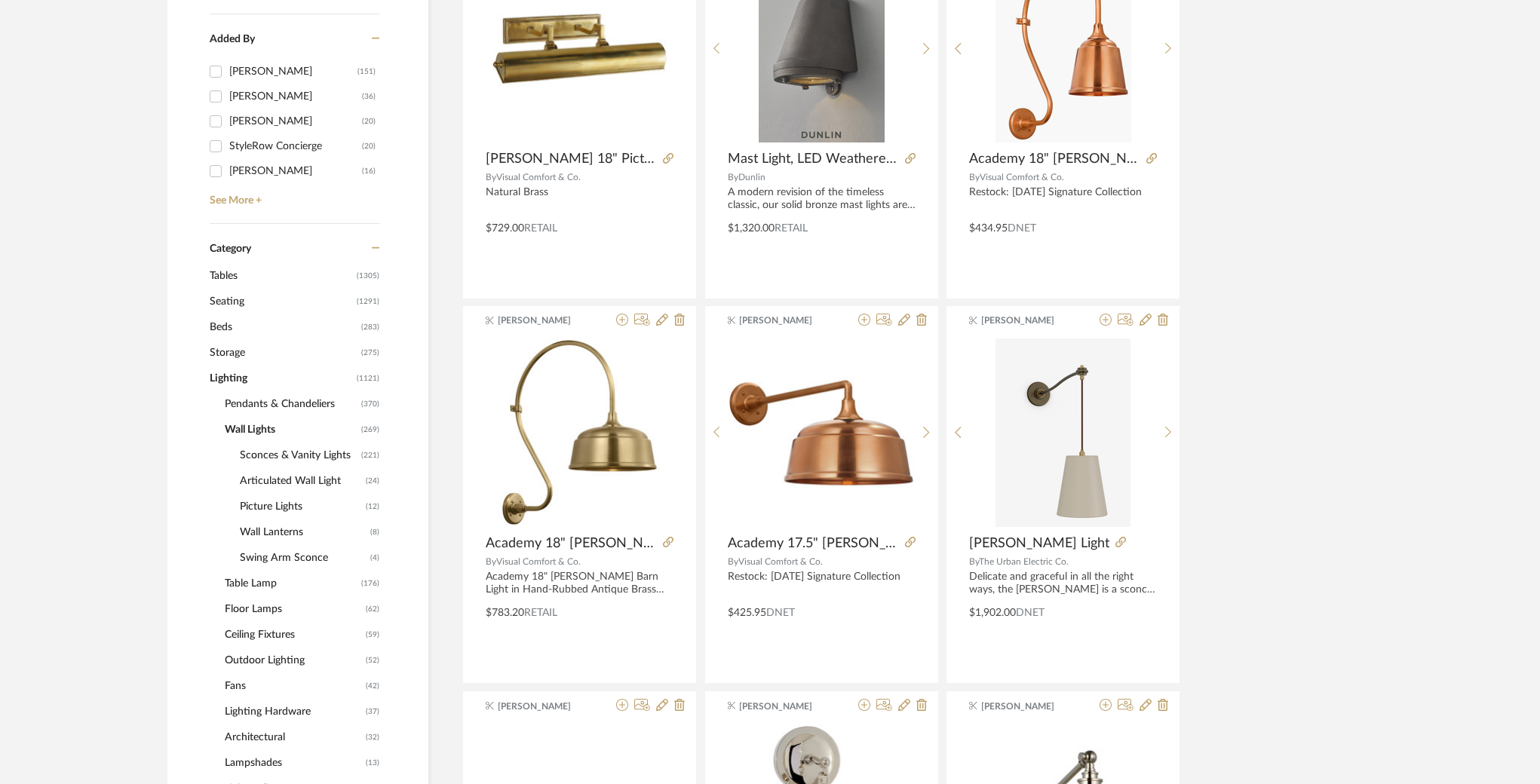
click at [250, 455] on span "Sconces & Vanity Lights" at bounding box center [299, 455] width 117 height 26
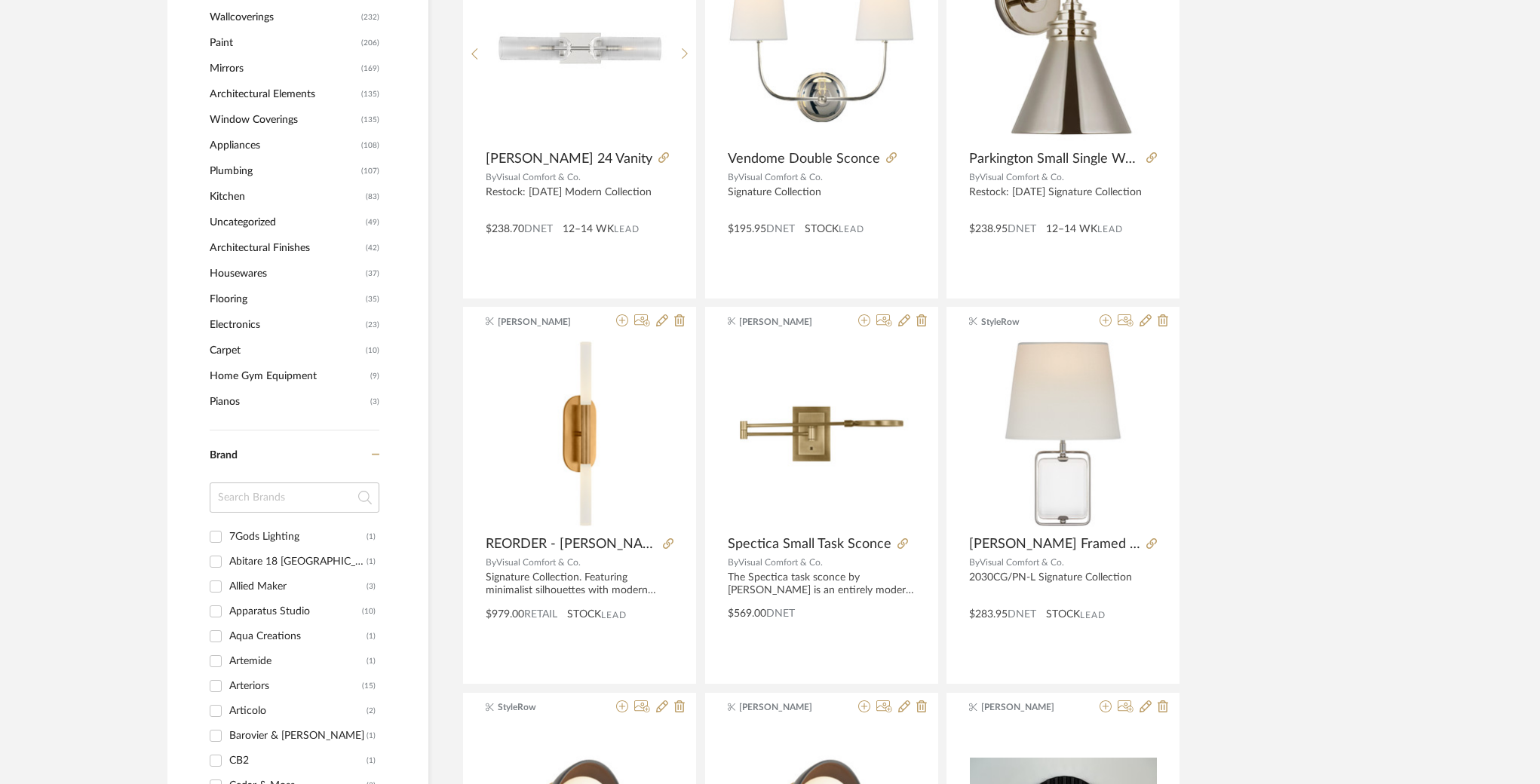
scroll to position [1691, 0]
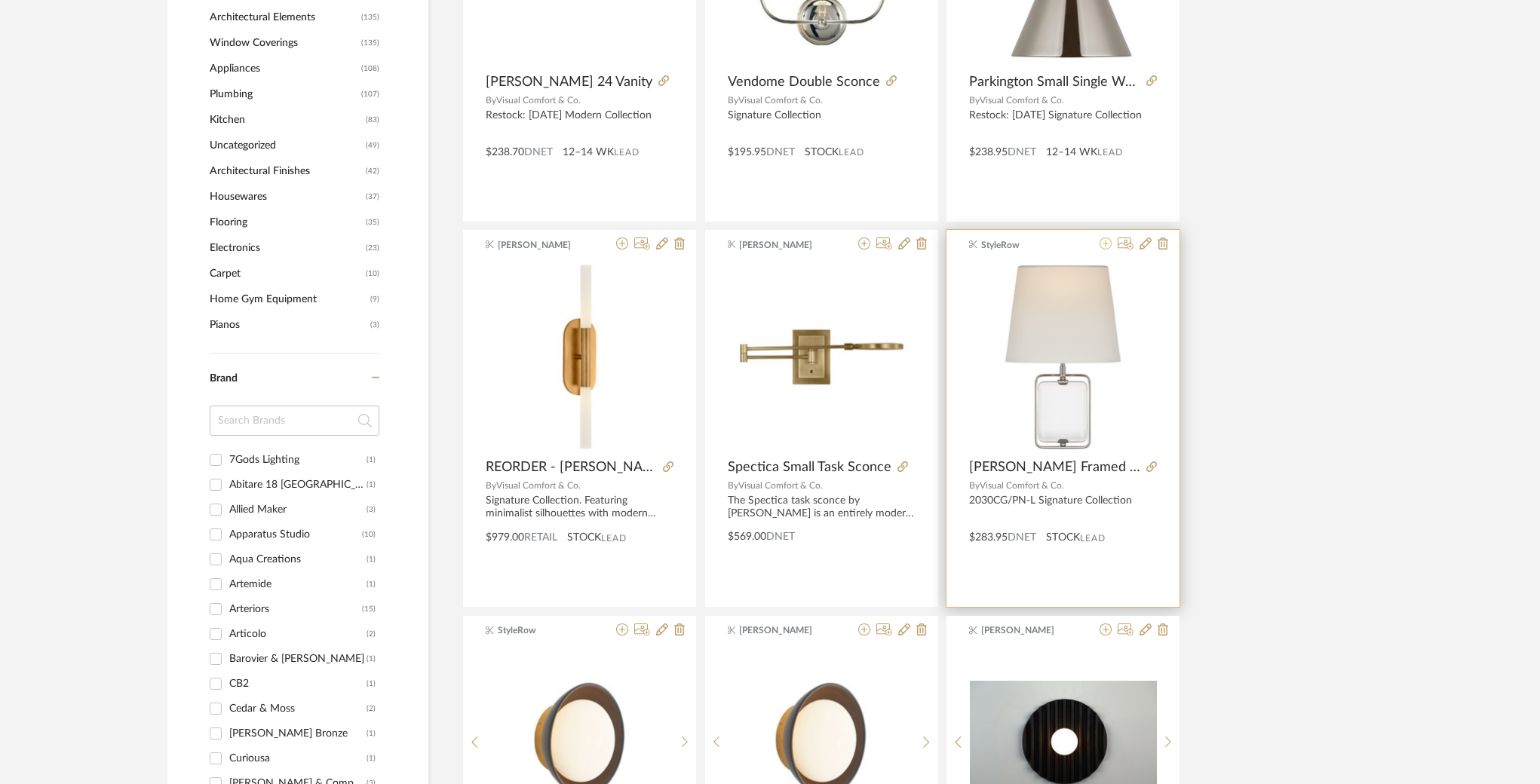
click at [1104, 244] on icon at bounding box center [1106, 243] width 12 height 12
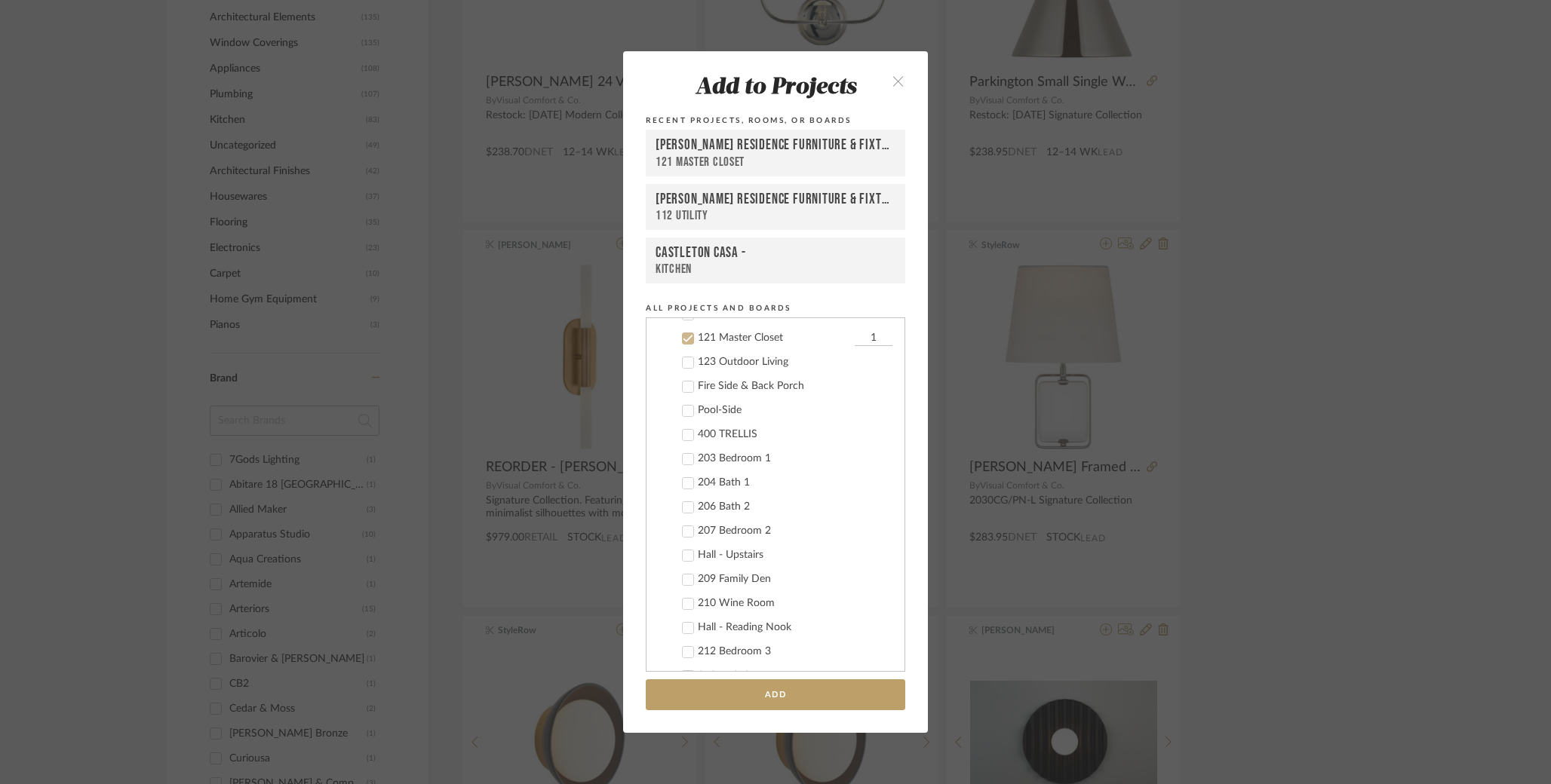
scroll to position [592, 0]
click at [683, 331] on icon at bounding box center [688, 332] width 10 height 10
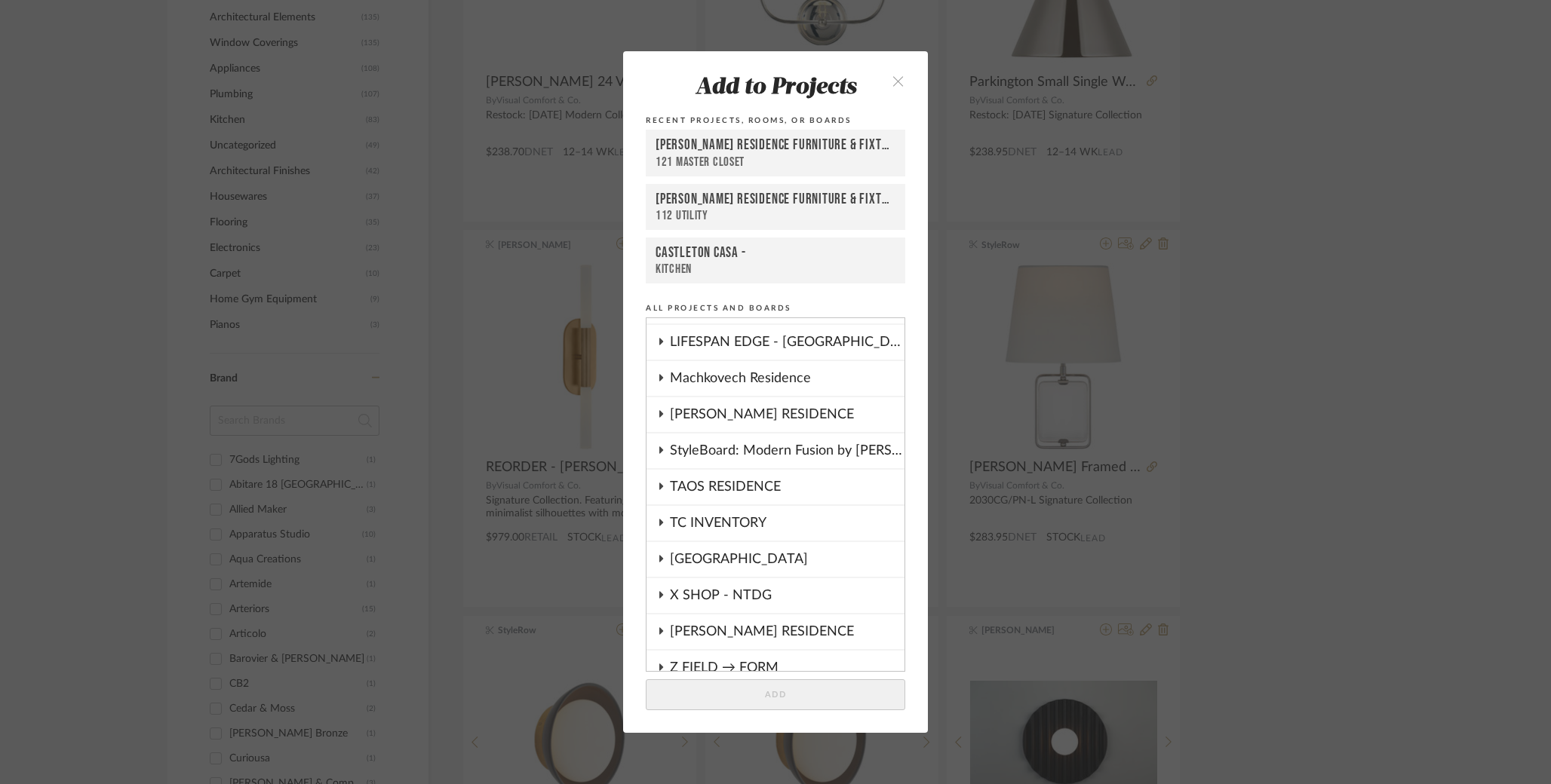
scroll to position [1608, 0]
click at [658, 371] on fa-icon at bounding box center [661, 377] width 8 height 12
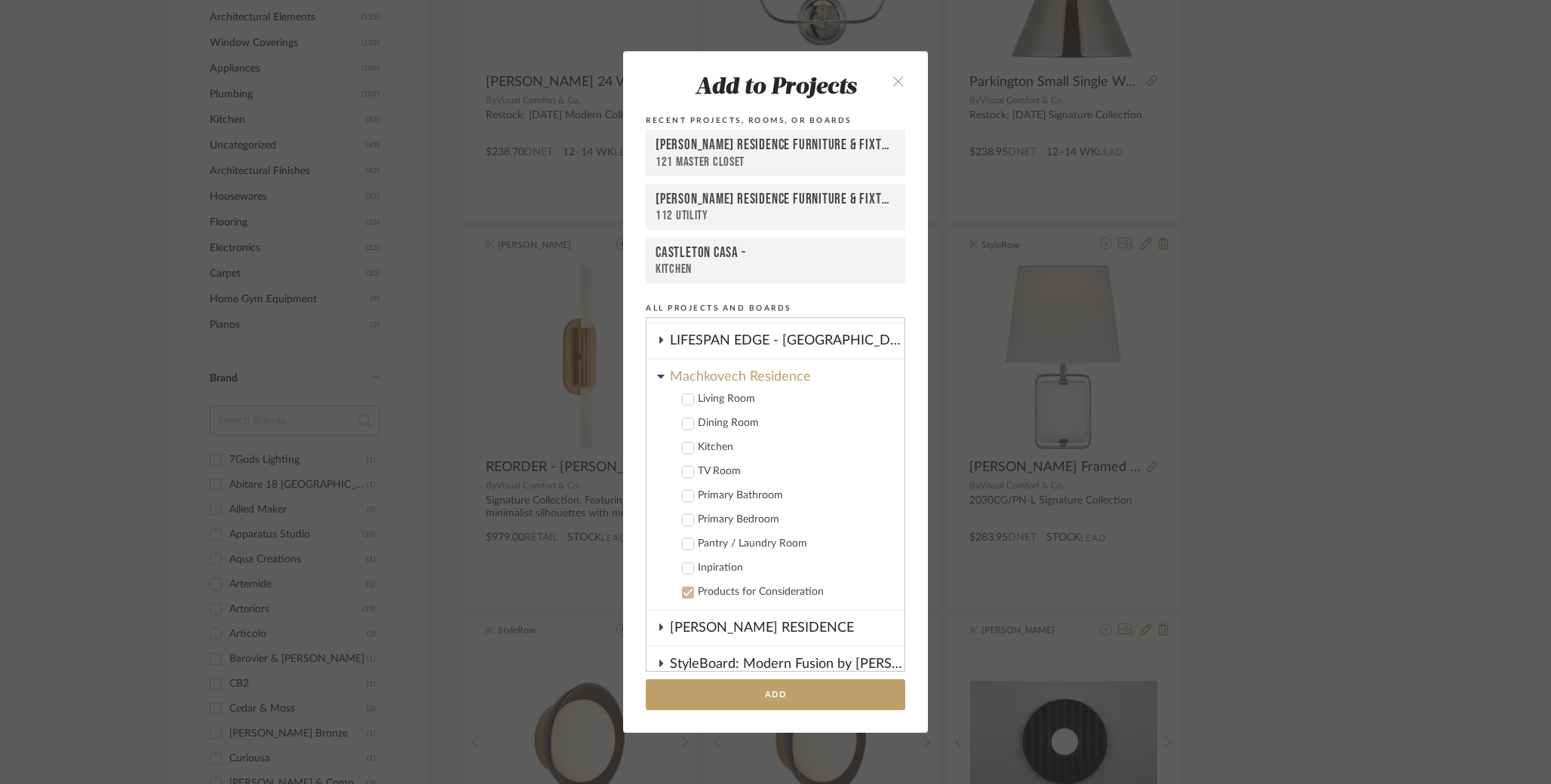
click at [685, 494] on icon at bounding box center [689, 495] width 10 height 8
drag, startPoint x: 843, startPoint y: 497, endPoint x: 884, endPoint y: 497, distance: 41.0
click at [884, 497] on div "Living Room Dining Room Kitchen TV Room Primary Bathroom 1 Primary Bedroom Pant…" at bounding box center [775, 507] width 258 height 242
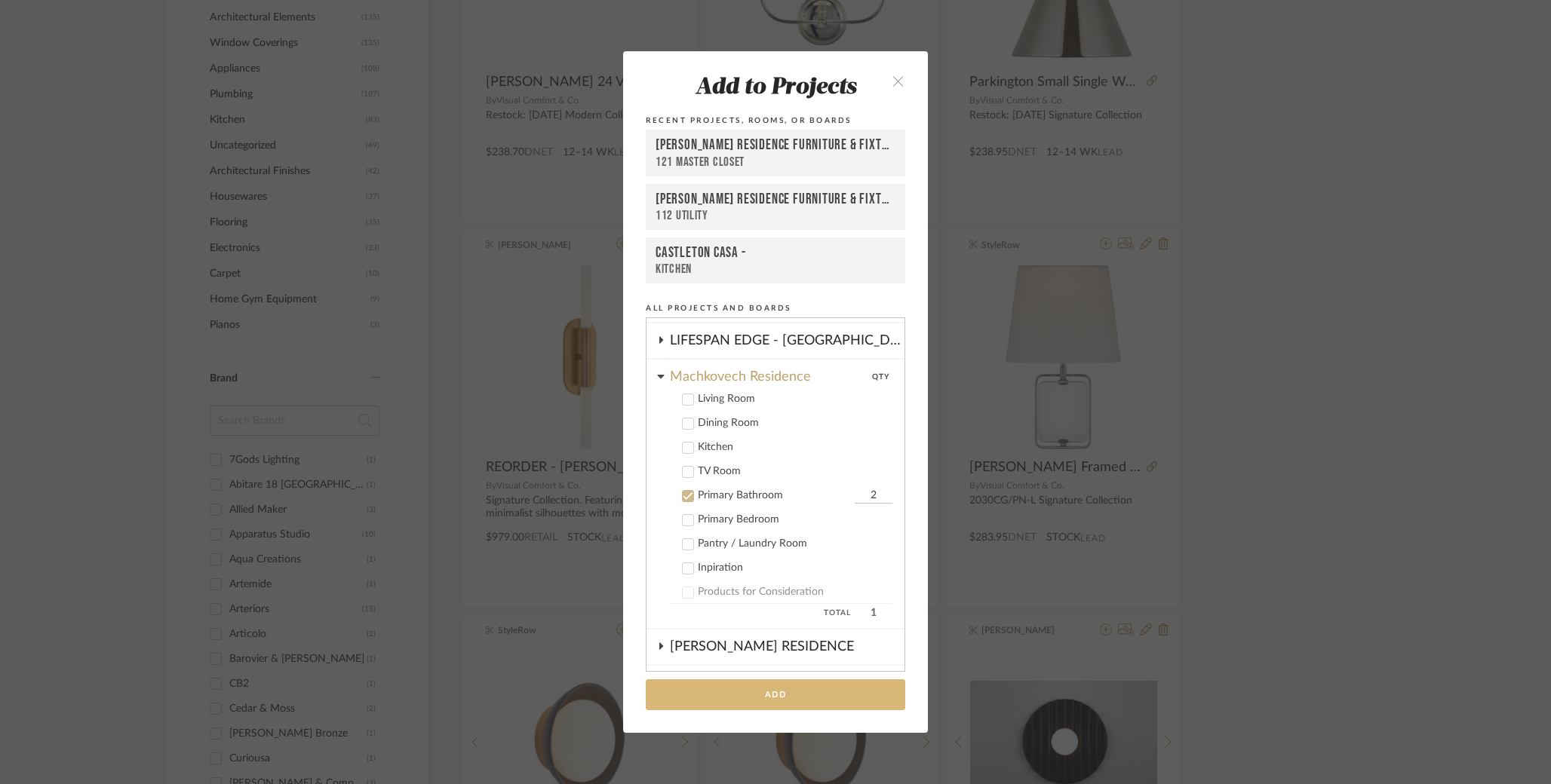
type input "2"
click at [784, 700] on button "Add" at bounding box center [775, 695] width 260 height 31
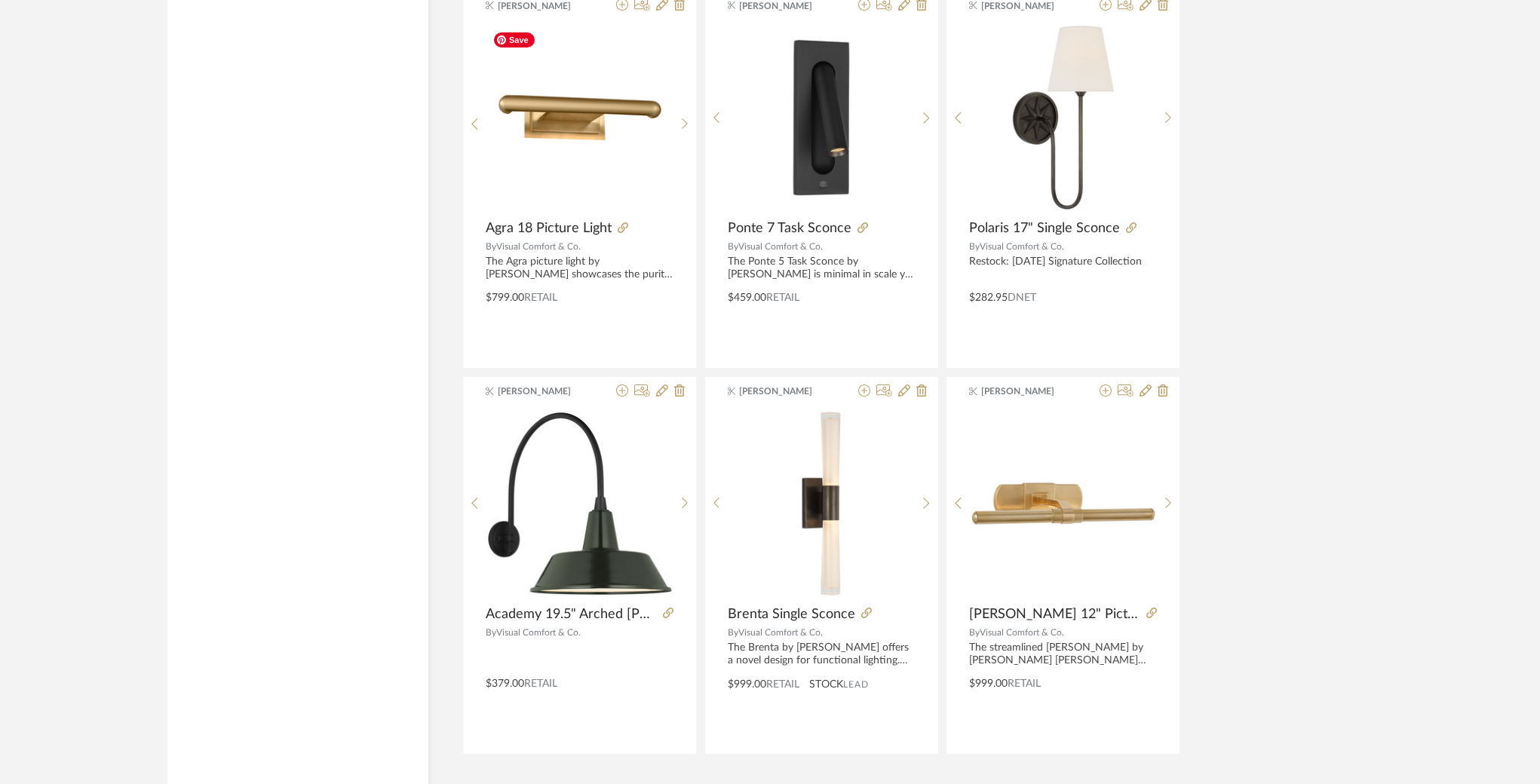
scroll to position [4374, 0]
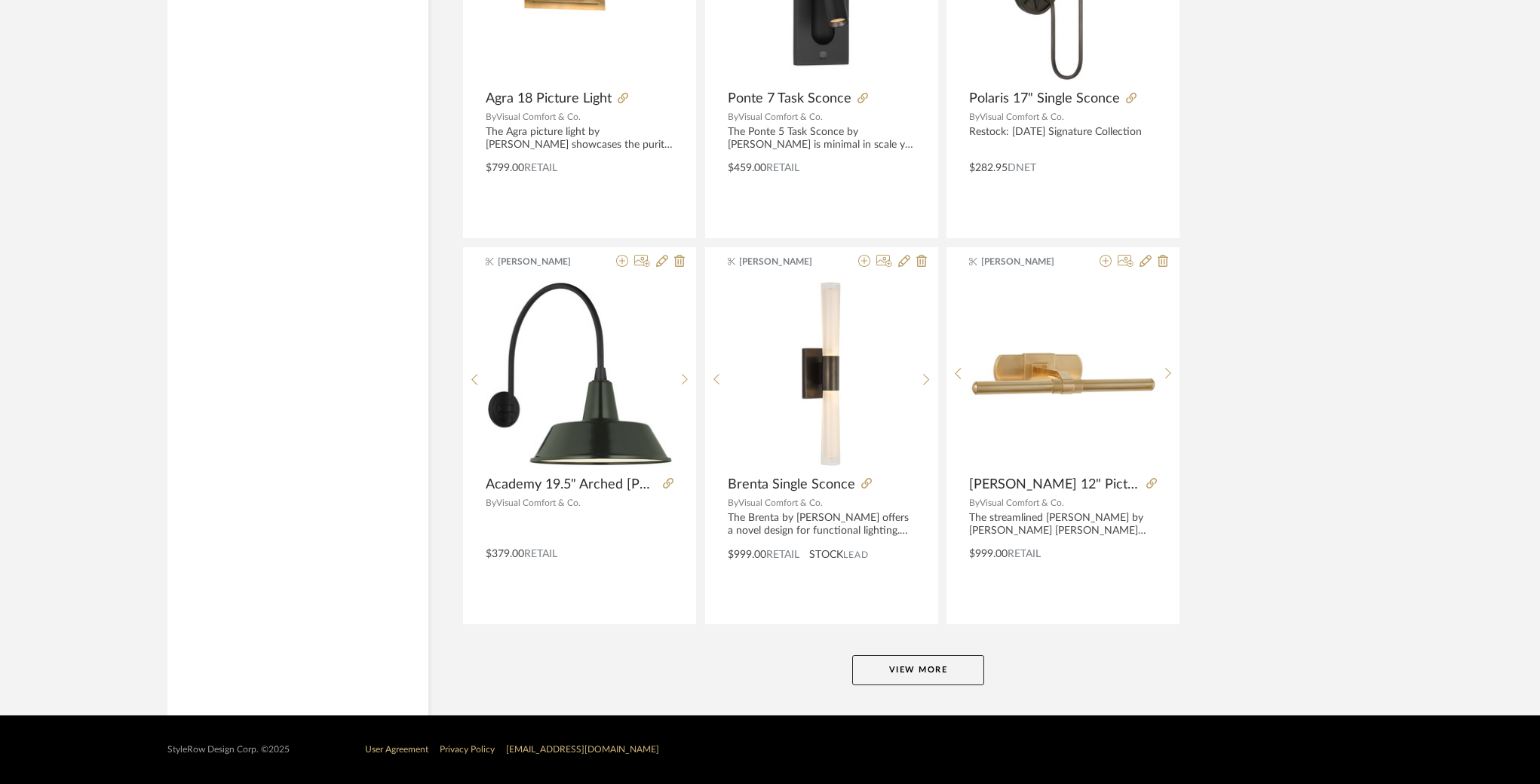
click at [871, 661] on button "View More" at bounding box center [918, 670] width 132 height 30
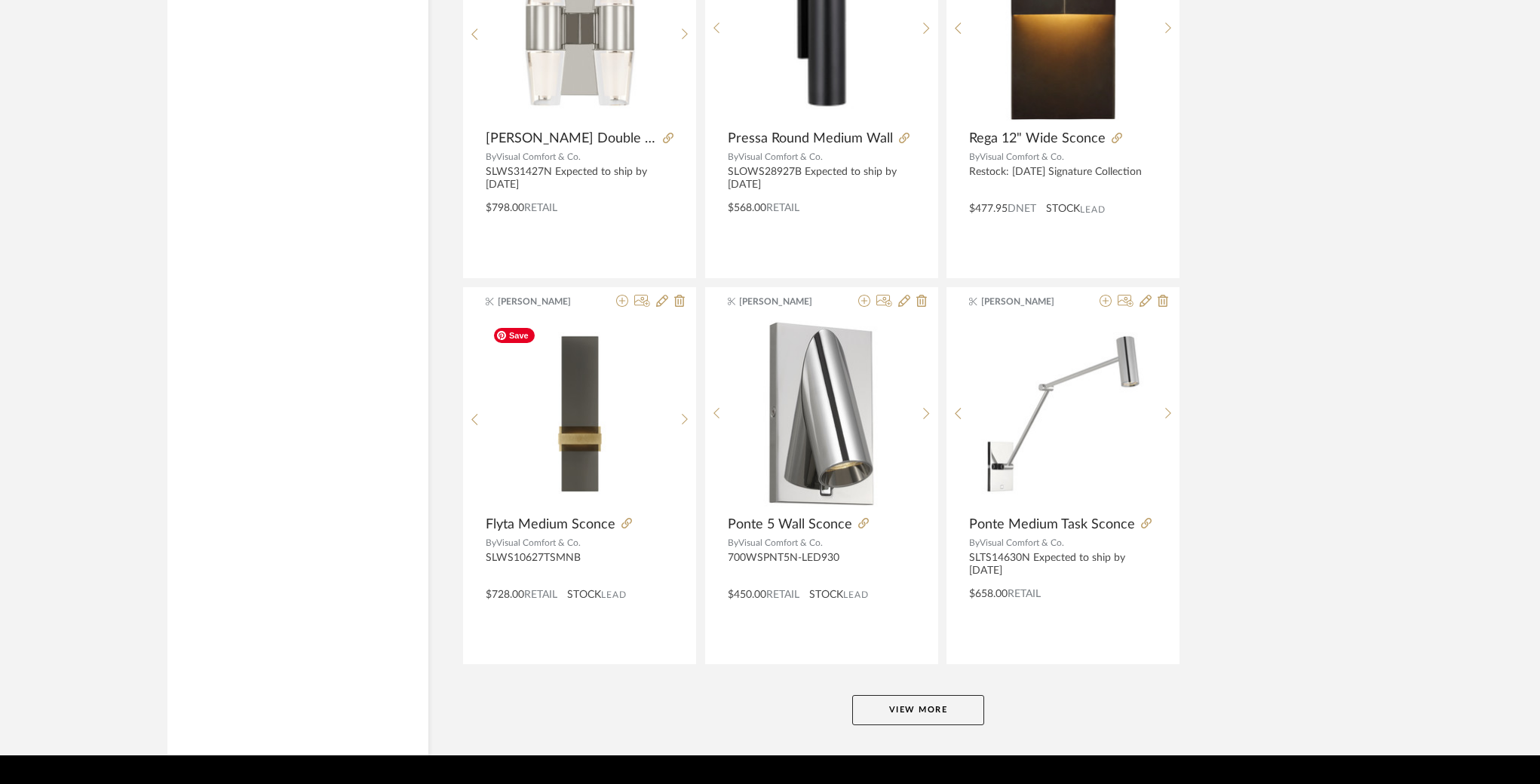
scroll to position [9003, 0]
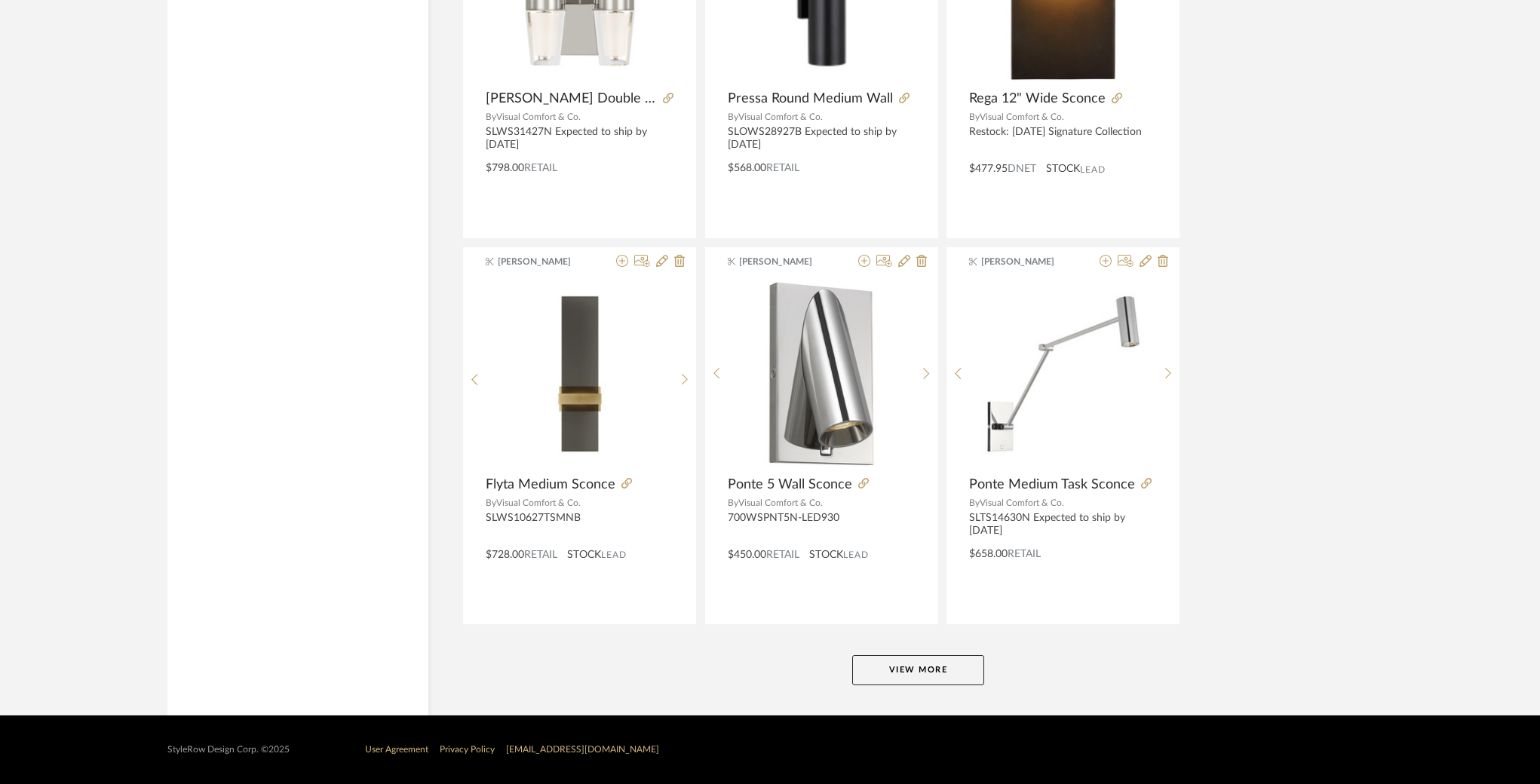
click at [908, 672] on button "View More" at bounding box center [918, 670] width 132 height 30
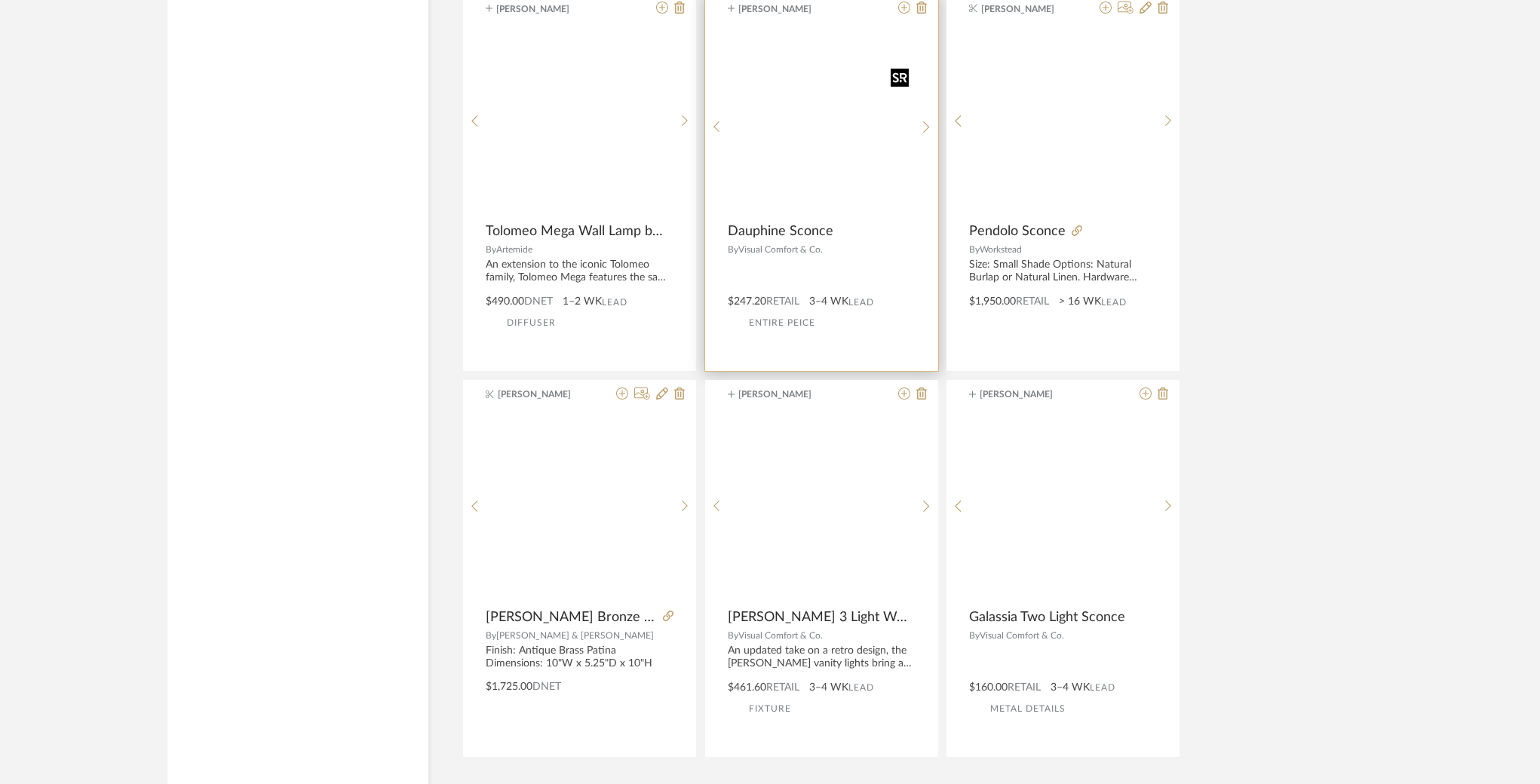
scroll to position [13631, 0]
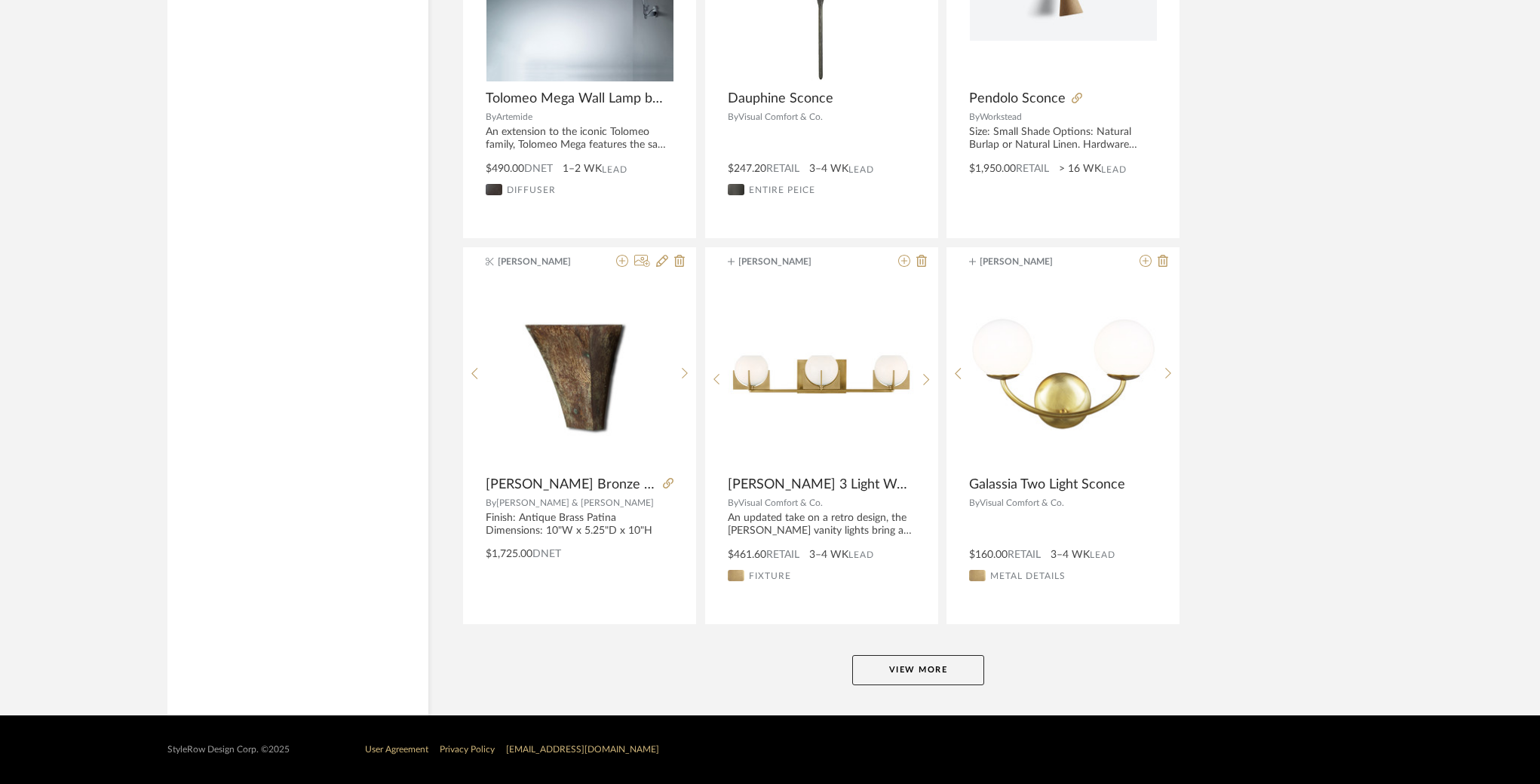
click at [930, 664] on button "View More" at bounding box center [918, 670] width 132 height 30
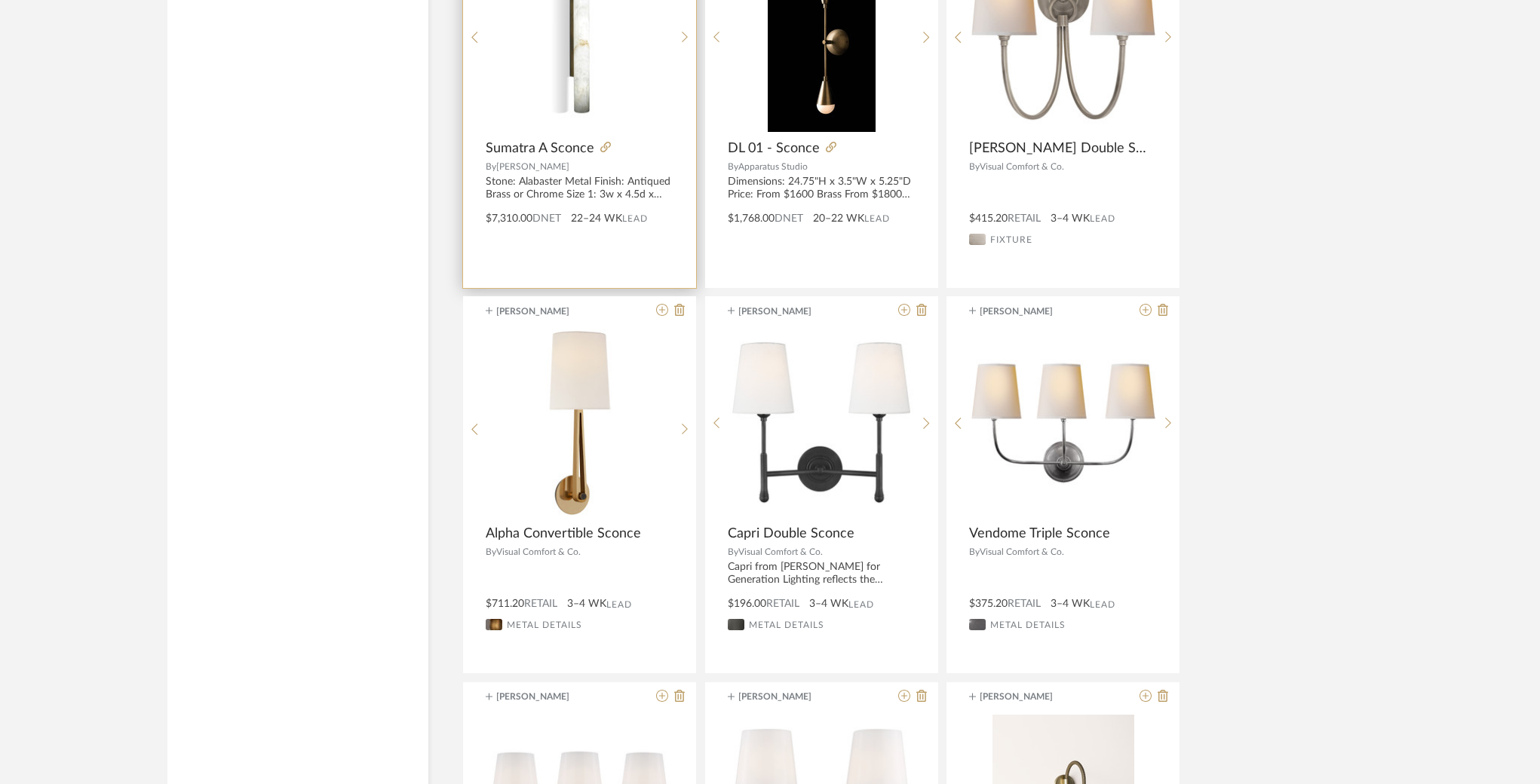
scroll to position [16221, 0]
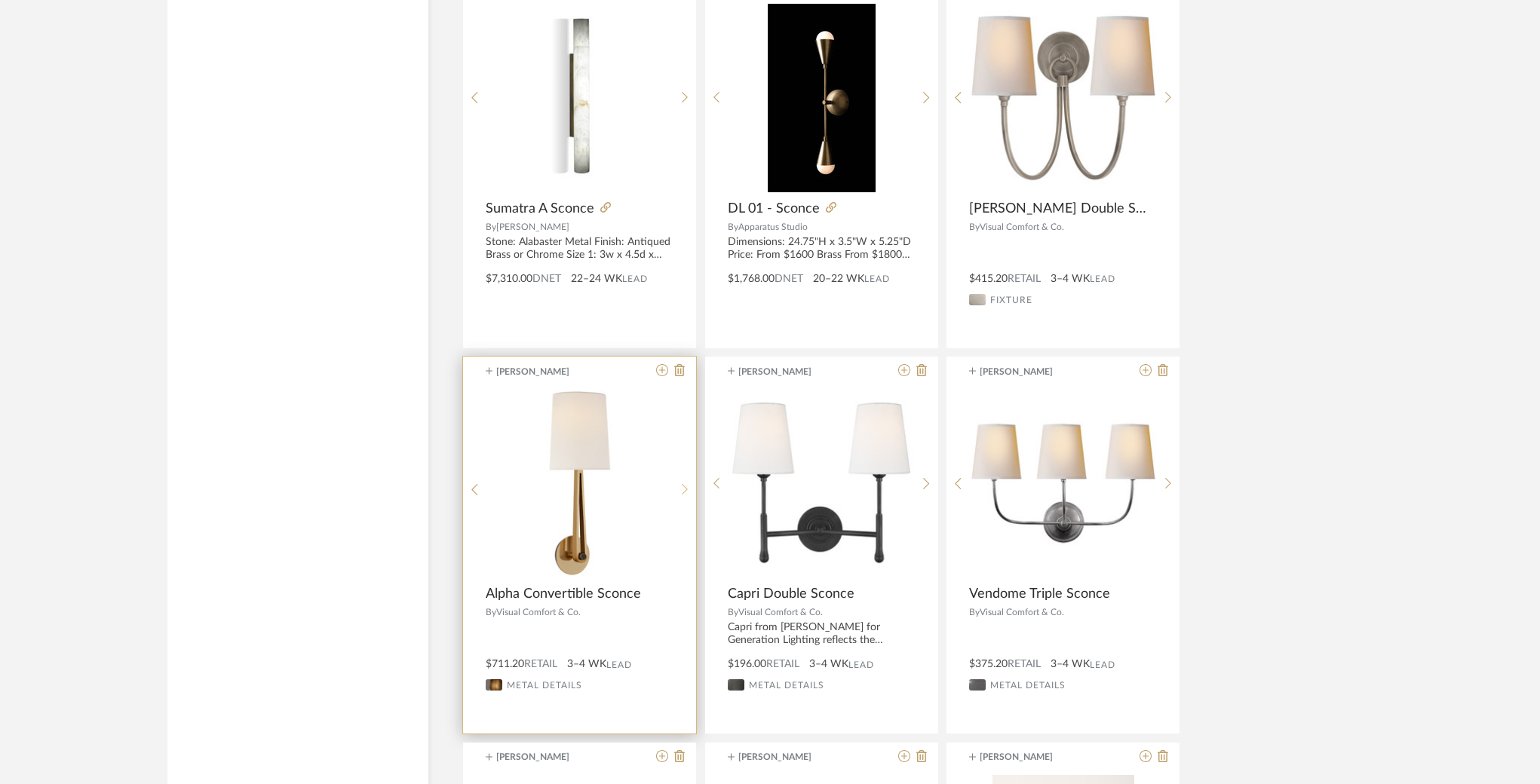
click at [682, 486] on icon at bounding box center [685, 489] width 7 height 13
click at [660, 368] on icon at bounding box center [662, 370] width 12 height 12
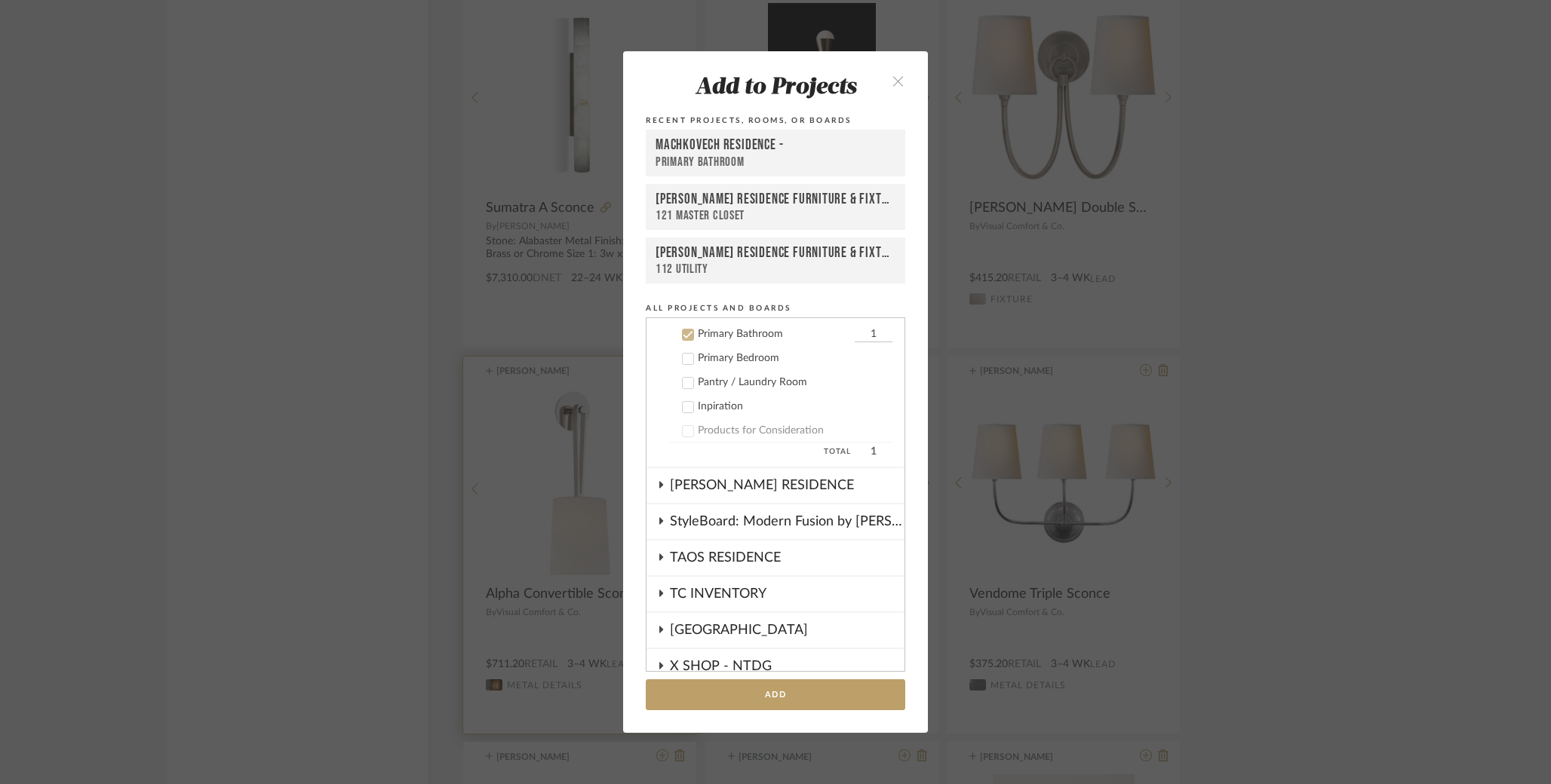
scroll to position [810, 0]
type input "2"
click at [750, 687] on button "Add" at bounding box center [775, 695] width 260 height 31
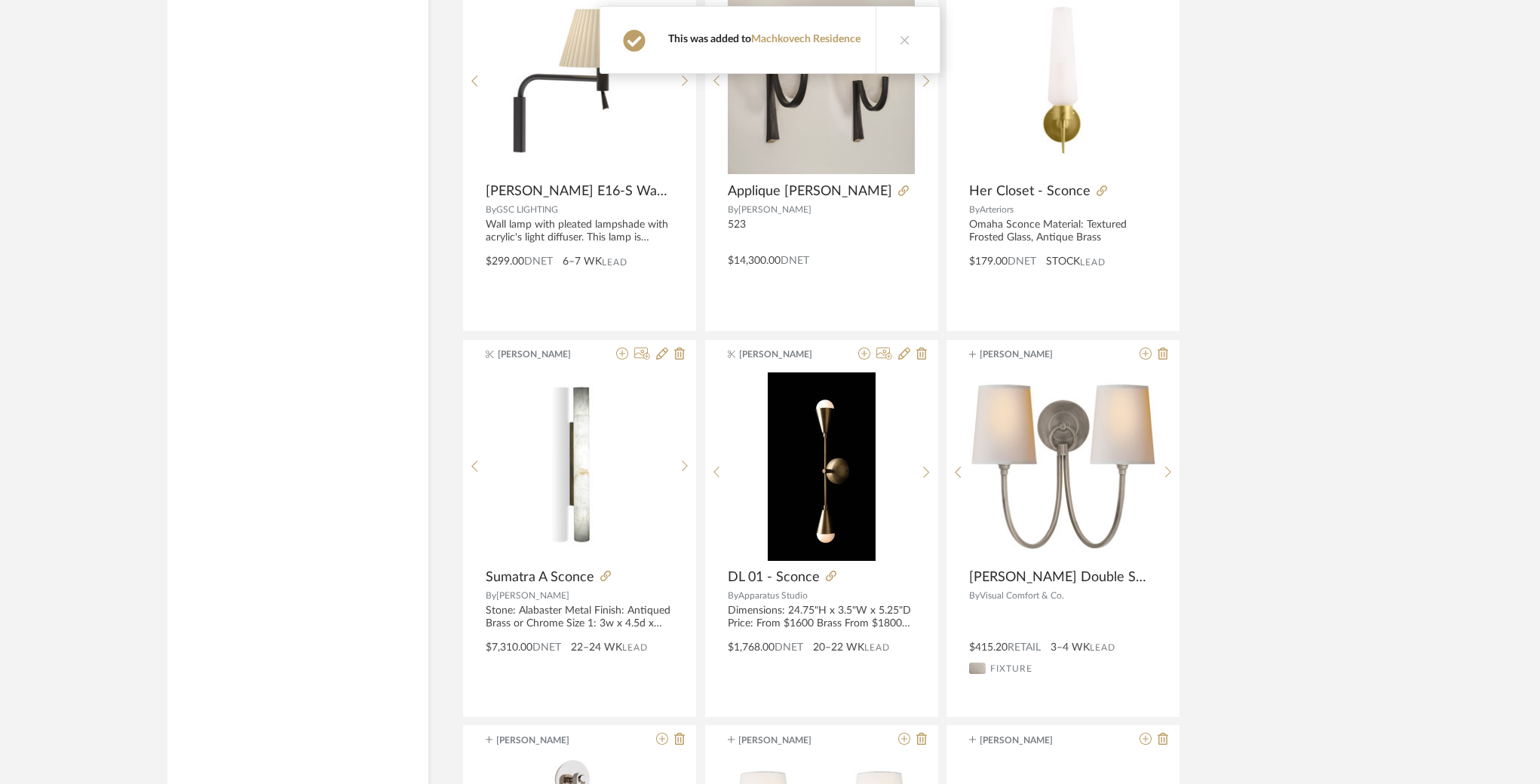
scroll to position [15858, 0]
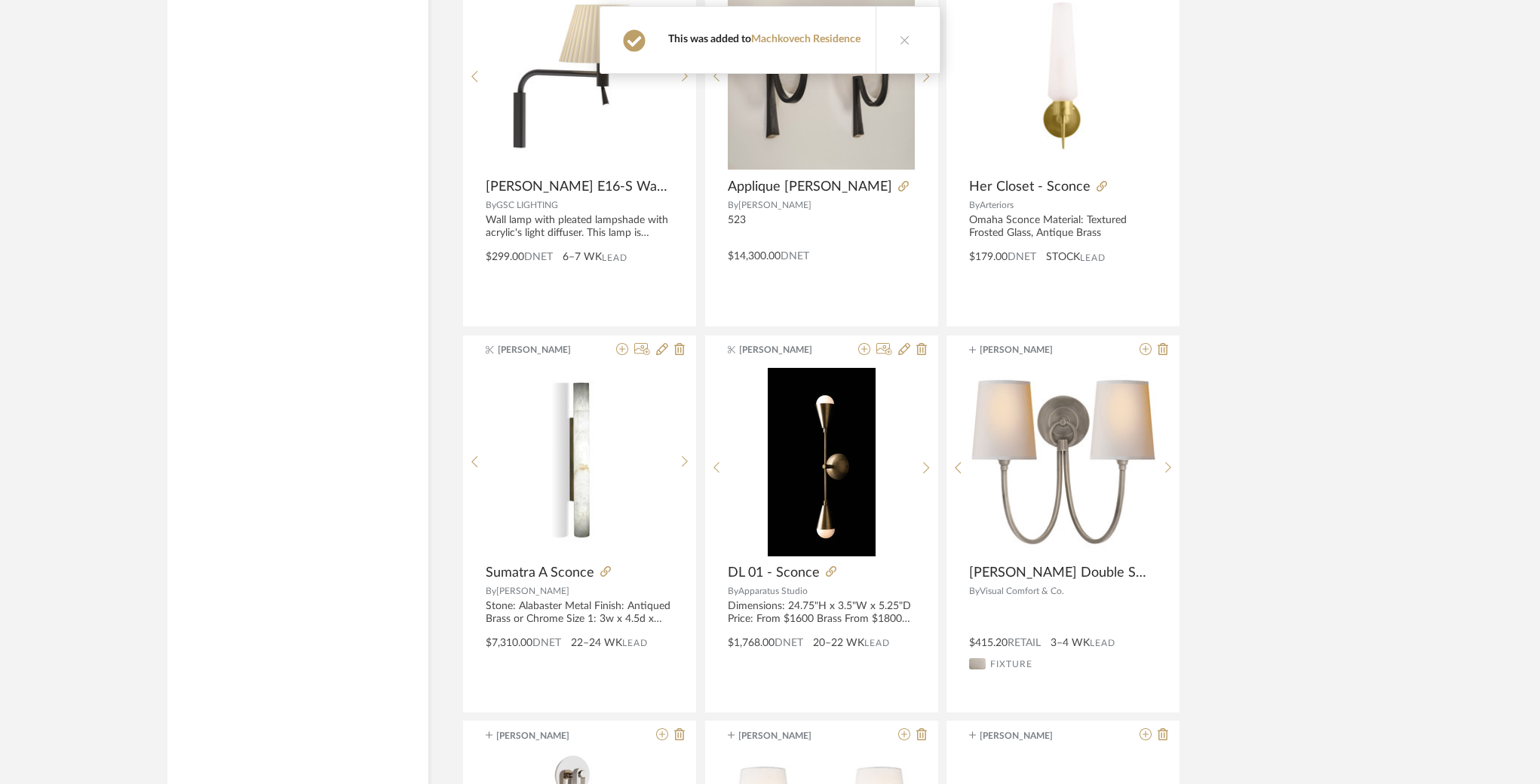
click at [903, 43] on icon at bounding box center [905, 40] width 10 height 10
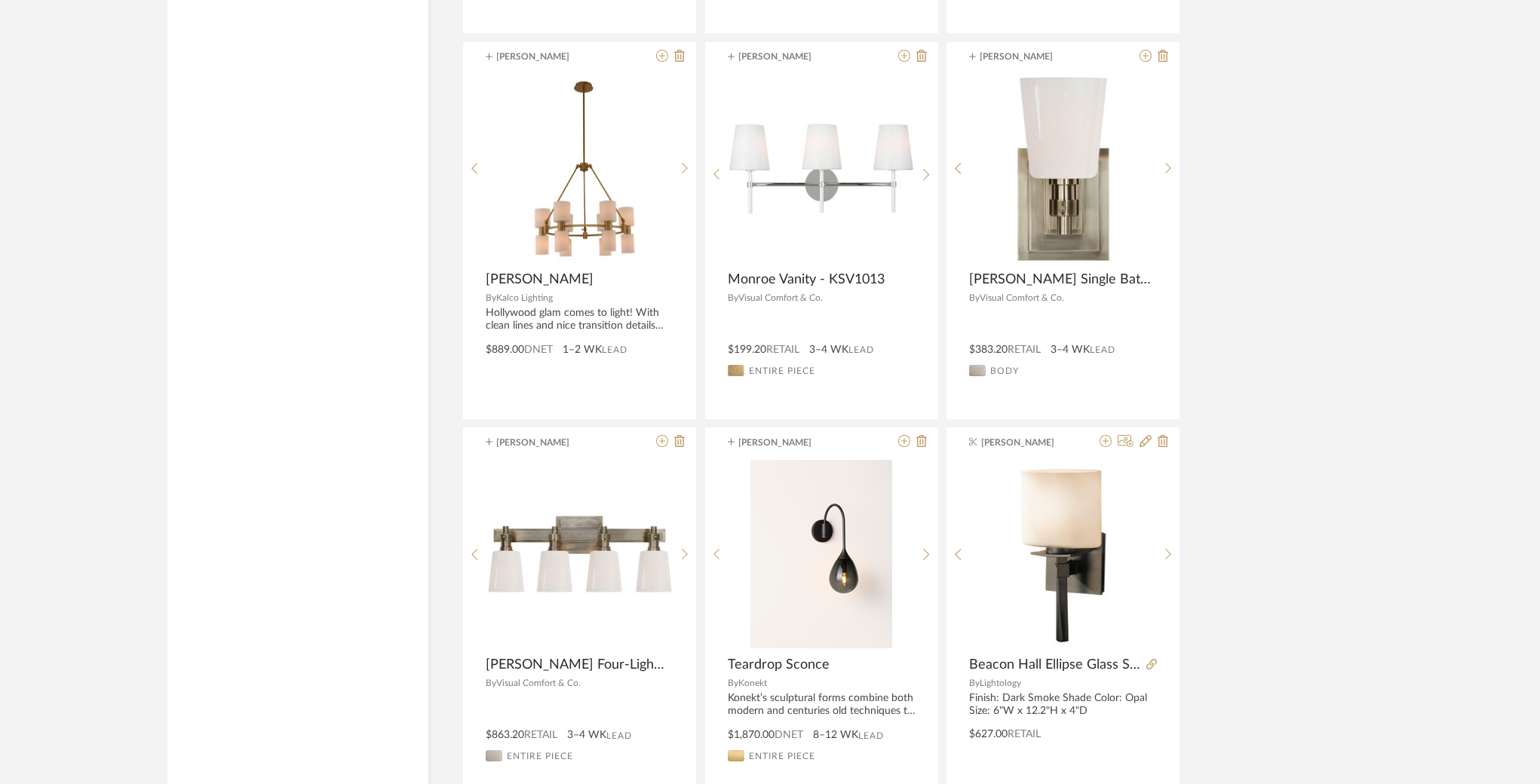
scroll to position [17686, 0]
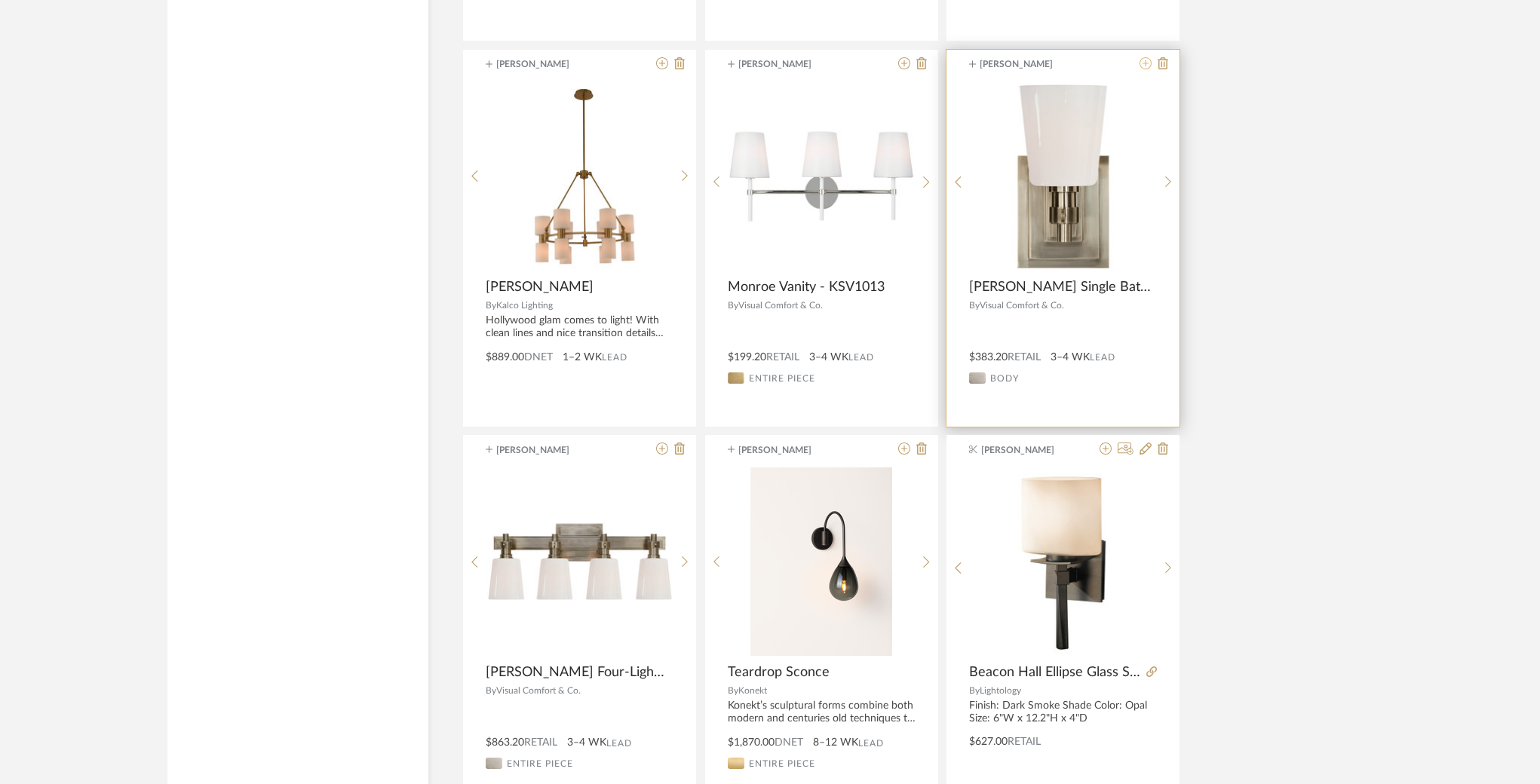
click at [1147, 63] on icon at bounding box center [1146, 63] width 12 height 12
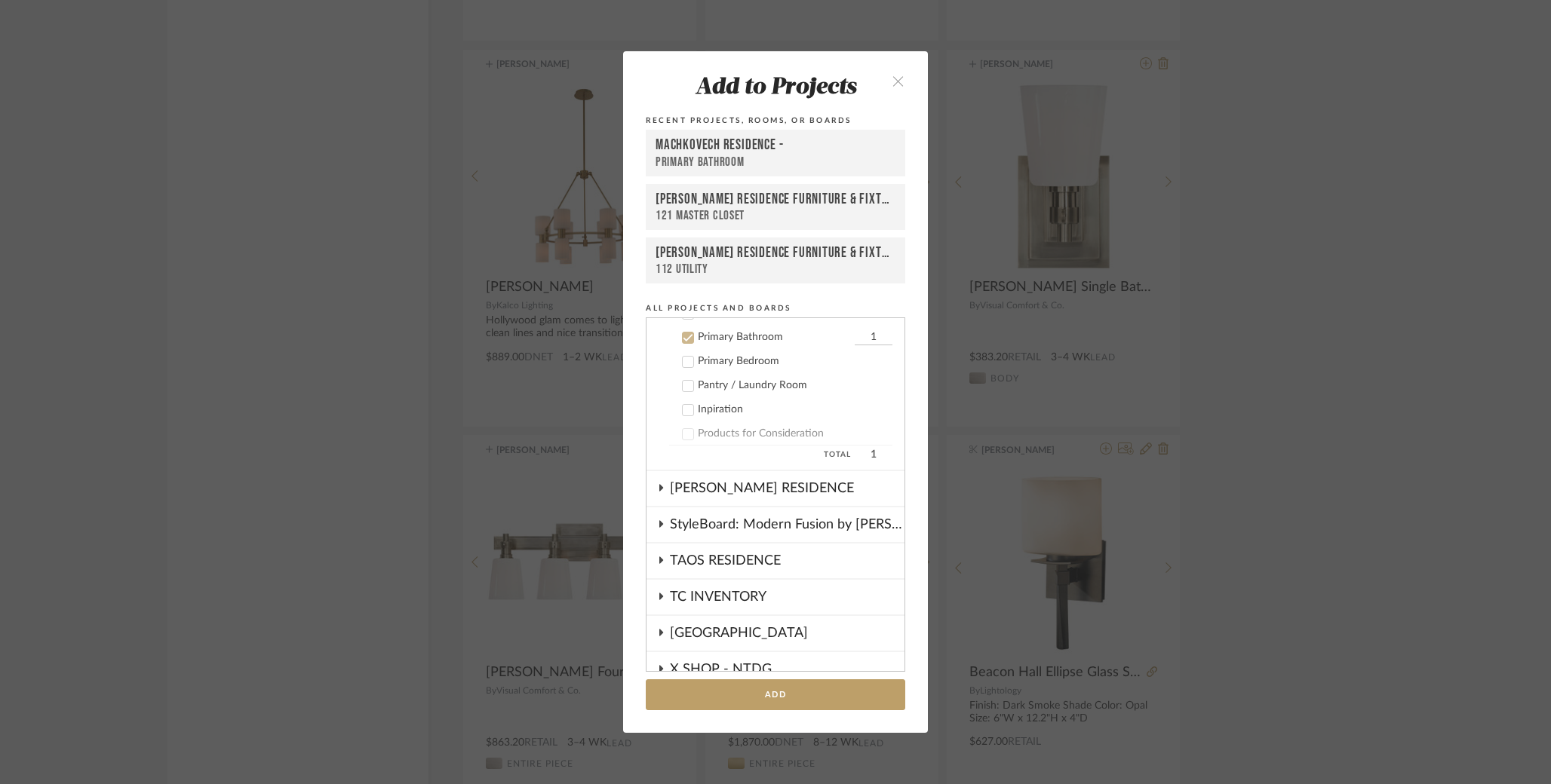
scroll to position [810, 0]
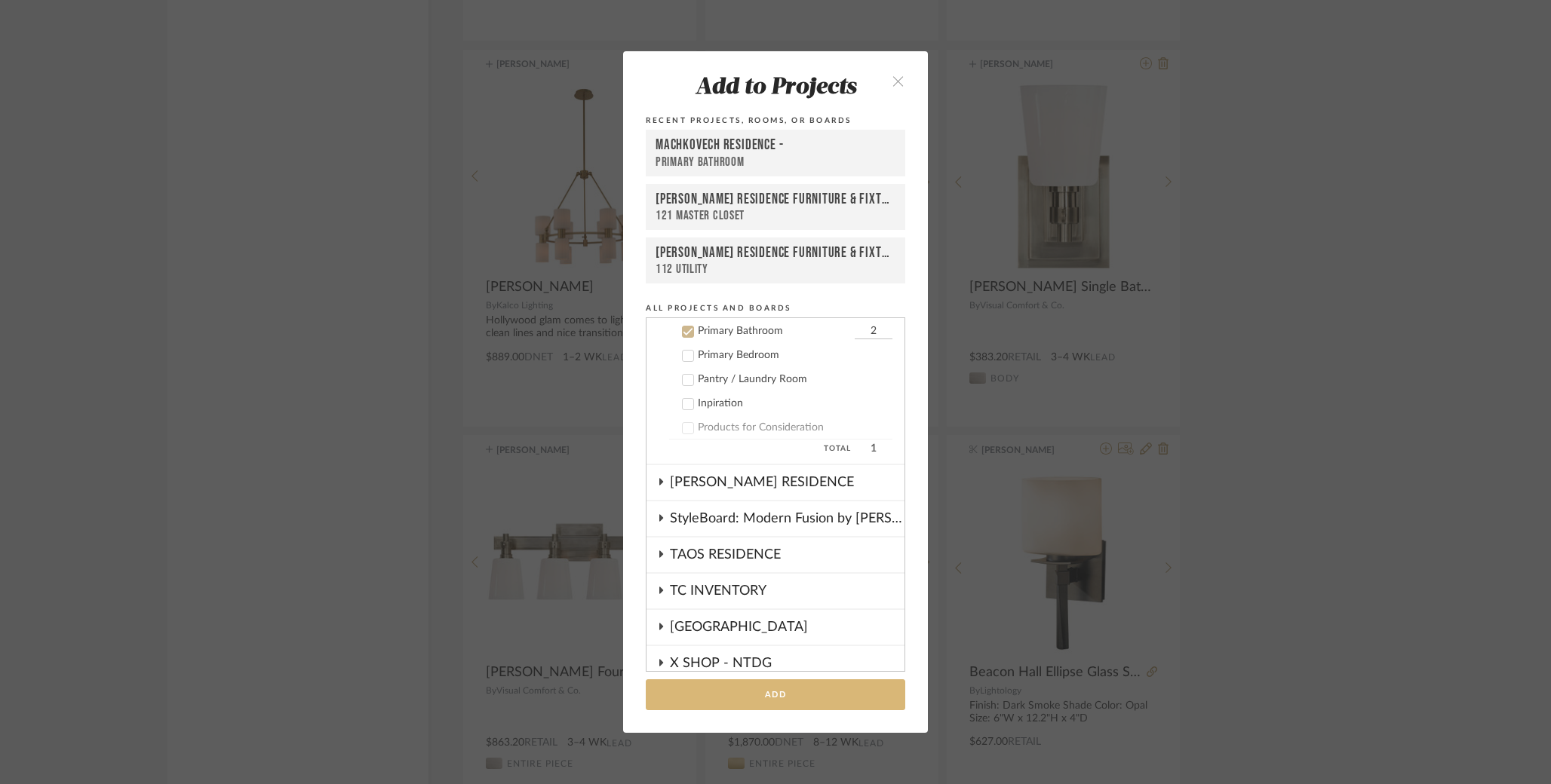
type input "2"
click at [727, 704] on button "Add" at bounding box center [775, 695] width 260 height 31
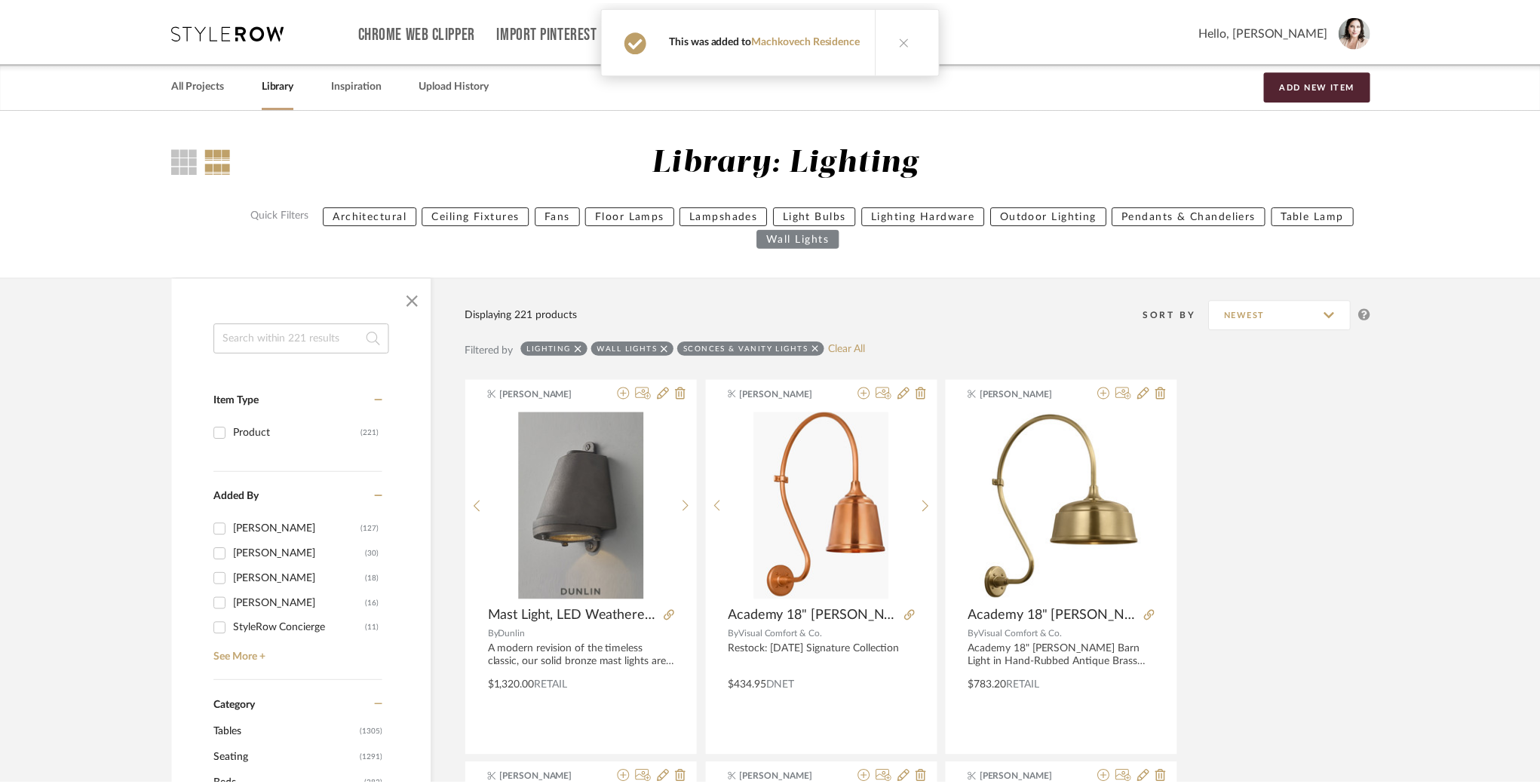
scroll to position [17686, 0]
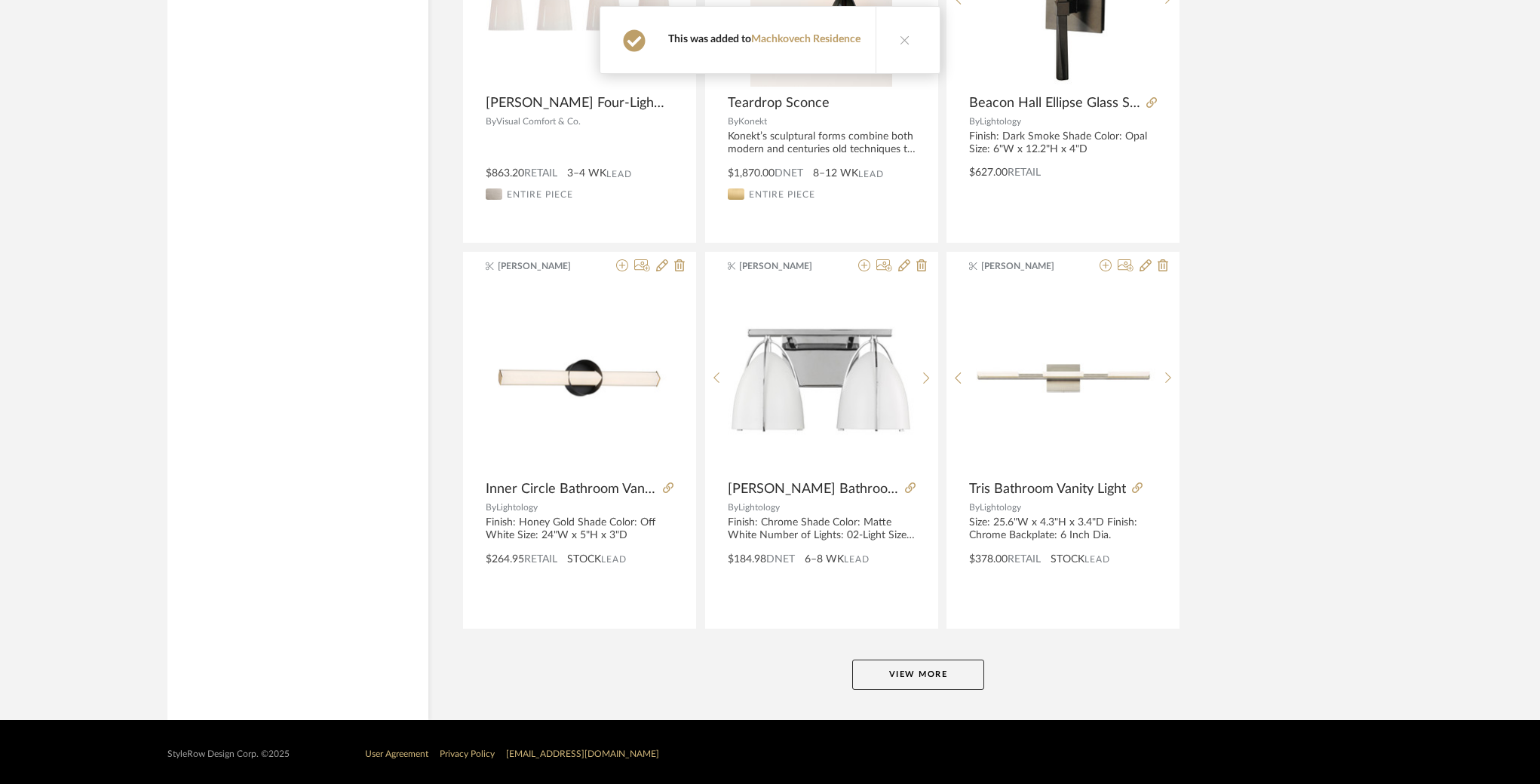
scroll to position [18260, 0]
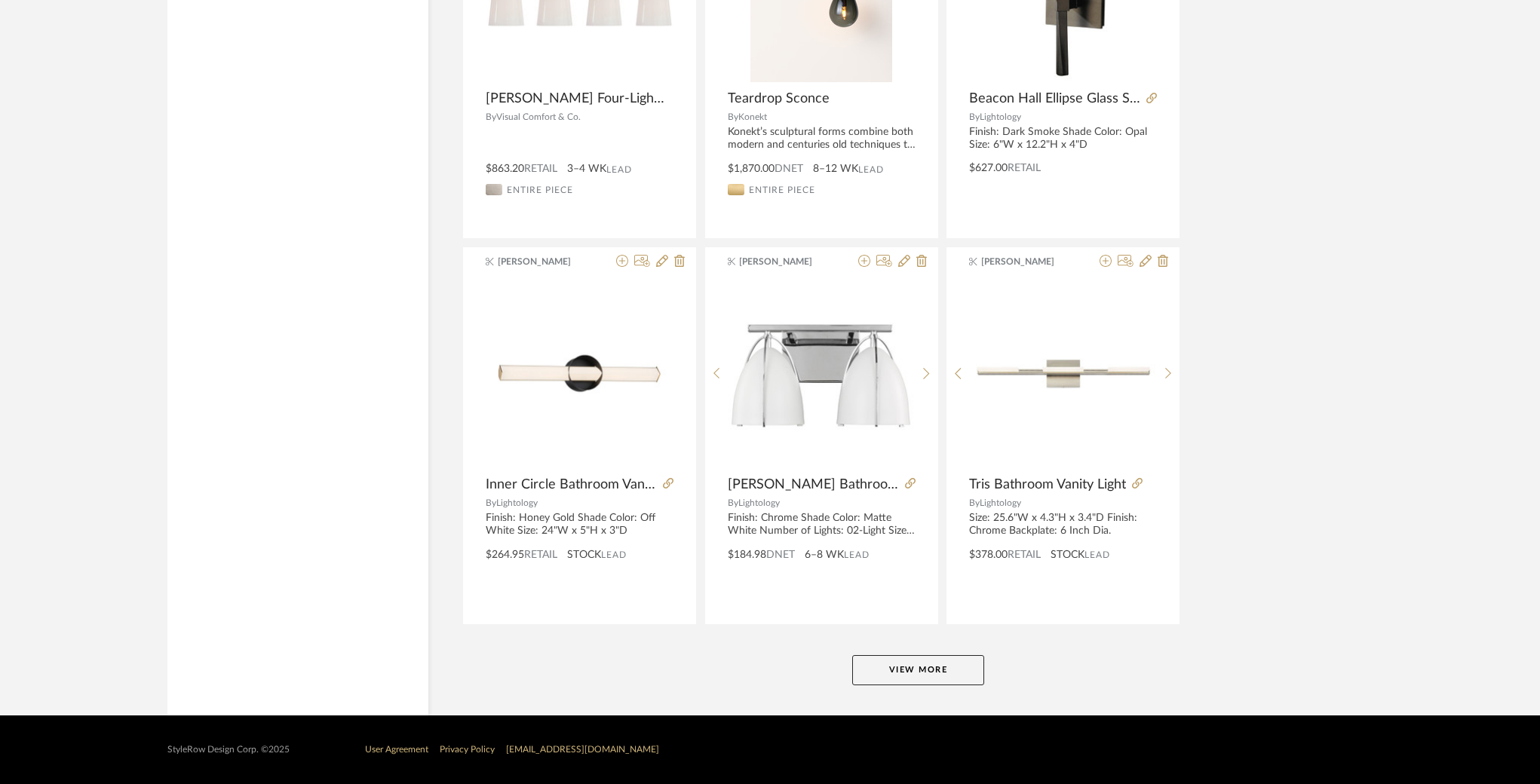
click at [919, 671] on button "View More" at bounding box center [918, 670] width 132 height 30
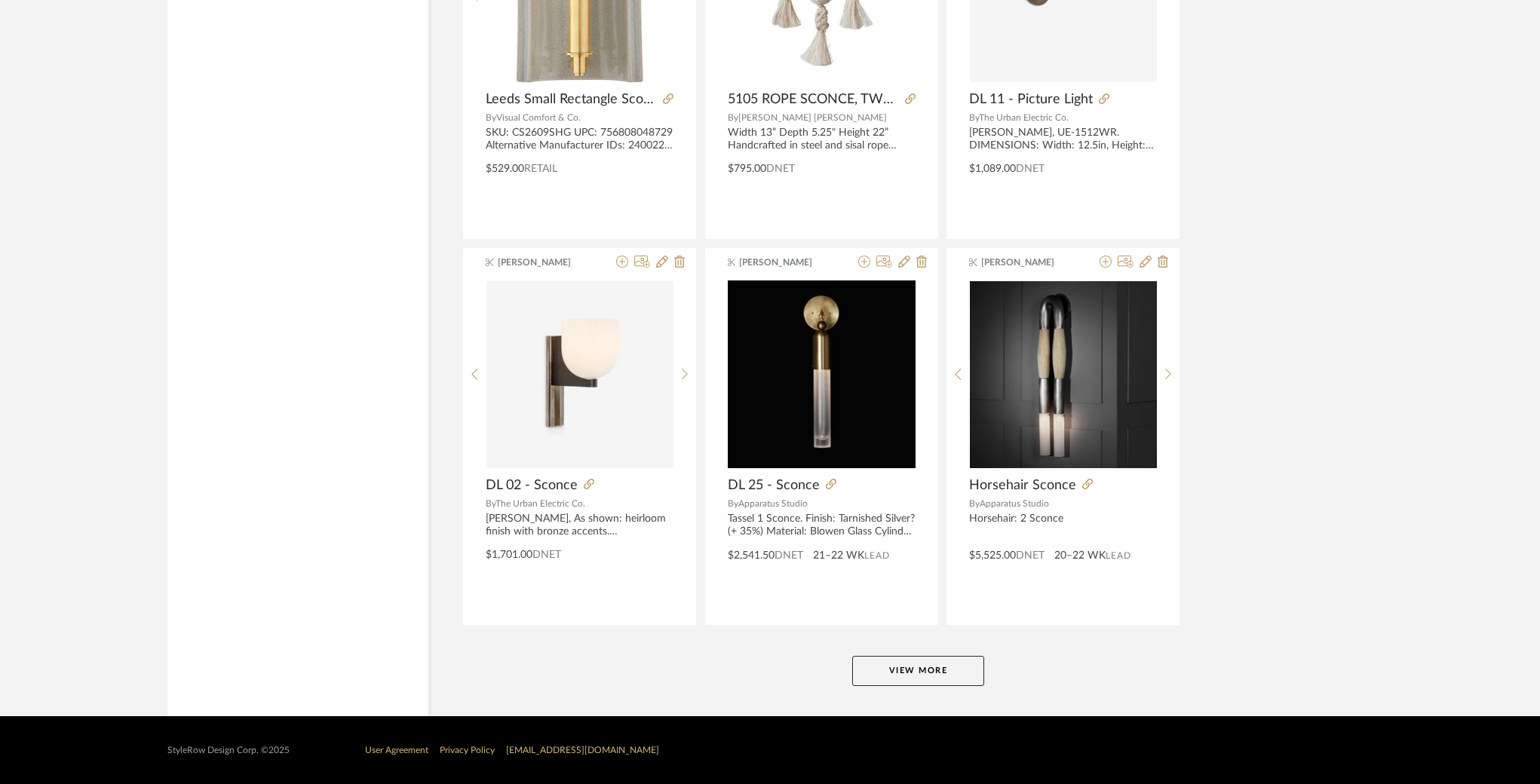
scroll to position [22889, 0]
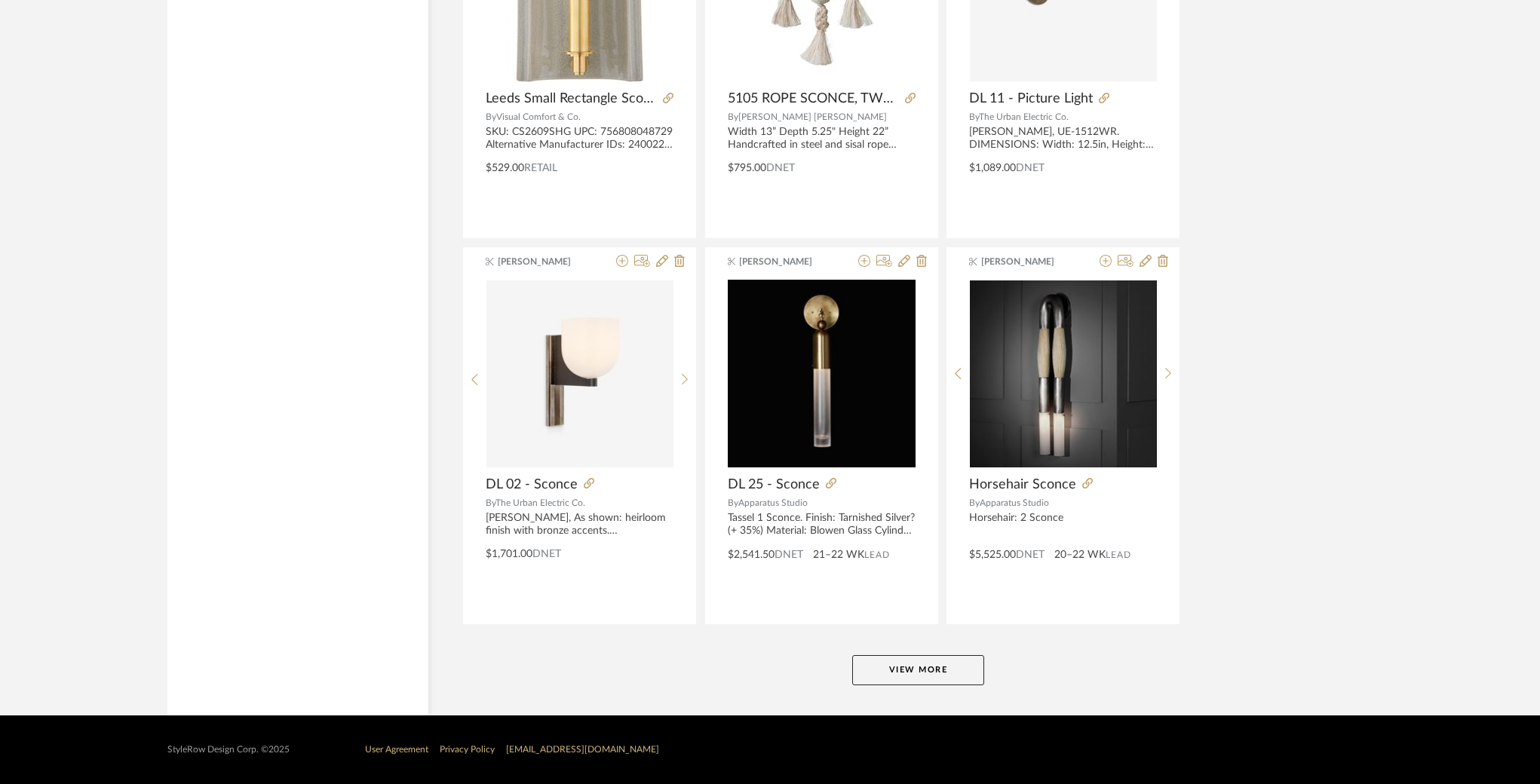
click at [918, 668] on button "View More" at bounding box center [918, 670] width 132 height 30
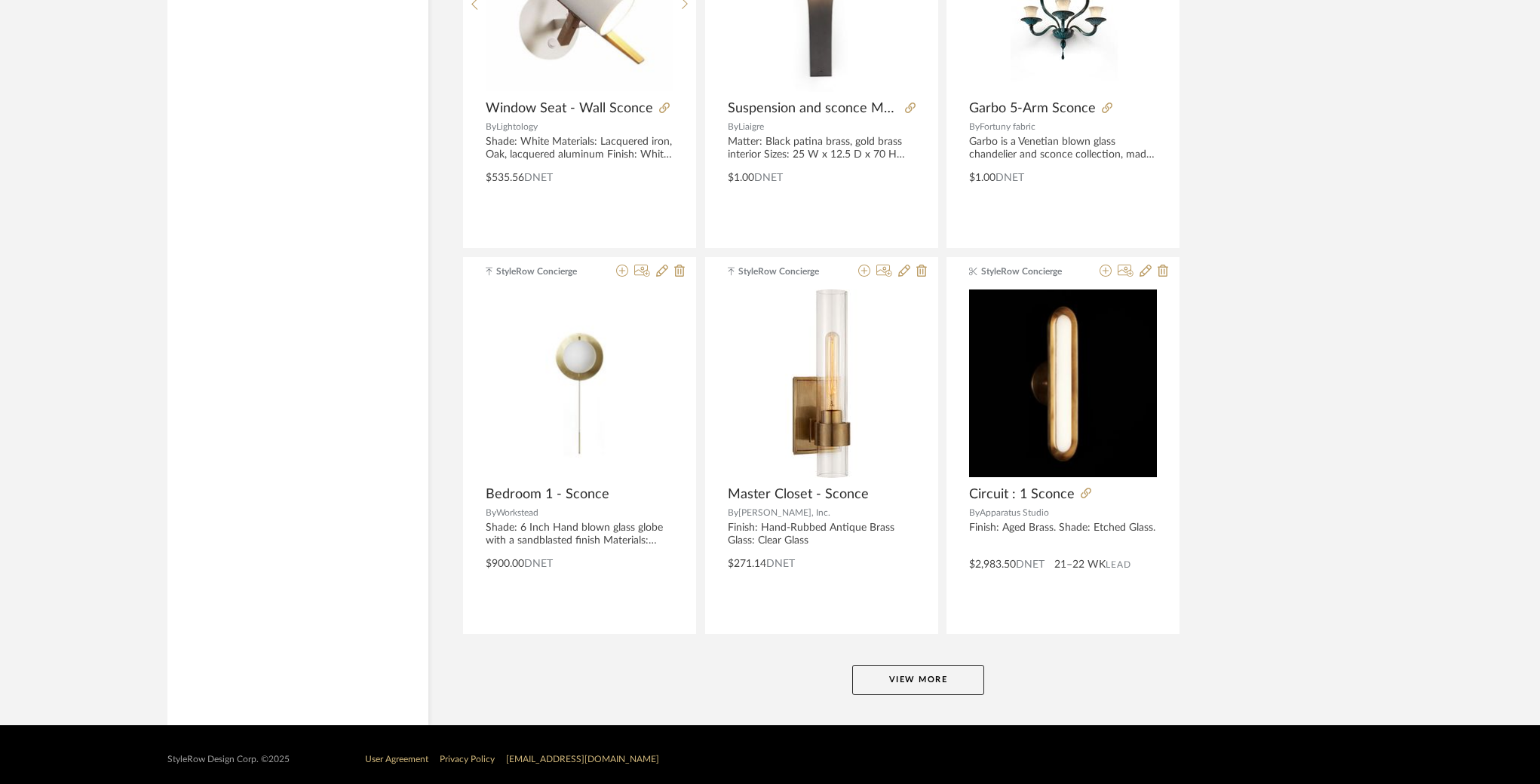
scroll to position [27517, 0]
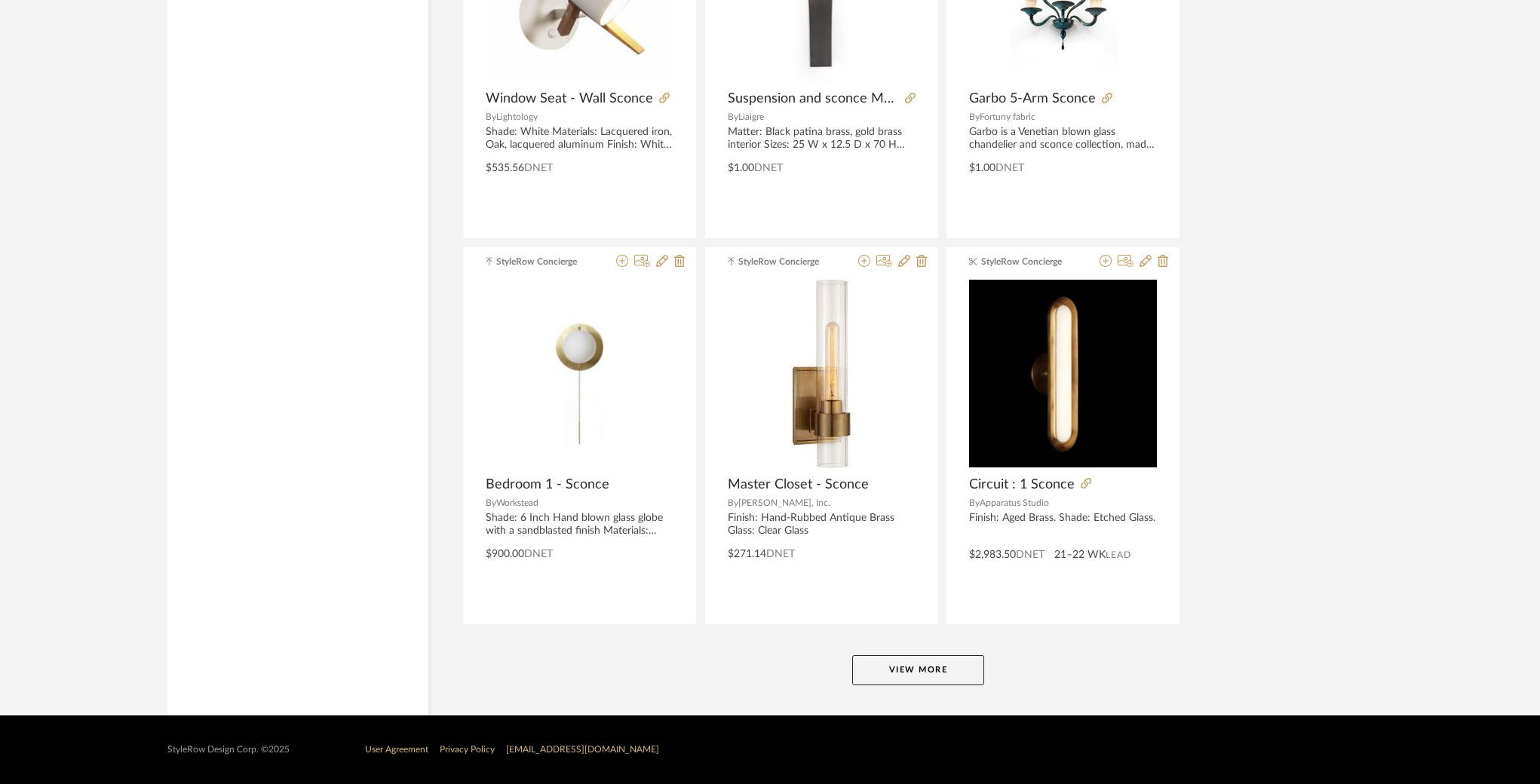
click at [883, 662] on button "View More" at bounding box center [918, 670] width 132 height 30
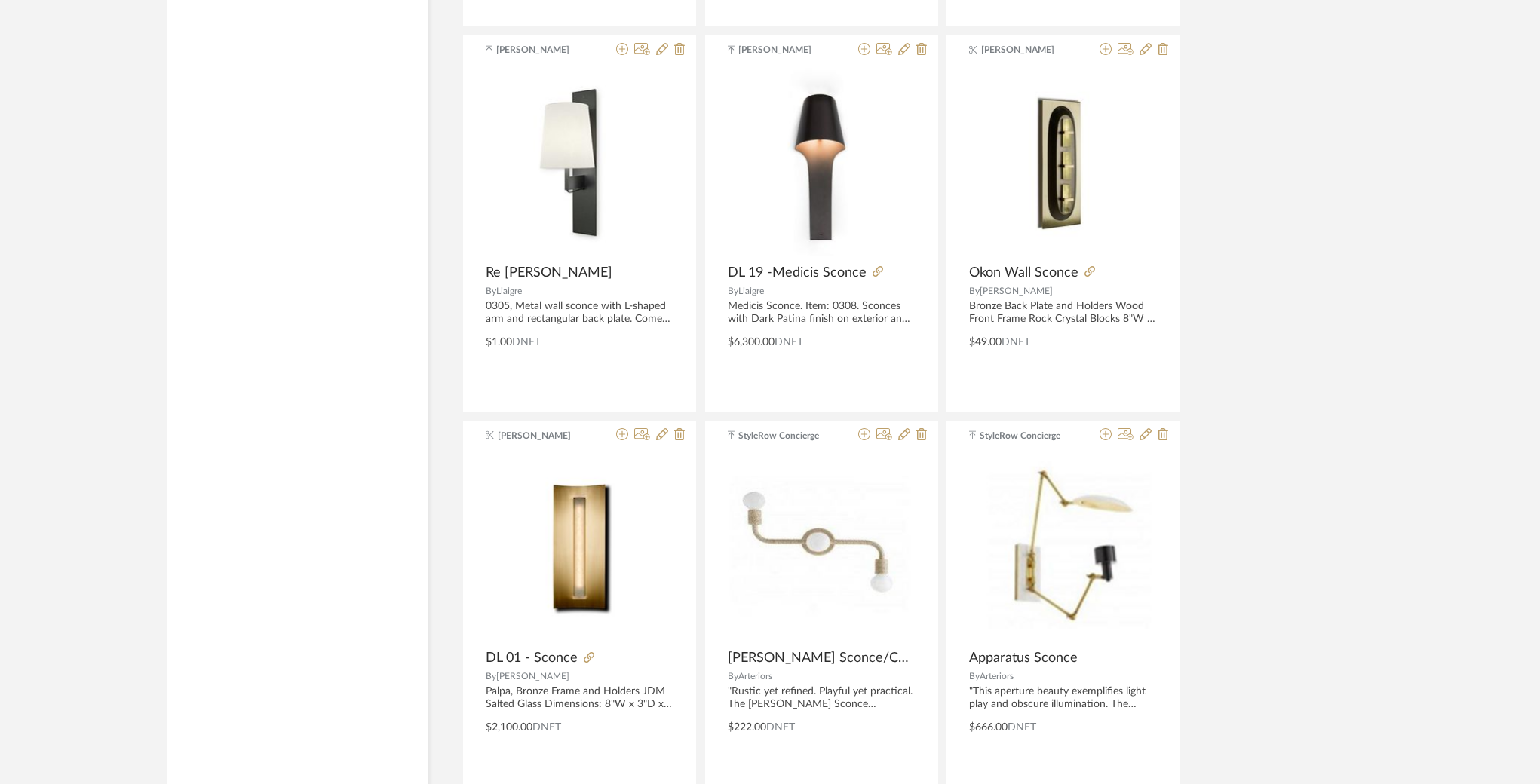
scroll to position [23345, 0]
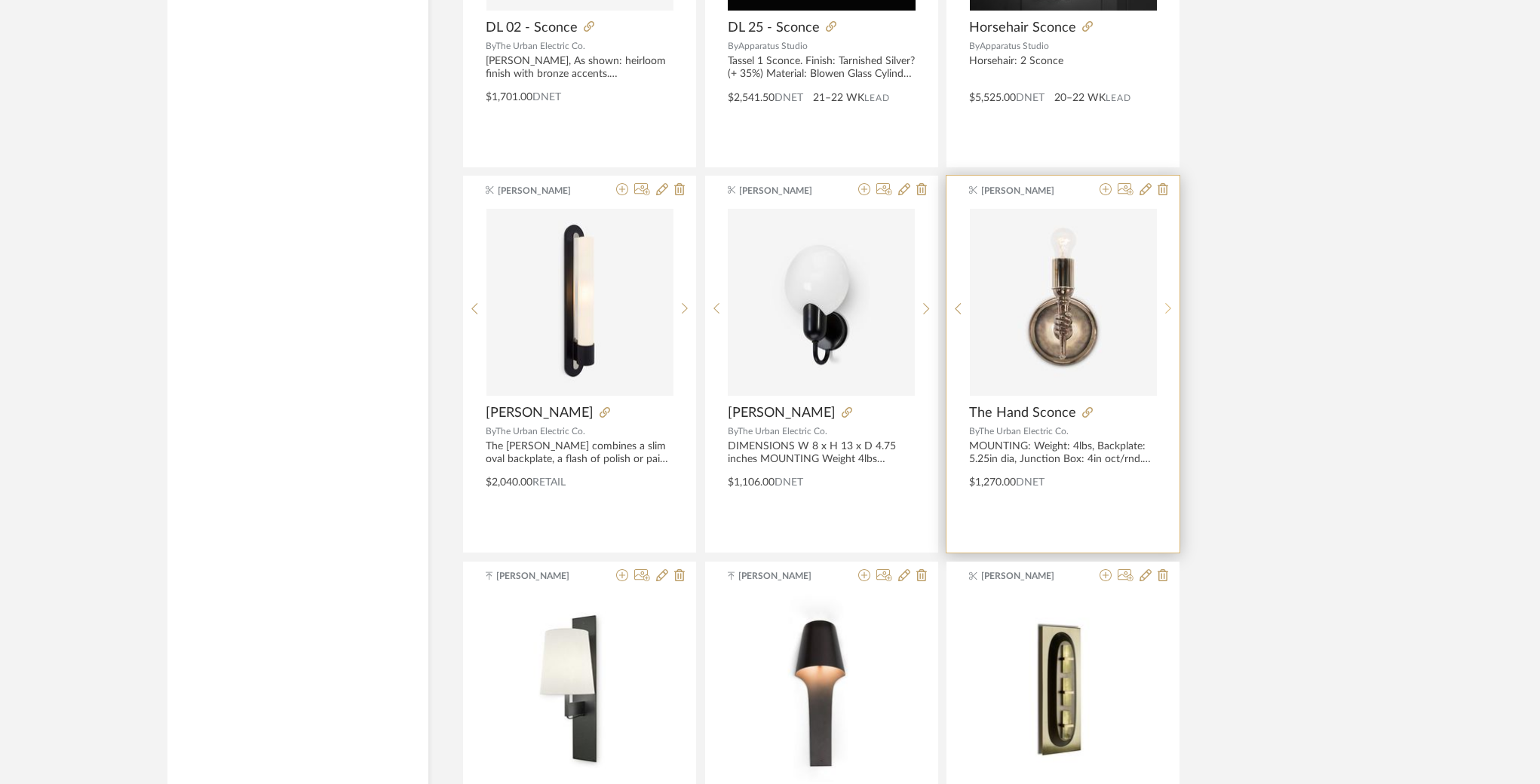
click at [1165, 306] on icon at bounding box center [1169, 308] width 7 height 13
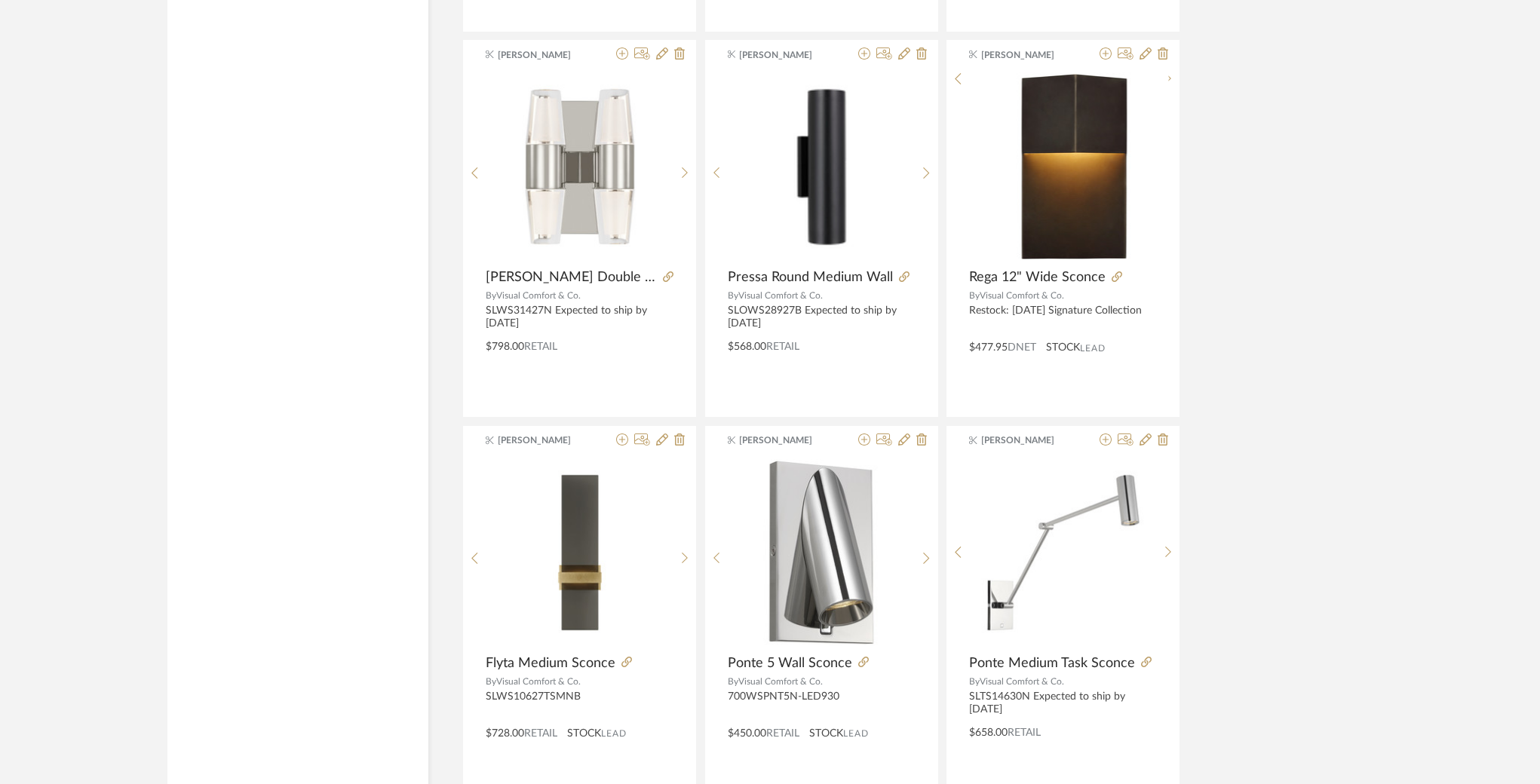
scroll to position [7859, 0]
